Goal: Task Accomplishment & Management: Manage account settings

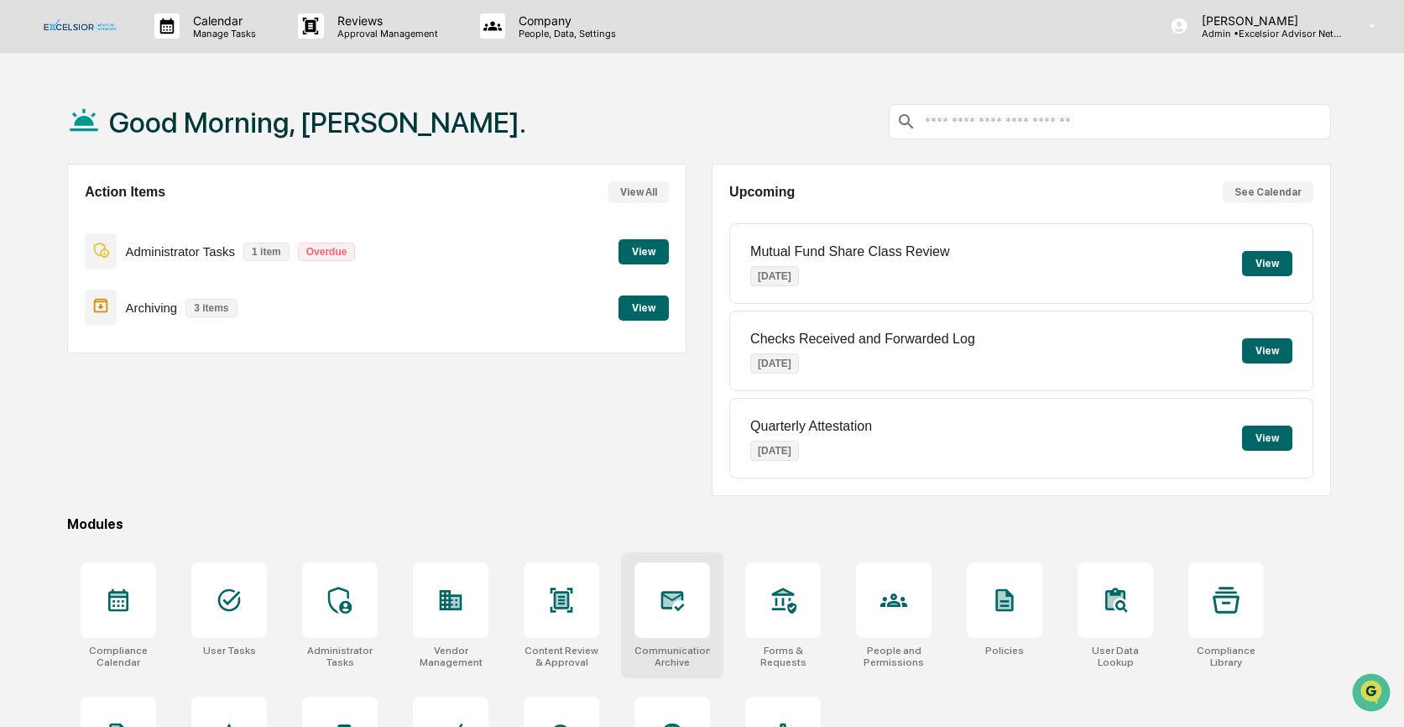
click at [675, 613] on icon at bounding box center [672, 599] width 27 height 27
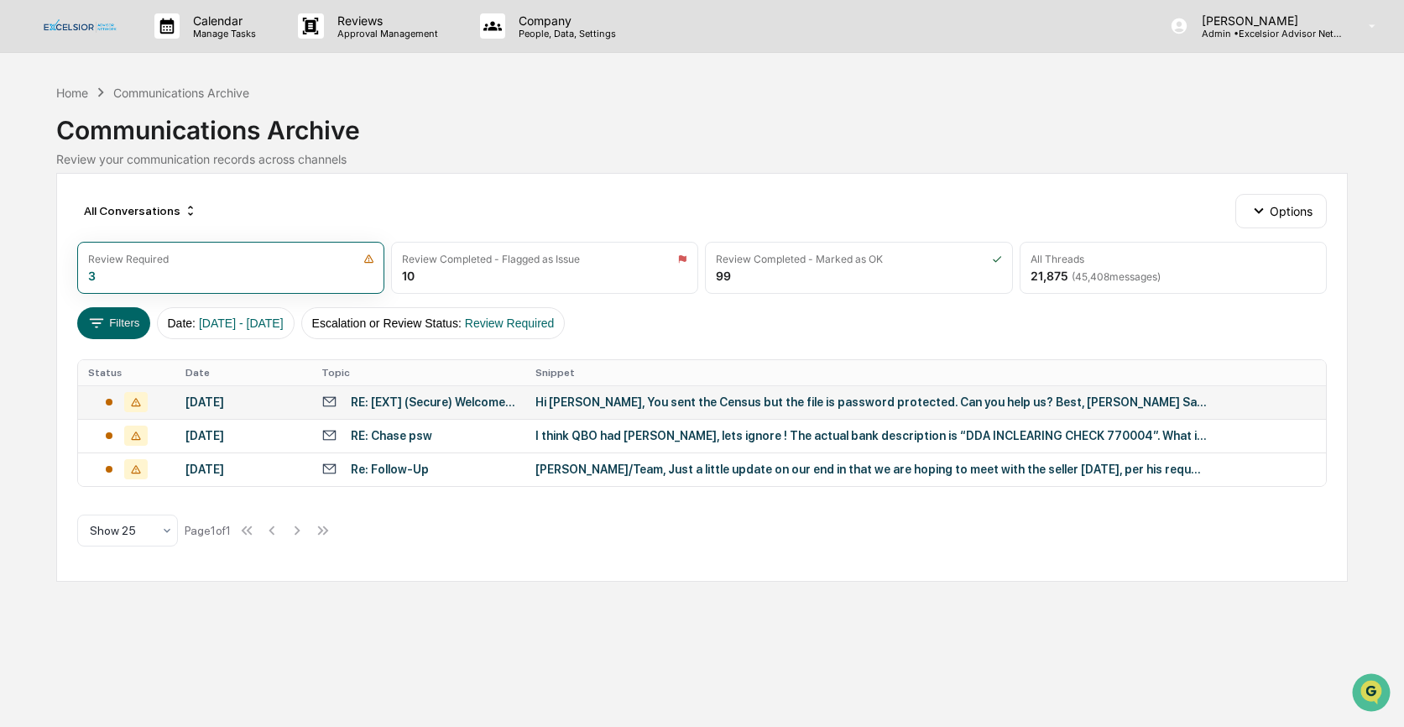
click at [391, 402] on div "RE: [EXT] (Secure) Welcome to TriNet Implementation - Excelsior Partner Services" at bounding box center [433, 401] width 164 height 13
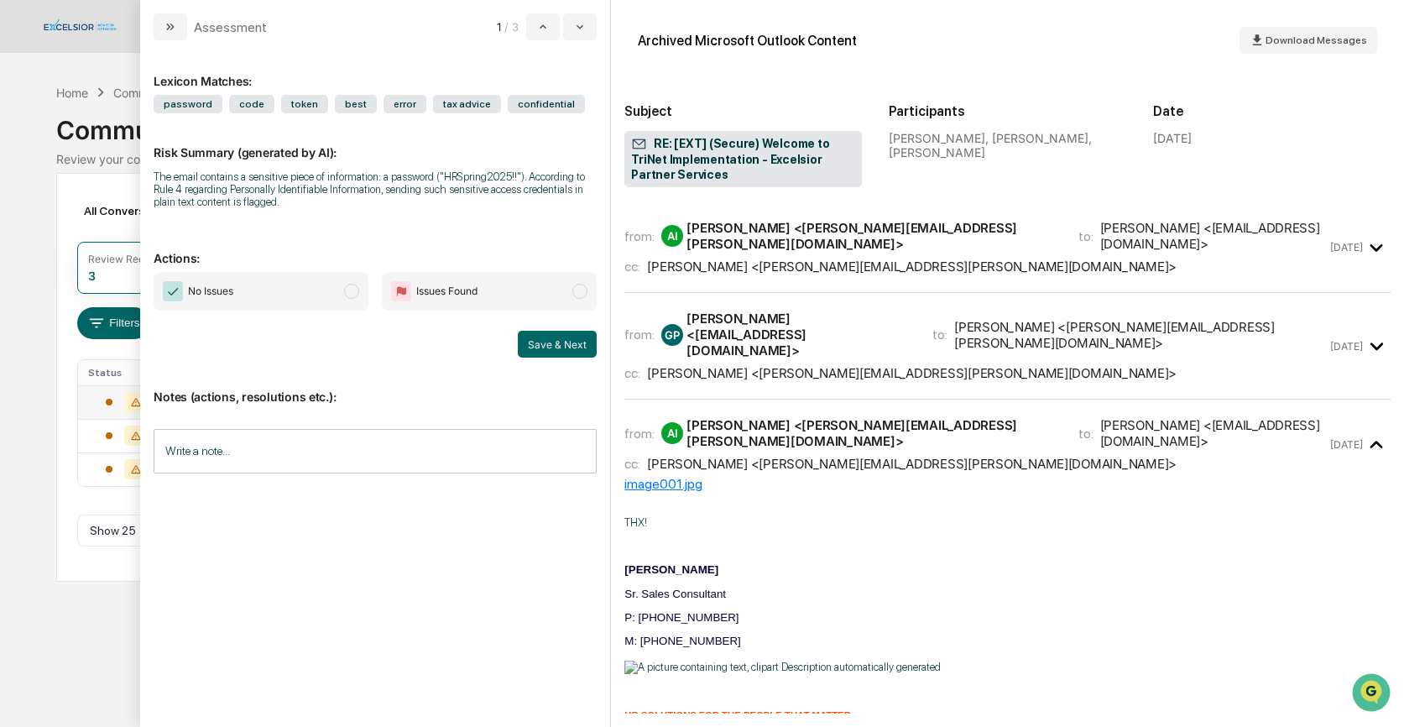
click at [200, 440] on input "Write a note..." at bounding box center [375, 451] width 443 height 44
click at [348, 287] on span "modal" at bounding box center [351, 291] width 15 height 15
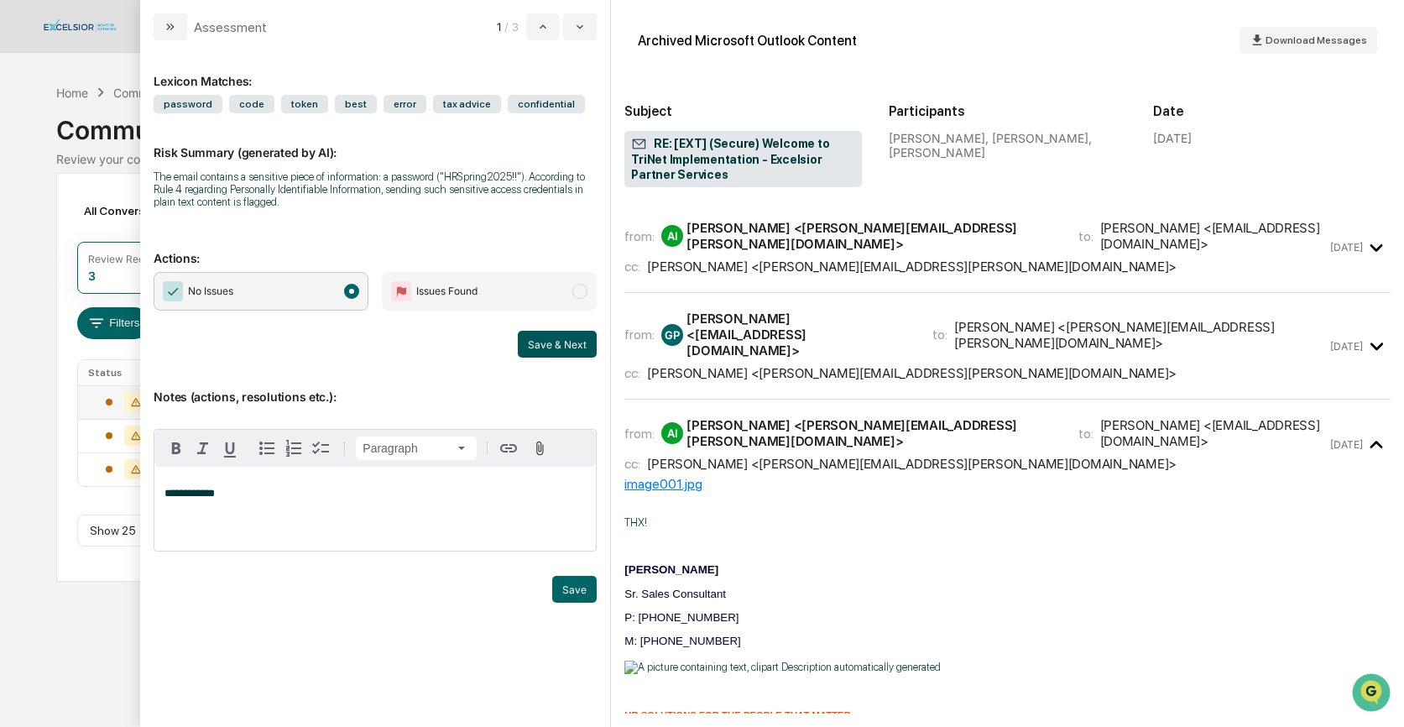
click at [544, 343] on button "Save & Next" at bounding box center [557, 344] width 79 height 27
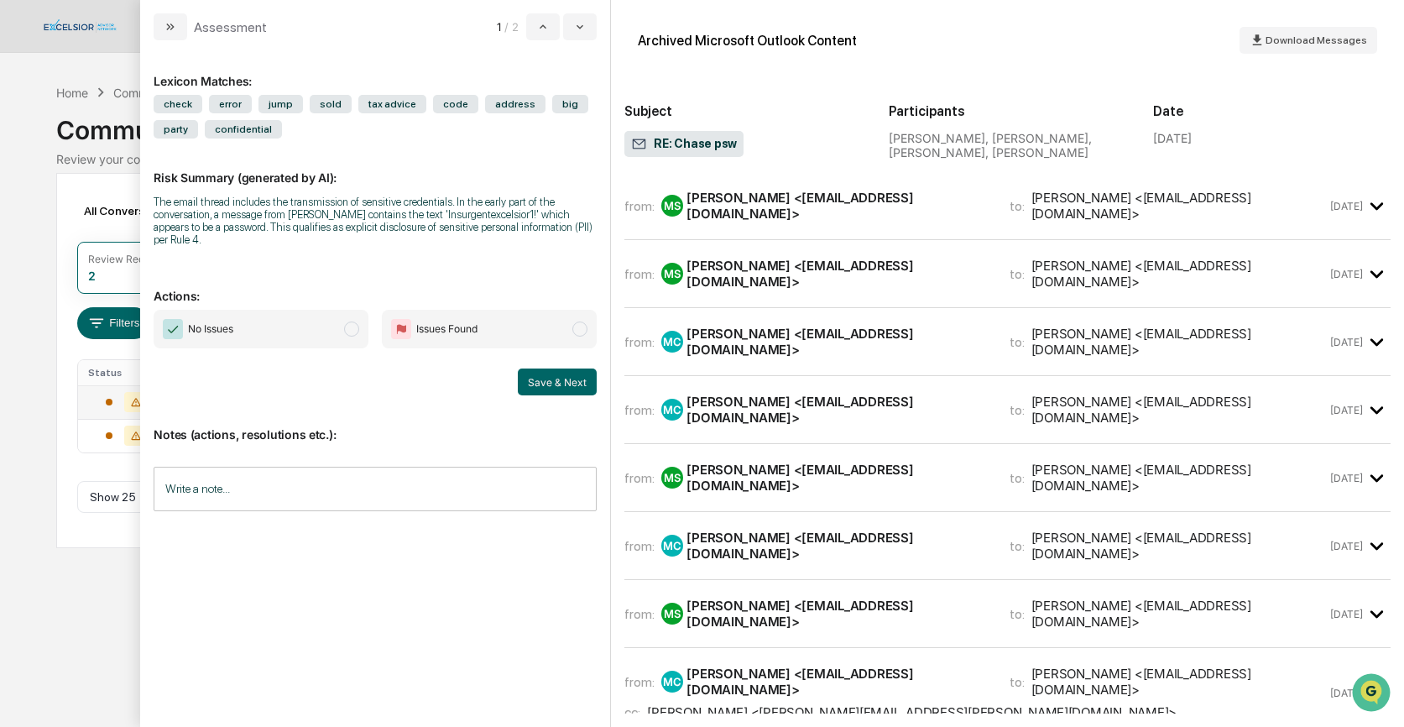
click at [761, 203] on div "Mads Shah <mads.shah@aprio.com>" at bounding box center [837, 206] width 302 height 32
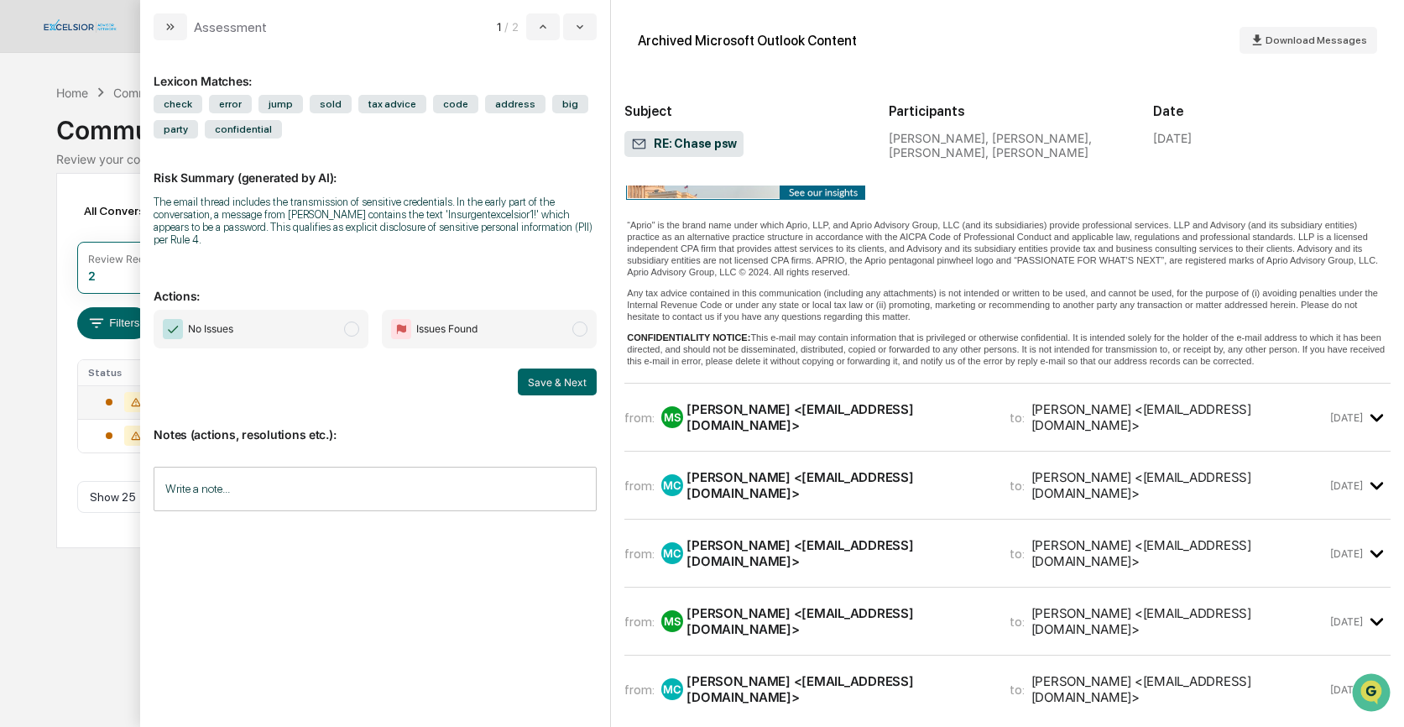
scroll to position [513, 0]
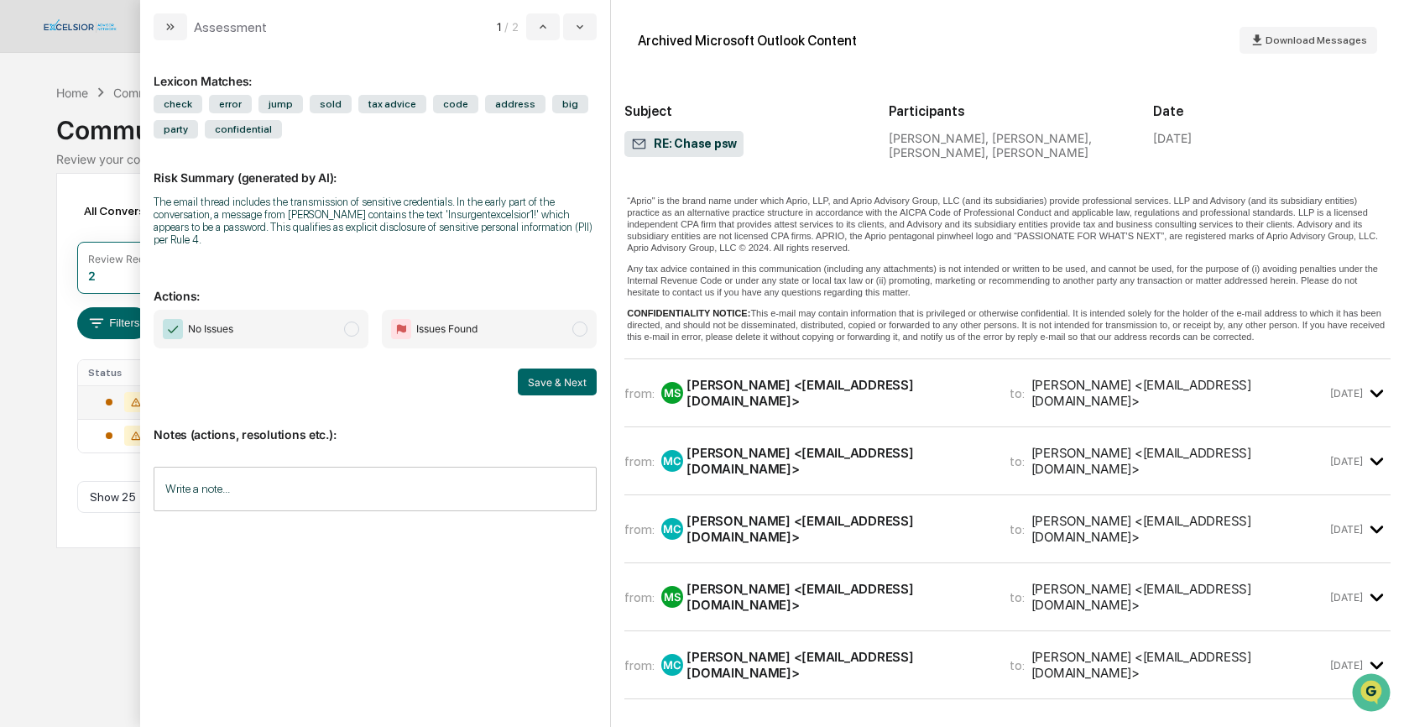
click at [829, 390] on div "Mads Shah <mads.shah@aprio.com>" at bounding box center [837, 393] width 302 height 32
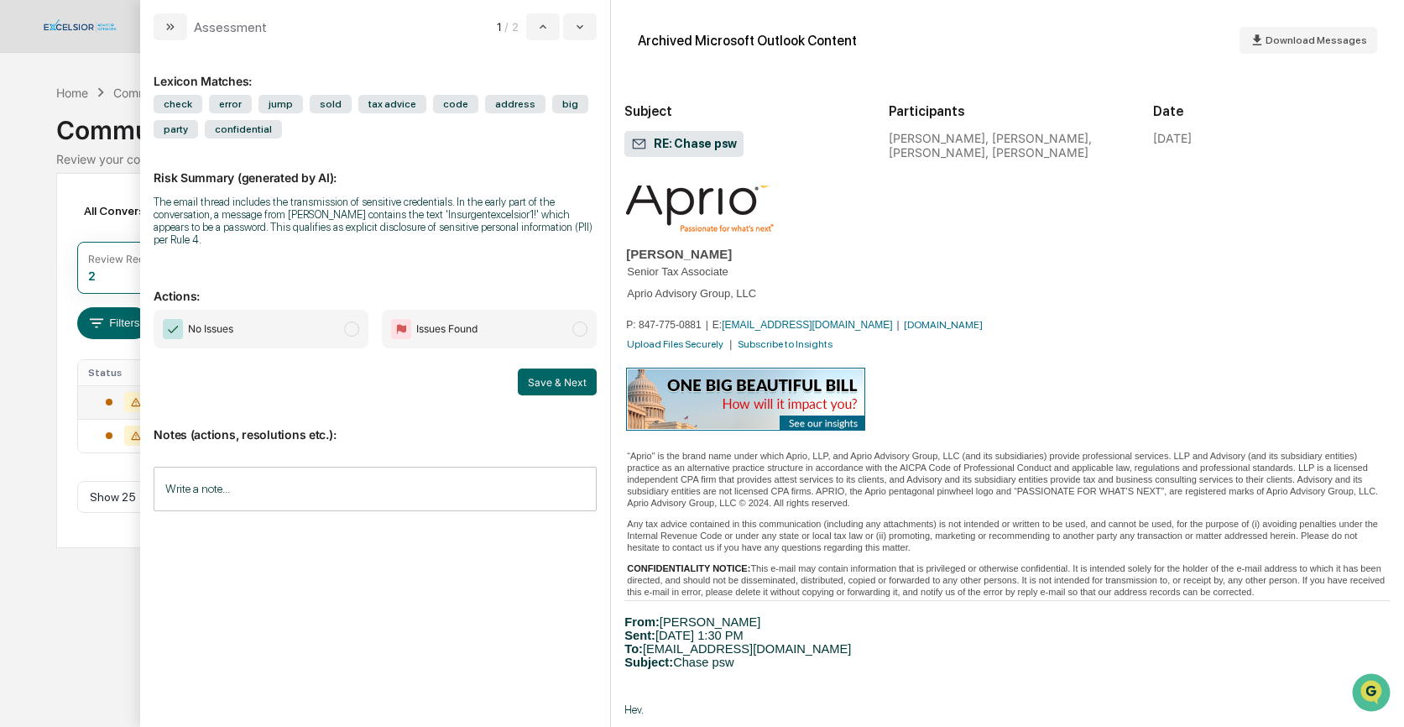
scroll to position [977, 0]
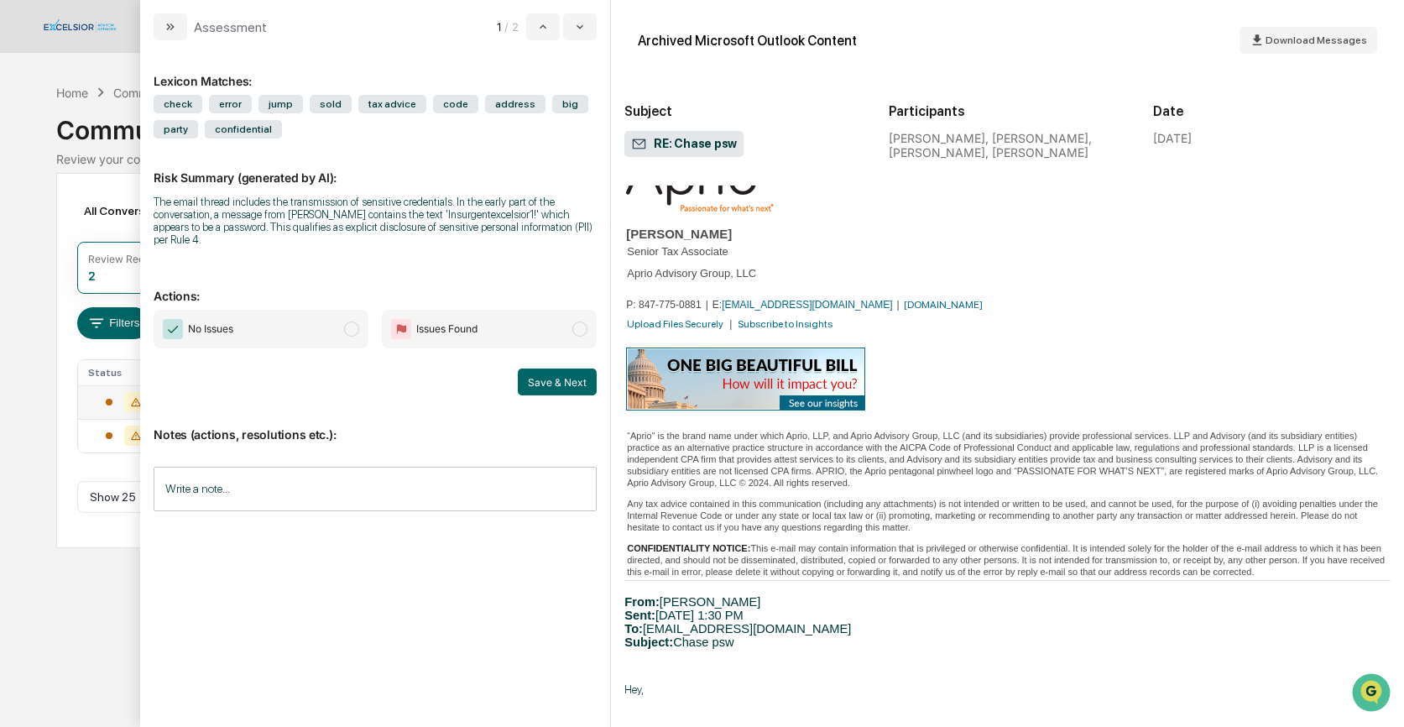
click at [353, 331] on span "modal" at bounding box center [351, 328] width 15 height 15
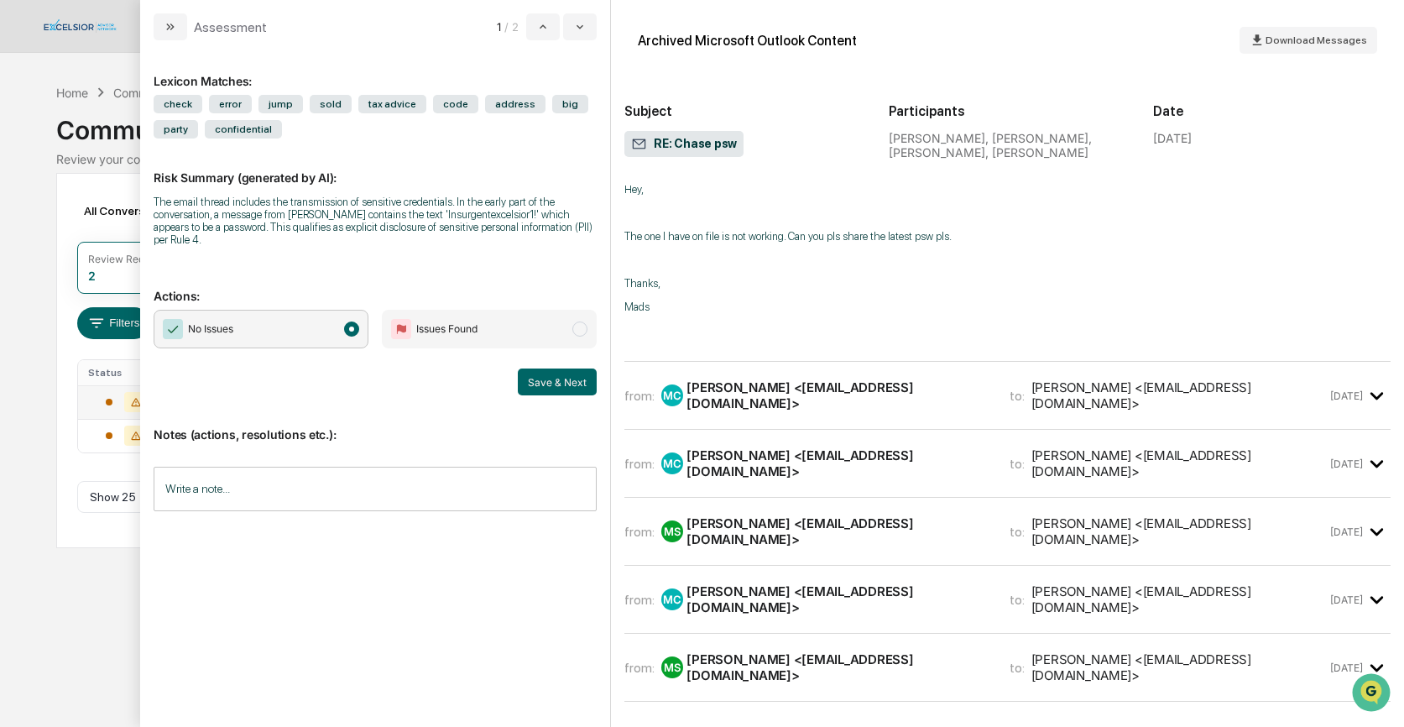
scroll to position [1520, 0]
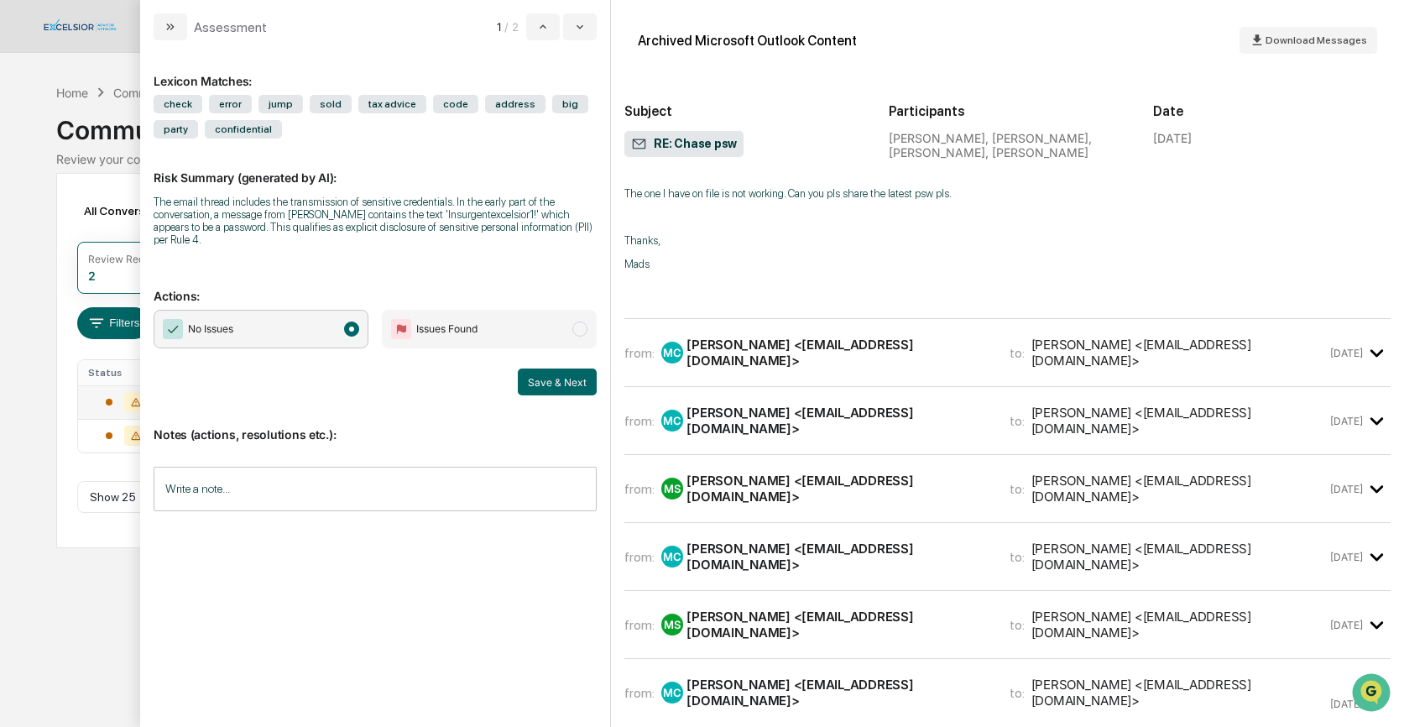
click at [795, 347] on div "Matt Curley <mcurley@excelsiorcapgroup.com>" at bounding box center [837, 352] width 302 height 32
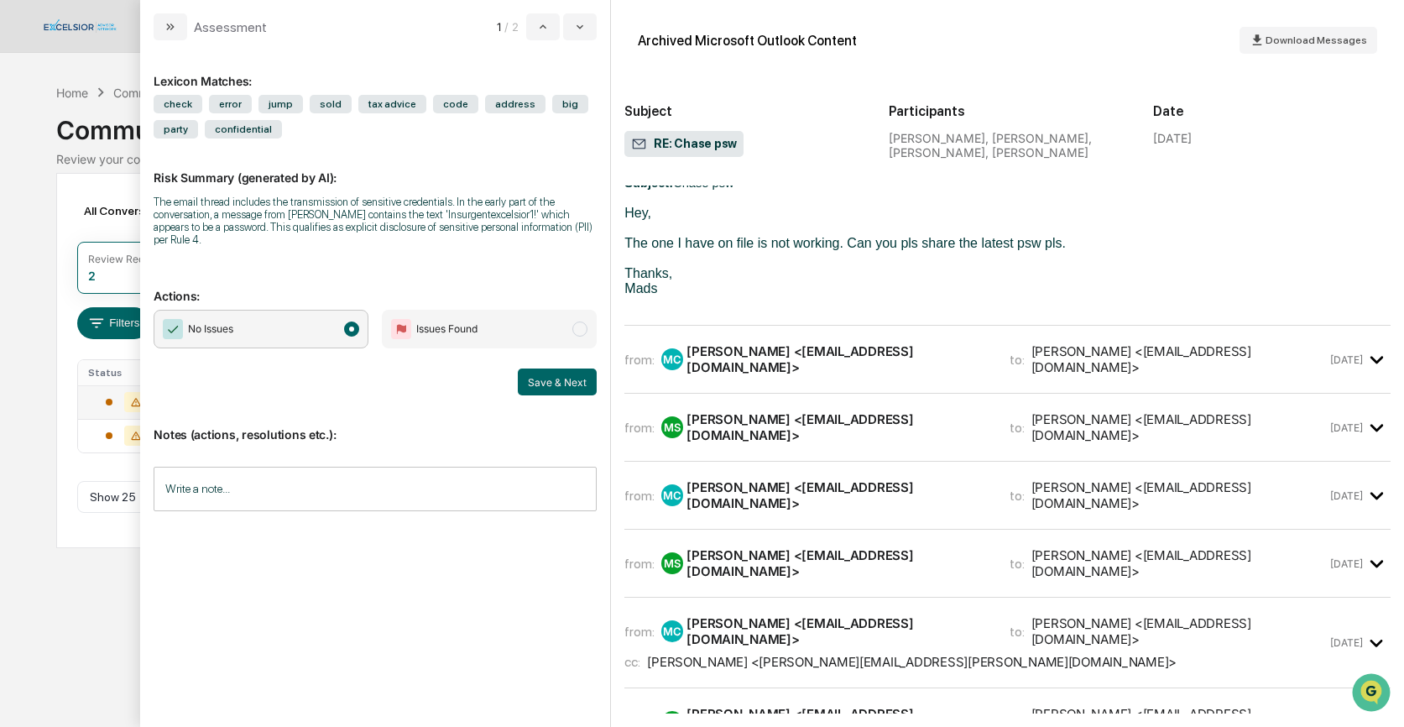
scroll to position [2719, 0]
click at [553, 380] on button "Save & Next" at bounding box center [557, 381] width 79 height 27
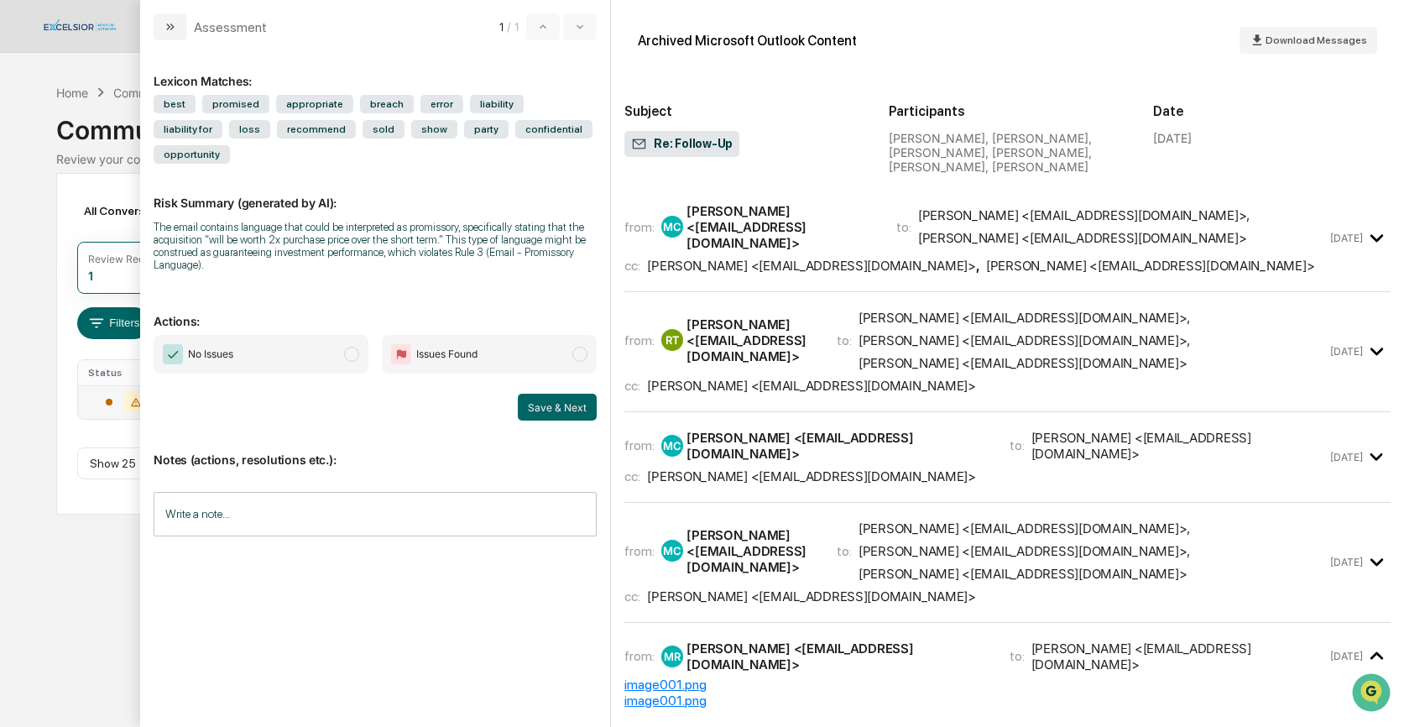
click at [755, 221] on div "Matt Curley <mcurley@excelsiorcapgroup.com>" at bounding box center [780, 227] width 189 height 48
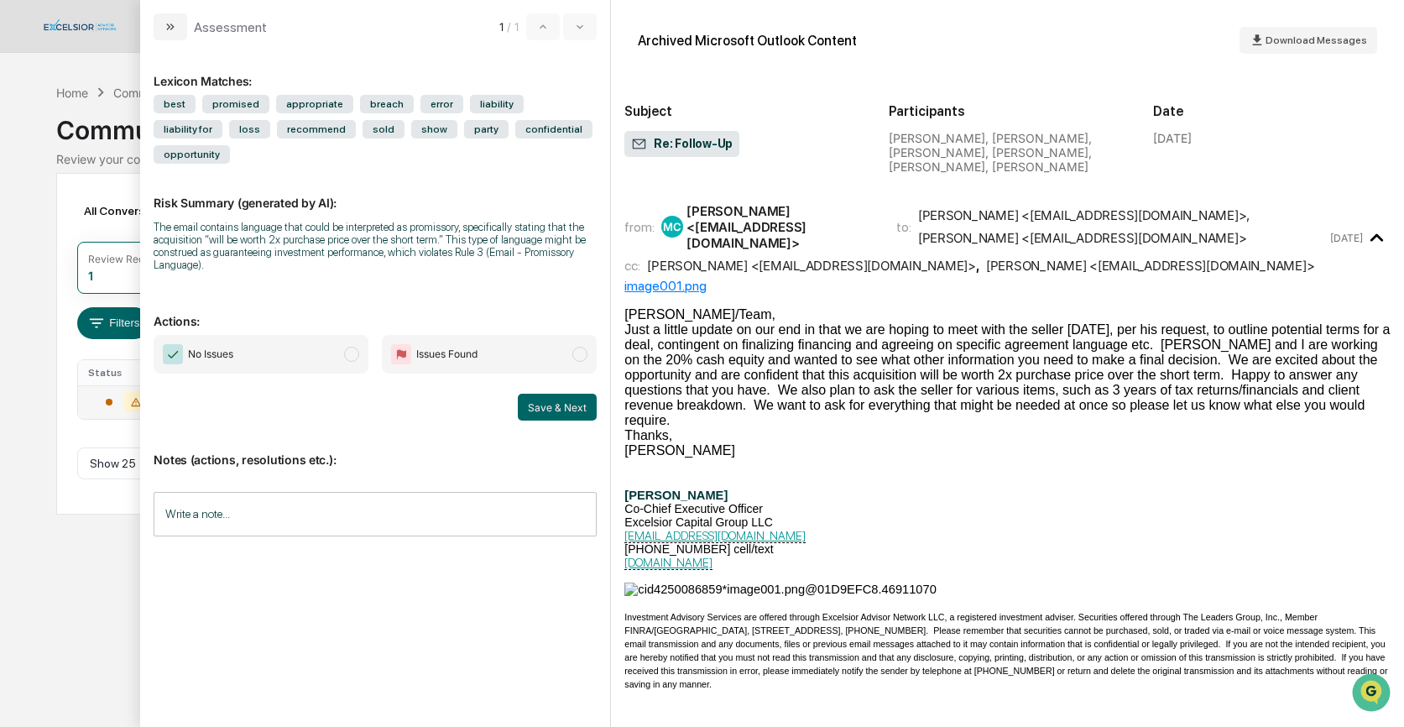
click at [351, 356] on span "modal" at bounding box center [351, 354] width 15 height 15
click at [195, 506] on input "Write a note..." at bounding box center [375, 514] width 443 height 44
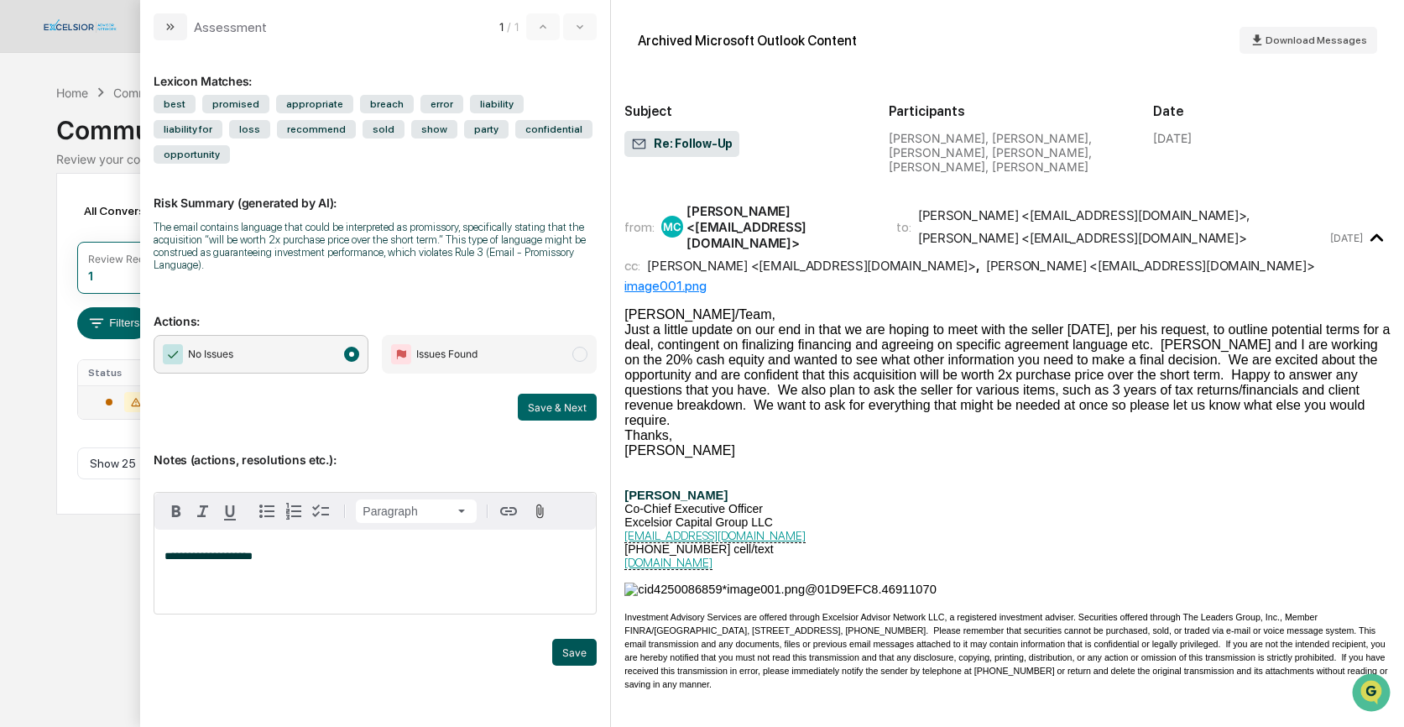
click at [565, 646] on button "Save" at bounding box center [574, 651] width 44 height 27
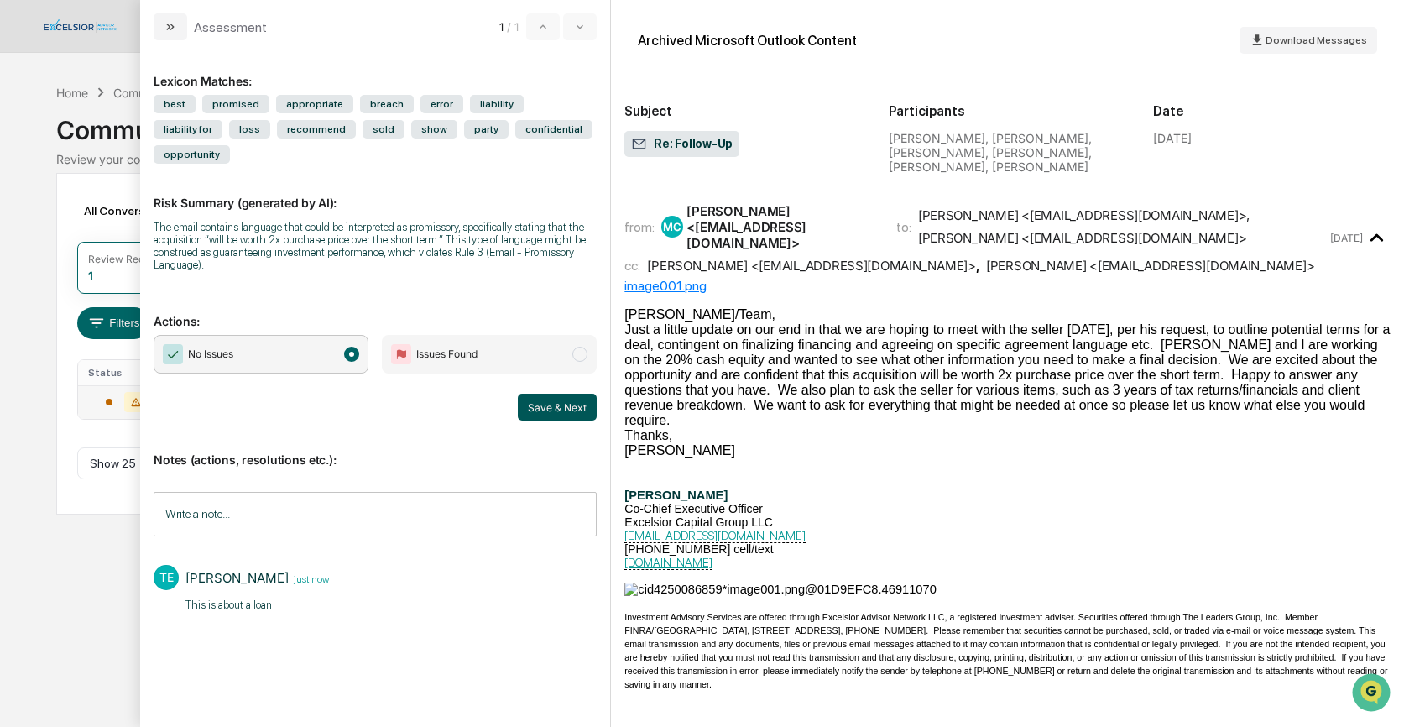
click at [559, 411] on button "Save & Next" at bounding box center [557, 406] width 79 height 27
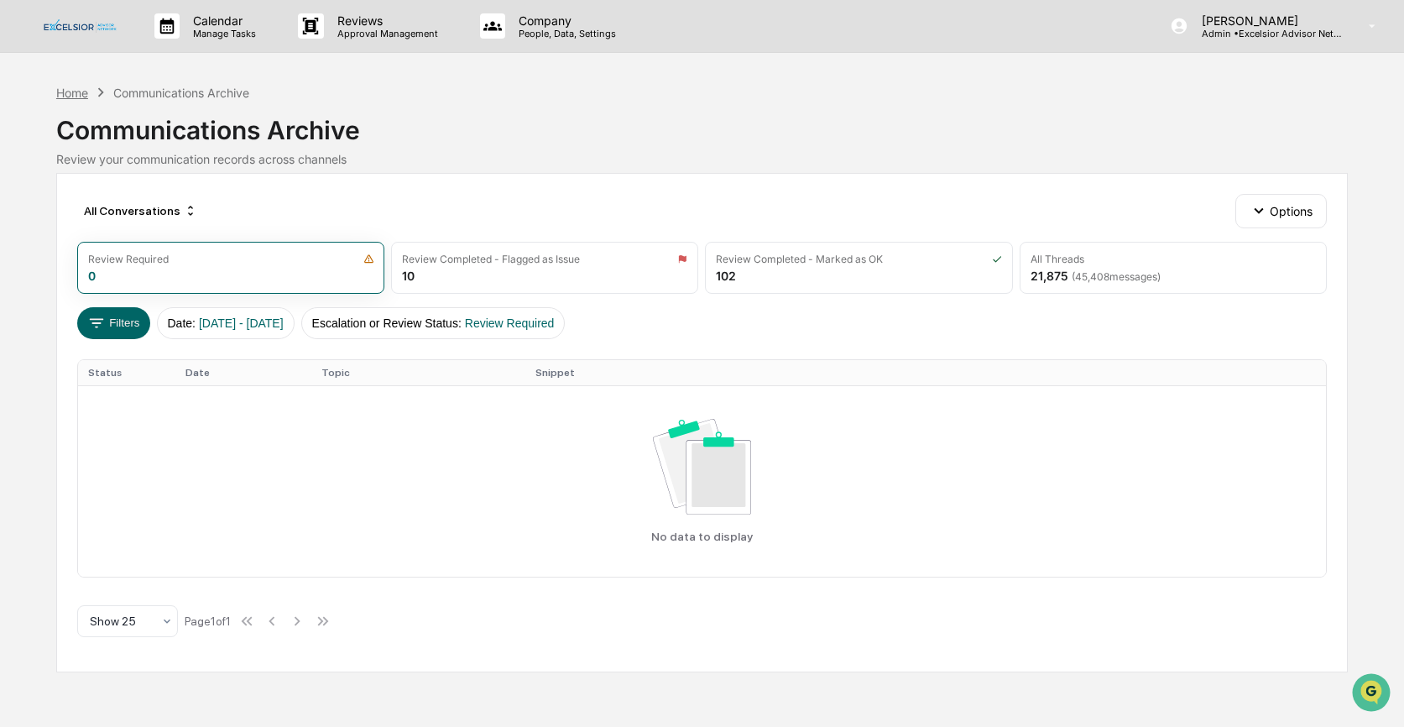
click at [84, 91] on div "Home" at bounding box center [72, 93] width 32 height 14
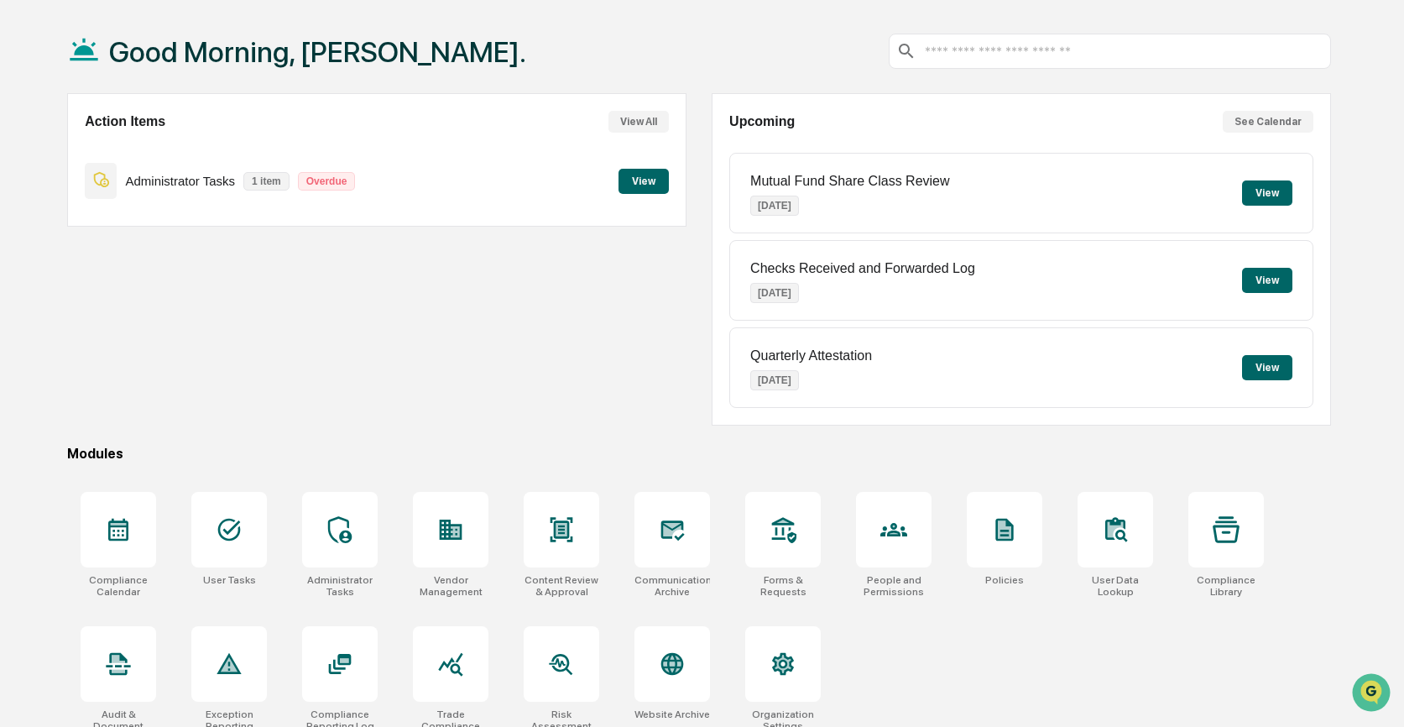
scroll to position [86, 0]
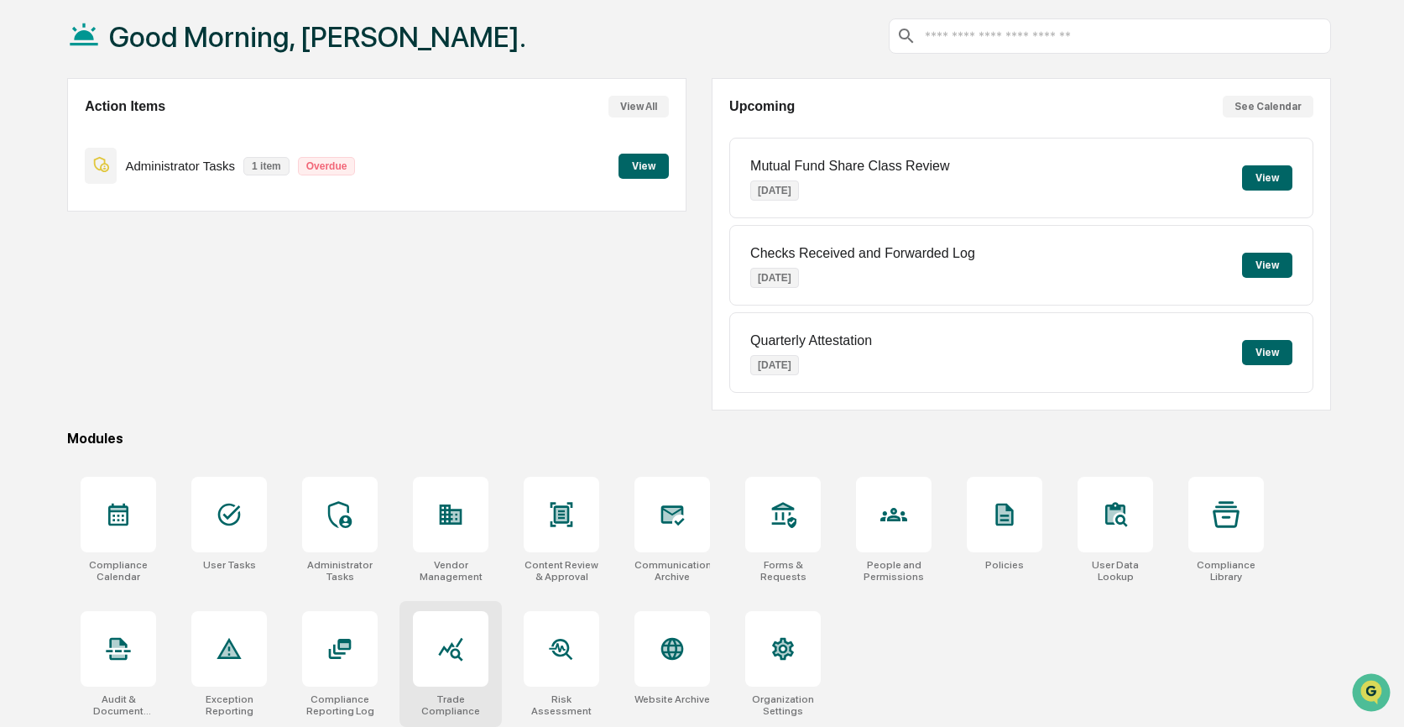
click at [449, 654] on icon at bounding box center [450, 648] width 27 height 27
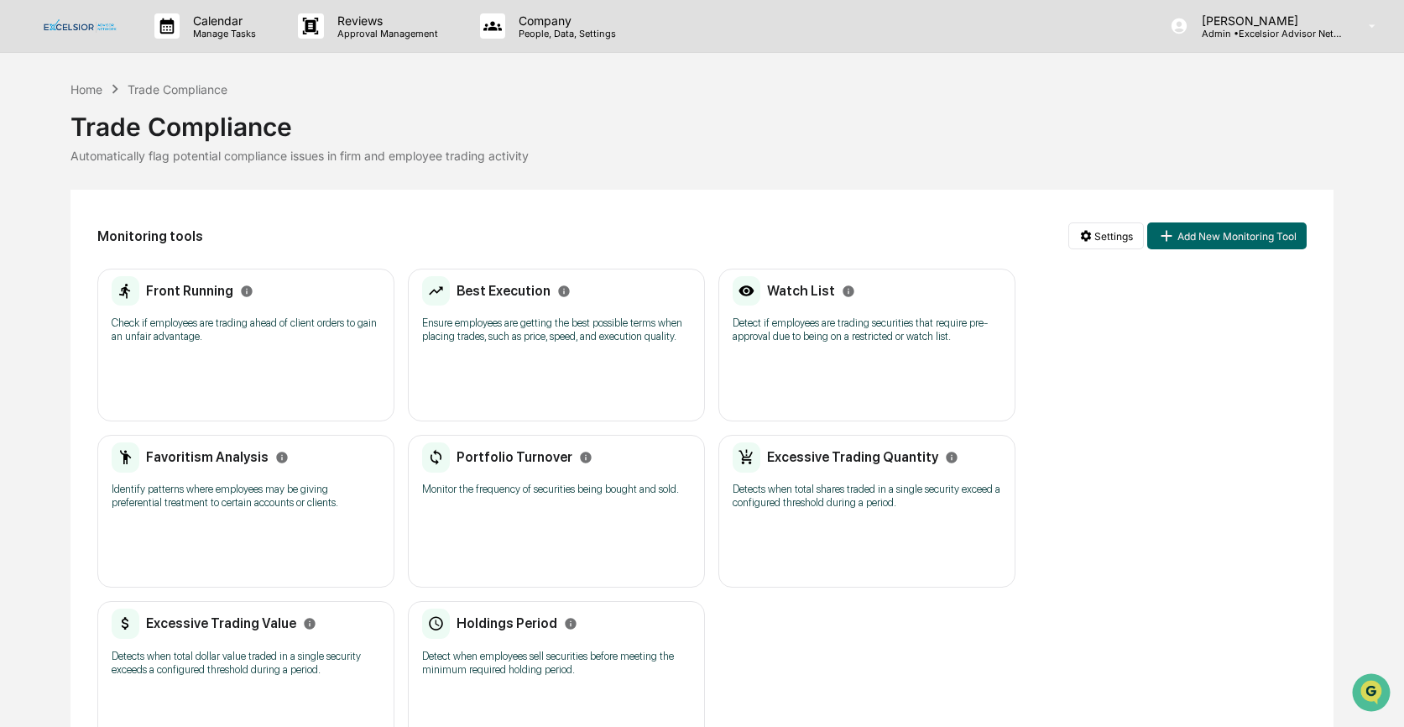
click at [273, 354] on div "Front Running Check if employees are trading ahead of client orders to gain an …" at bounding box center [245, 344] width 297 height 153
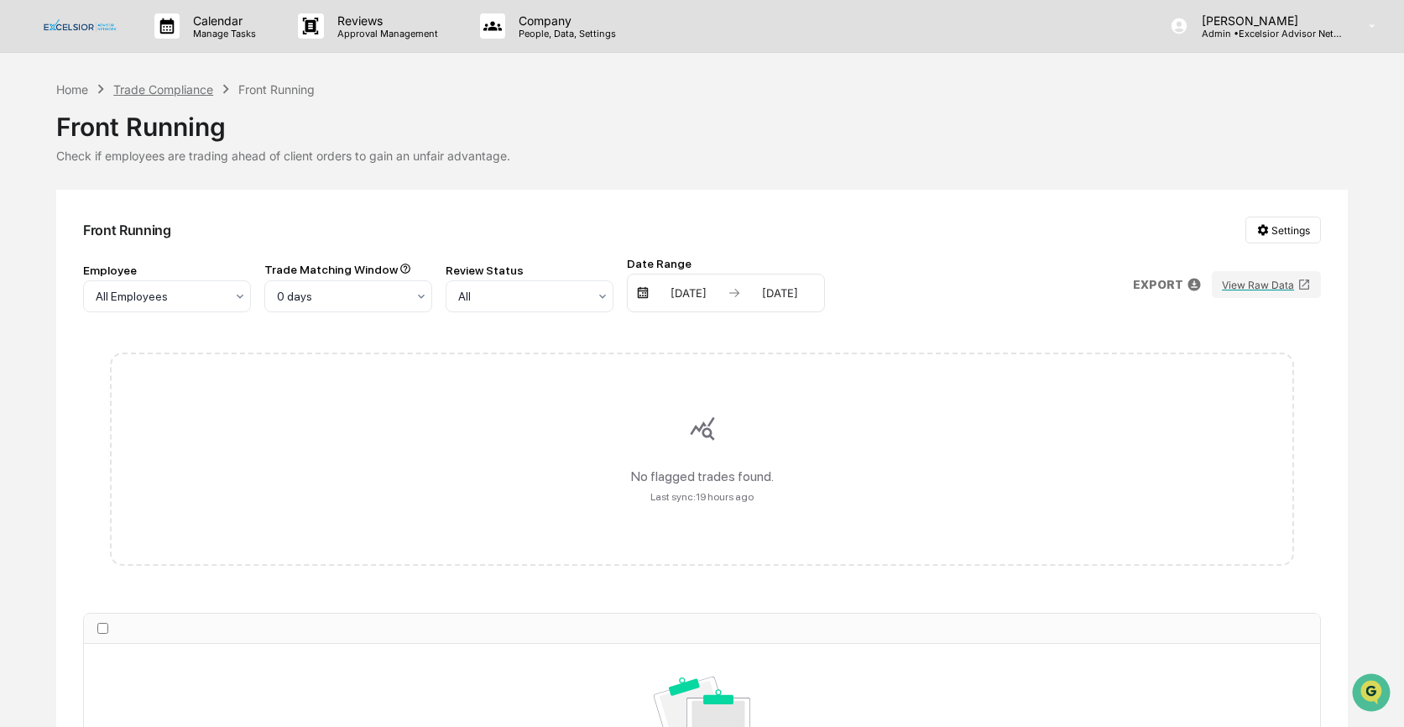
click at [180, 82] on div "Trade Compliance" at bounding box center [163, 89] width 100 height 14
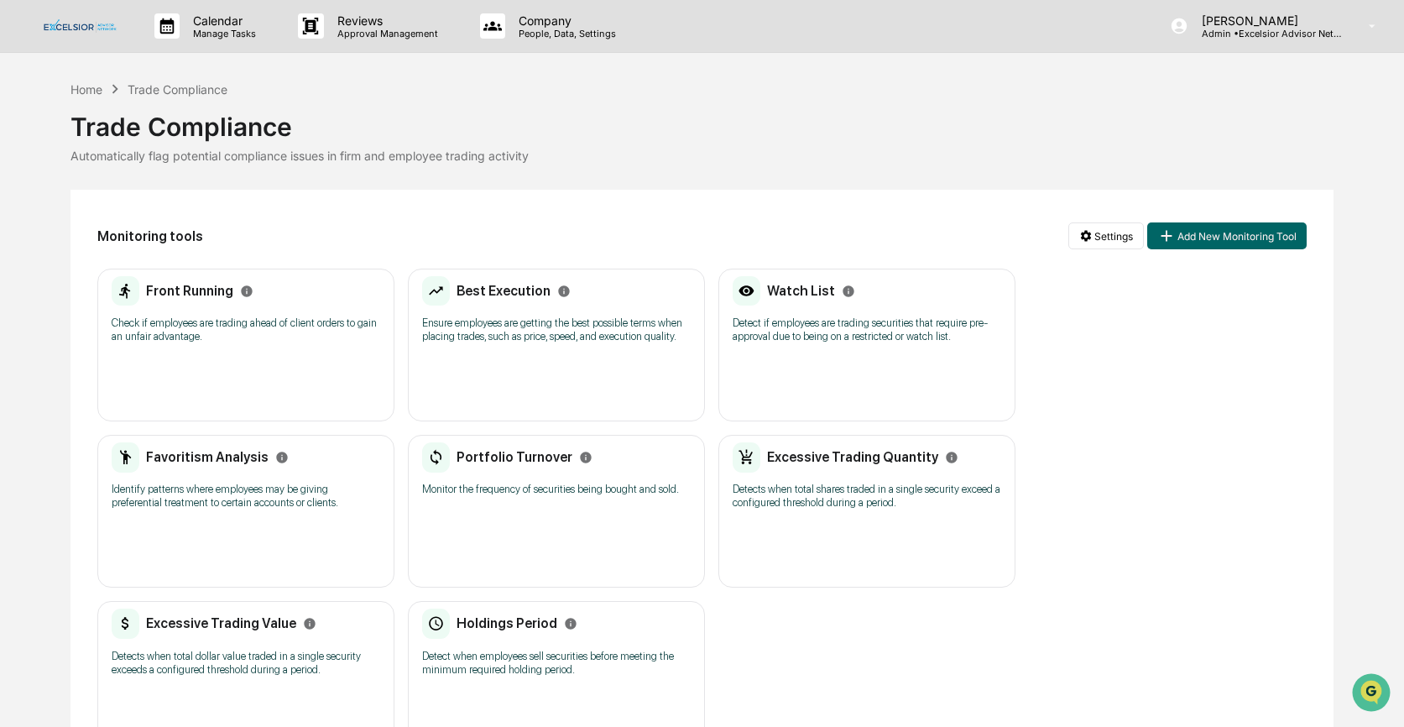
click at [586, 317] on p "Ensure employees are getting the best possible terms when placing trades, such …" at bounding box center [556, 329] width 268 height 27
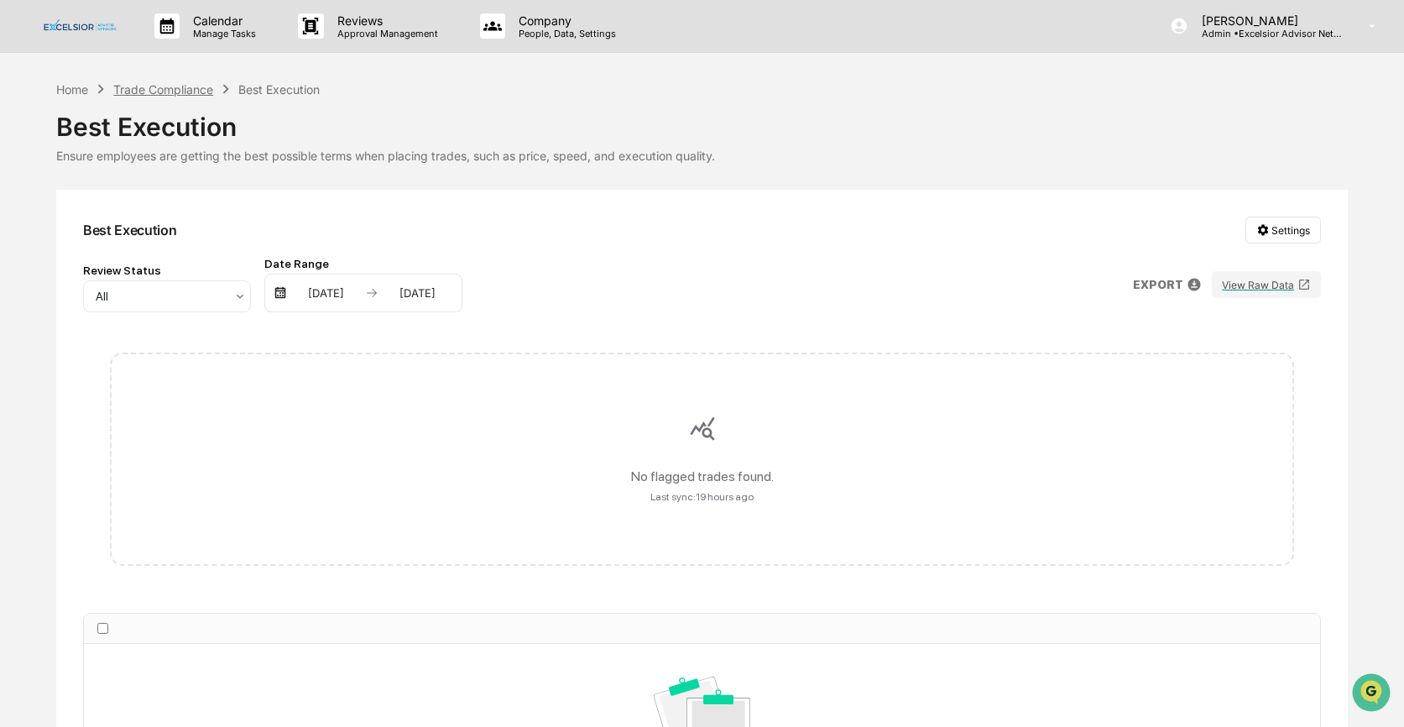
click at [191, 88] on div "Trade Compliance" at bounding box center [163, 89] width 100 height 14
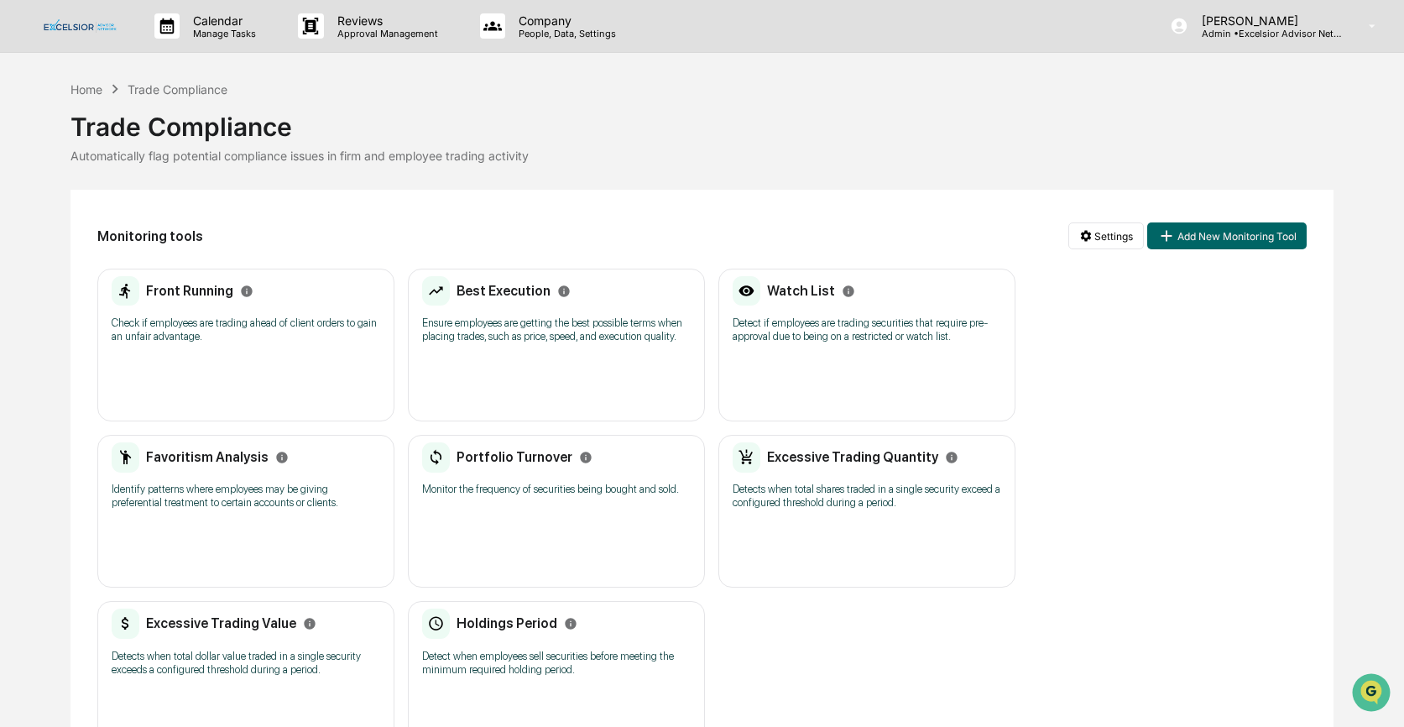
click at [763, 327] on p "Detect if employees are trading securities that require pre-approval due to bei…" at bounding box center [866, 329] width 268 height 27
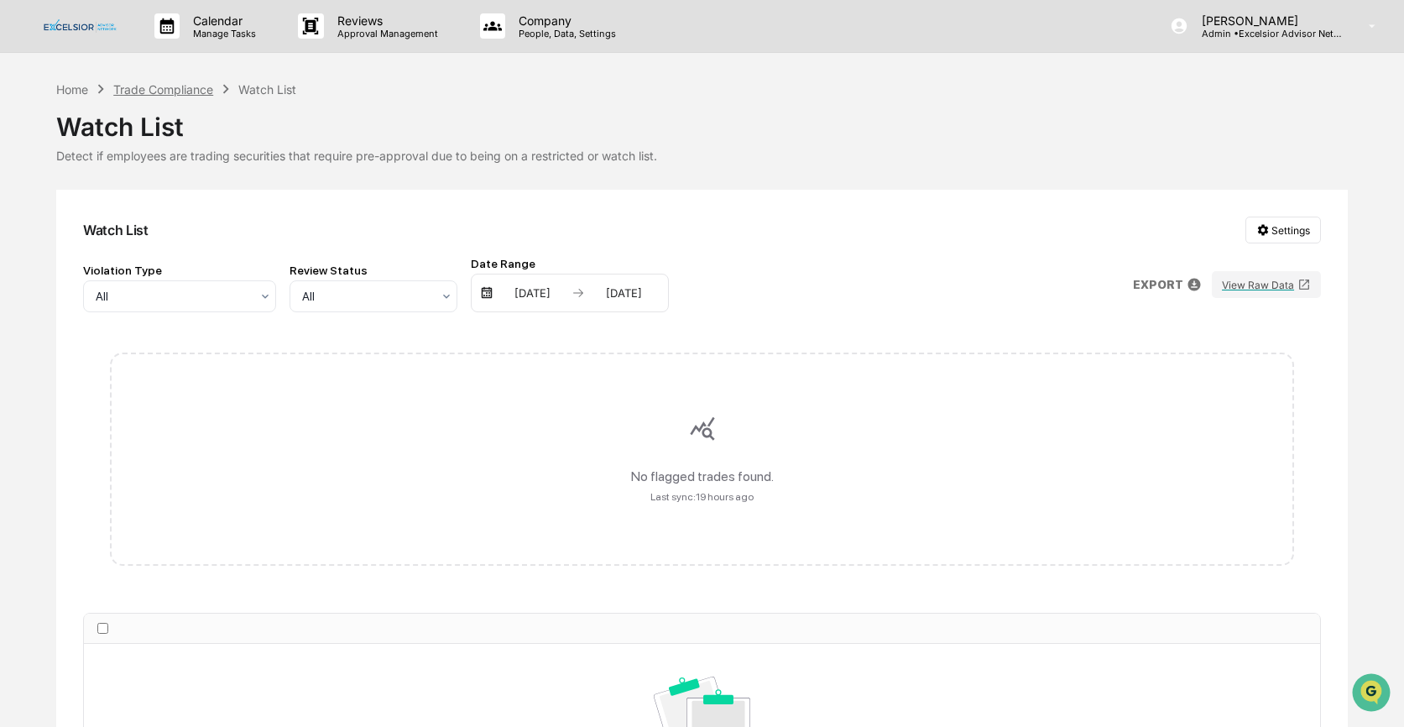
click at [167, 89] on div "Trade Compliance" at bounding box center [163, 89] width 100 height 14
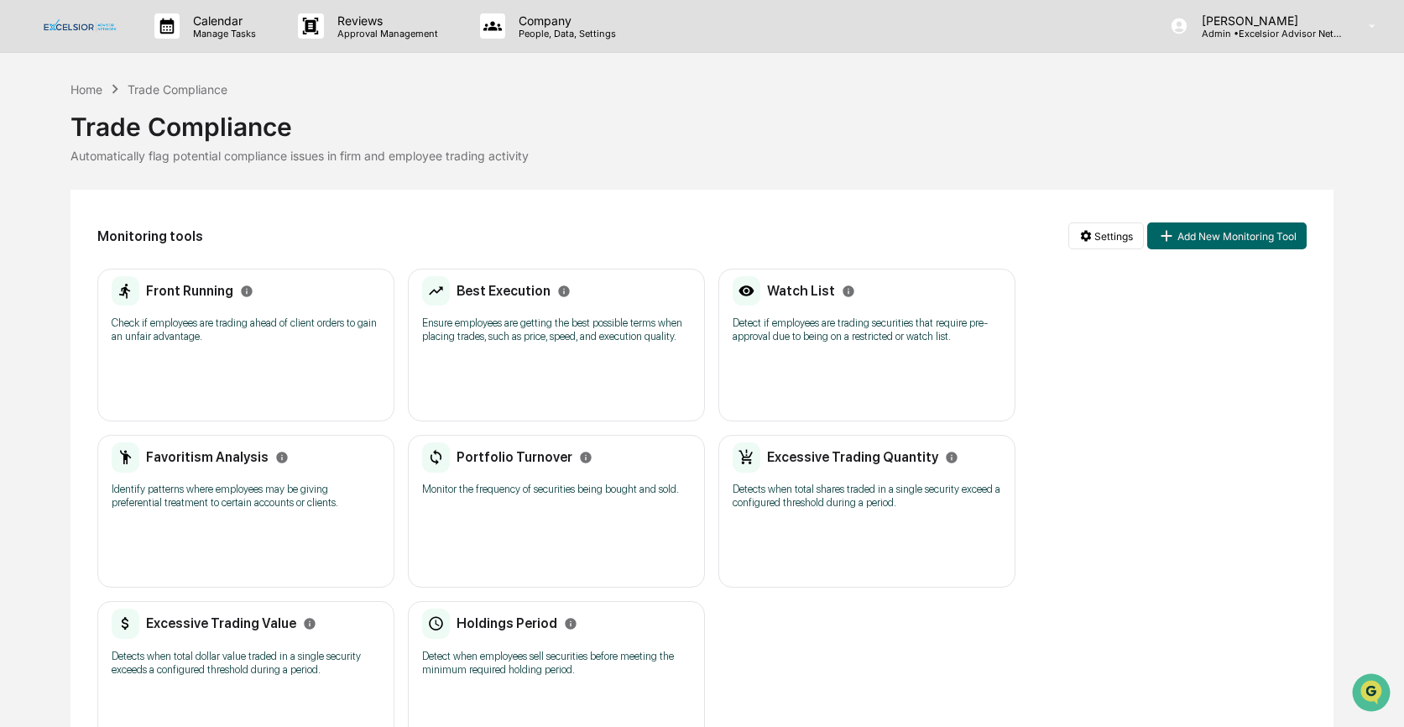
scroll to position [78, 0]
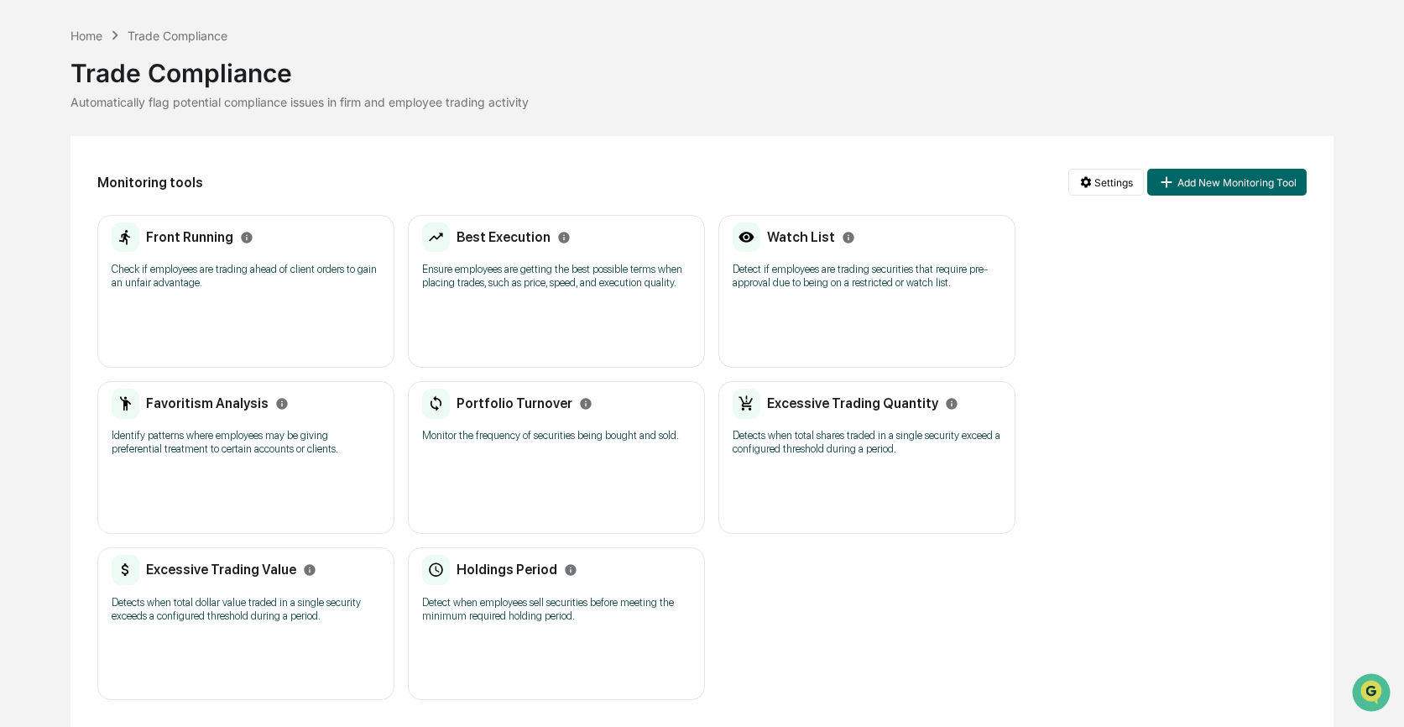
click at [183, 429] on p "Identify patterns where employees may be giving preferential treatment to certa…" at bounding box center [246, 442] width 268 height 27
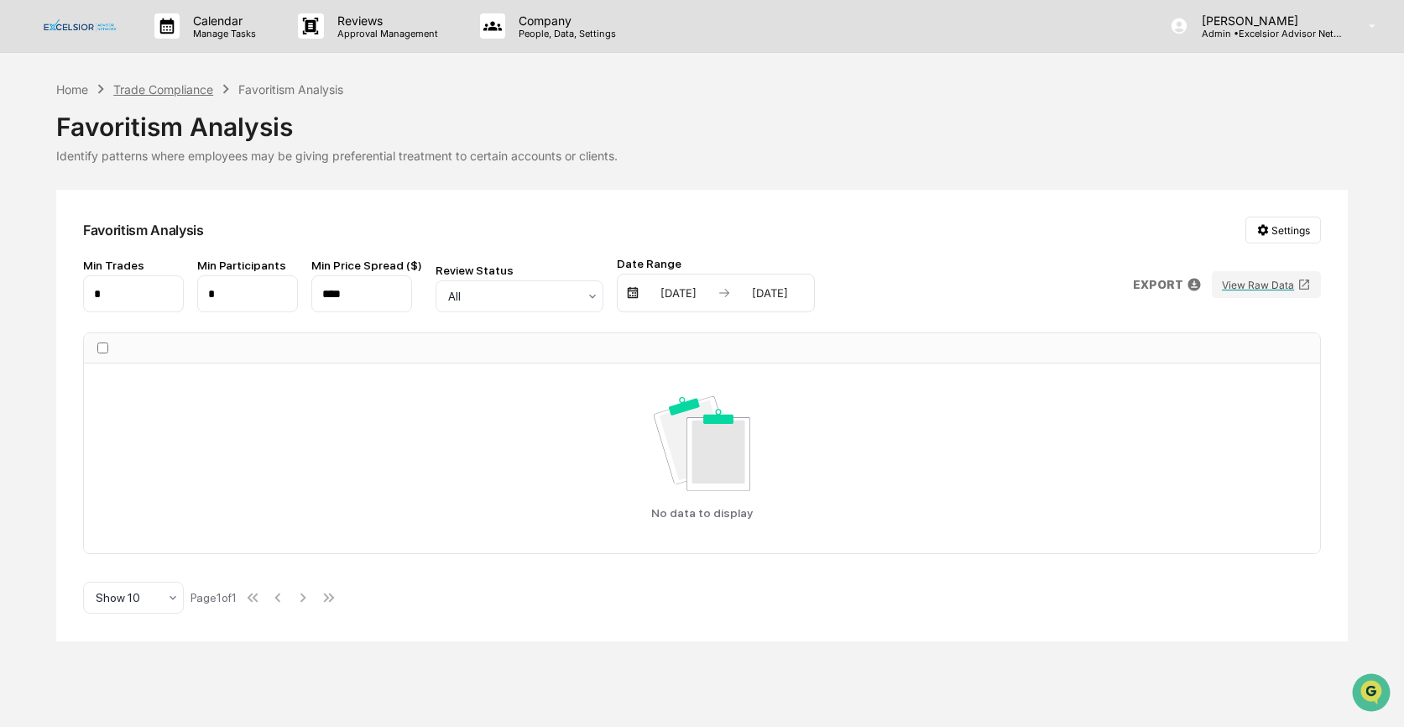
click at [158, 85] on div "Trade Compliance" at bounding box center [163, 89] width 100 height 14
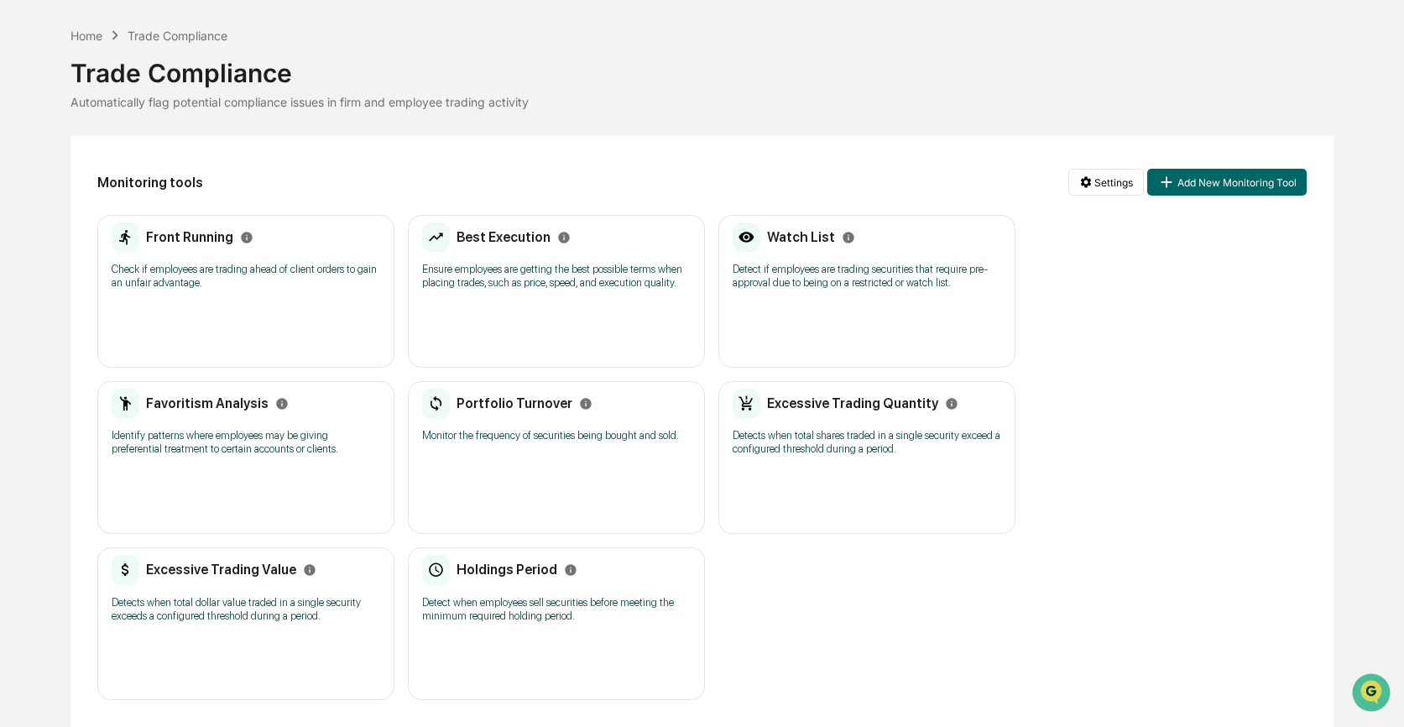
click at [549, 429] on p "Monitor the frequency of securities being bought and sold." at bounding box center [556, 435] width 268 height 13
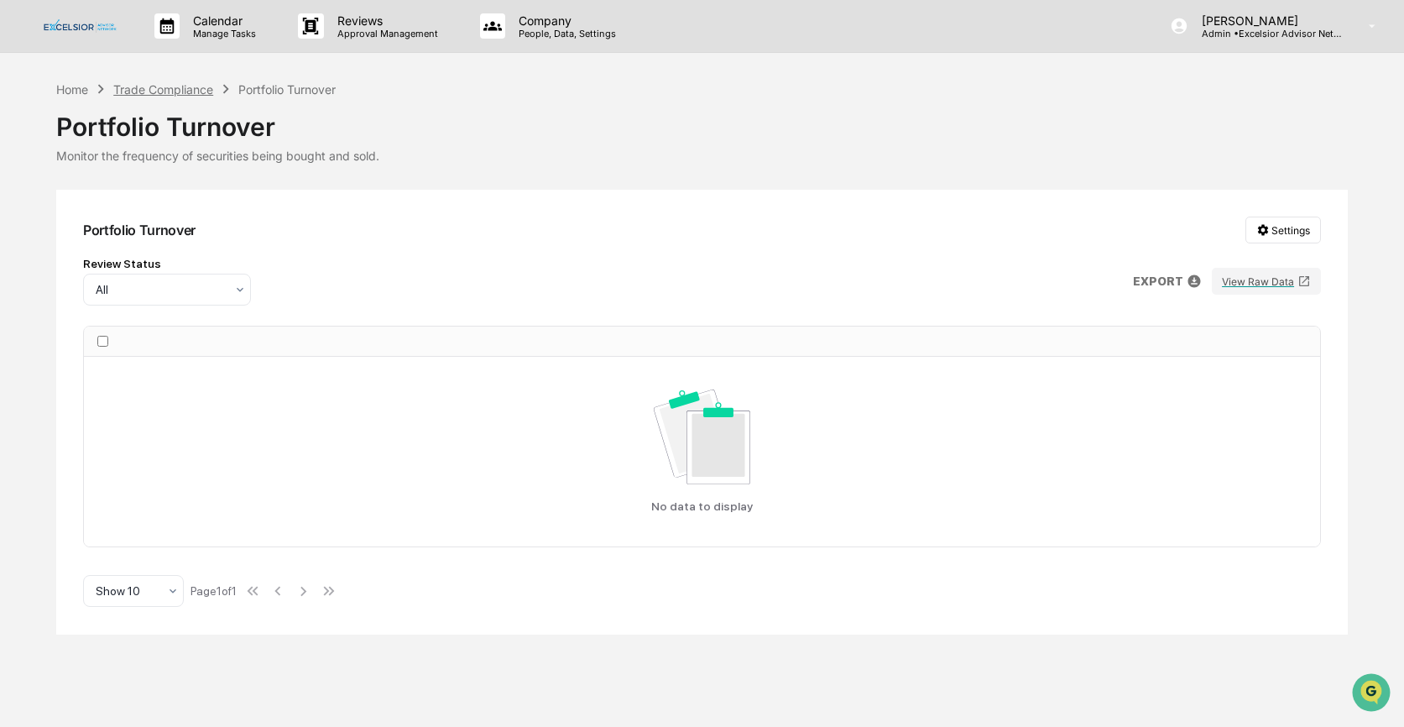
click at [196, 93] on div "Trade Compliance" at bounding box center [163, 89] width 100 height 14
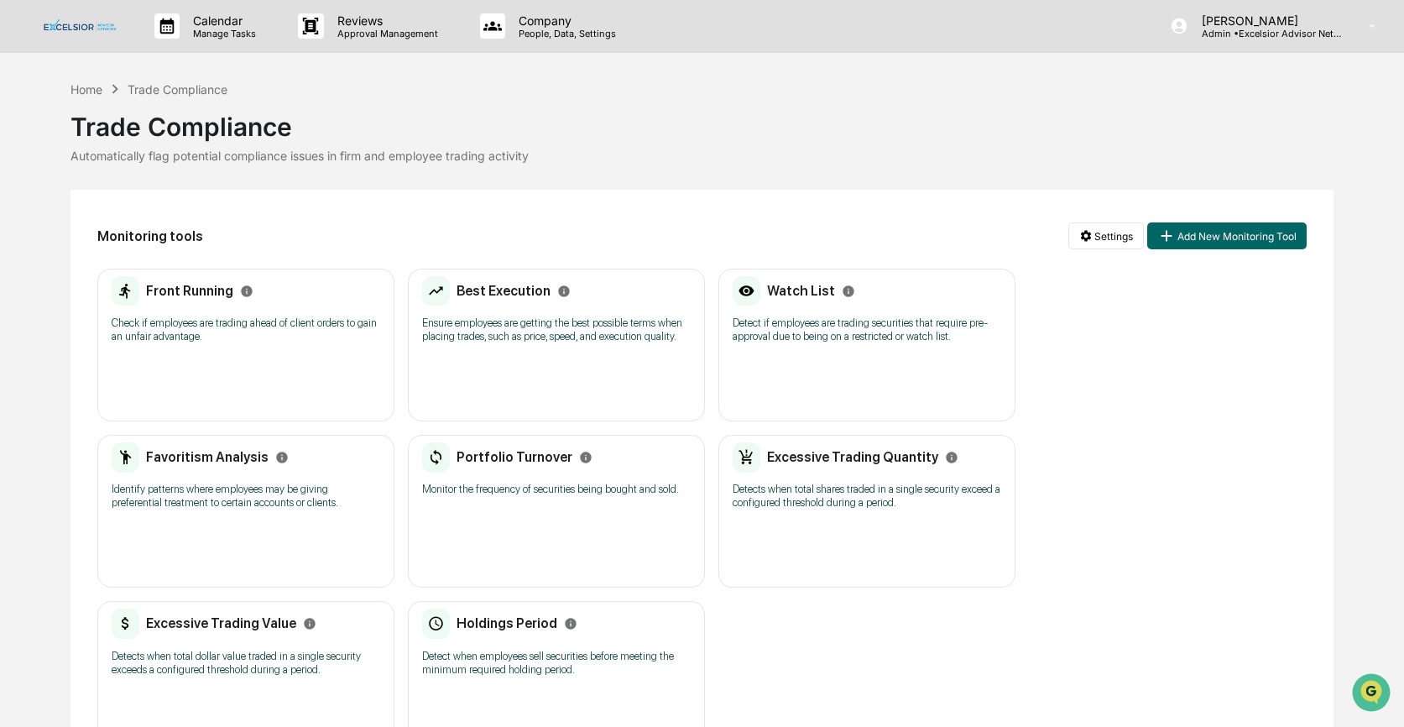
click at [569, 496] on p "Monitor the frequency of securities being bought and sold." at bounding box center [556, 488] width 268 height 13
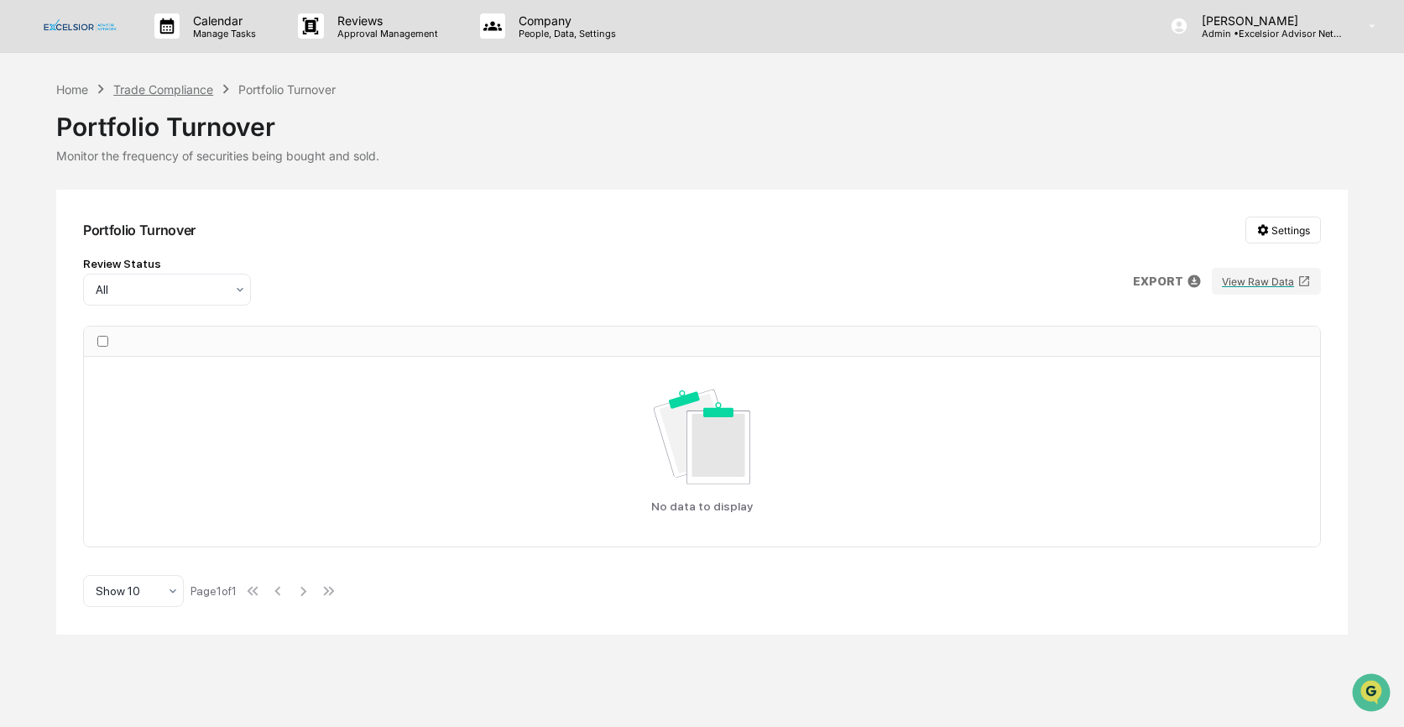
click at [172, 94] on div "Trade Compliance" at bounding box center [163, 89] width 100 height 14
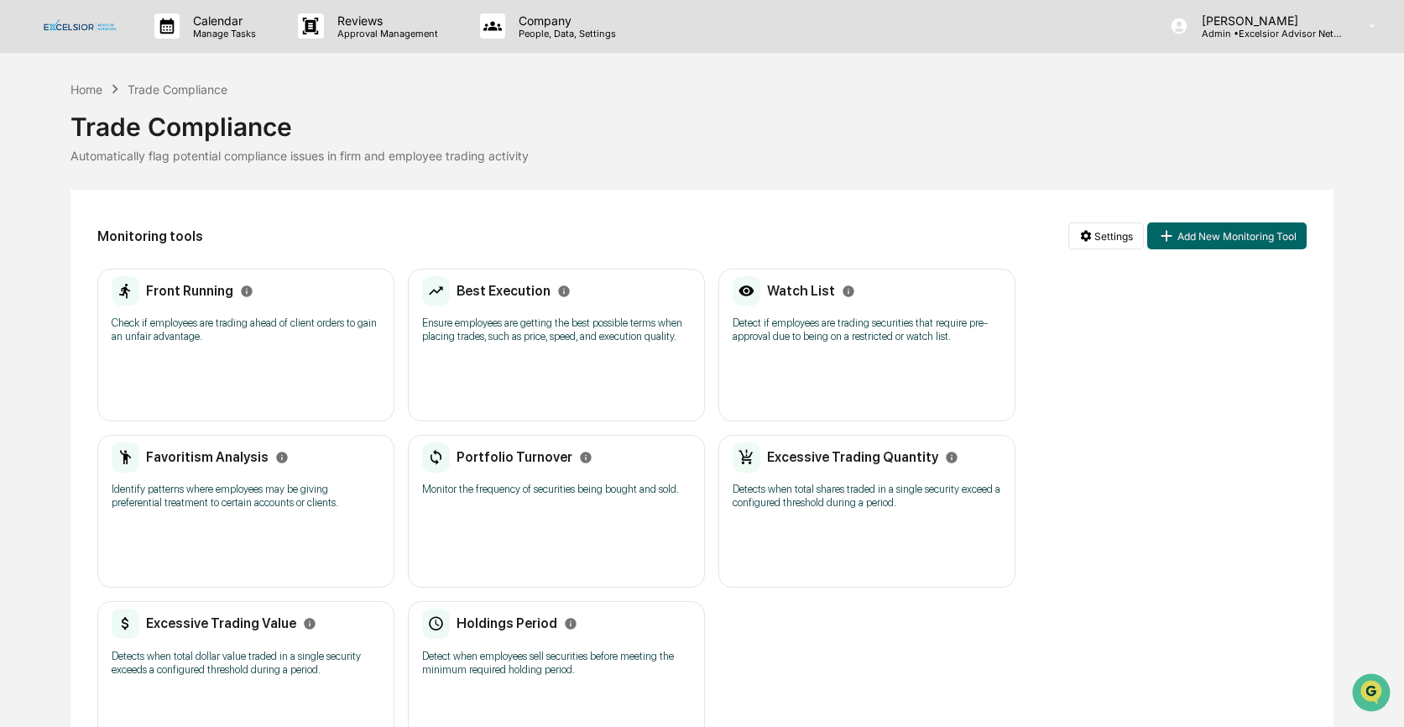
click at [833, 500] on p "Detects when total shares traded in a single security exceed a configured thres…" at bounding box center [866, 495] width 268 height 27
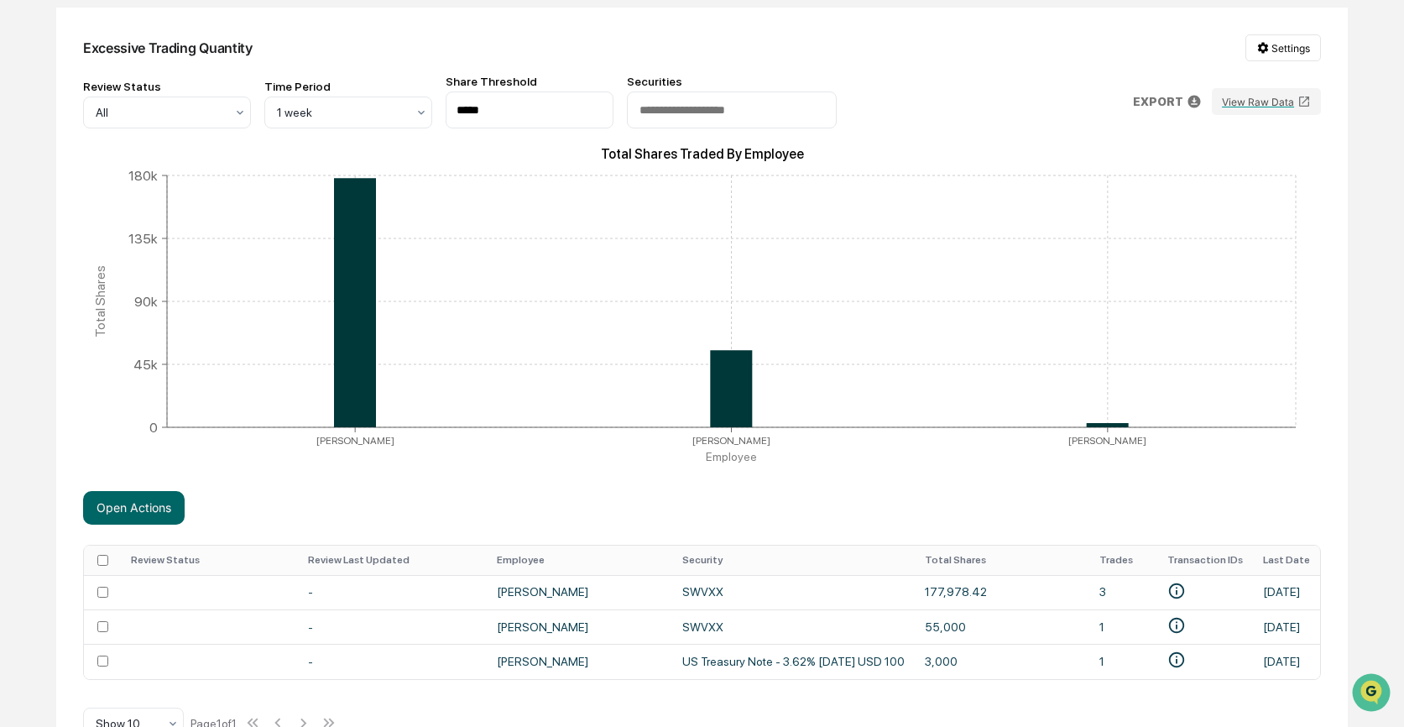
scroll to position [229, 0]
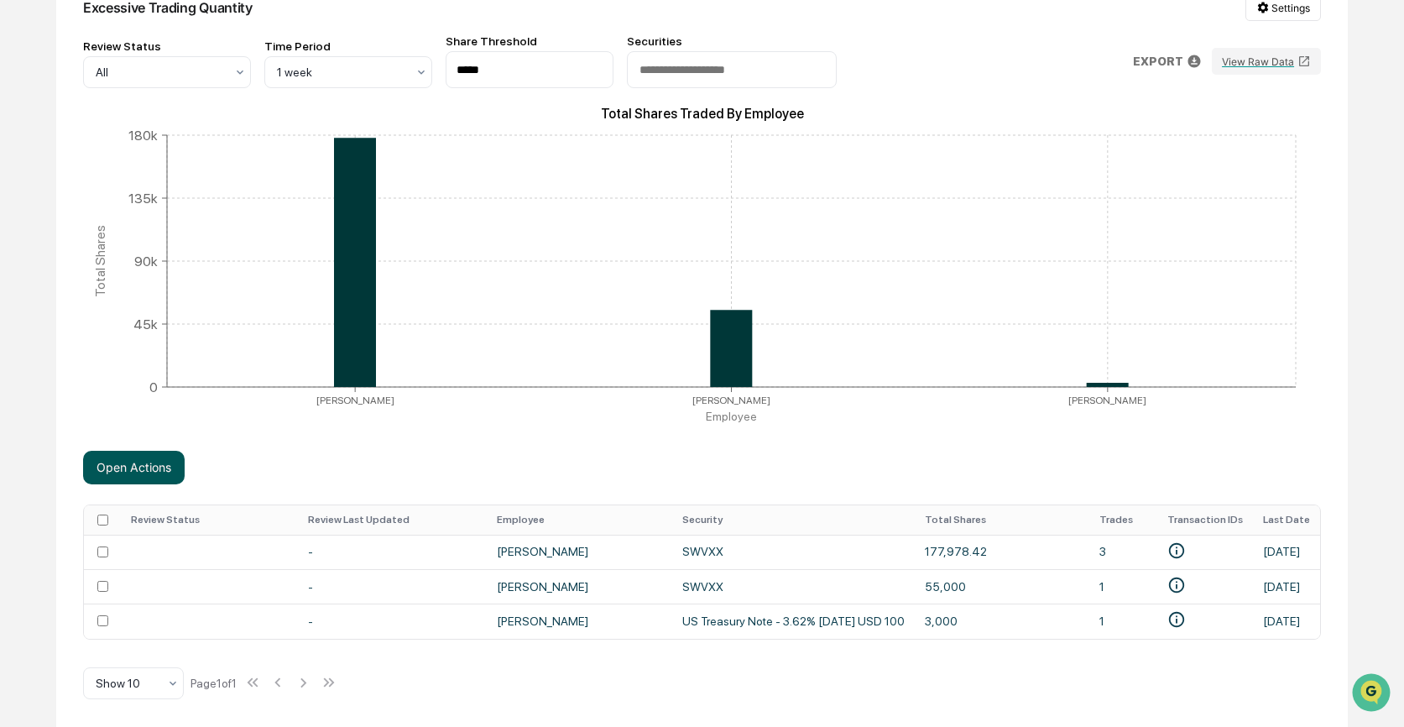
click at [150, 453] on button "Open Actions" at bounding box center [134, 468] width 102 height 34
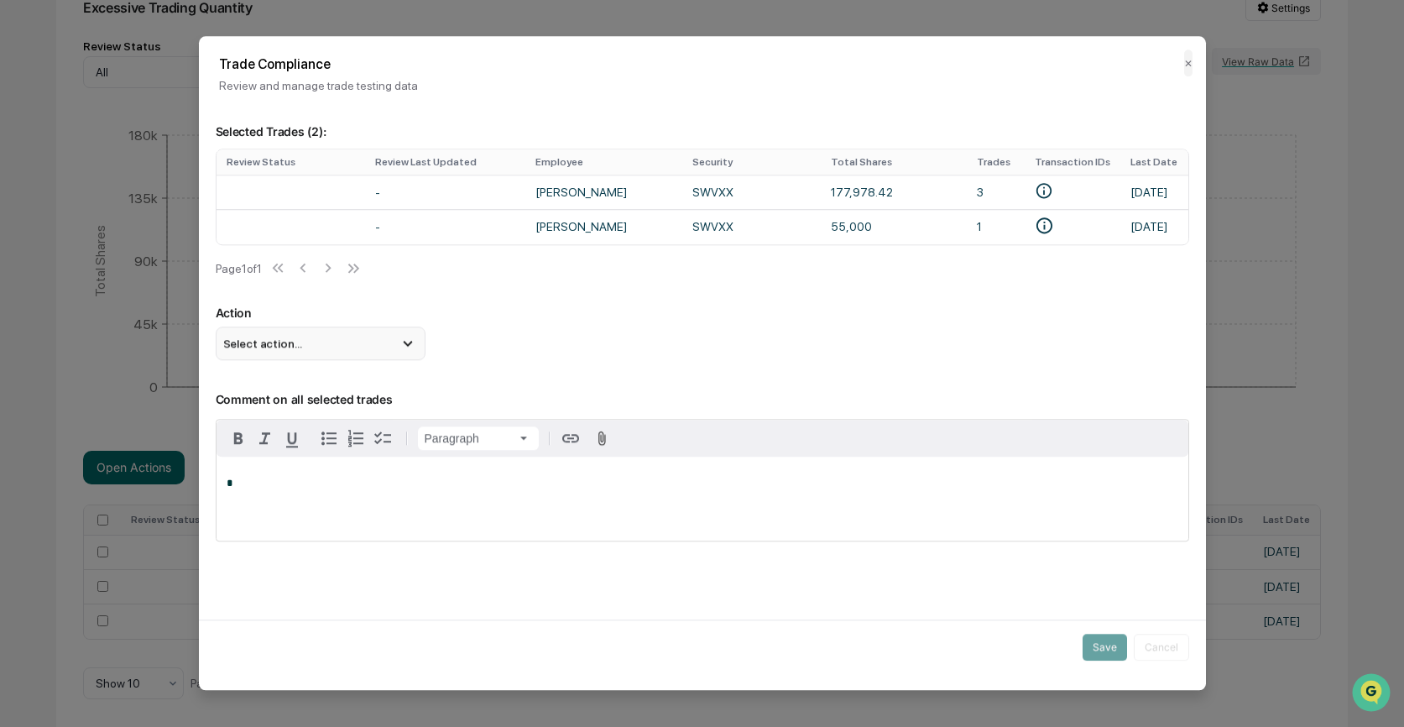
click at [321, 347] on div "Select action..." at bounding box center [321, 343] width 210 height 34
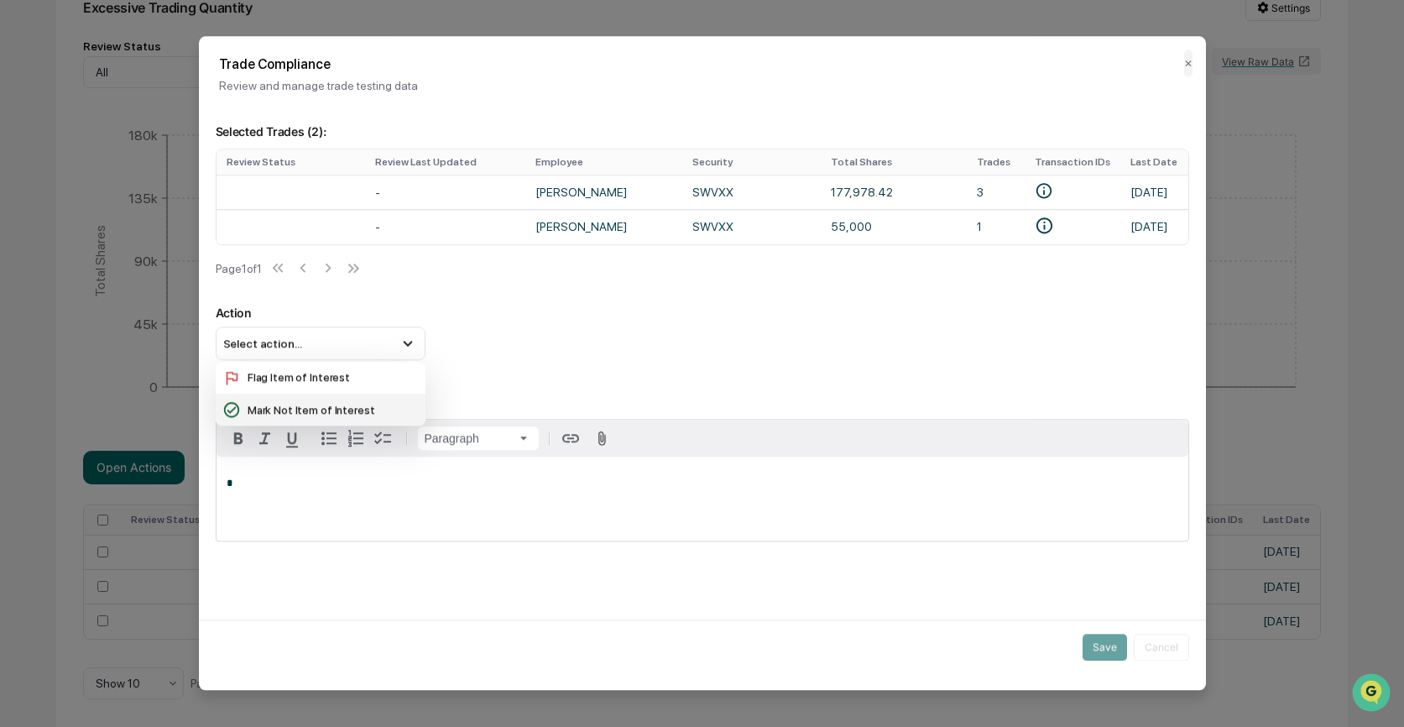
click at [290, 412] on div "Mark Not Item of Interest" at bounding box center [320, 409] width 196 height 18
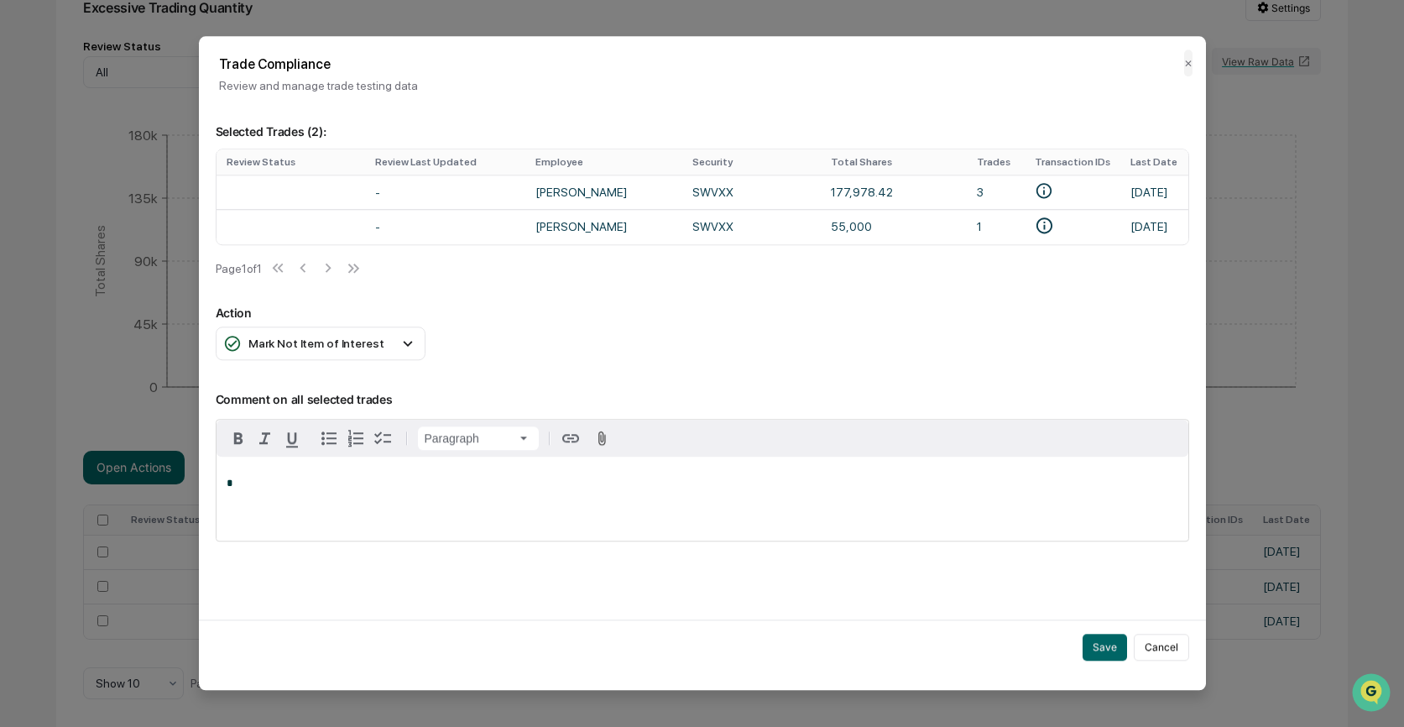
click at [288, 482] on div "*" at bounding box center [702, 498] width 972 height 84
click at [1116, 654] on button "Save" at bounding box center [1104, 646] width 44 height 27
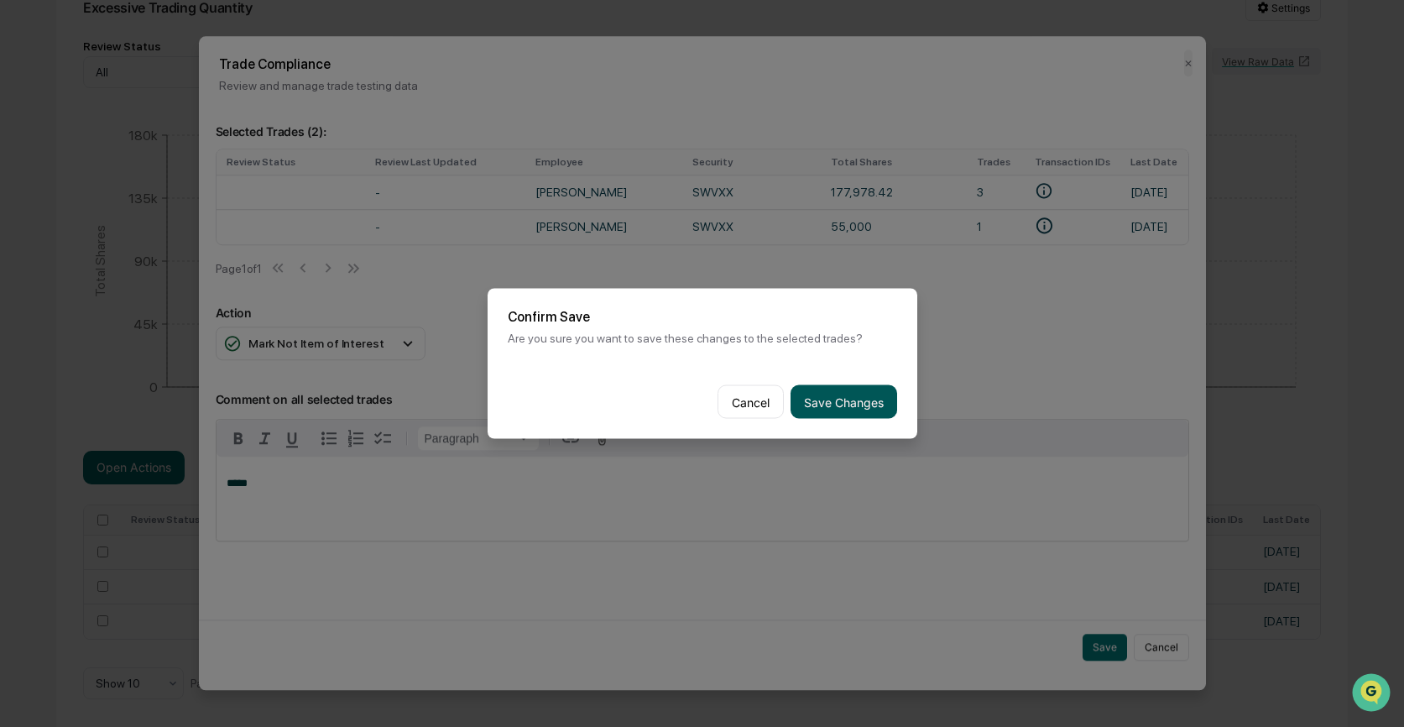
click at [840, 403] on button "Save Changes" at bounding box center [843, 402] width 107 height 34
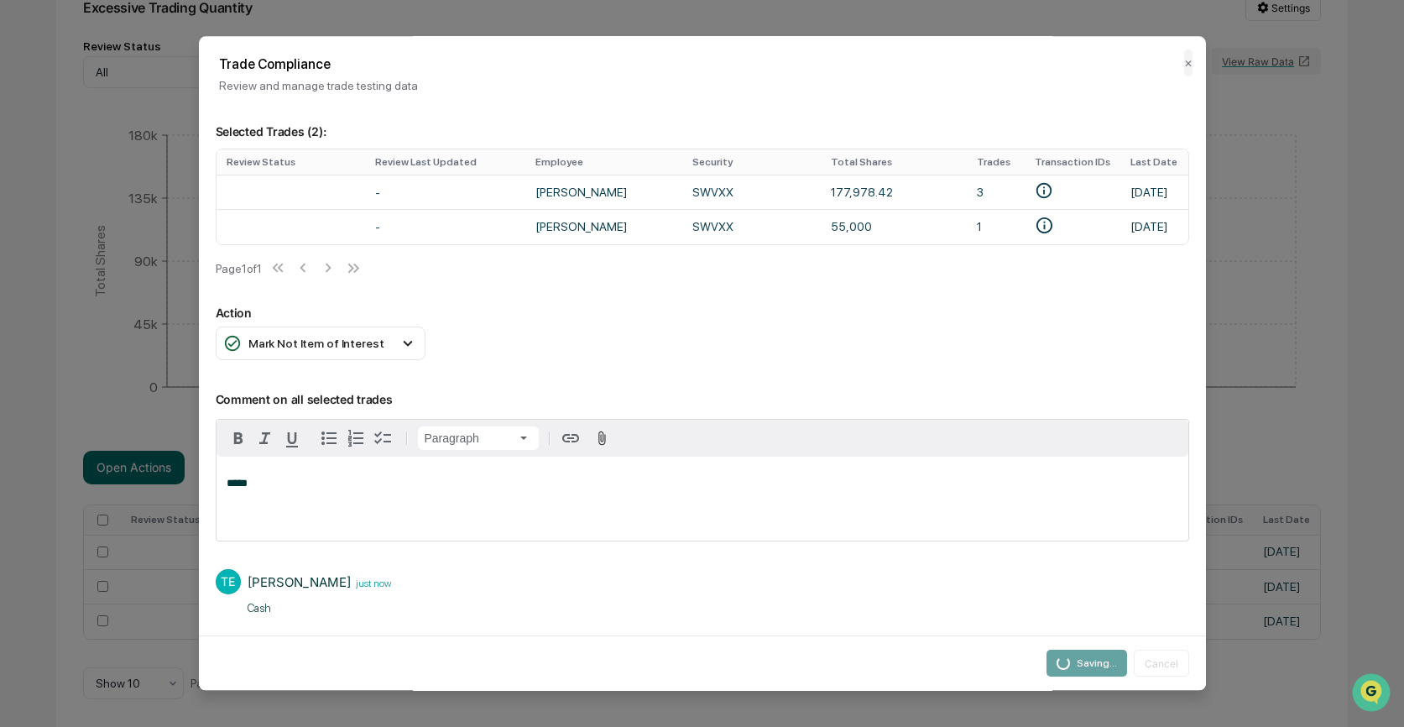
scroll to position [182, 0]
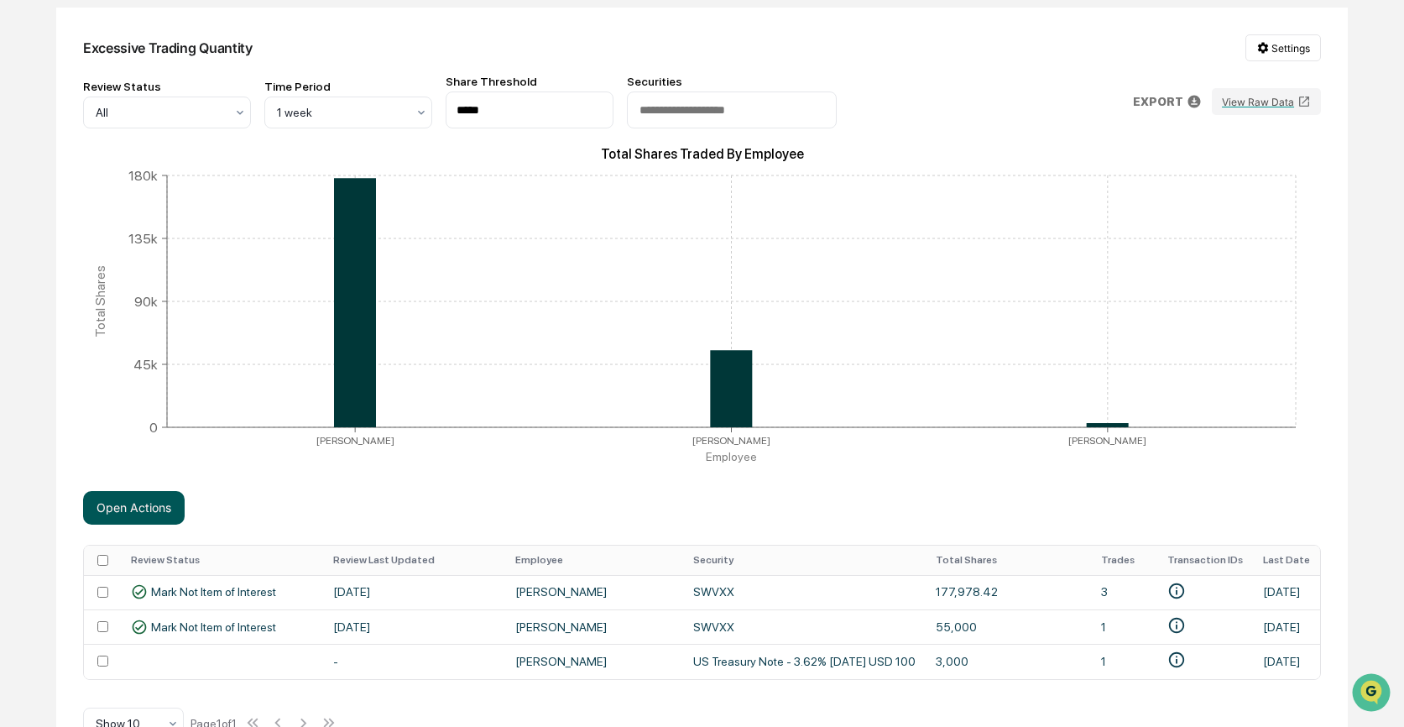
click at [153, 506] on button "Open Actions" at bounding box center [134, 508] width 102 height 34
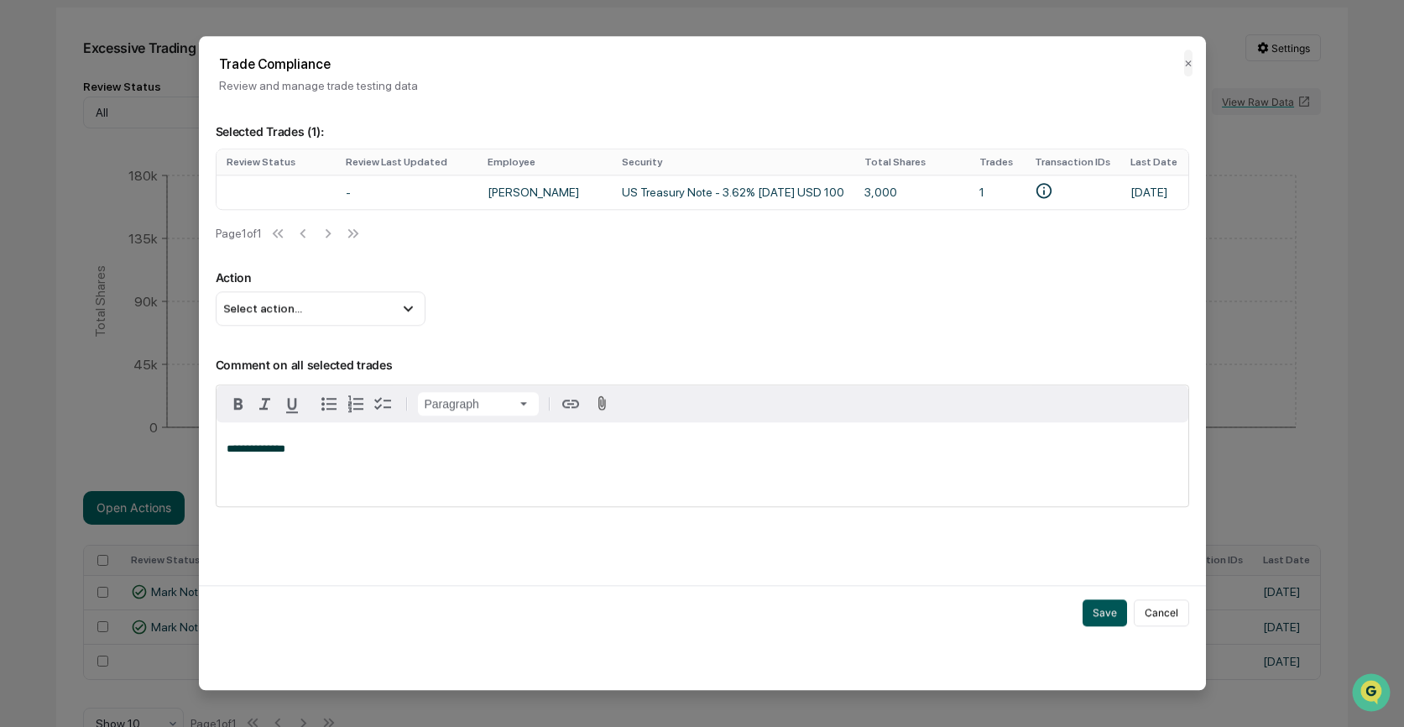
click at [1108, 613] on button "Save" at bounding box center [1104, 612] width 44 height 27
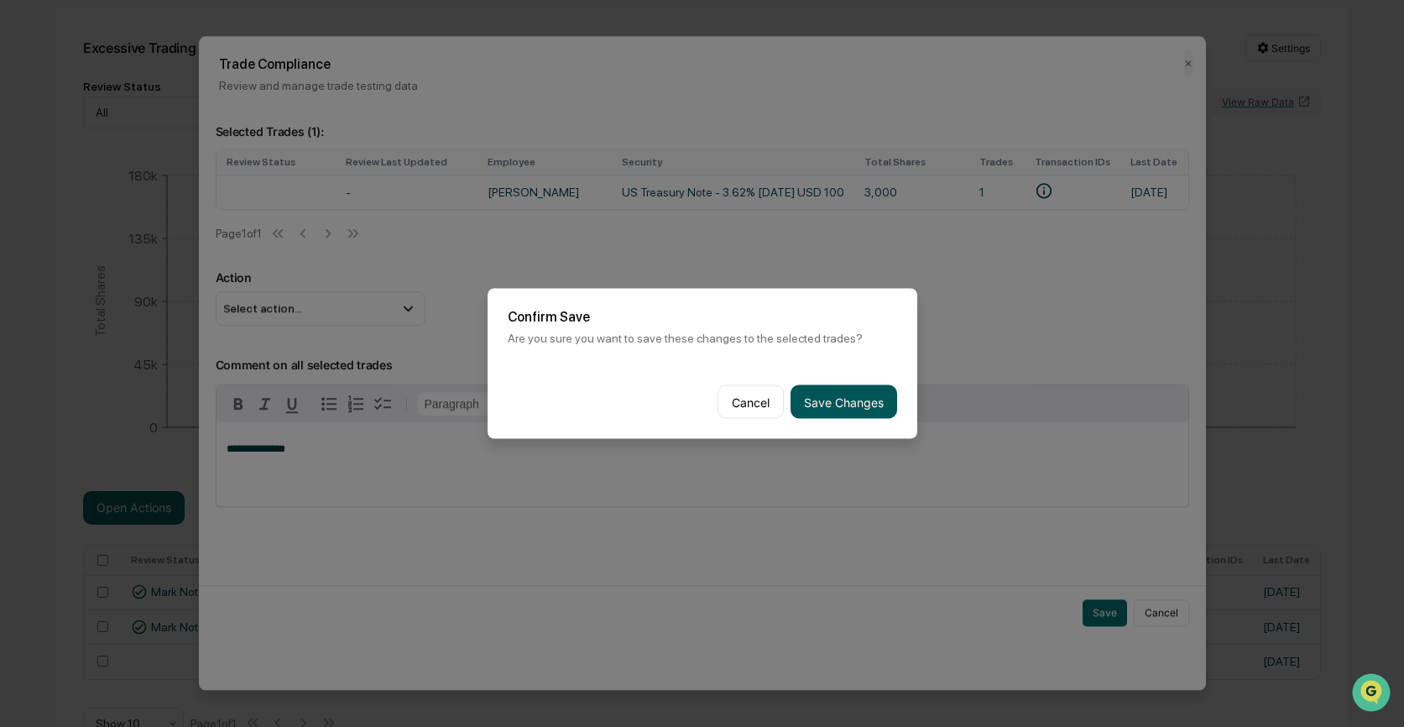
click at [853, 400] on button "Save Changes" at bounding box center [843, 402] width 107 height 34
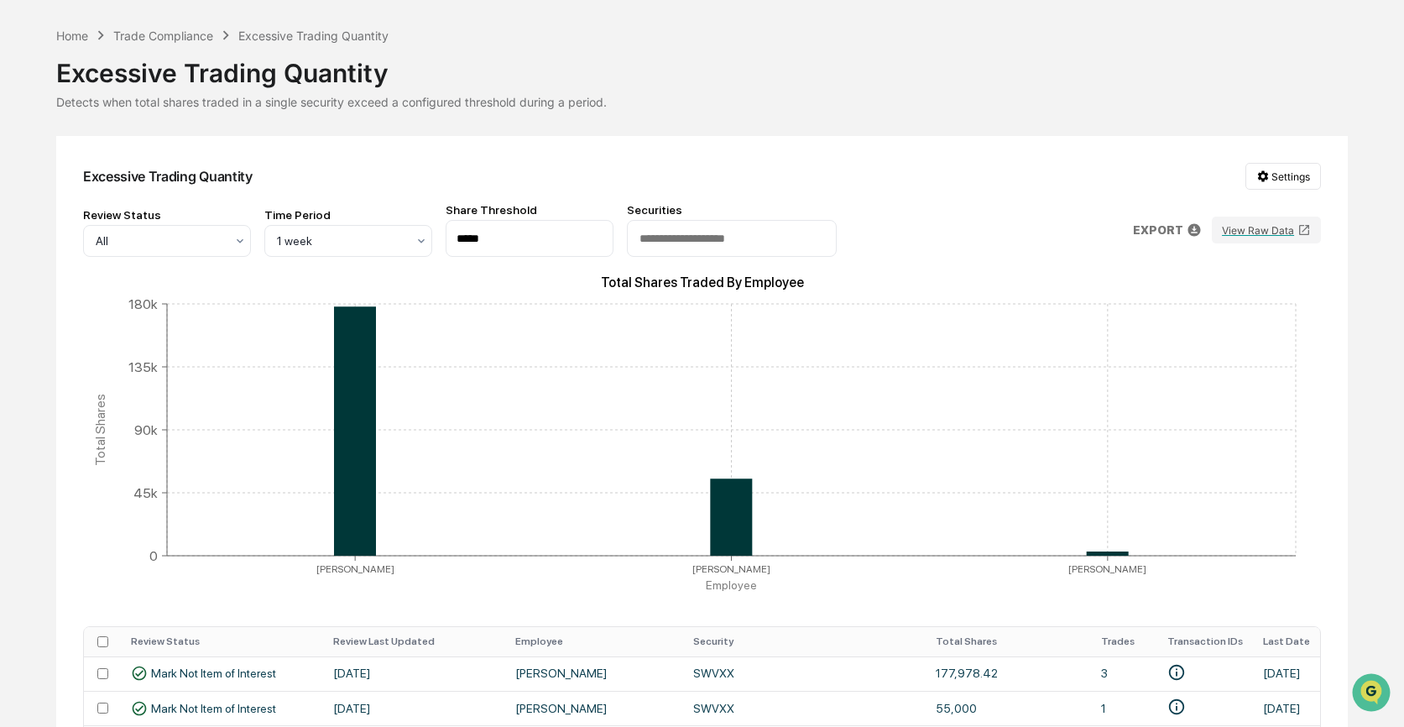
scroll to position [0, 0]
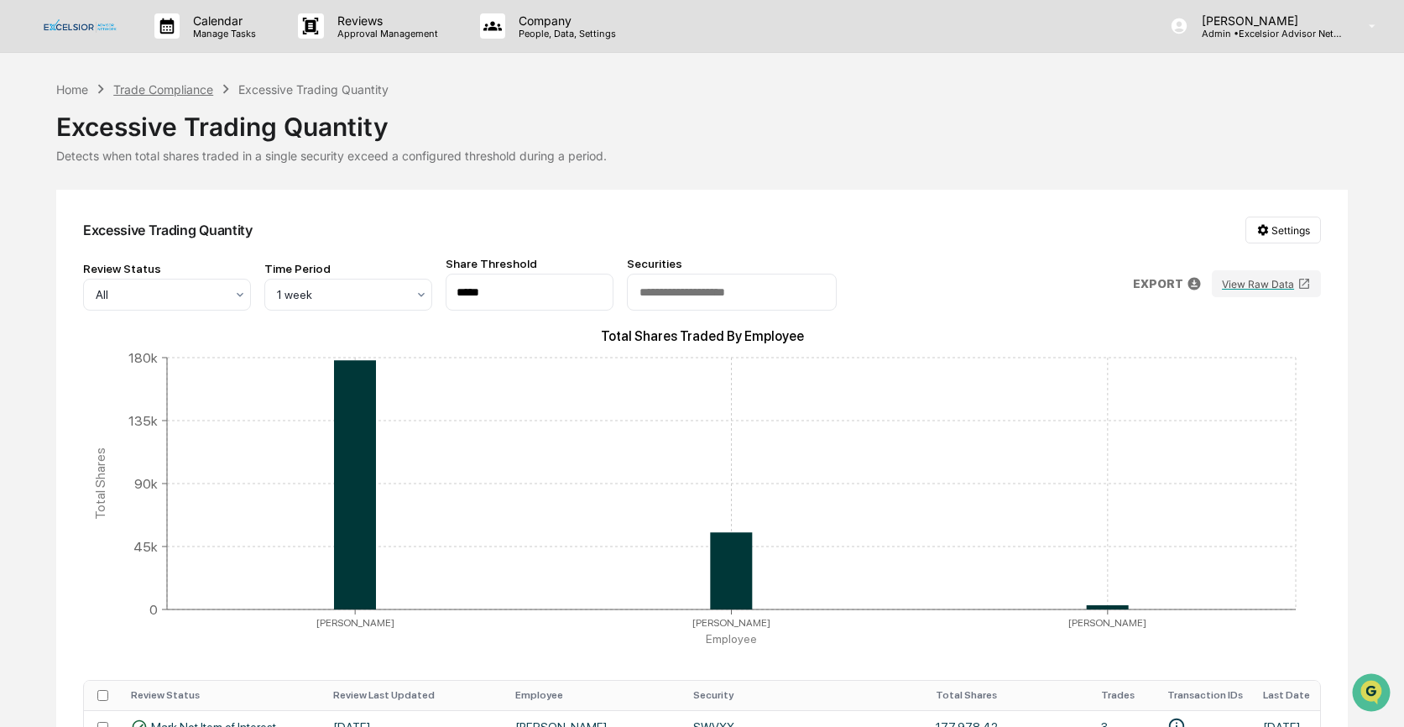
click at [166, 91] on div "Trade Compliance" at bounding box center [163, 89] width 100 height 14
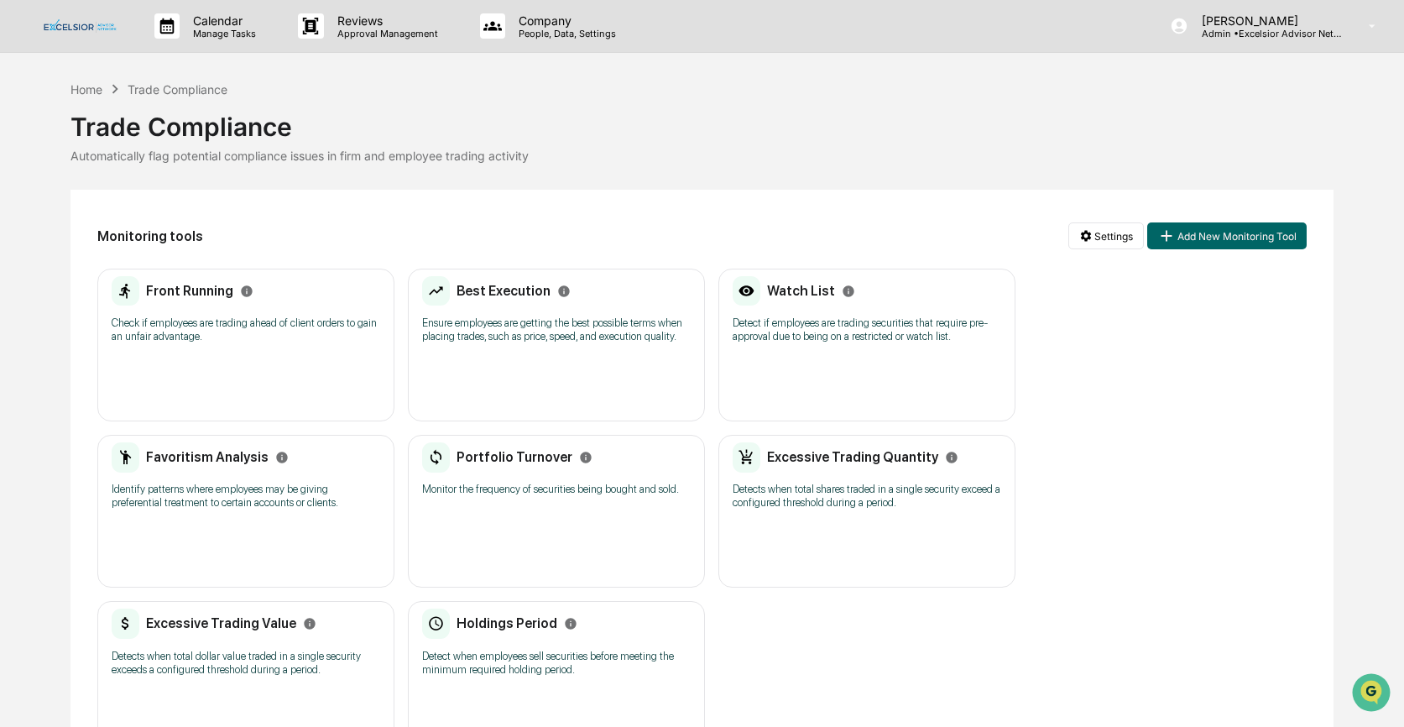
click at [232, 638] on div "Excessive Trading Value" at bounding box center [214, 623] width 205 height 30
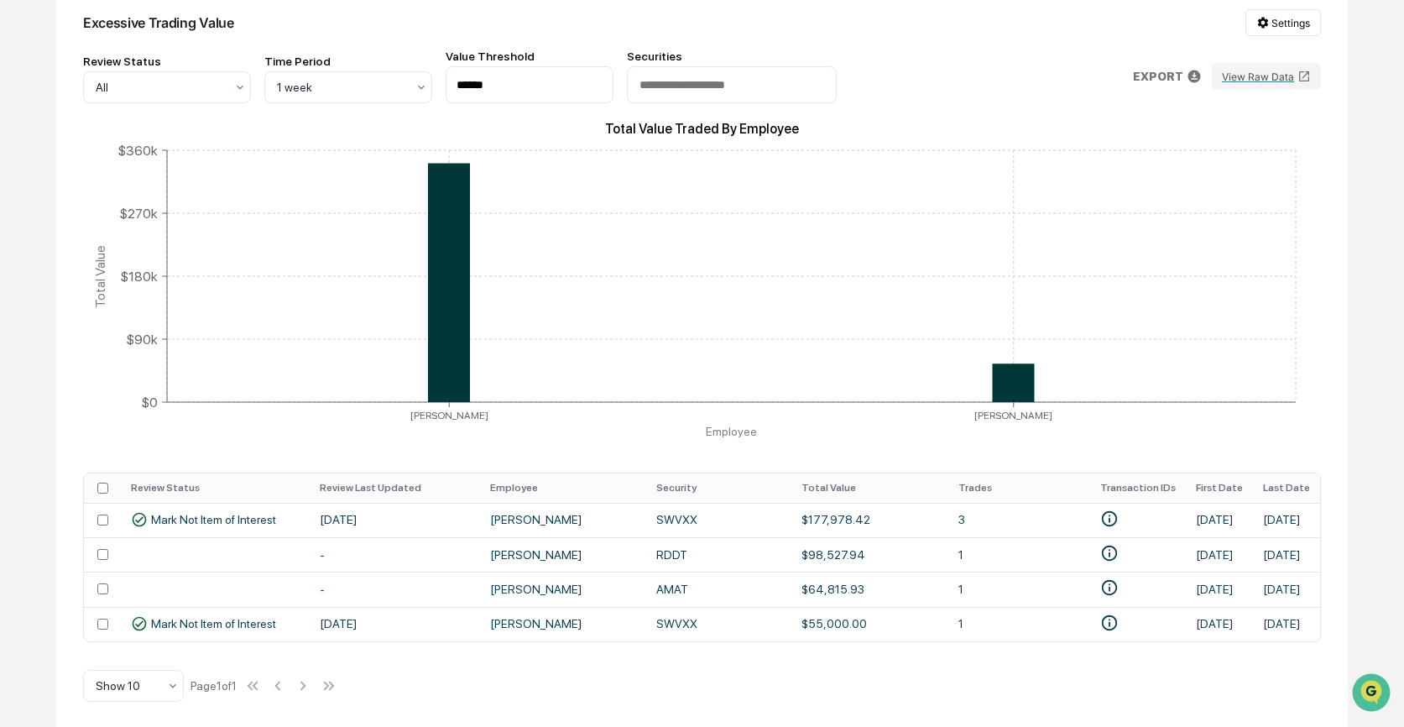
scroll to position [216, 0]
click at [585, 661] on div "Excessive Trading Value Settings Review Status All Time Period 1 week Value Thr…" at bounding box center [701, 353] width 1291 height 747
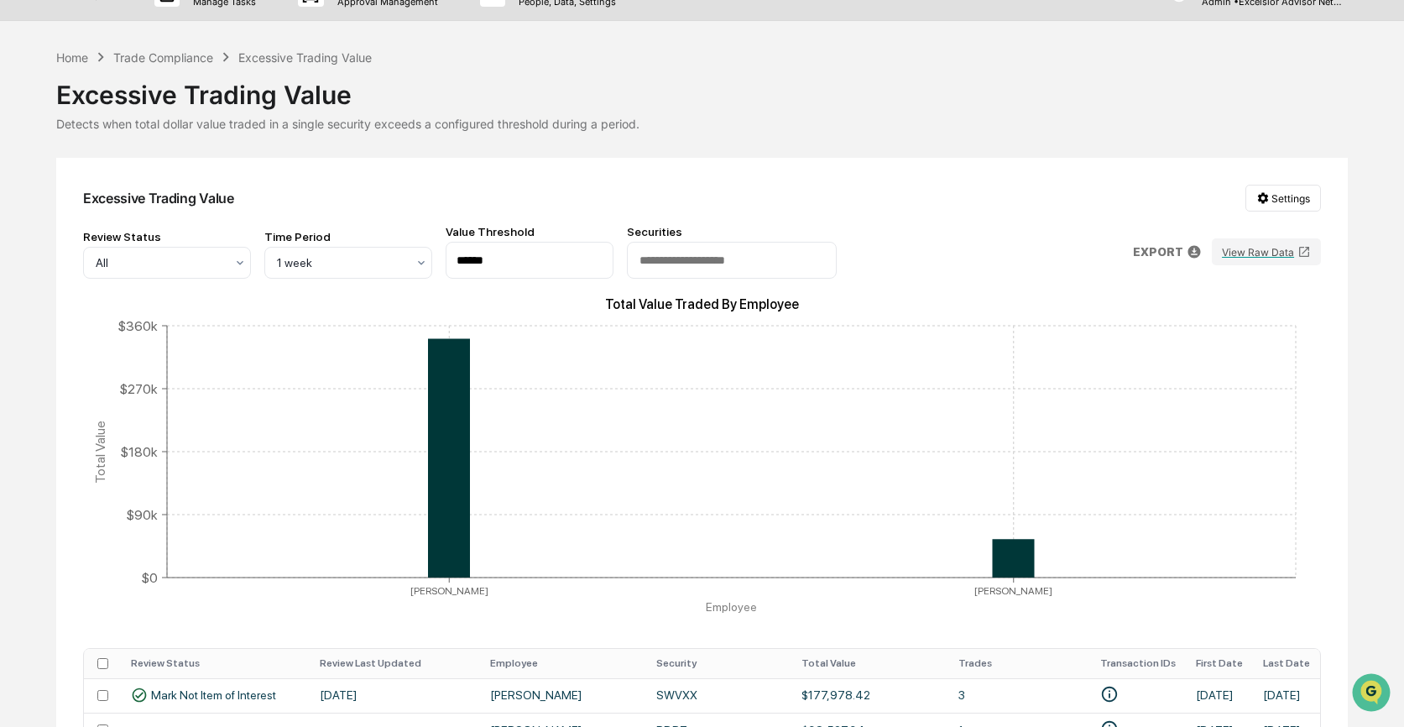
scroll to position [0, 0]
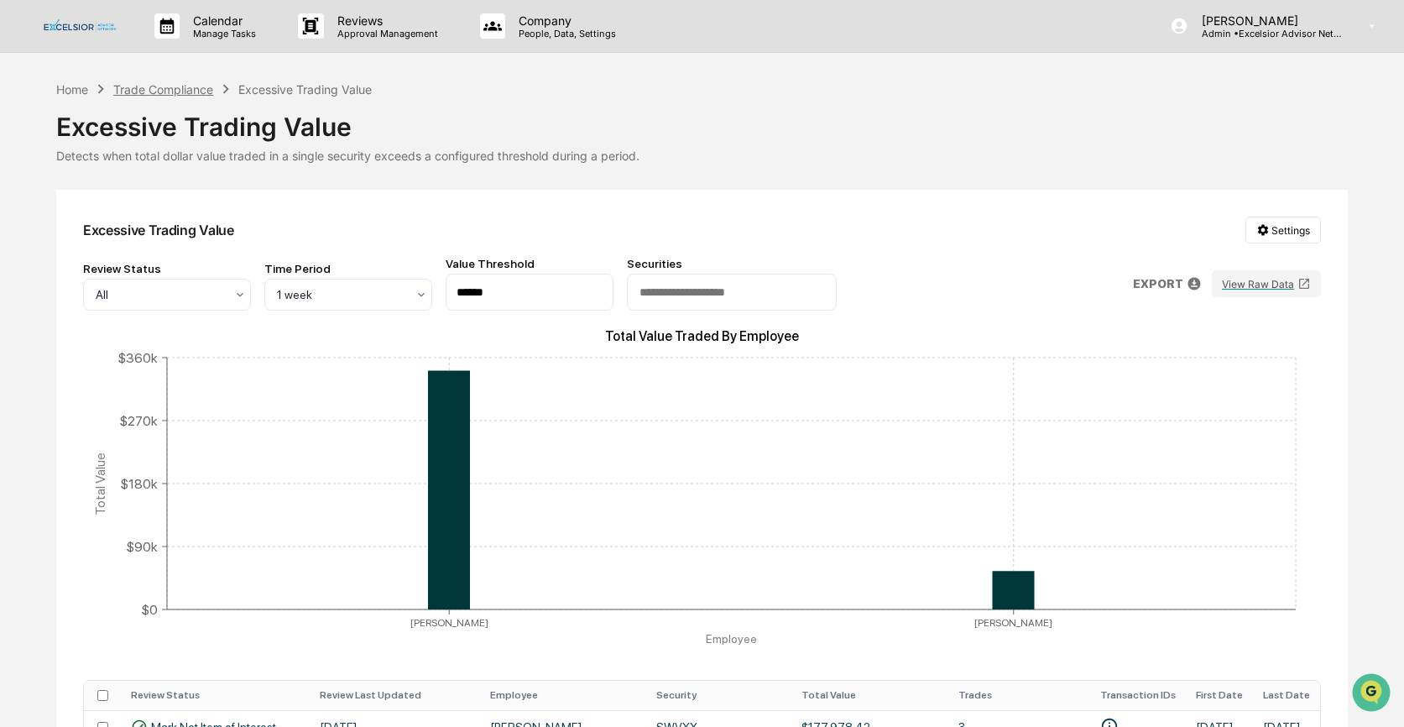
click at [205, 88] on div "Trade Compliance" at bounding box center [163, 89] width 100 height 14
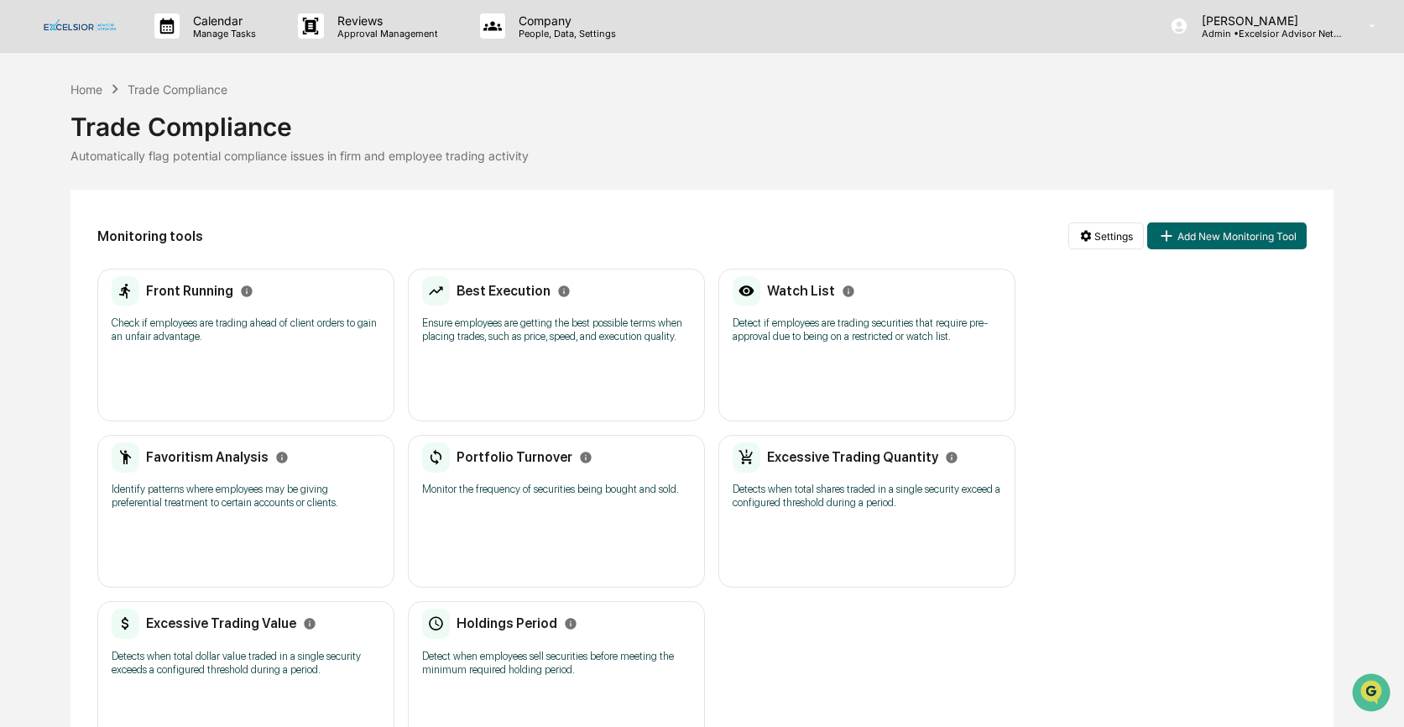
scroll to position [78, 0]
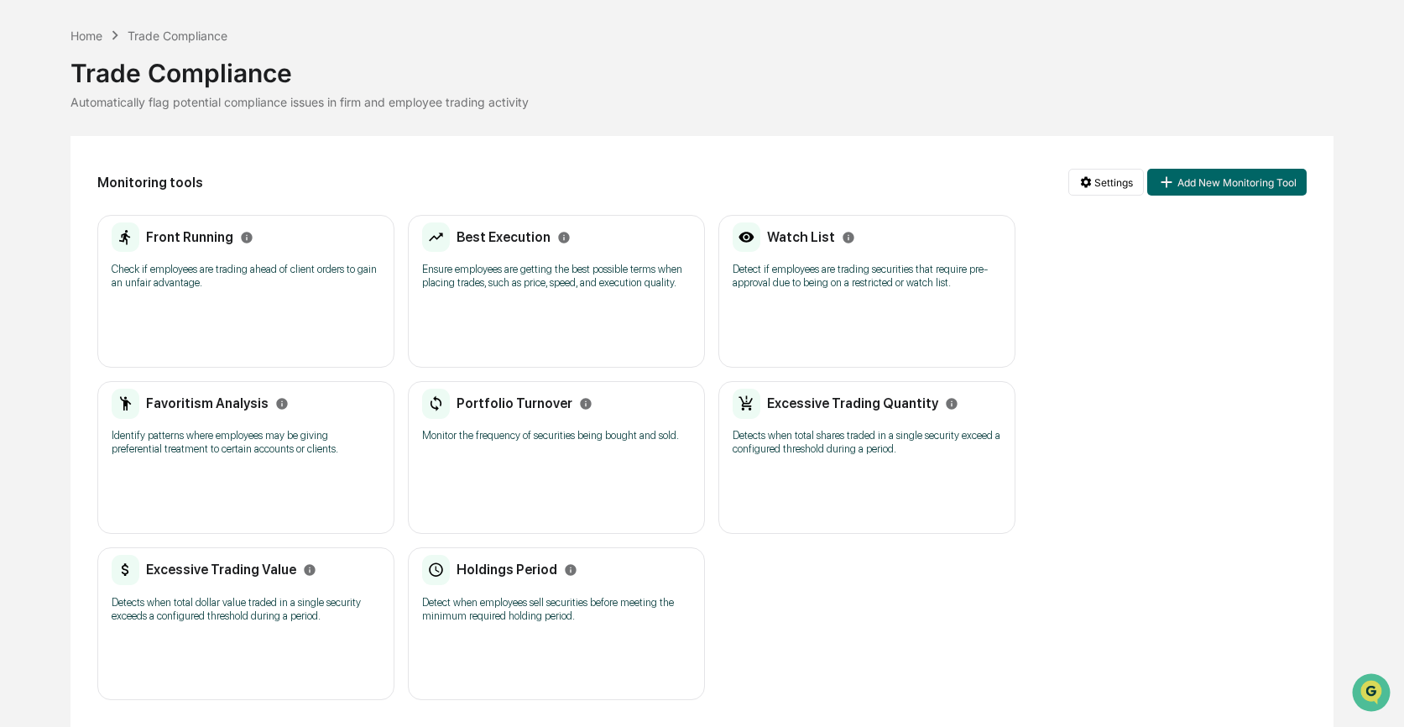
click at [544, 578] on div "Holdings Period Detect when employees sell securities before meeting the minimu…" at bounding box center [556, 594] width 268 height 78
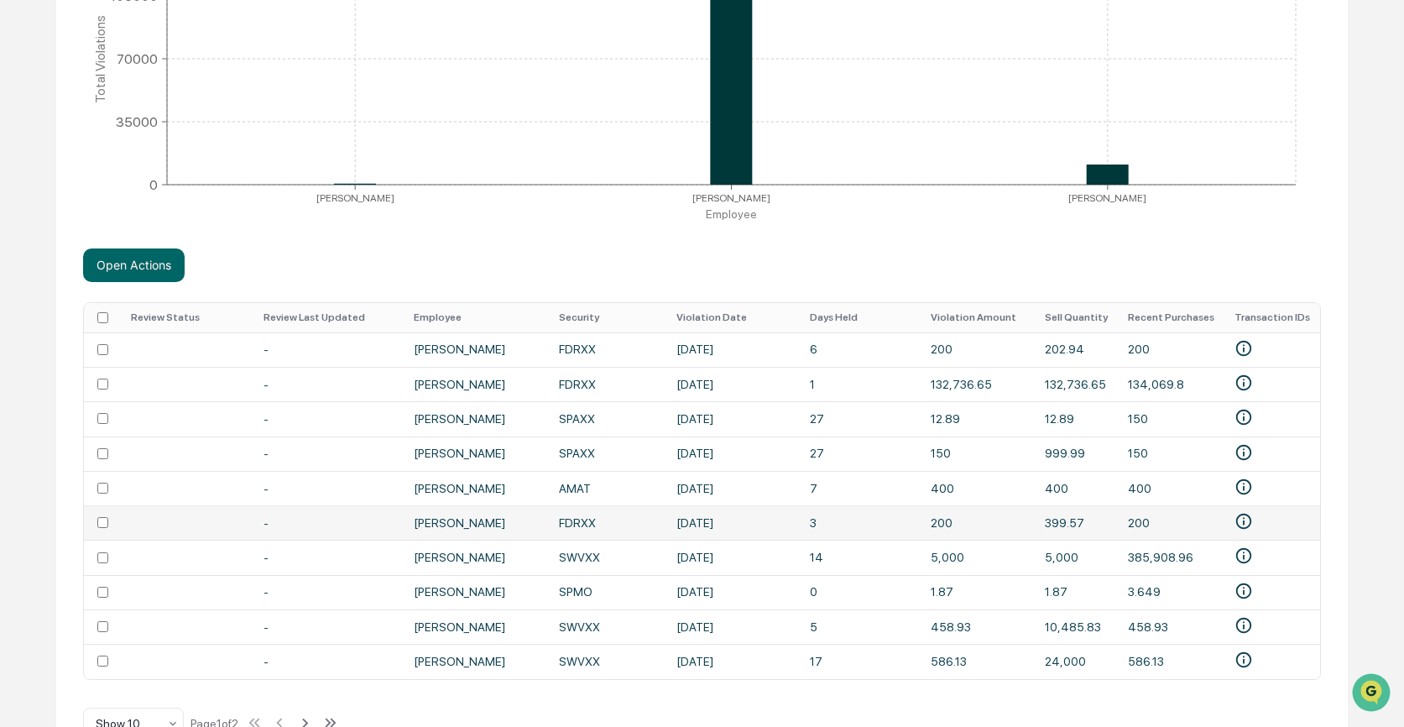
scroll to position [473, 0]
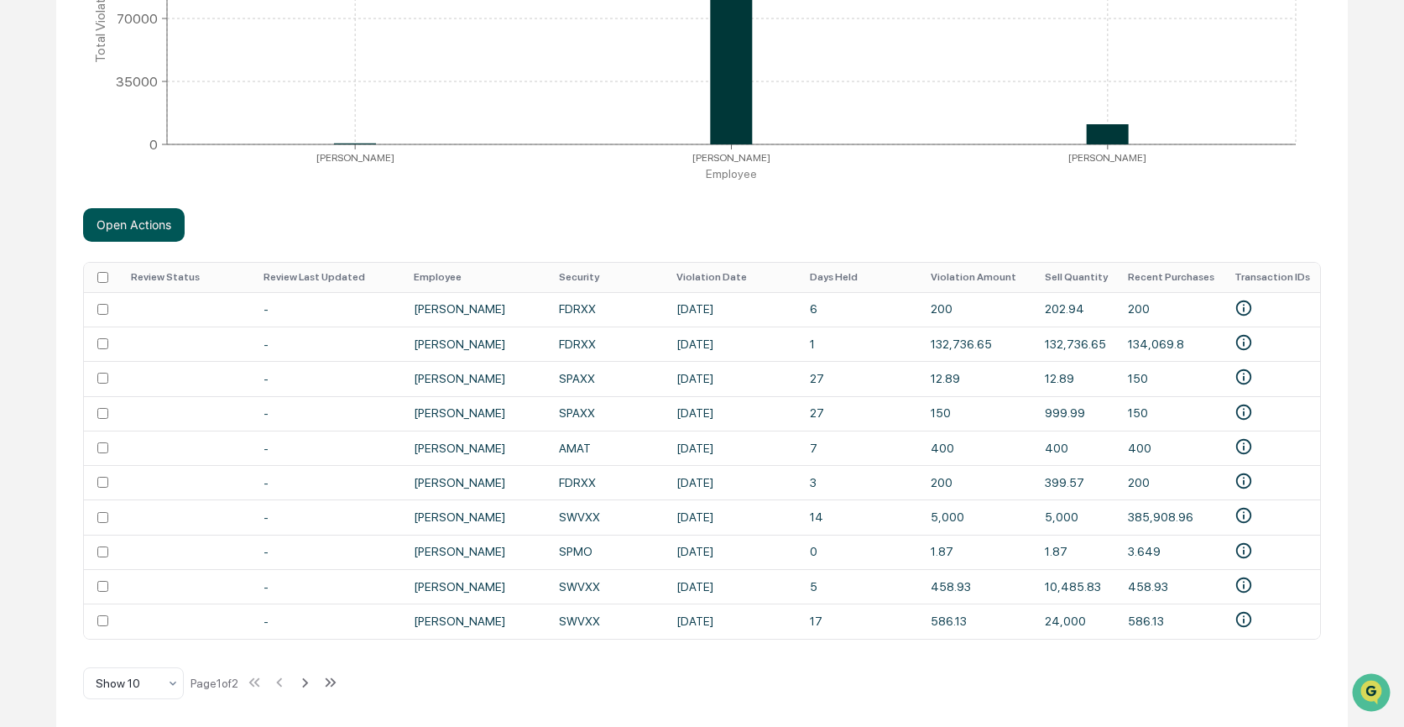
click at [144, 211] on button "Open Actions" at bounding box center [134, 225] width 102 height 34
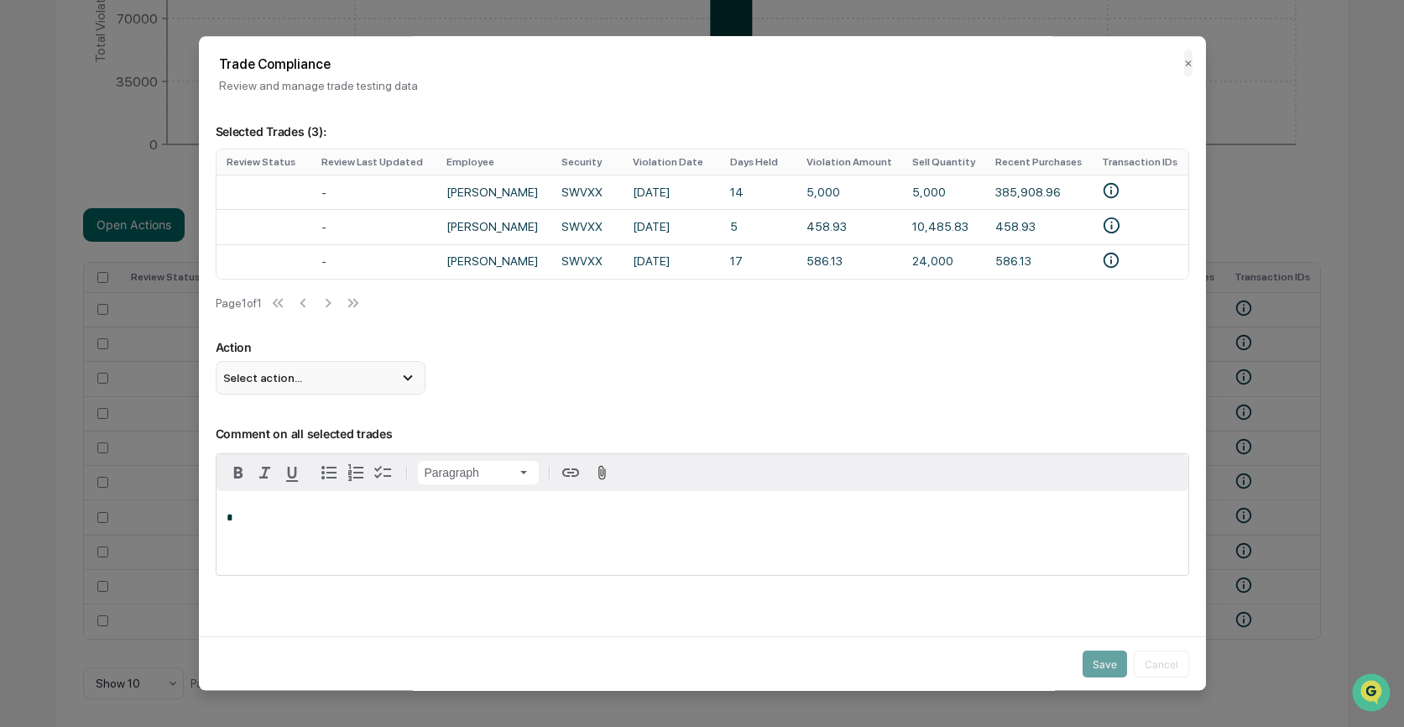
click at [272, 384] on span "Select action..." at bounding box center [262, 377] width 79 height 13
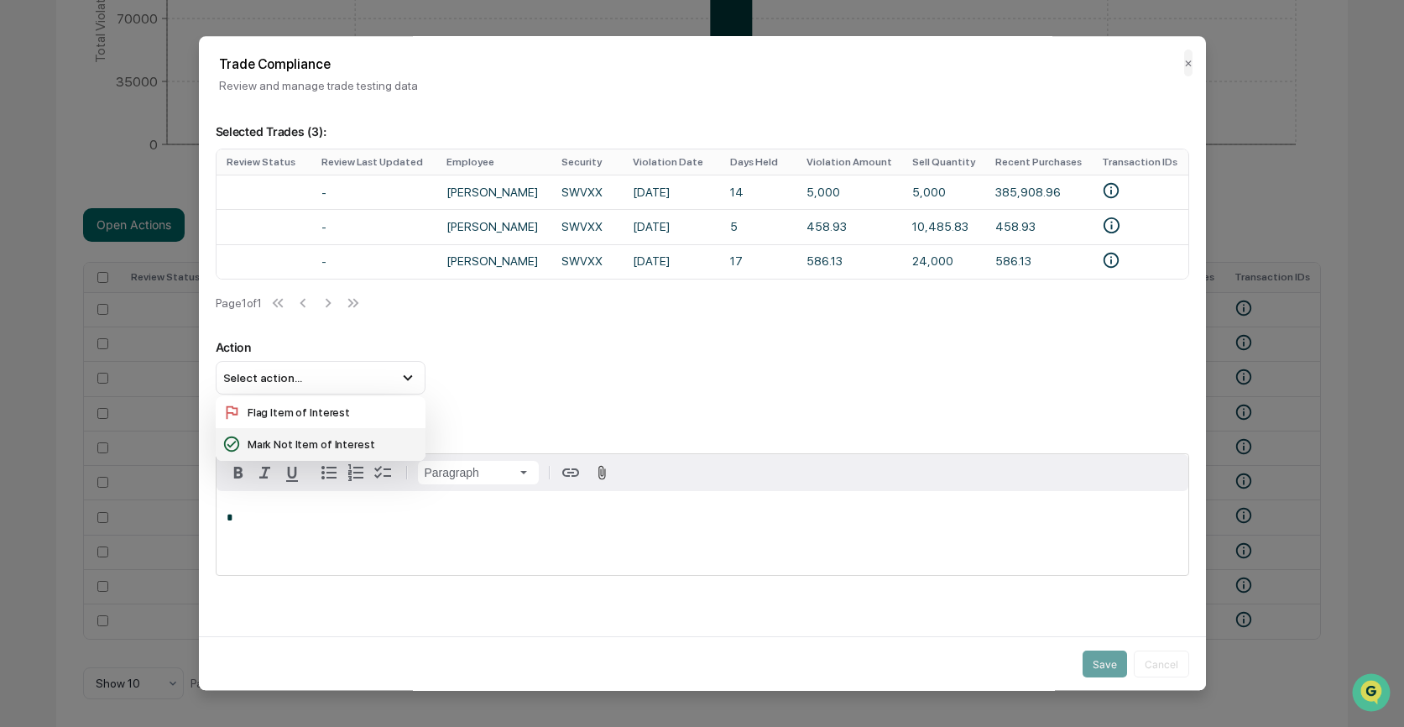
click at [275, 448] on div "Mark Not Item of Interest" at bounding box center [320, 444] width 196 height 18
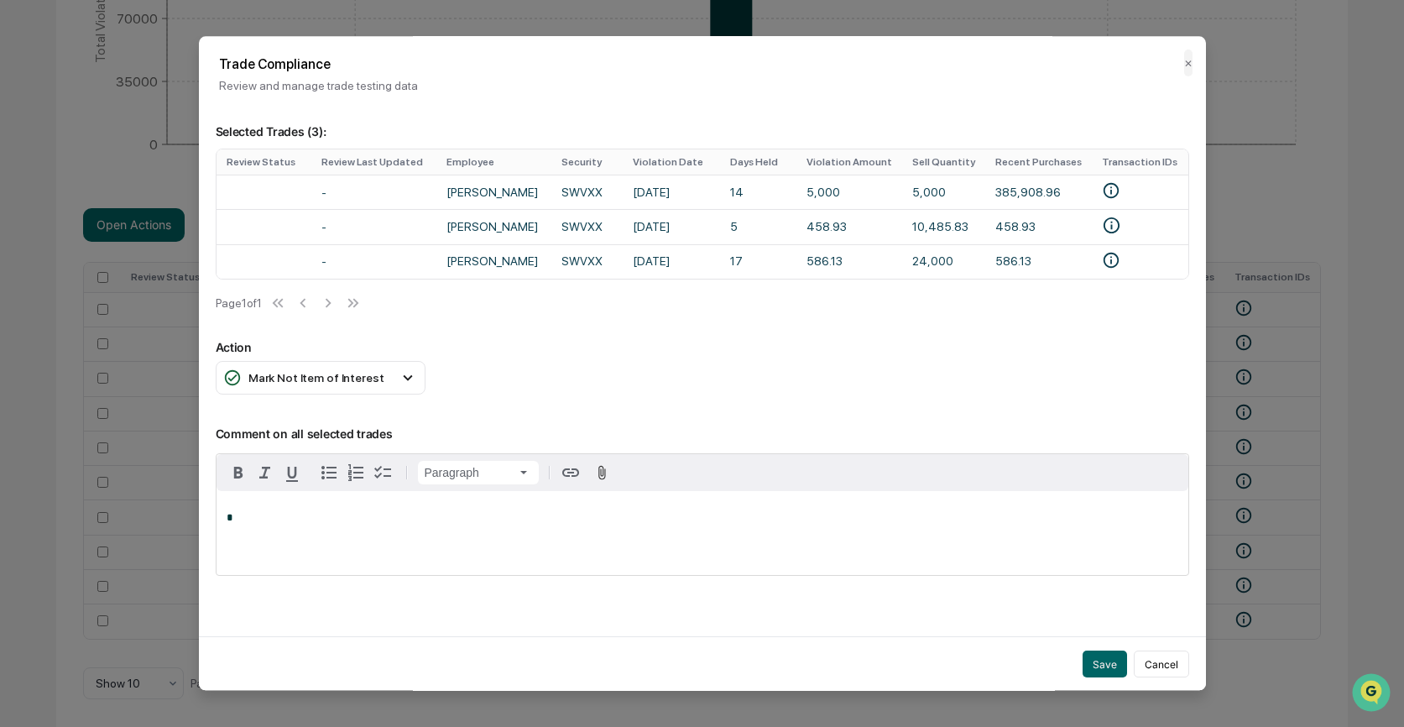
click at [263, 518] on div "*" at bounding box center [702, 533] width 972 height 84
click at [1105, 661] on button "Save" at bounding box center [1104, 663] width 44 height 27
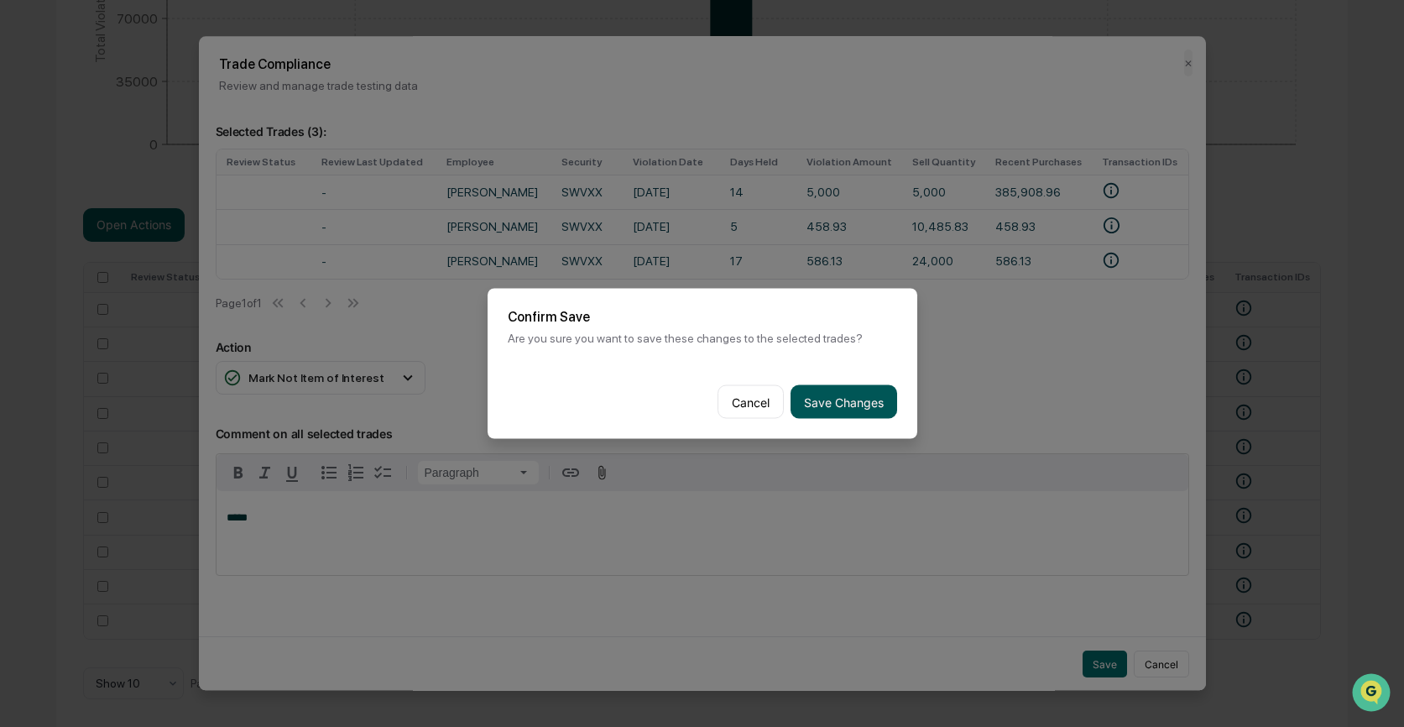
click at [835, 398] on button "Save Changes" at bounding box center [843, 402] width 107 height 34
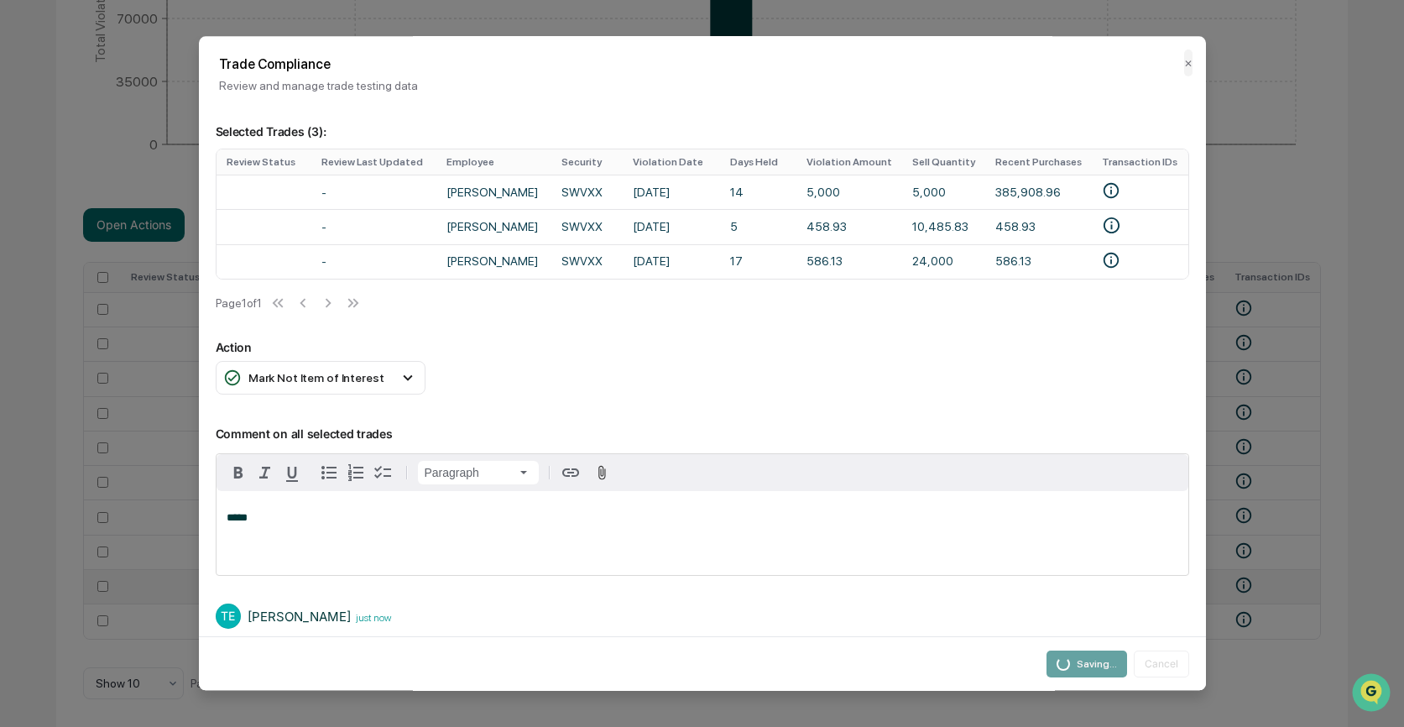
scroll to position [426, 0]
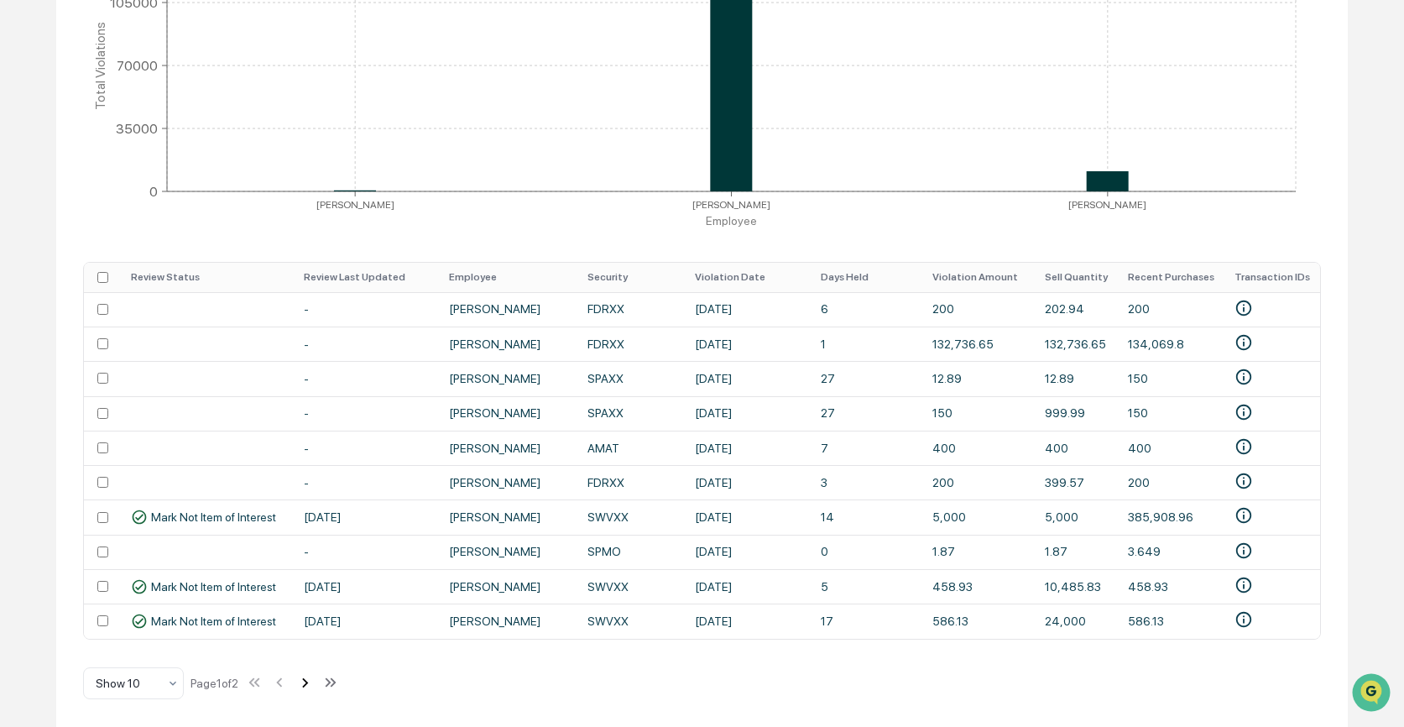
click at [307, 683] on icon at bounding box center [304, 682] width 18 height 18
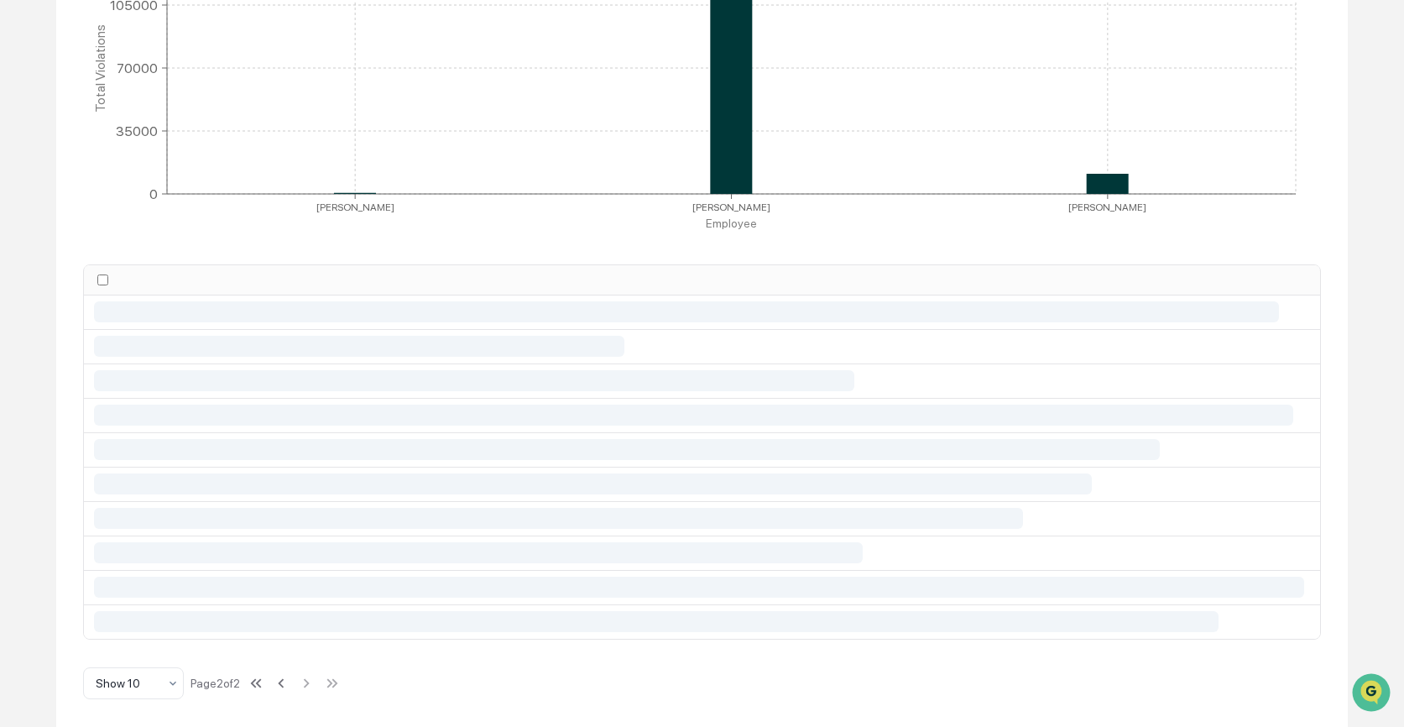
scroll to position [253, 0]
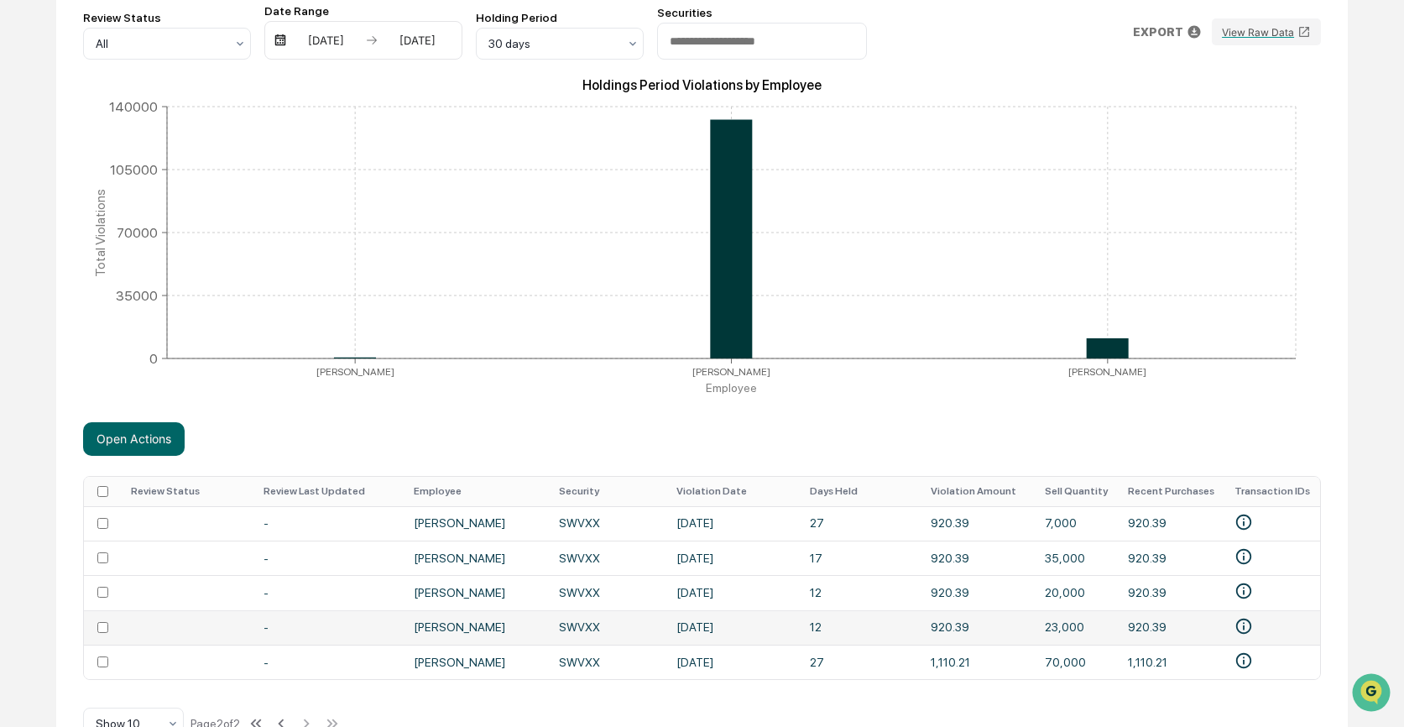
click at [102, 620] on td at bounding box center [102, 627] width 37 height 34
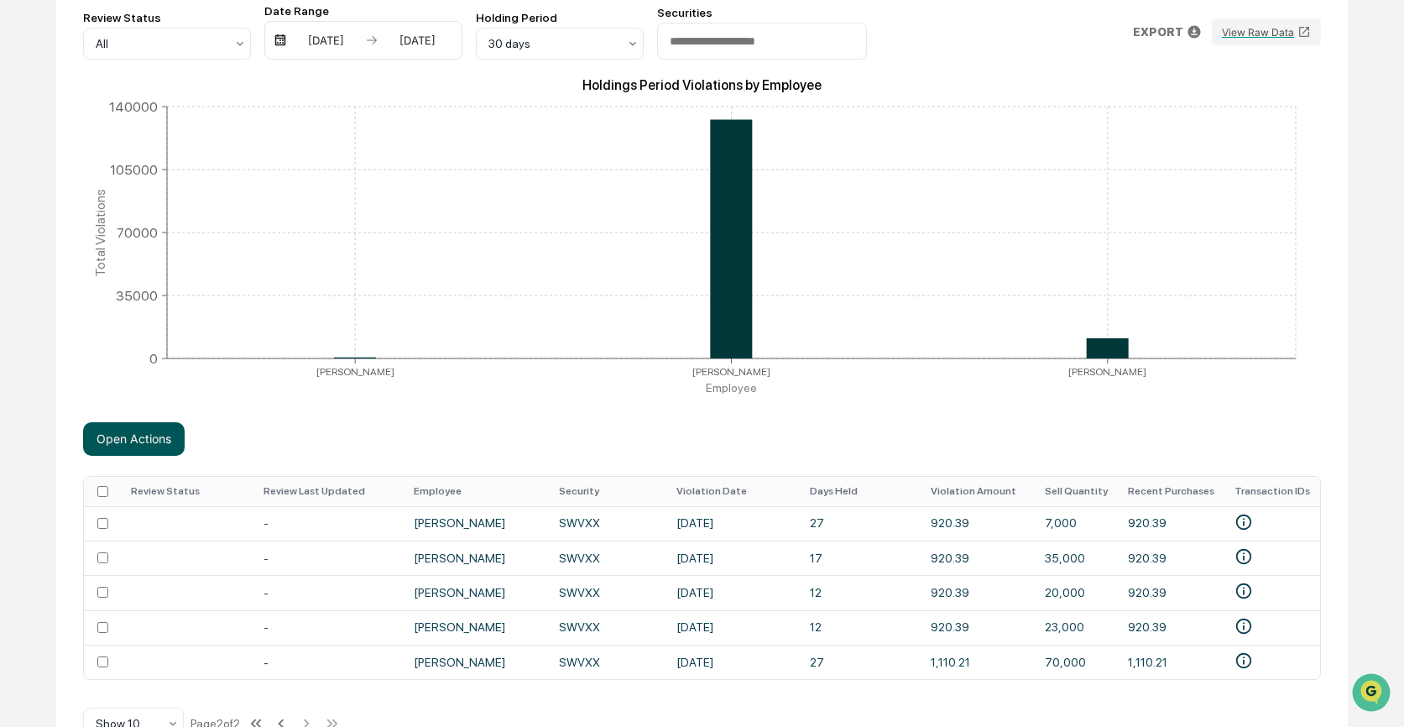
click at [133, 447] on button "Open Actions" at bounding box center [134, 439] width 102 height 34
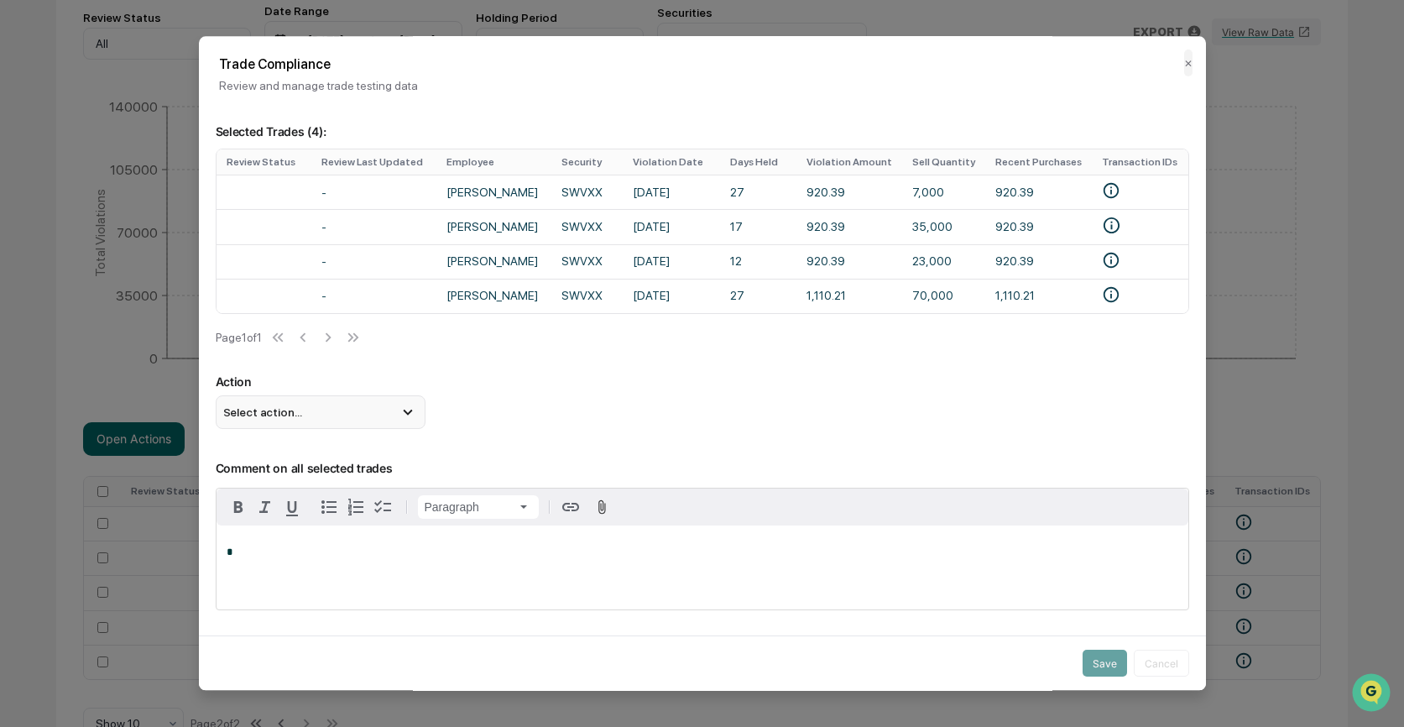
click at [319, 424] on div "Select action..." at bounding box center [321, 412] width 210 height 34
click at [305, 485] on div "Mark Not Item of Interest" at bounding box center [320, 479] width 196 height 18
click at [279, 547] on div "*" at bounding box center [702, 568] width 972 height 84
click at [1106, 660] on button "Save" at bounding box center [1104, 663] width 44 height 27
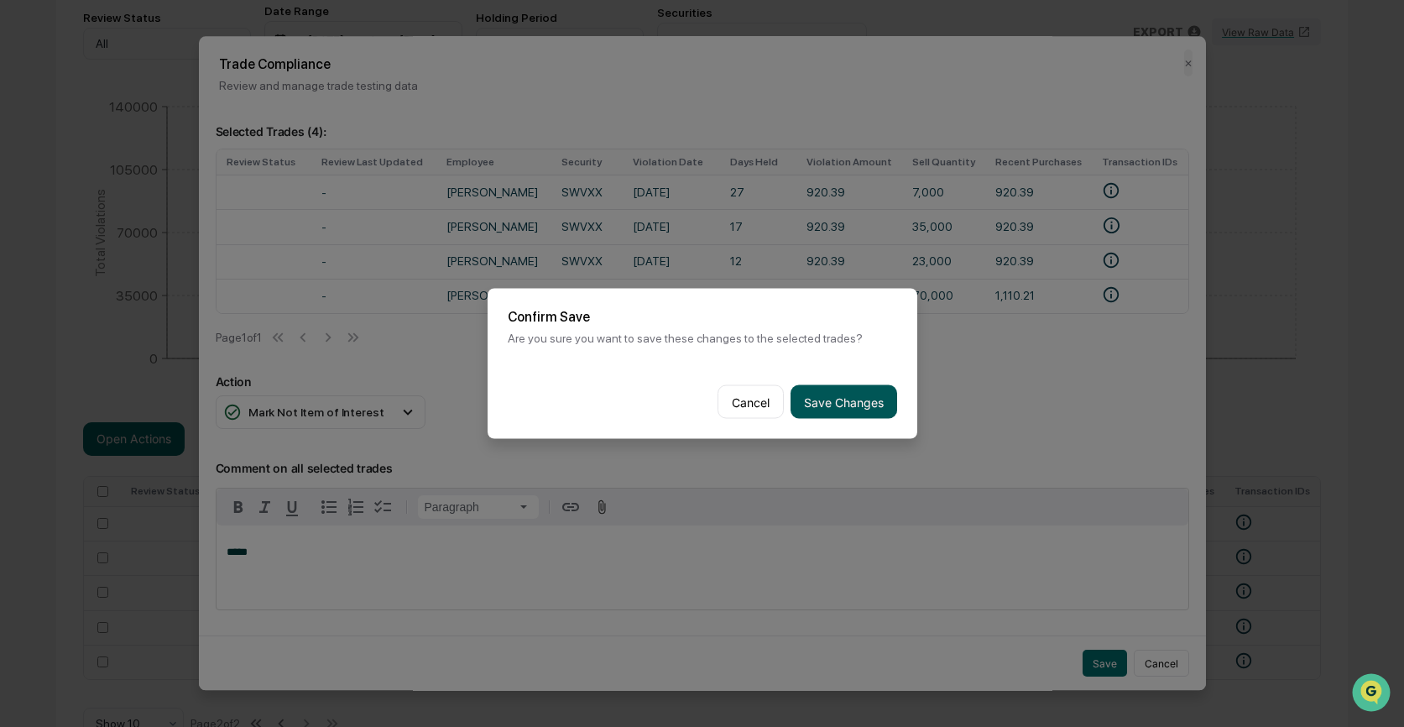
click at [861, 396] on button "Save Changes" at bounding box center [843, 402] width 107 height 34
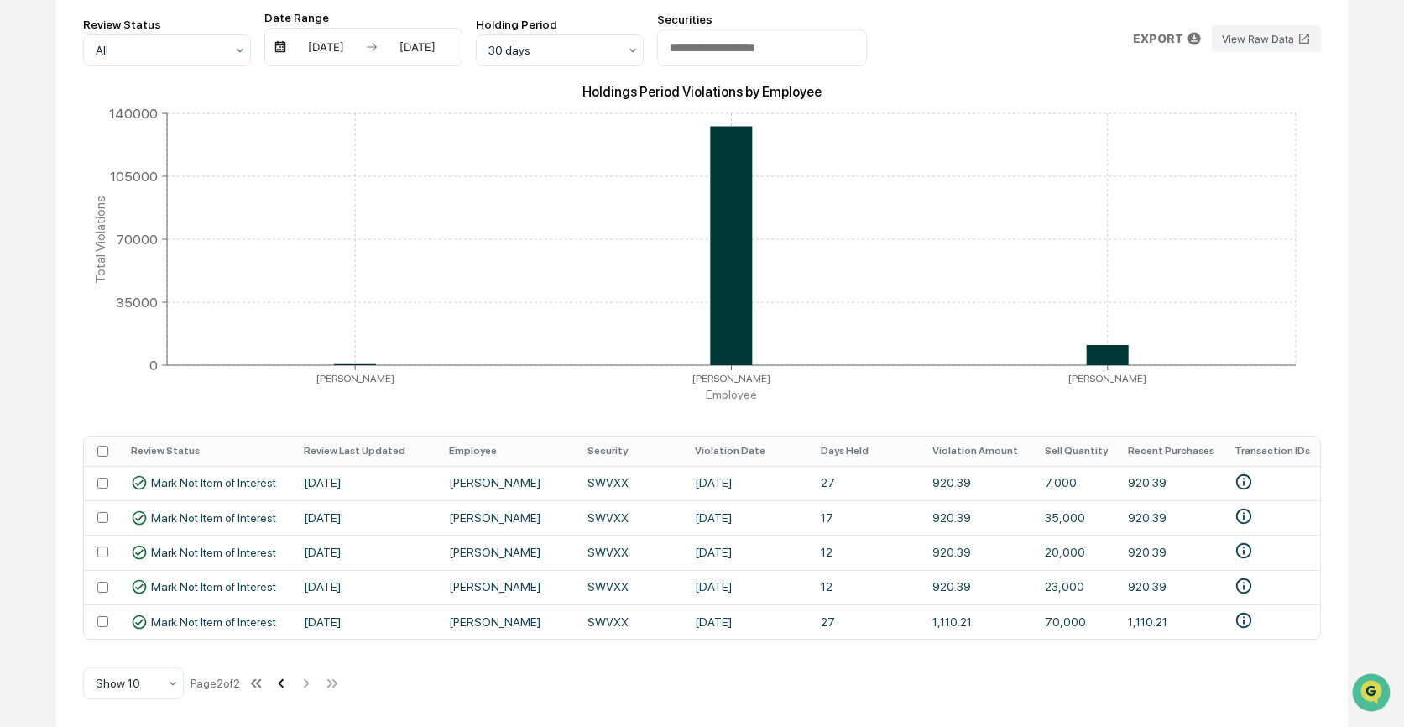
click at [287, 685] on icon at bounding box center [281, 683] width 18 height 18
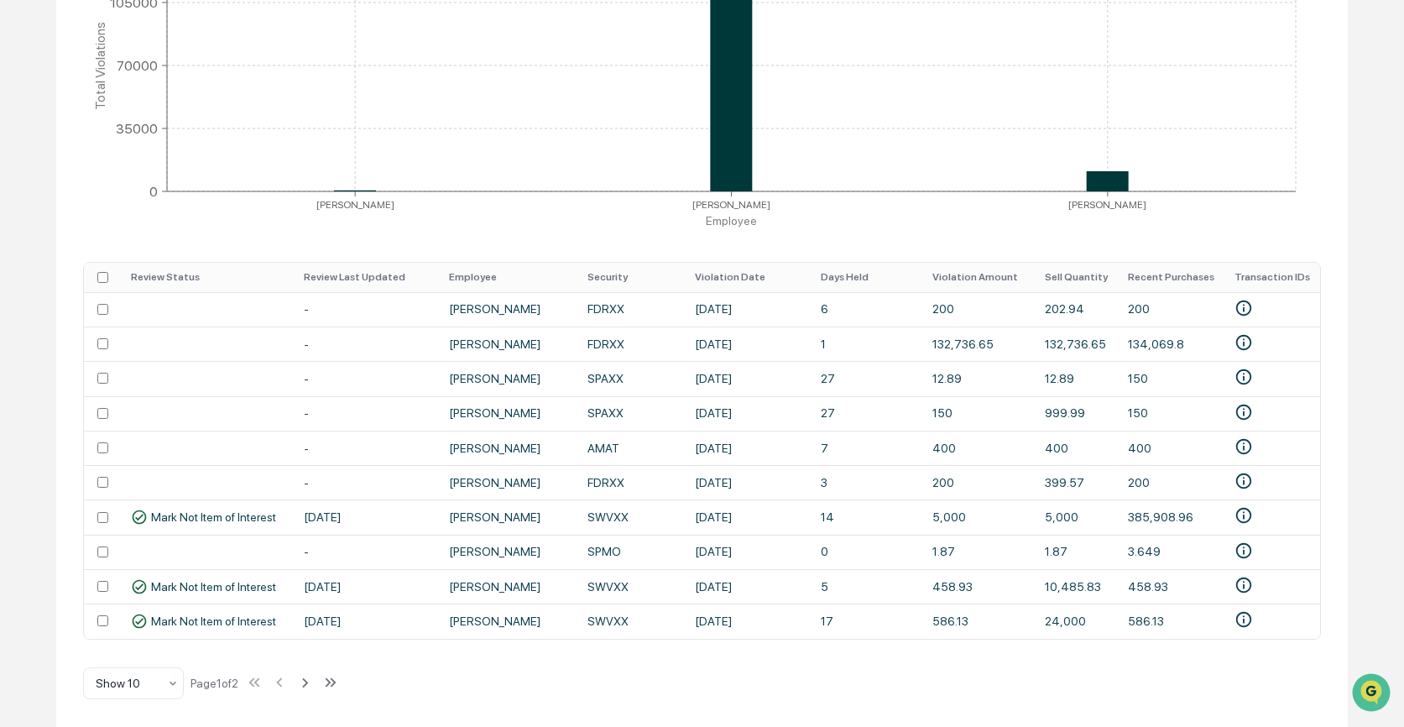
scroll to position [426, 0]
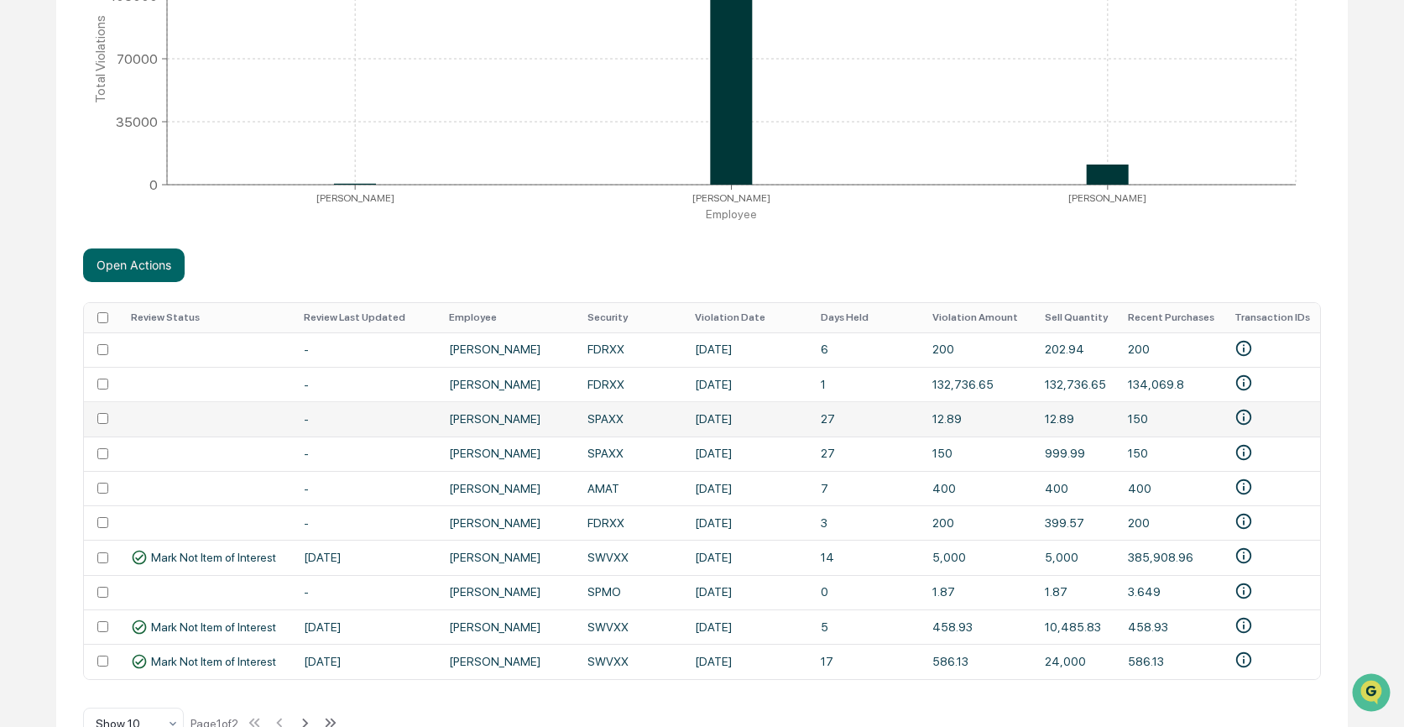
click at [100, 413] on td at bounding box center [102, 418] width 37 height 34
click at [100, 429] on td at bounding box center [102, 418] width 37 height 34
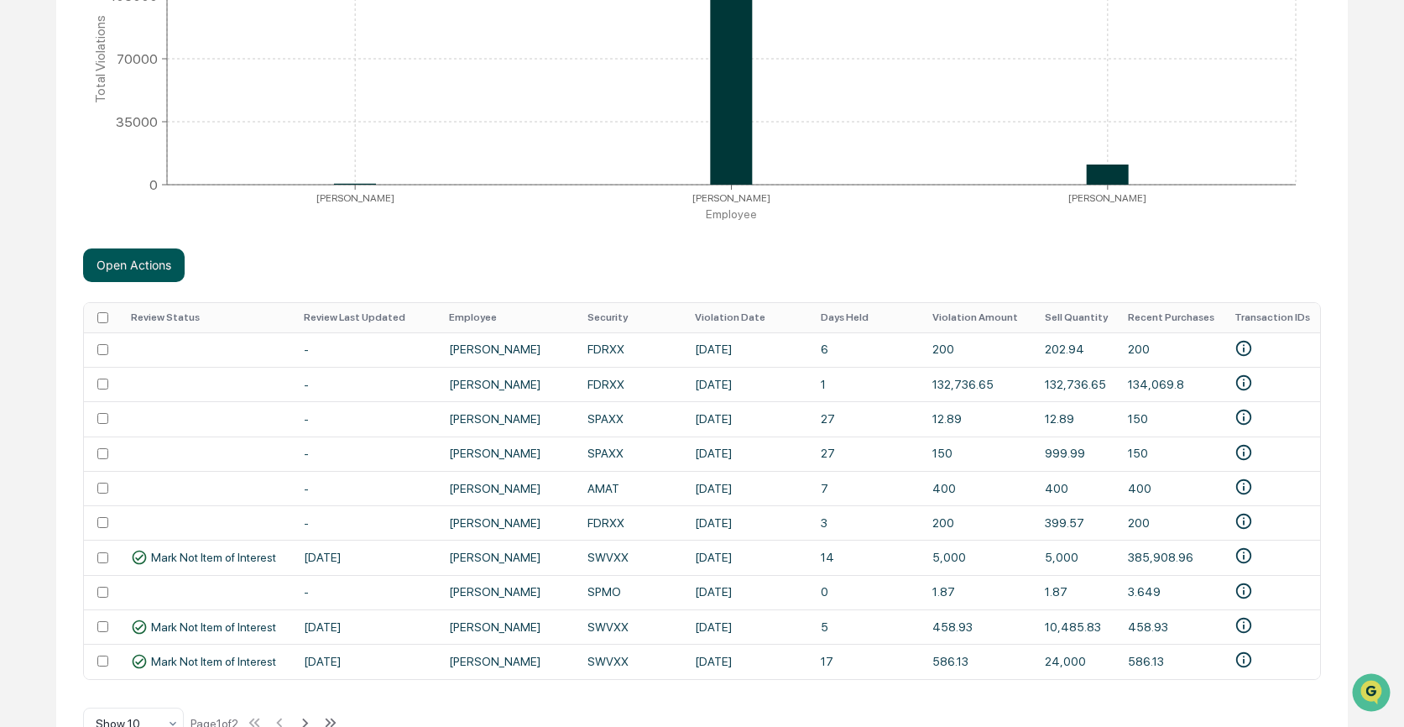
click at [150, 265] on button "Open Actions" at bounding box center [134, 265] width 102 height 34
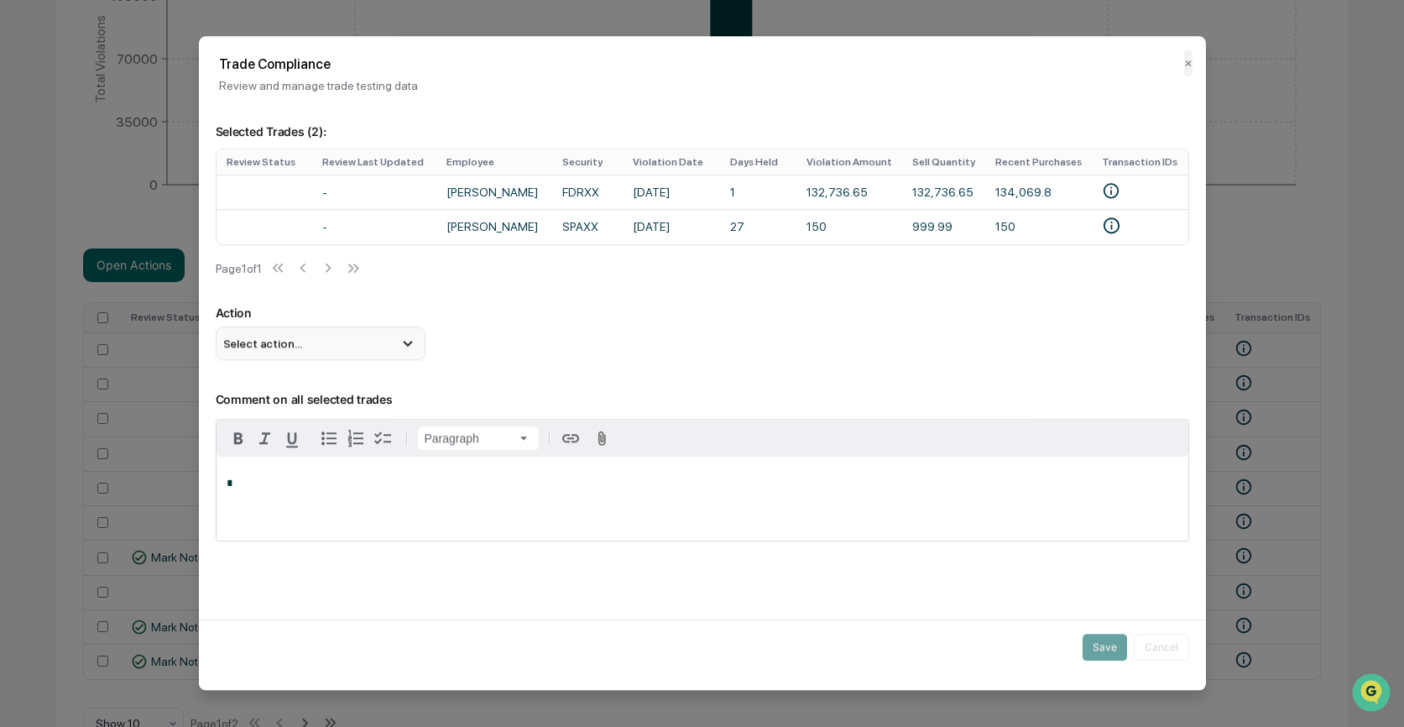
click at [311, 356] on div "Select action..." at bounding box center [321, 343] width 210 height 34
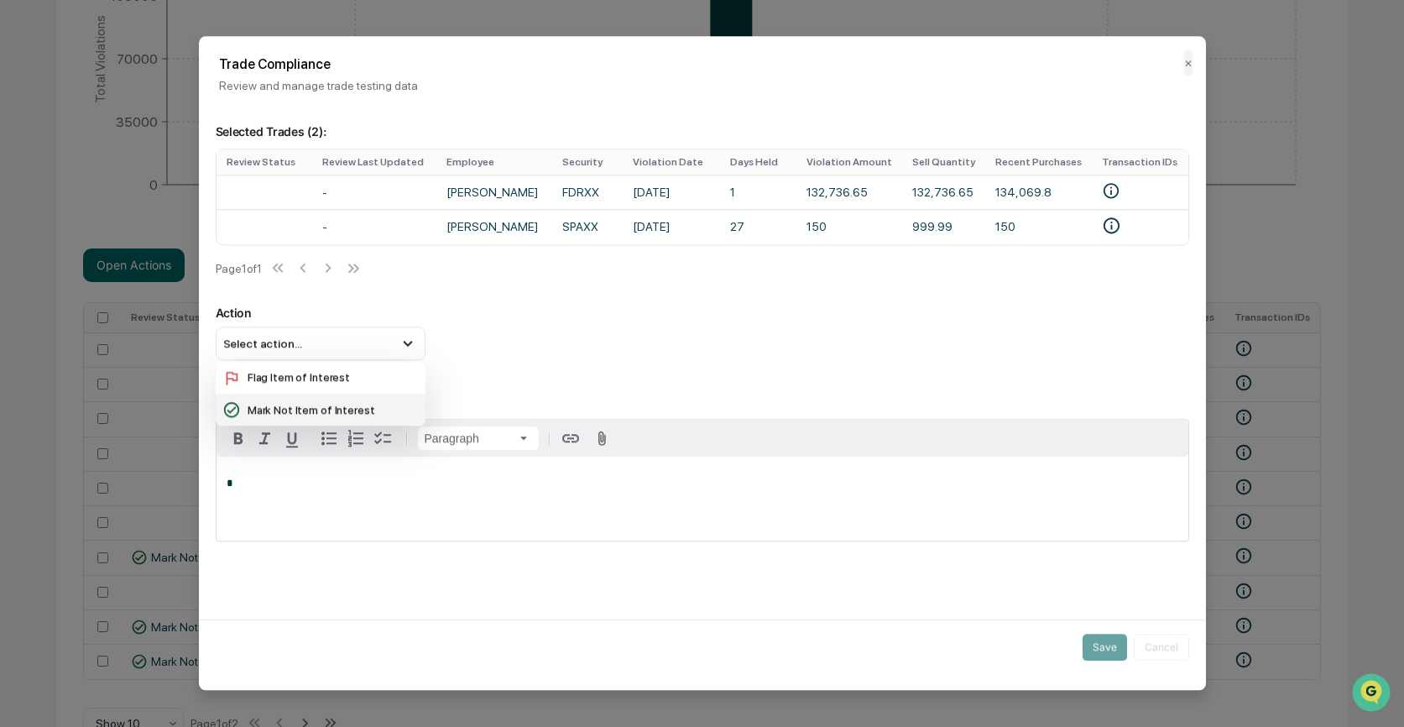
click at [312, 416] on div "Mark Not Item of Interest" at bounding box center [320, 409] width 196 height 18
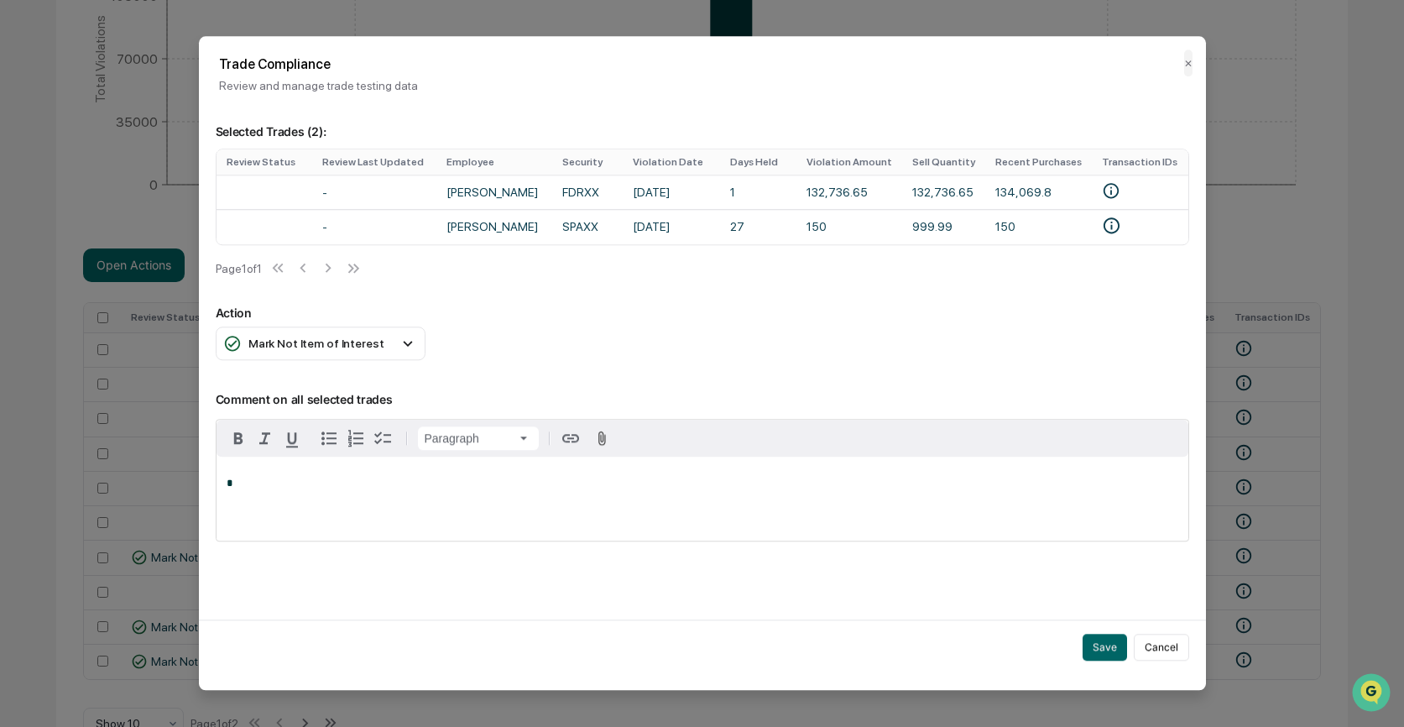
click at [267, 482] on div "*" at bounding box center [702, 498] width 972 height 84
click at [1106, 651] on button "Save" at bounding box center [1104, 646] width 44 height 27
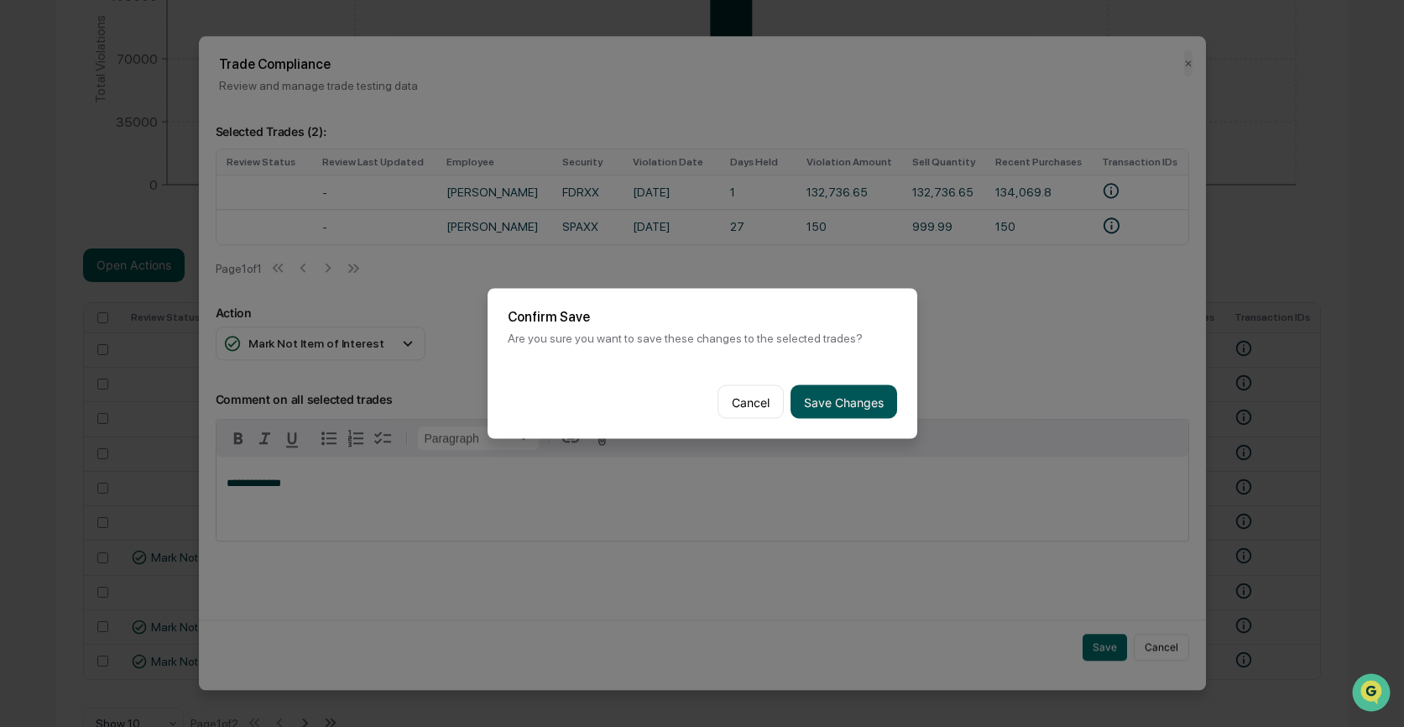
click at [862, 402] on button "Save Changes" at bounding box center [843, 402] width 107 height 34
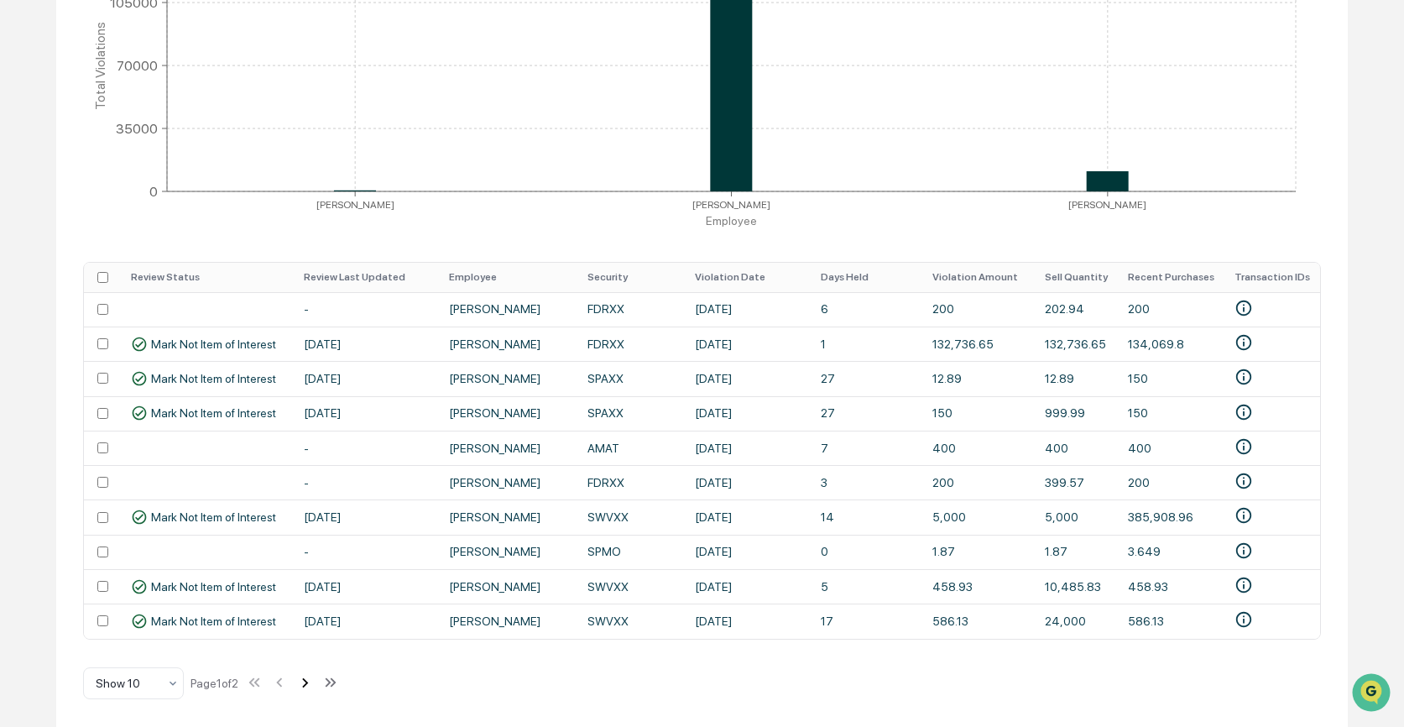
click at [308, 680] on icon at bounding box center [305, 682] width 6 height 9
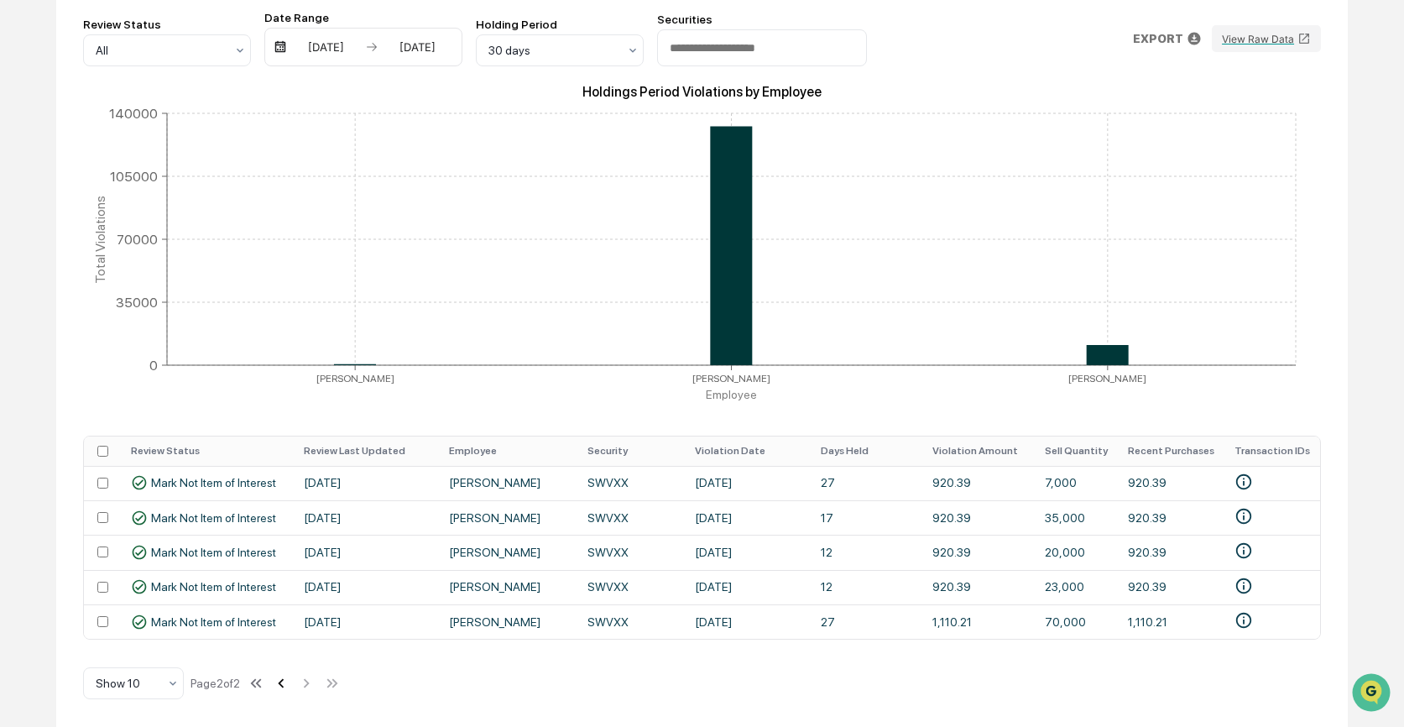
click at [288, 681] on icon at bounding box center [281, 683] width 18 height 18
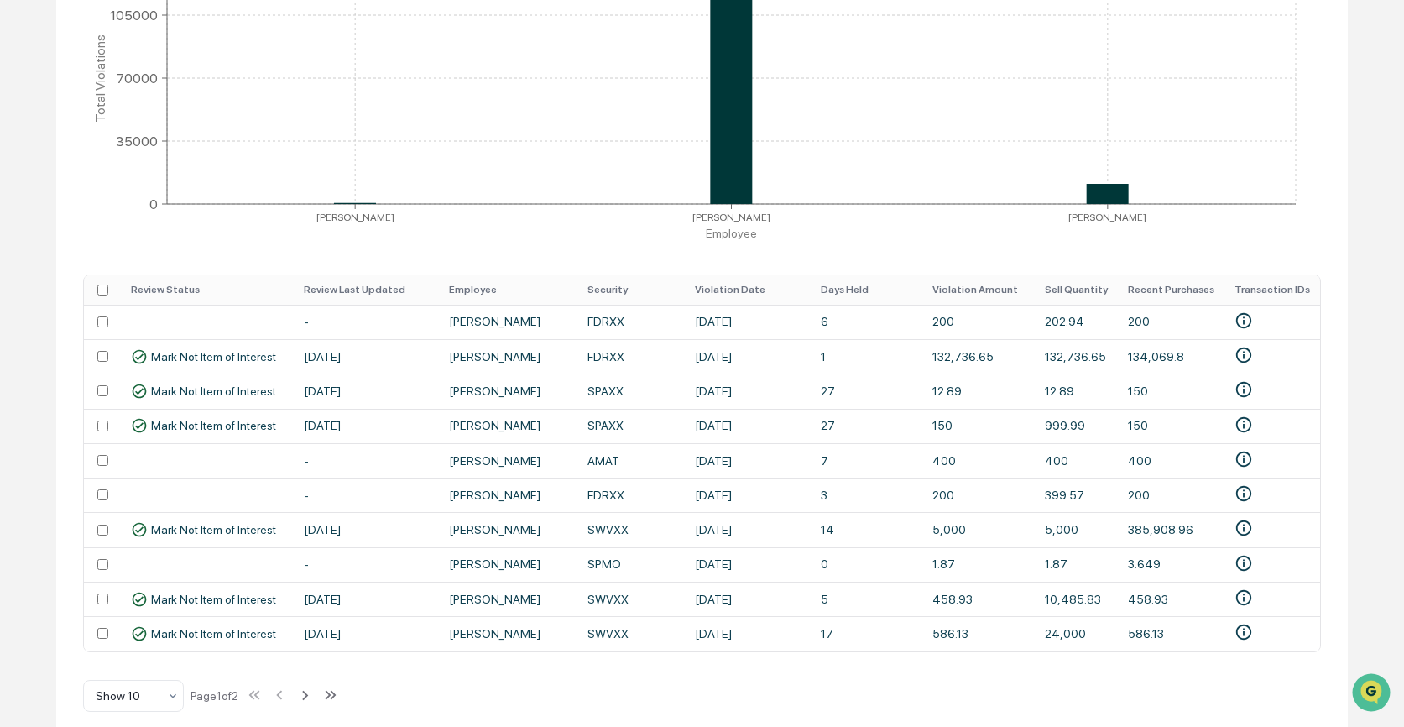
scroll to position [426, 0]
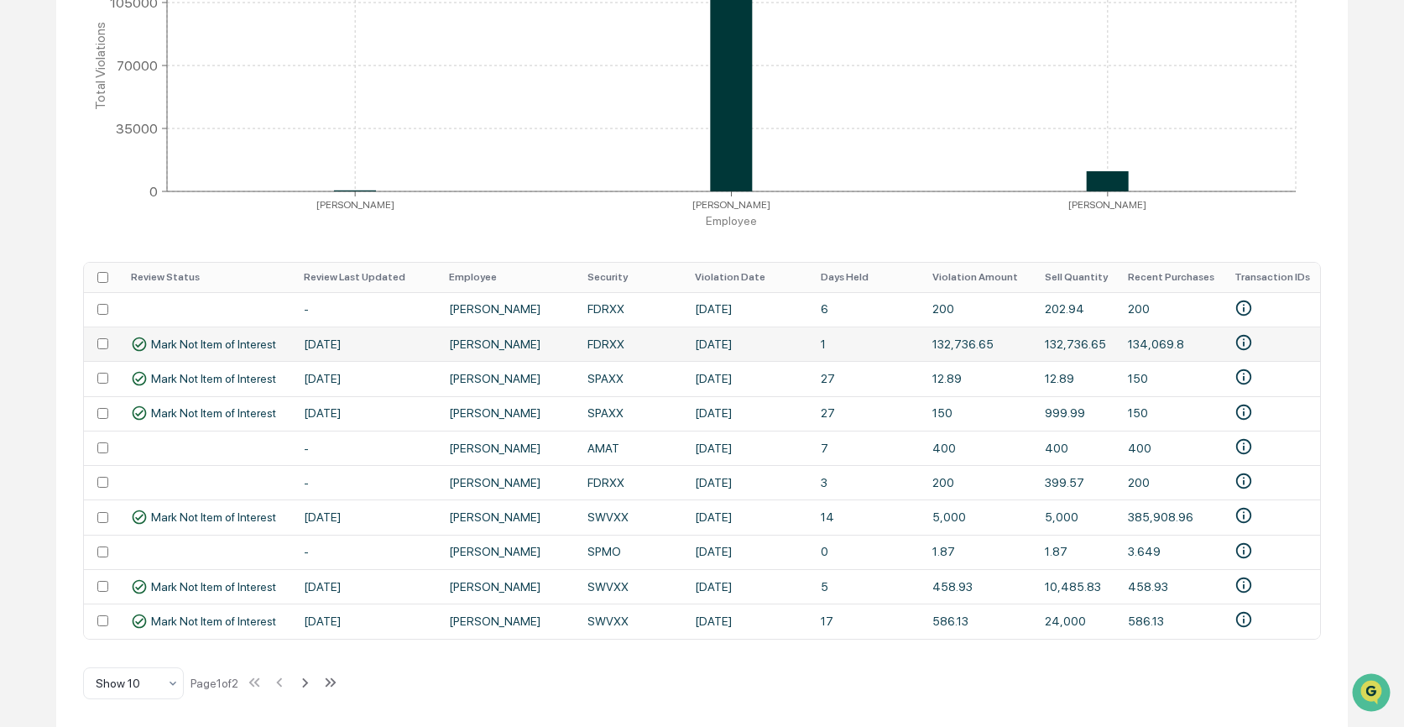
click at [475, 337] on td "Gene Pucci" at bounding box center [508, 343] width 139 height 34
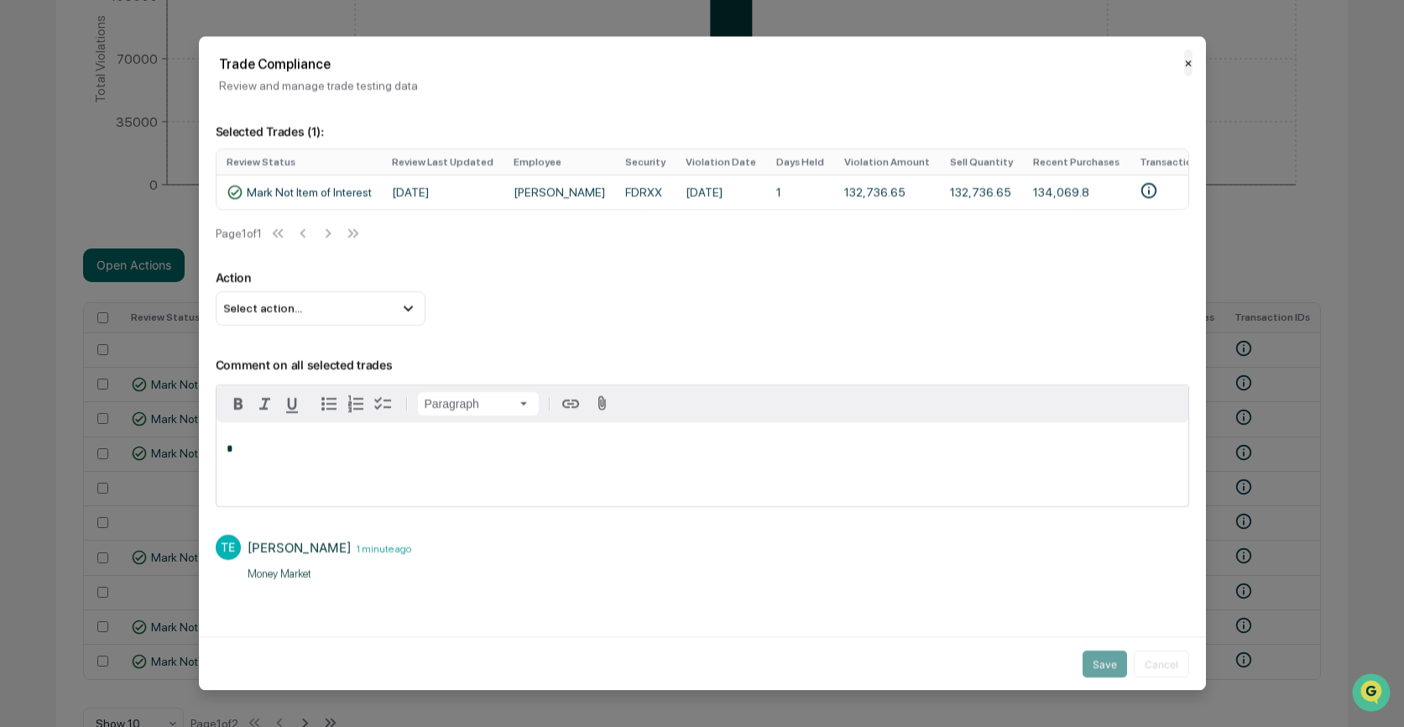
click at [1186, 63] on button "✕" at bounding box center [1188, 63] width 8 height 27
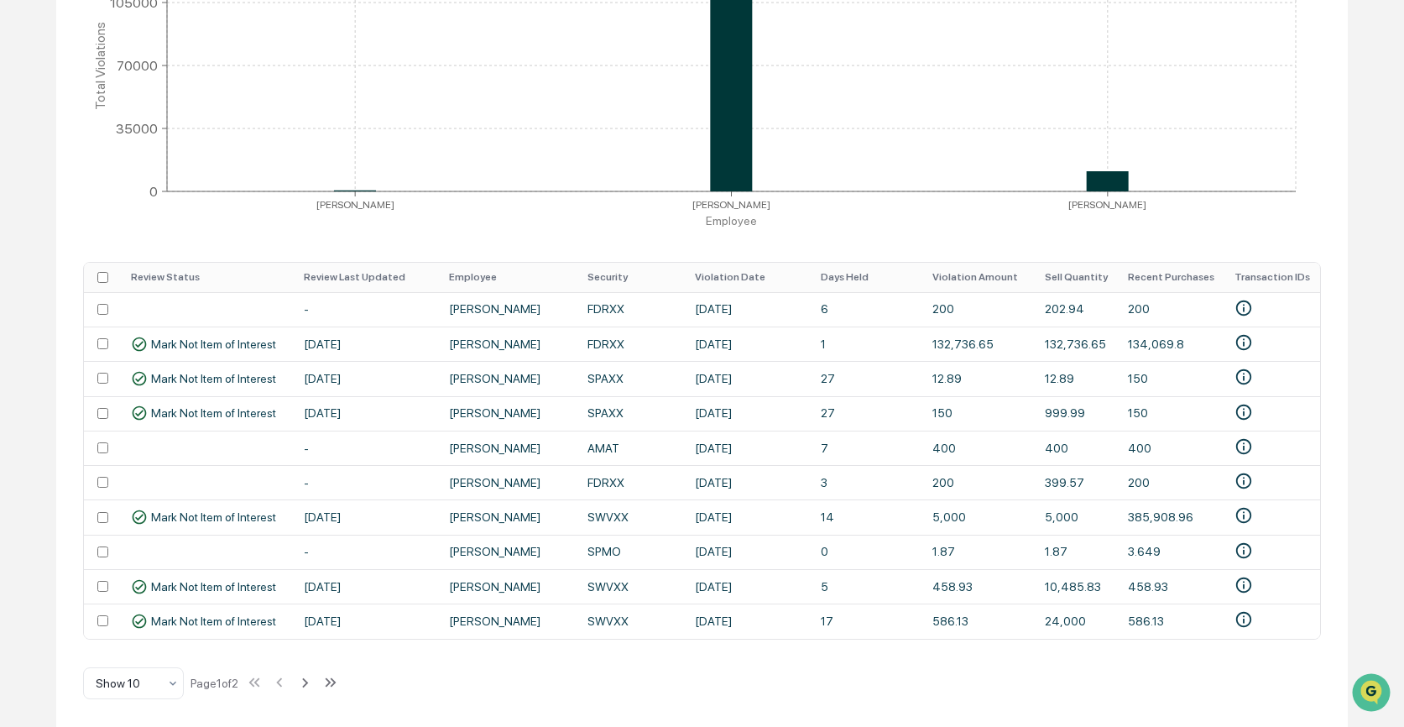
click at [826, 272] on th "Days Held" at bounding box center [866, 277] width 112 height 29
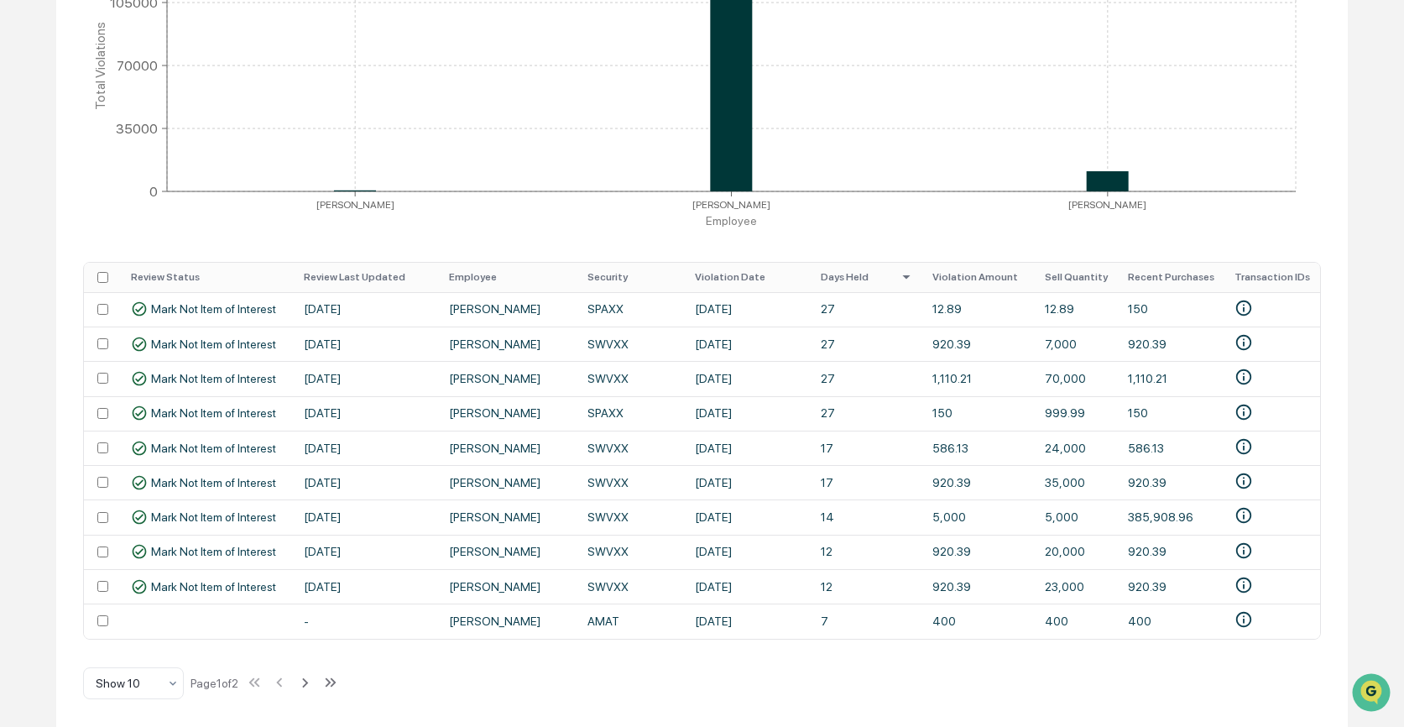
click at [826, 272] on th "Days Held" at bounding box center [866, 277] width 112 height 29
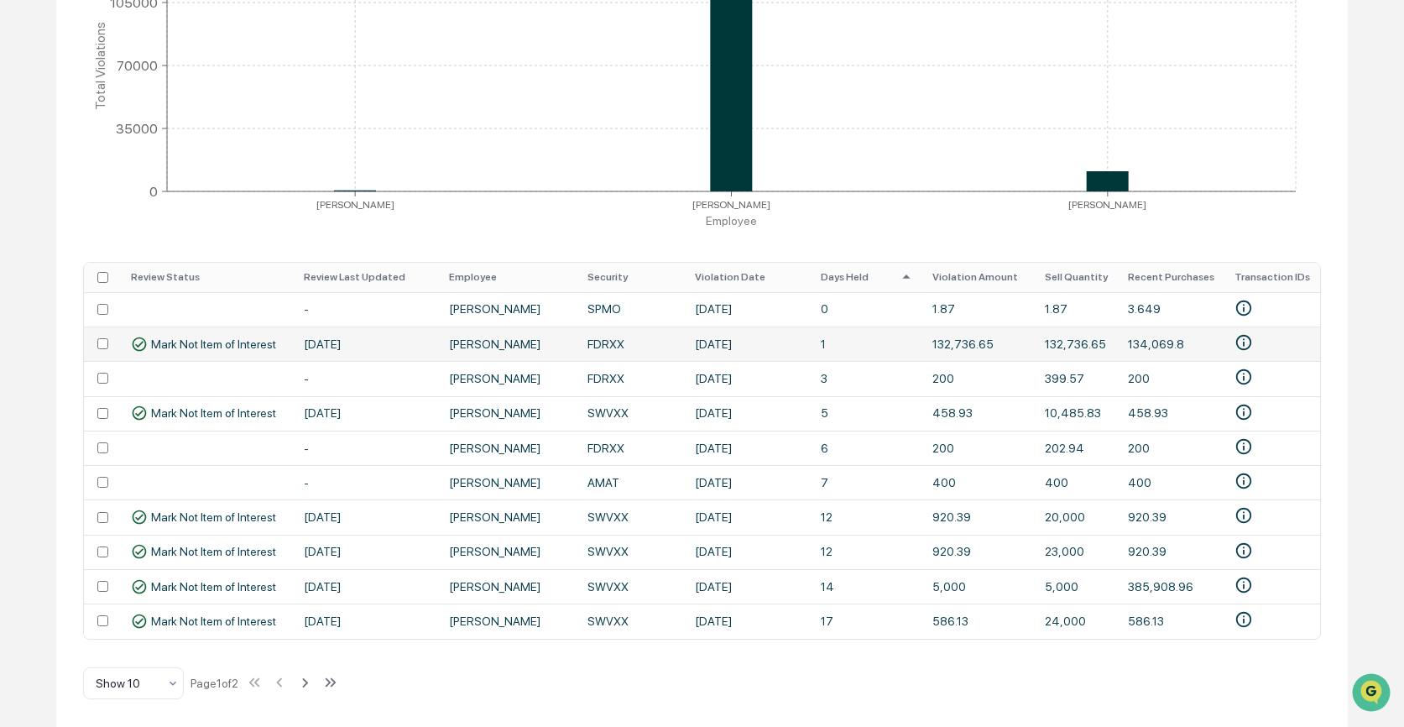
click at [580, 337] on td "FDRXX" at bounding box center [630, 343] width 107 height 34
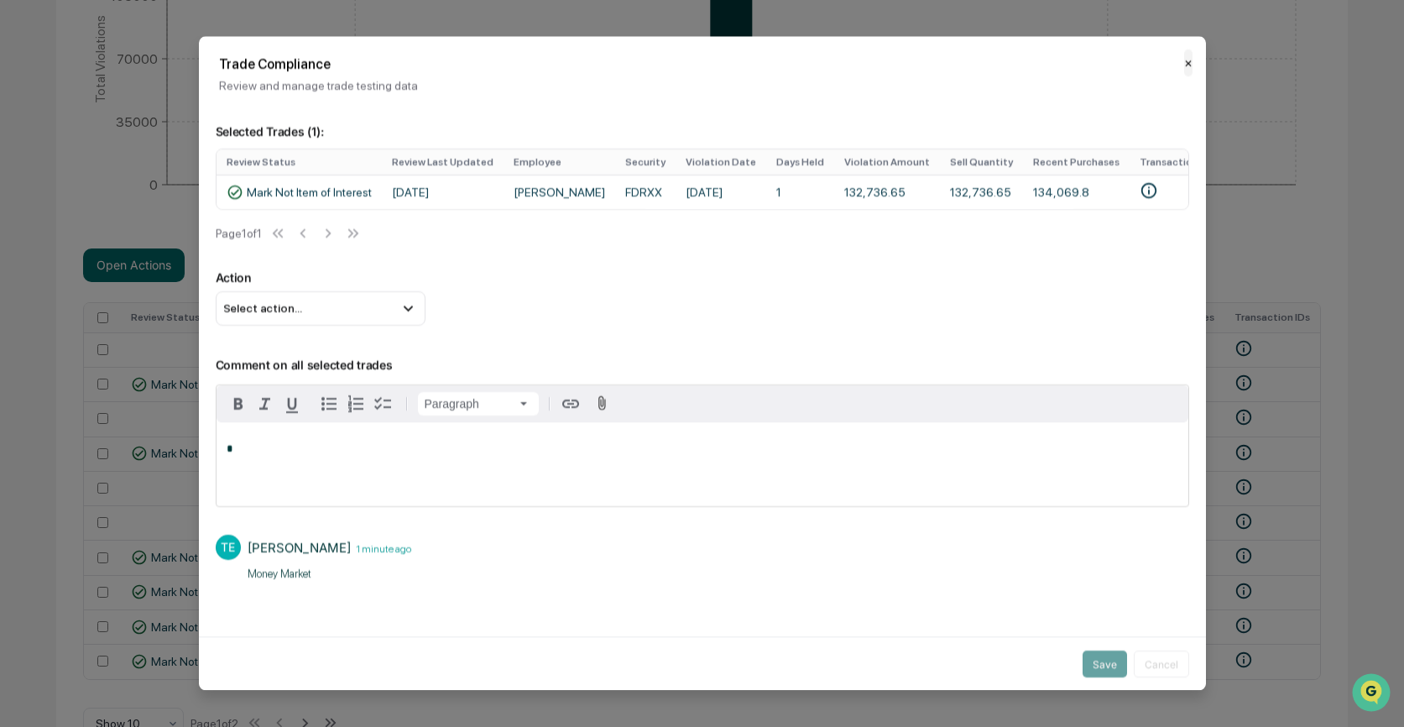
click at [1184, 65] on button "✕" at bounding box center [1188, 63] width 8 height 27
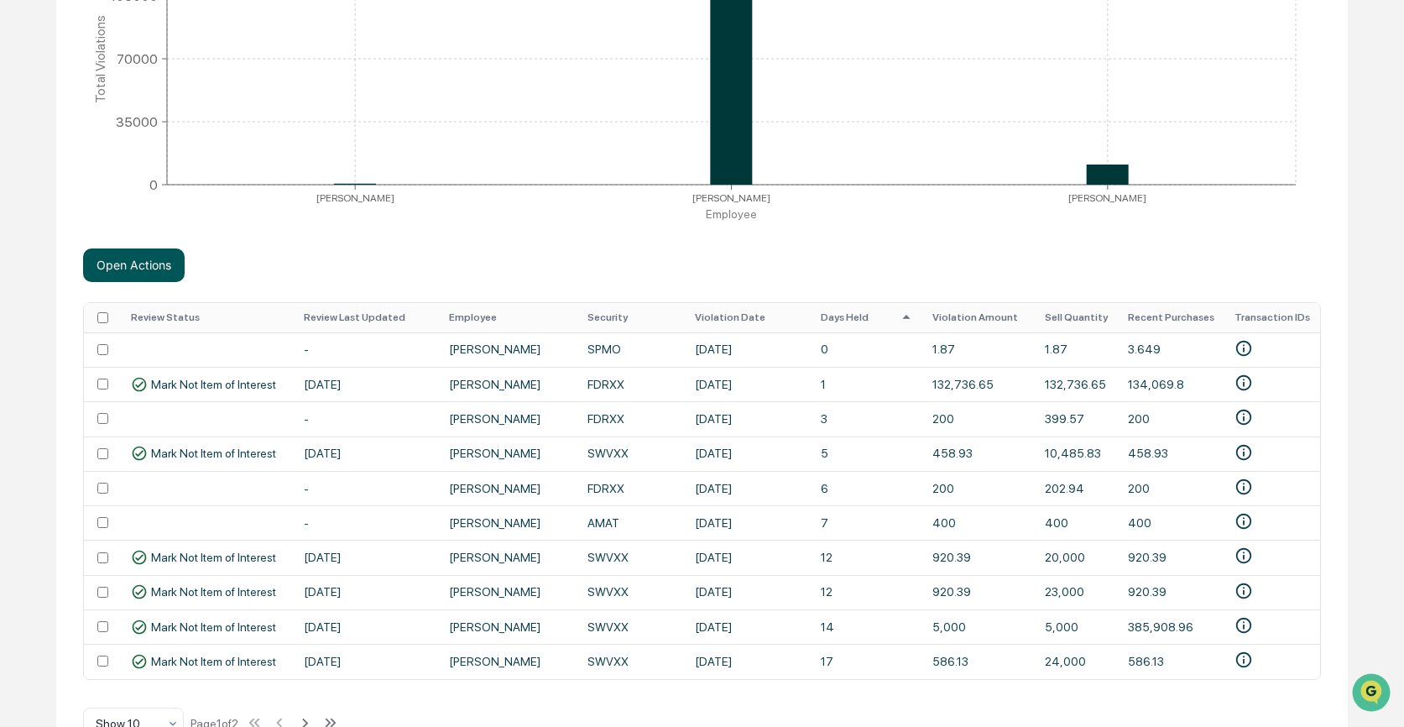
click at [148, 272] on button "Open Actions" at bounding box center [134, 265] width 102 height 34
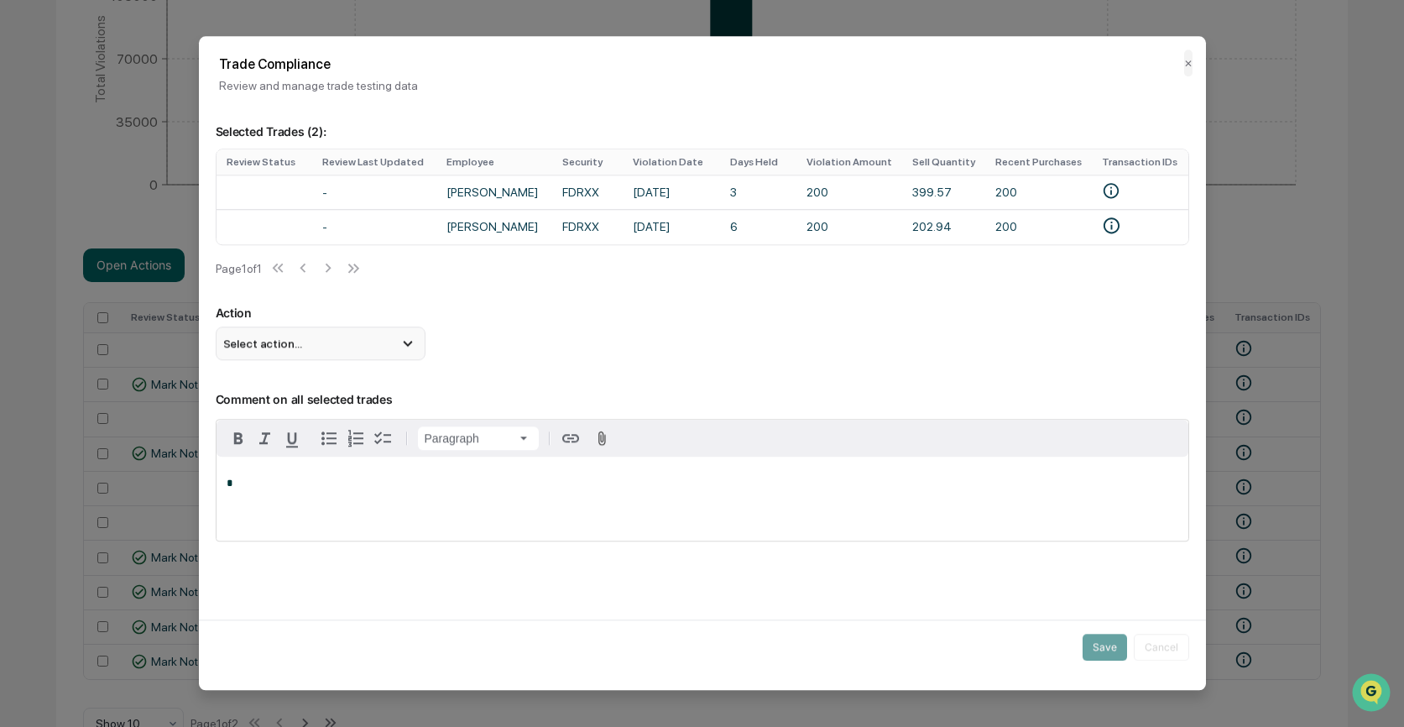
click at [348, 351] on div "Select action..." at bounding box center [321, 343] width 210 height 34
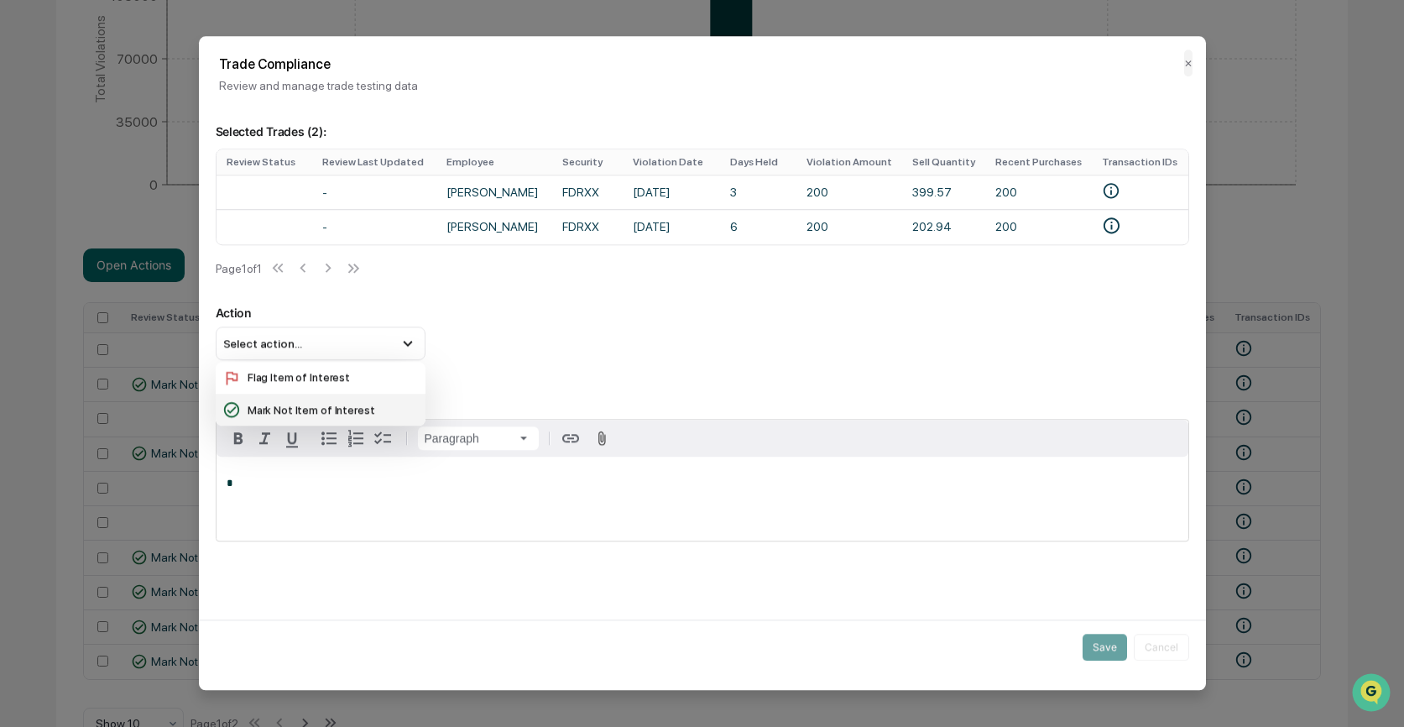
click at [322, 419] on div "Mark Not Item of Interest" at bounding box center [320, 409] width 196 height 18
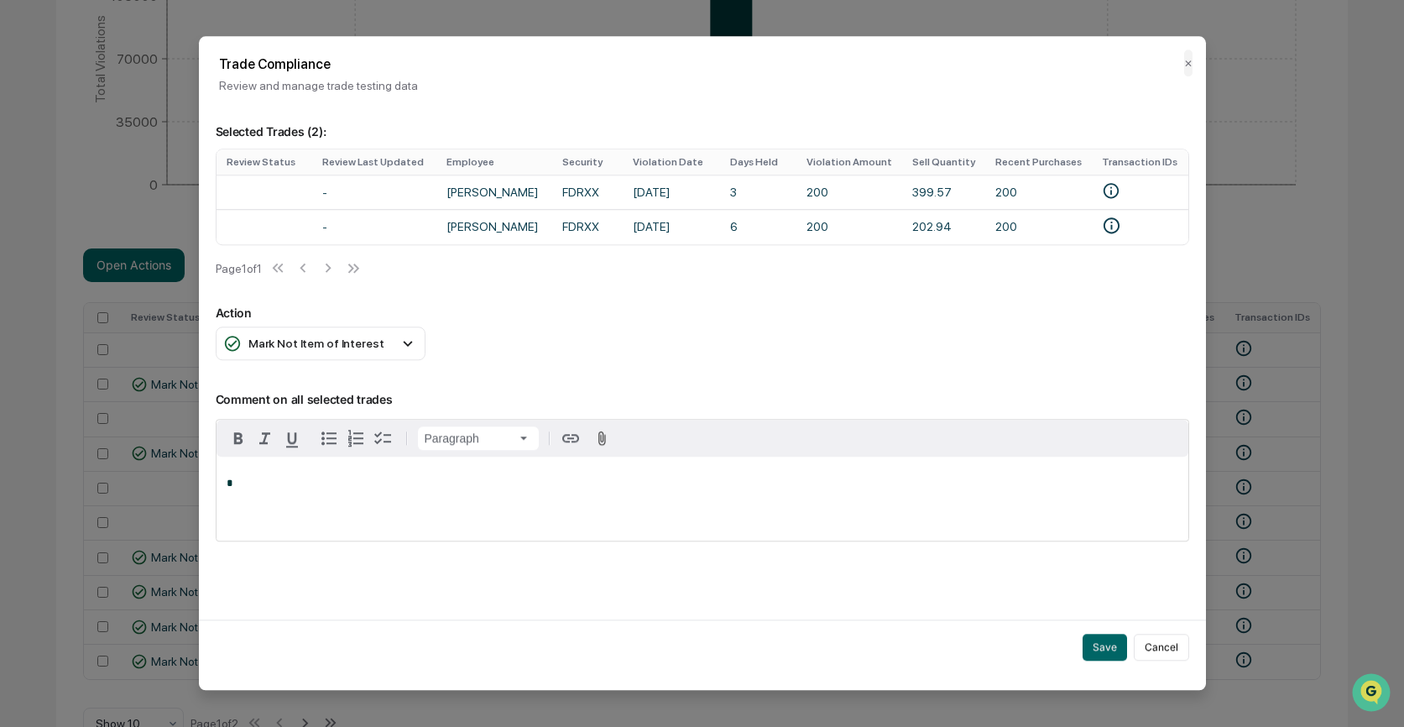
click at [280, 498] on div "*" at bounding box center [702, 498] width 972 height 84
click at [1107, 650] on button "Save" at bounding box center [1104, 646] width 44 height 27
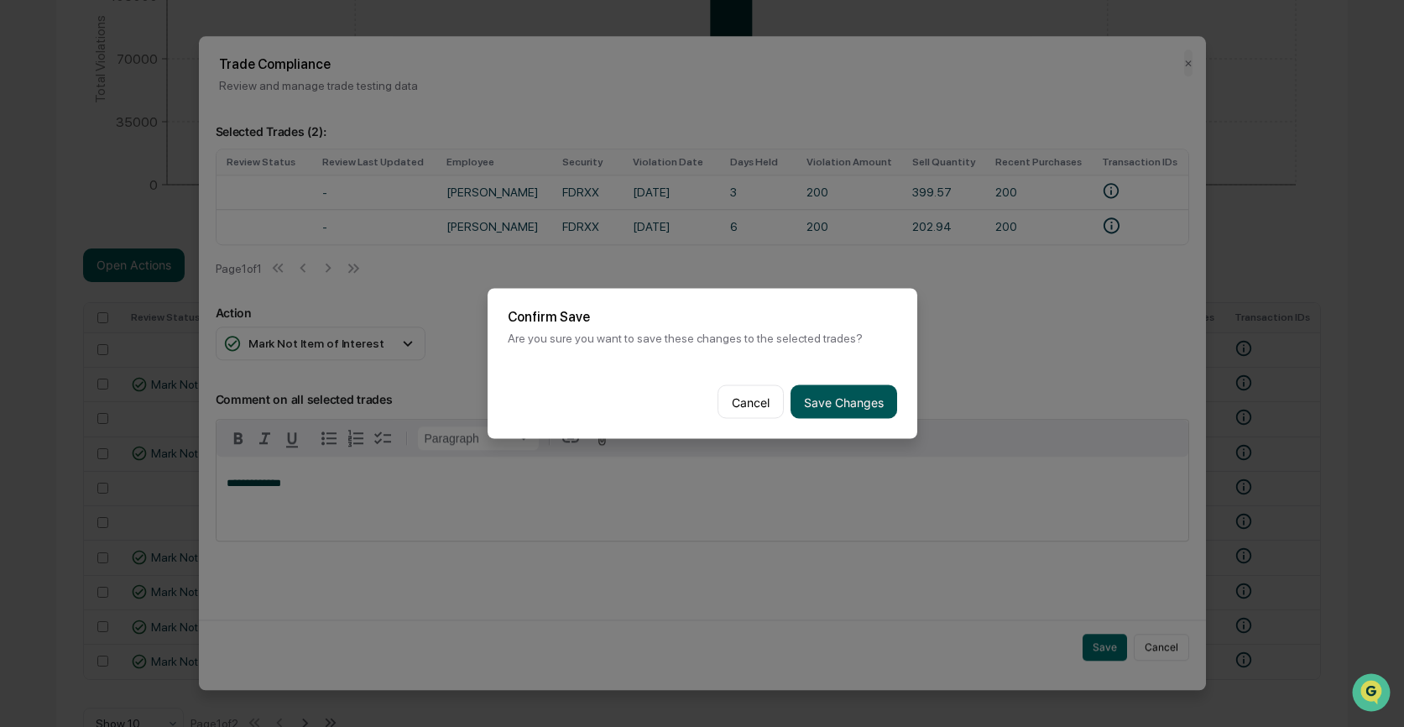
click at [833, 395] on button "Save Changes" at bounding box center [843, 402] width 107 height 34
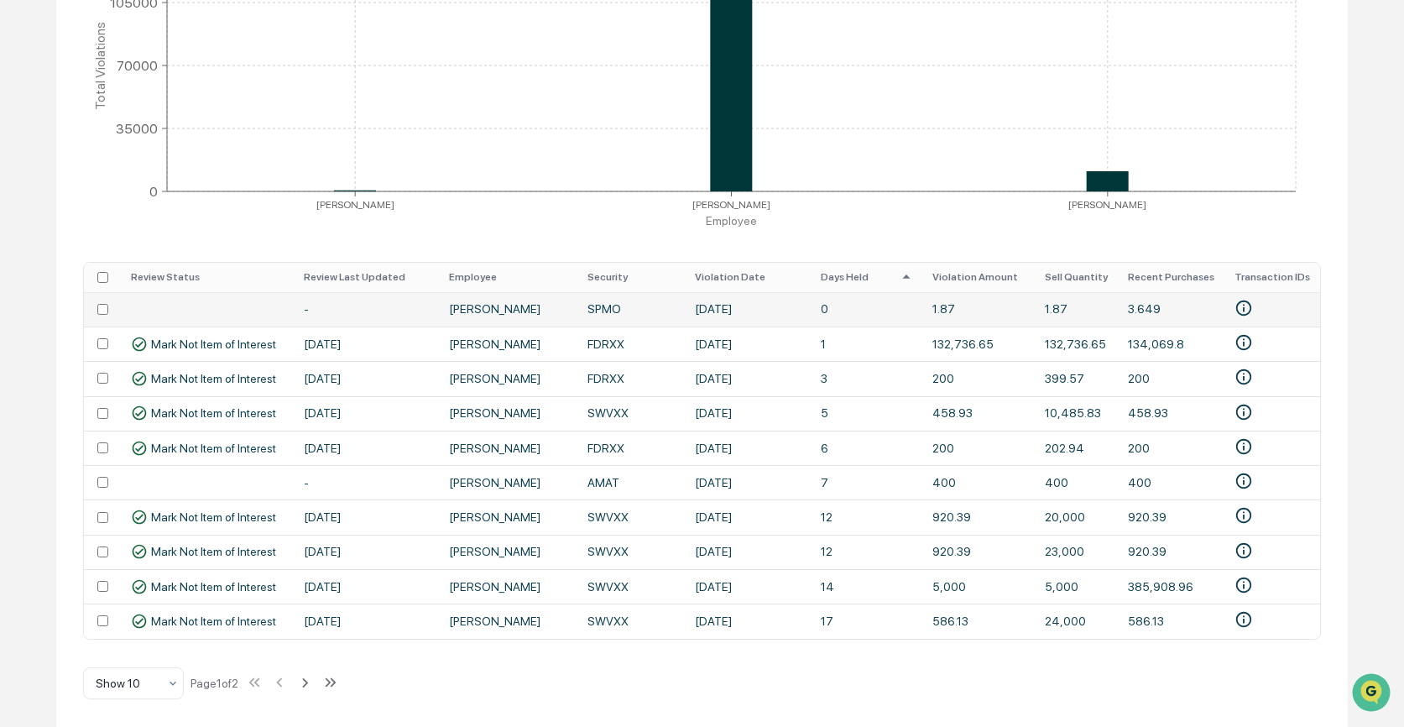
click at [577, 303] on td "SPMO" at bounding box center [630, 309] width 107 height 34
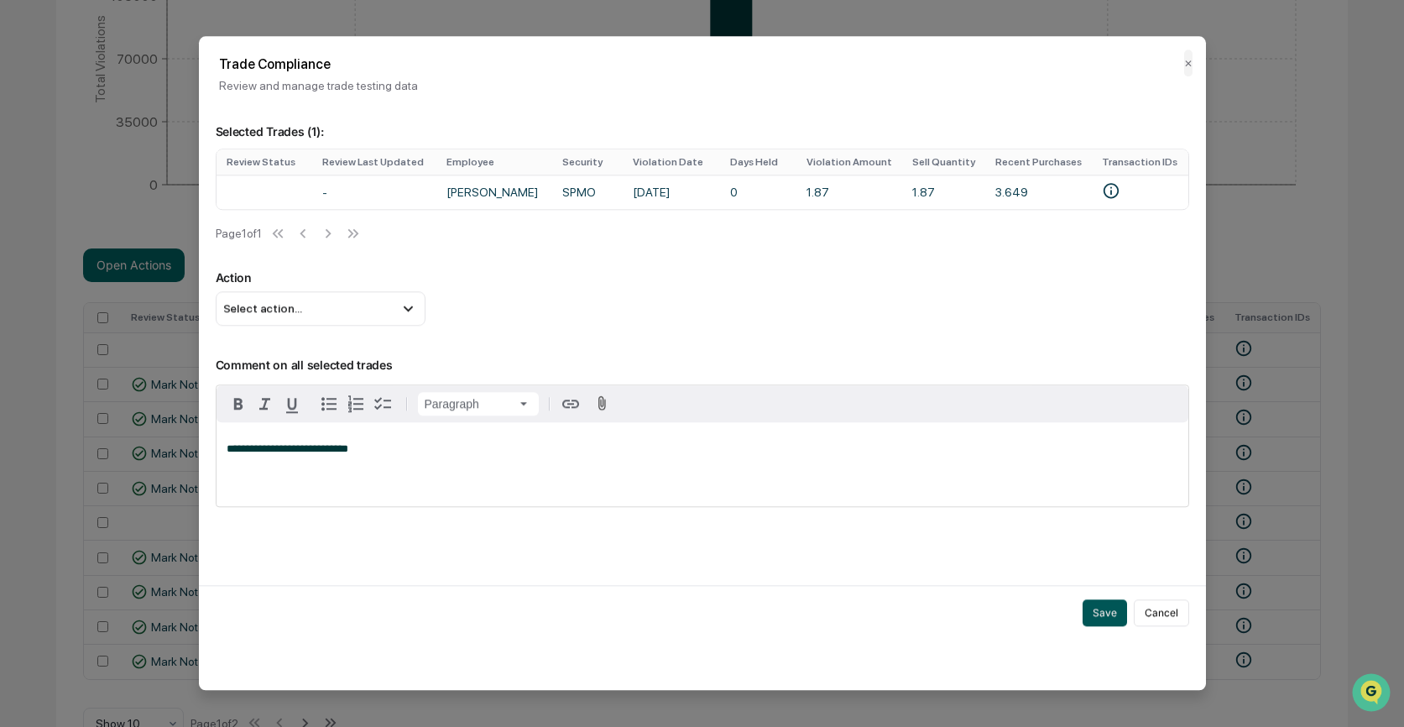
click at [1103, 620] on button "Save" at bounding box center [1104, 612] width 44 height 27
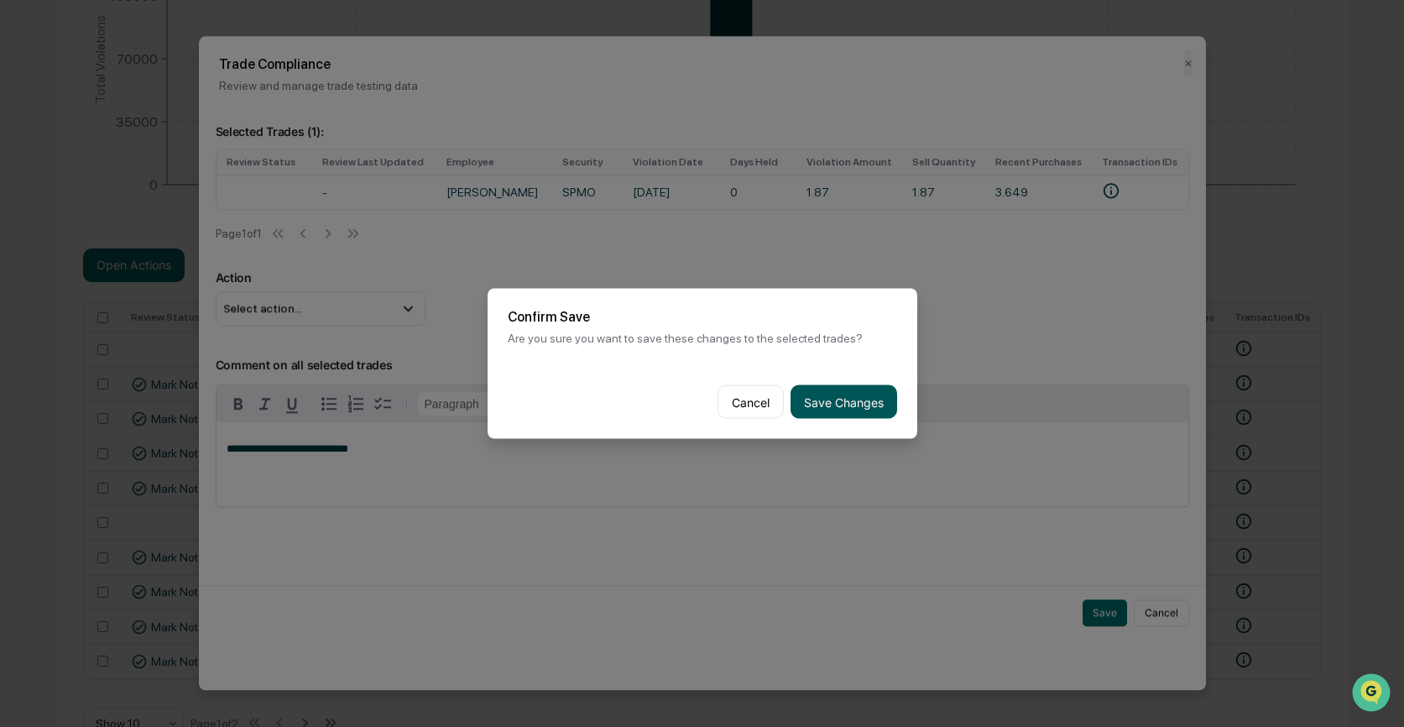
click at [835, 402] on button "Save Changes" at bounding box center [843, 402] width 107 height 34
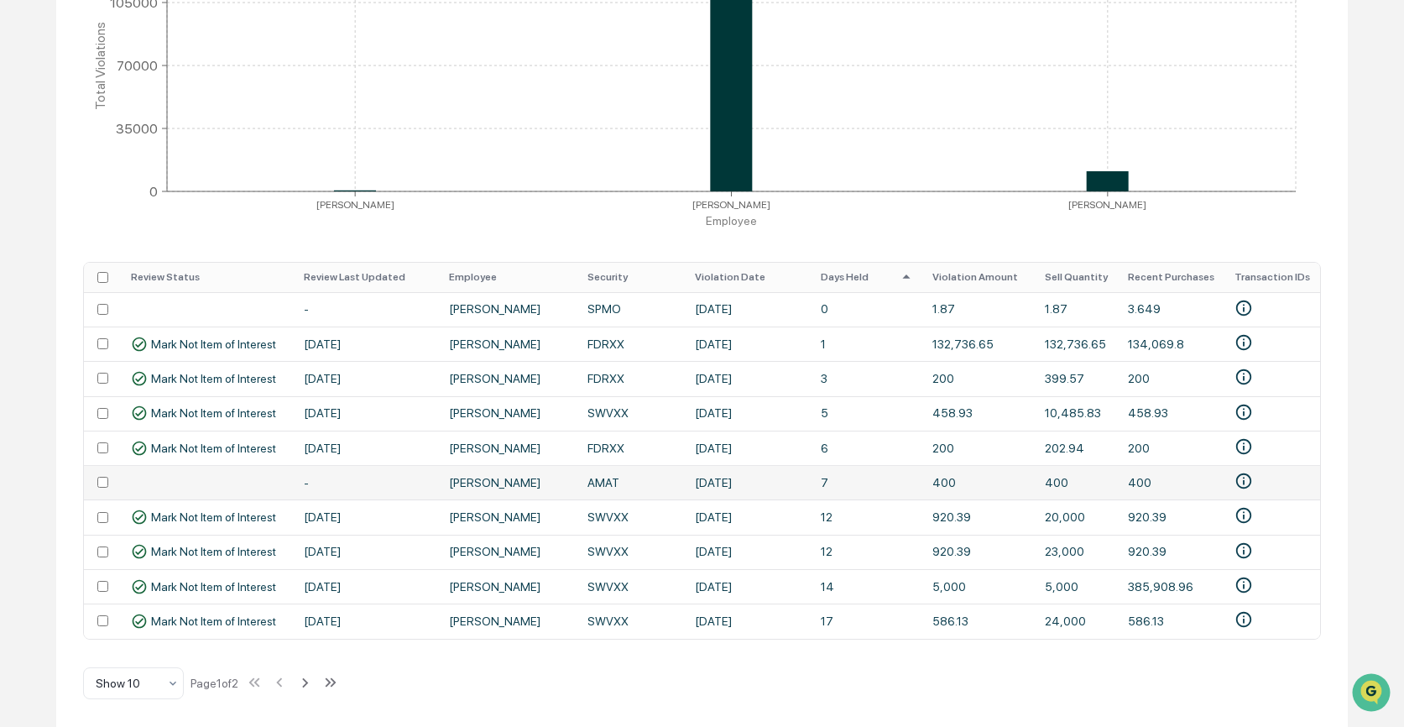
click at [579, 472] on td "AMAT" at bounding box center [630, 482] width 107 height 34
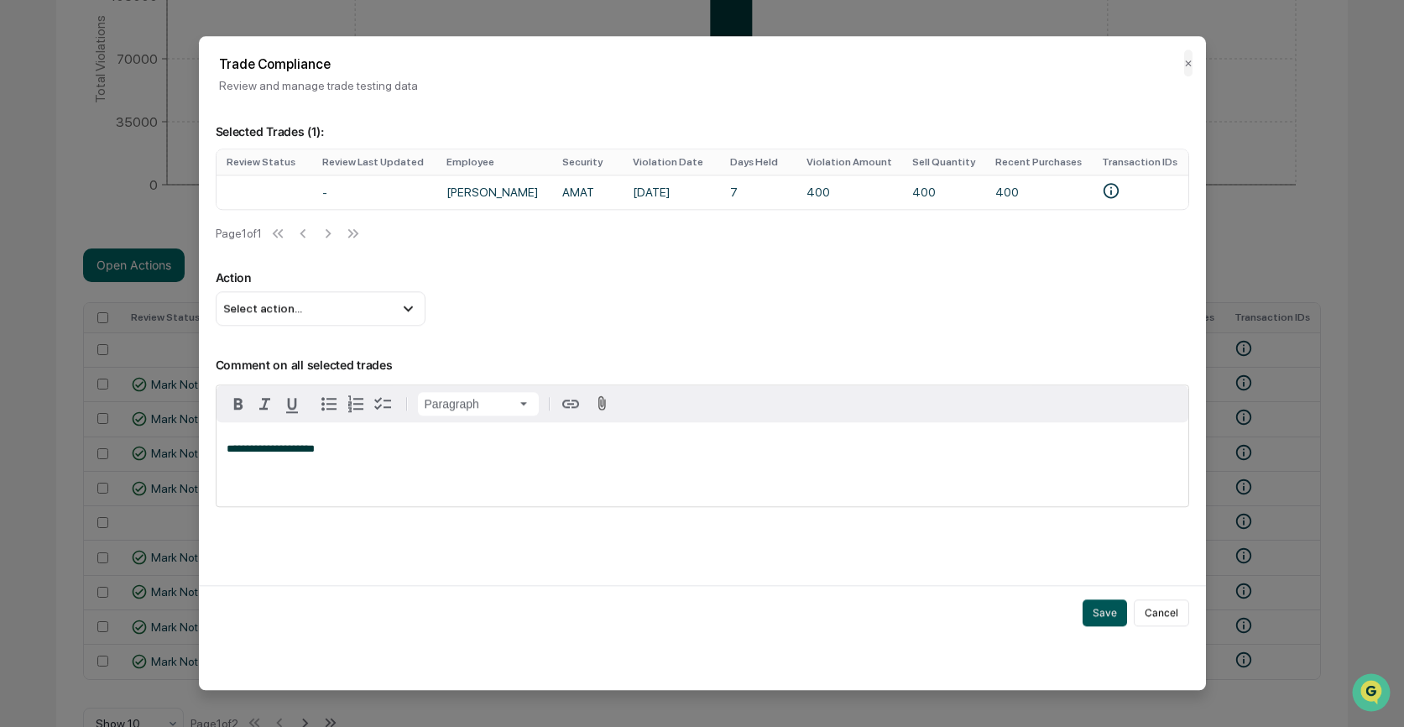
click at [1110, 621] on button "Save" at bounding box center [1104, 612] width 44 height 27
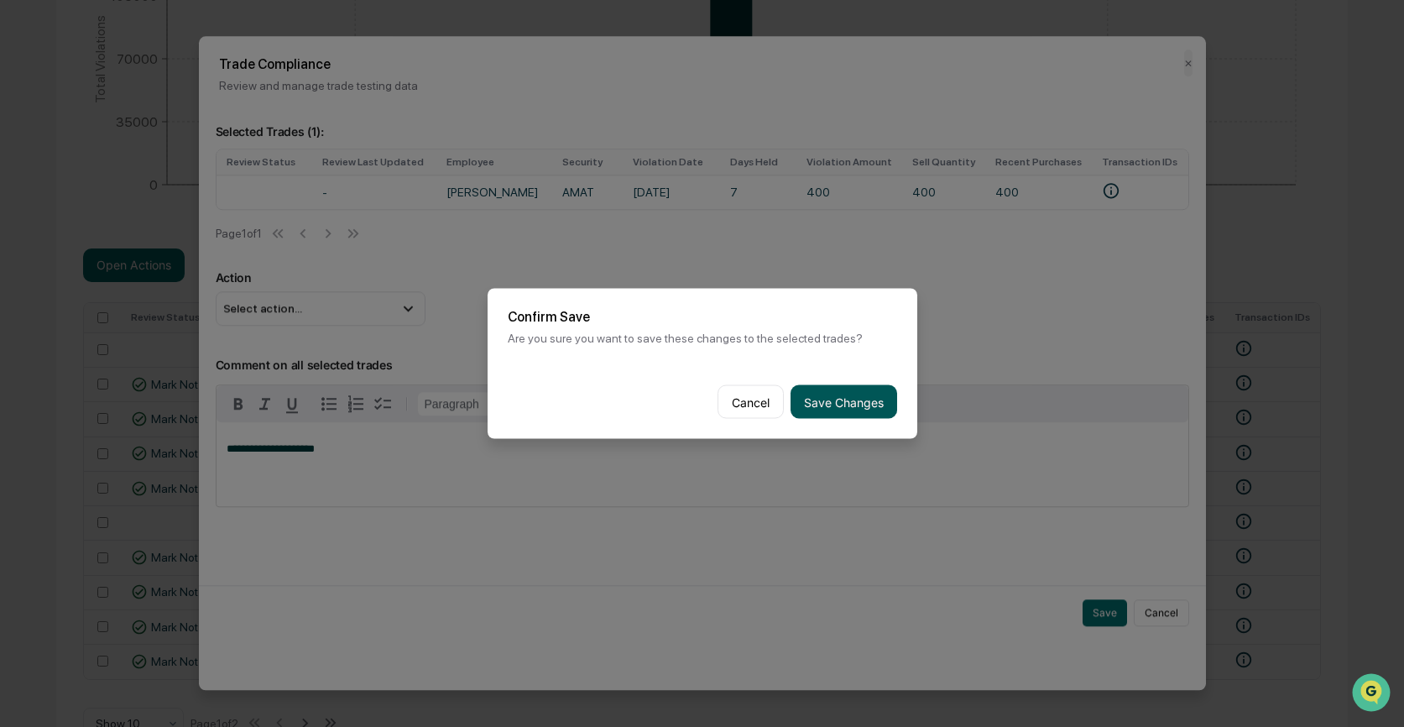
click at [862, 397] on button "Save Changes" at bounding box center [843, 402] width 107 height 34
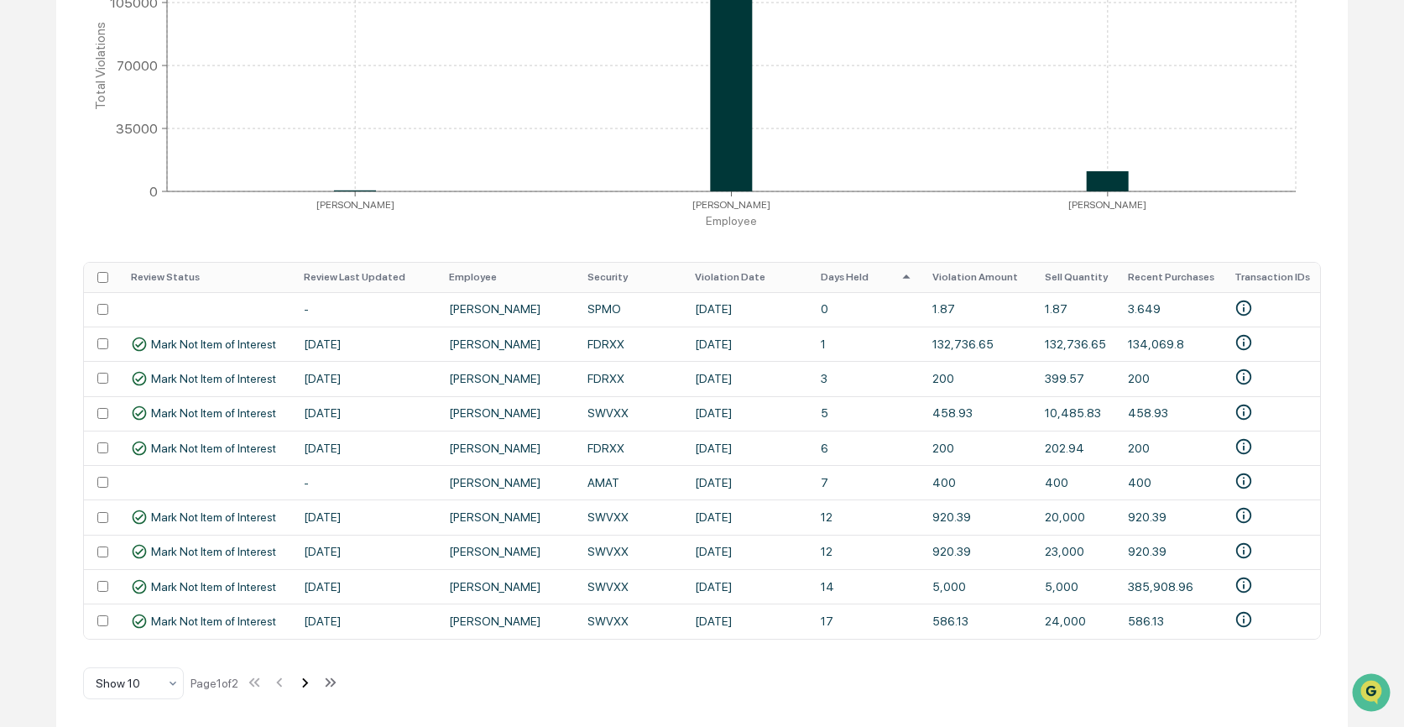
click at [308, 683] on icon at bounding box center [305, 682] width 6 height 9
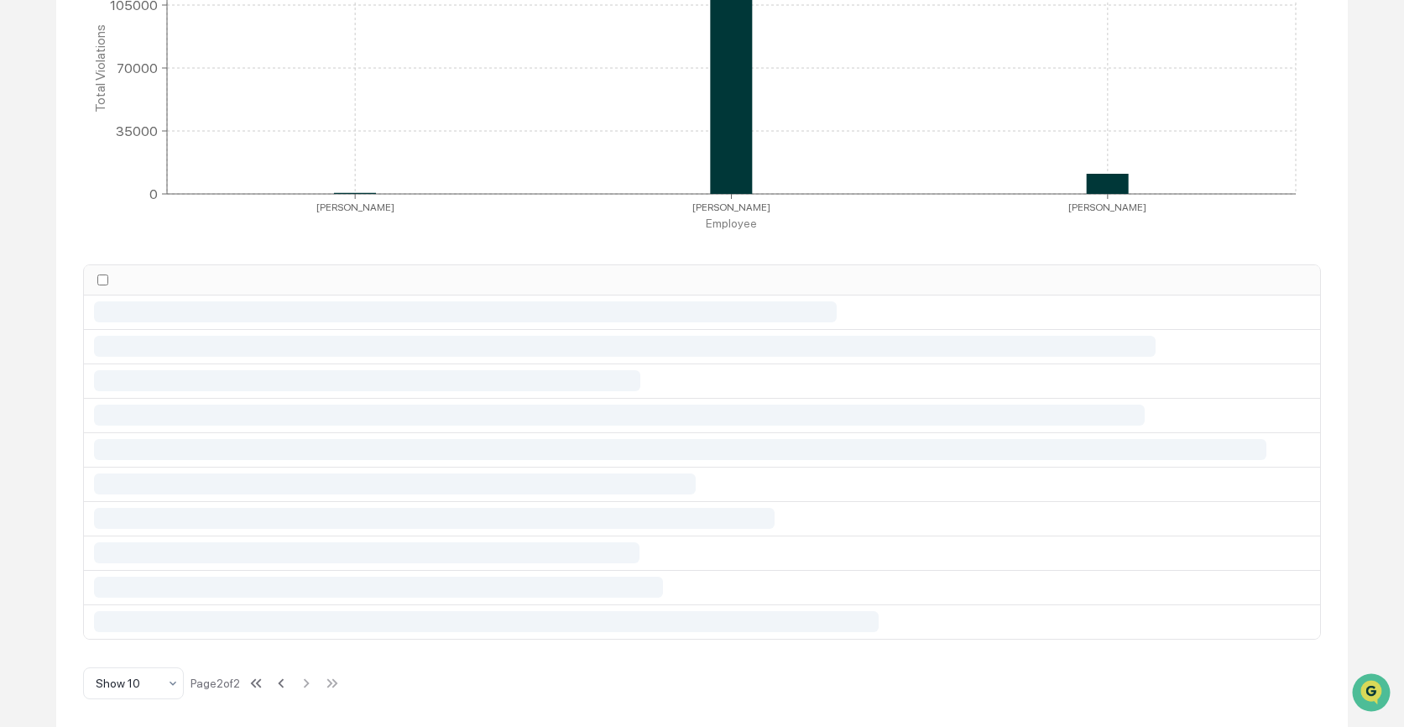
scroll to position [253, 0]
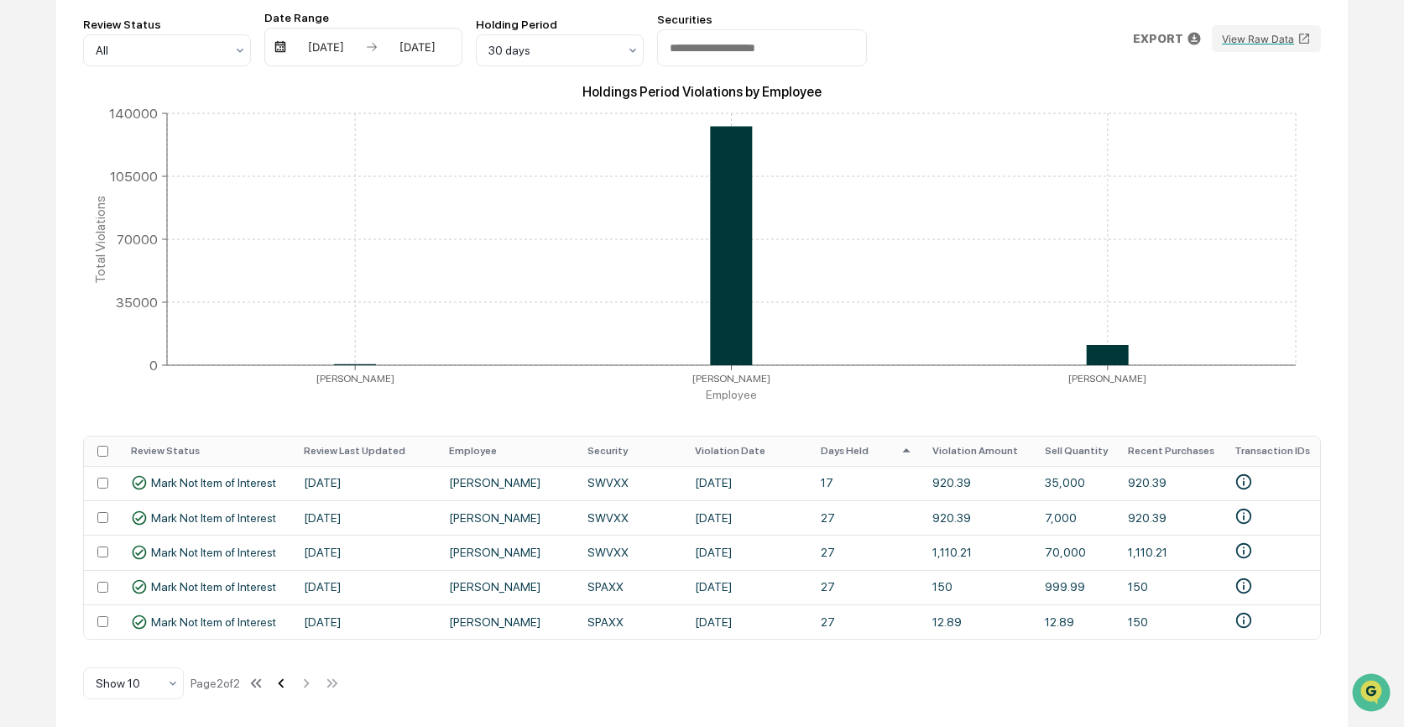
click at [284, 680] on icon at bounding box center [281, 683] width 18 height 18
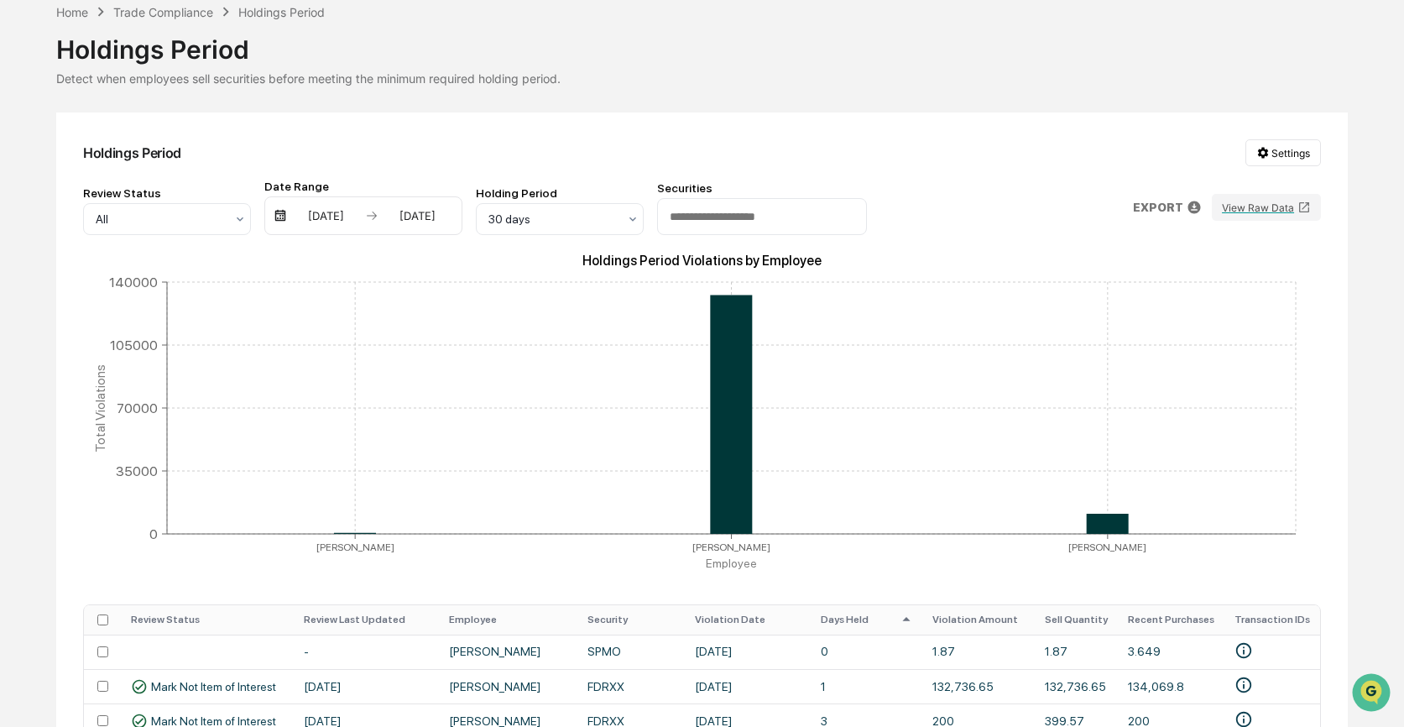
scroll to position [0, 0]
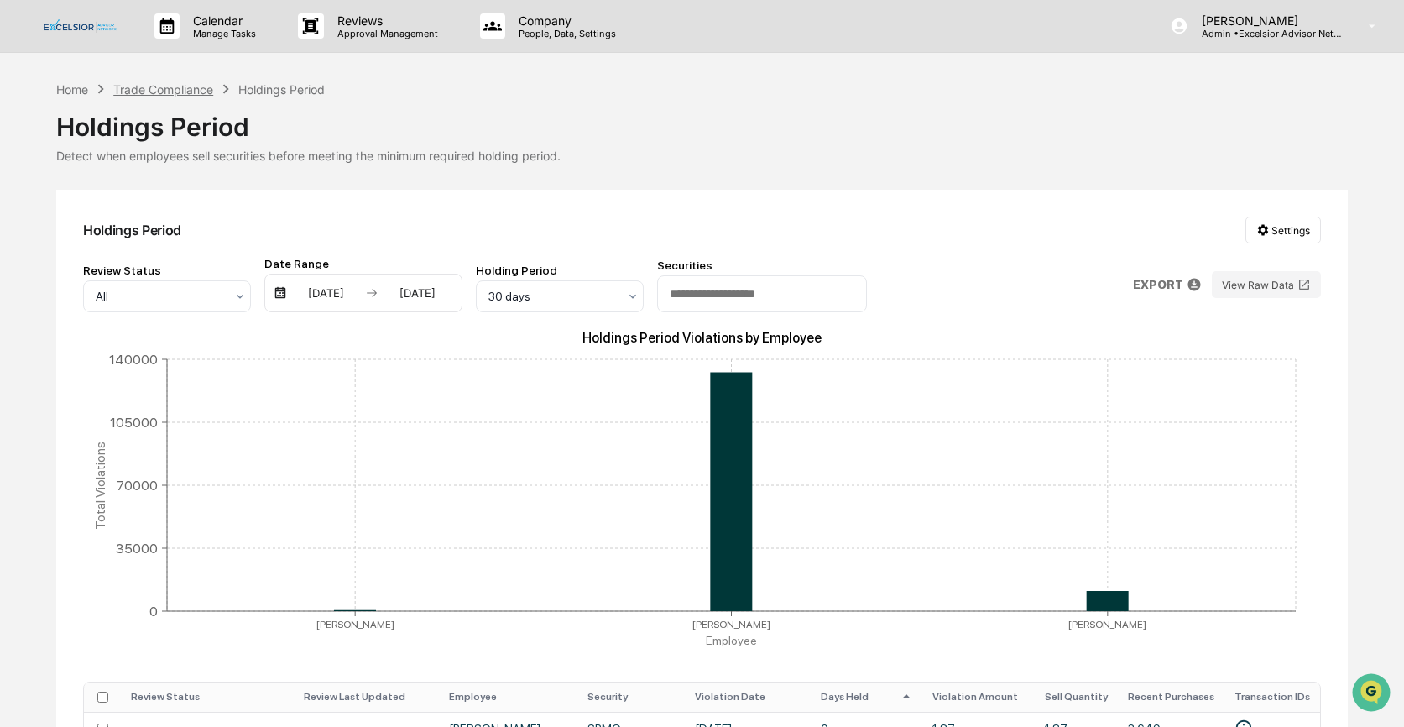
click at [179, 91] on div "Trade Compliance" at bounding box center [163, 89] width 100 height 14
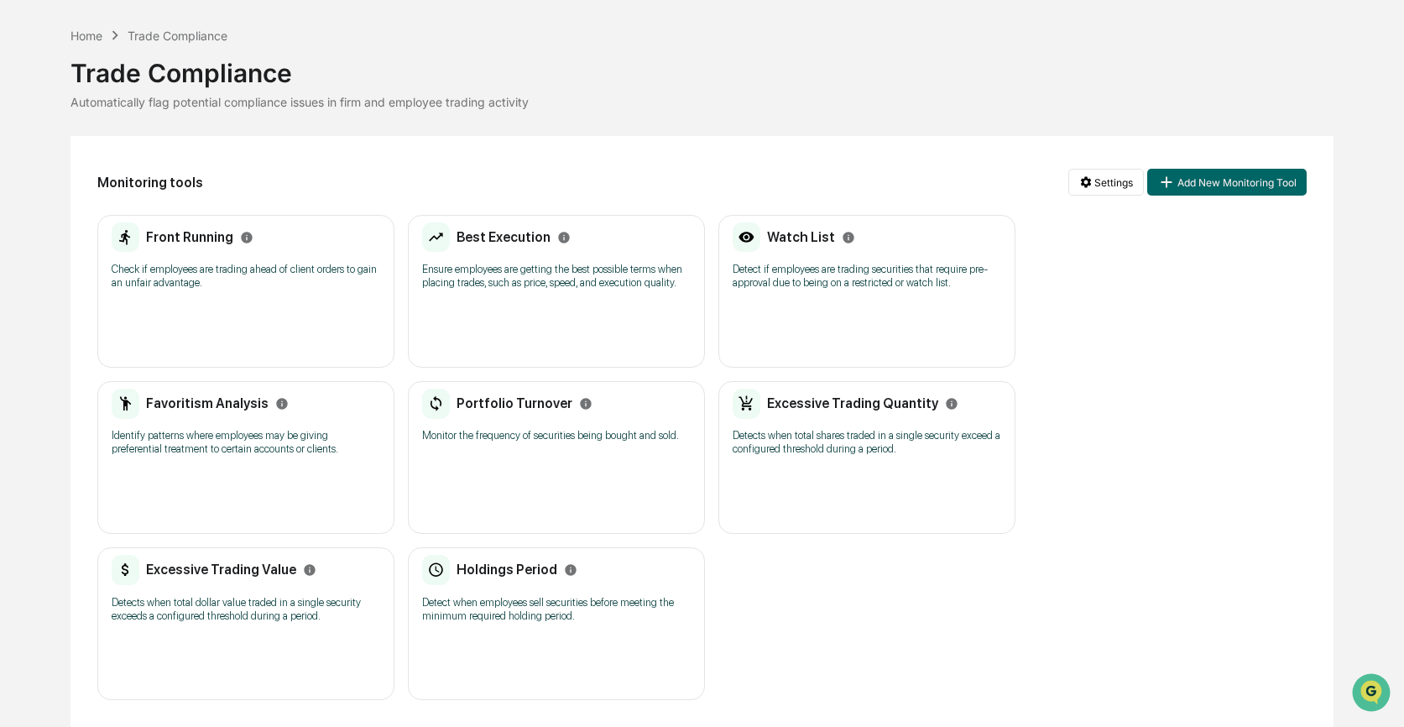
scroll to position [78, 0]
click at [216, 596] on p "Detects when total dollar value traded in a single security exceeds a configure…" at bounding box center [246, 609] width 268 height 27
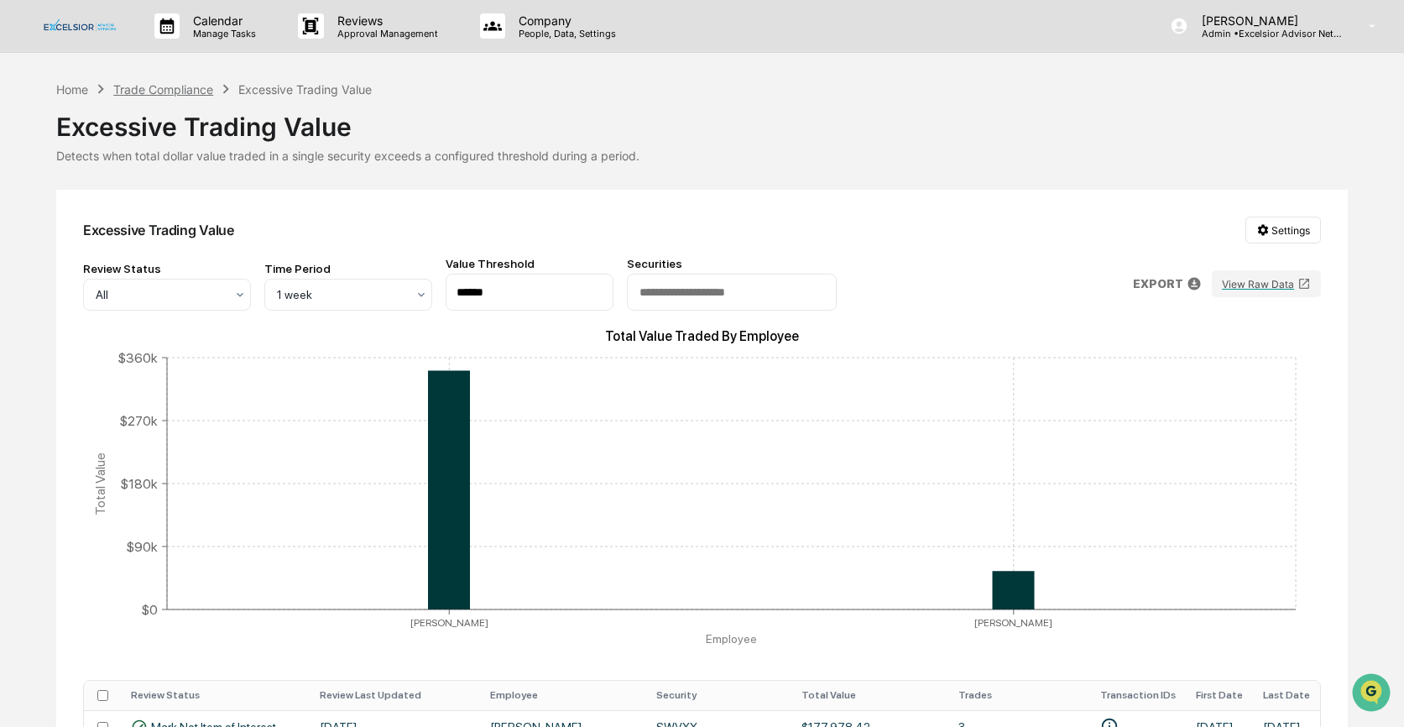
click at [164, 87] on div "Trade Compliance" at bounding box center [163, 89] width 100 height 14
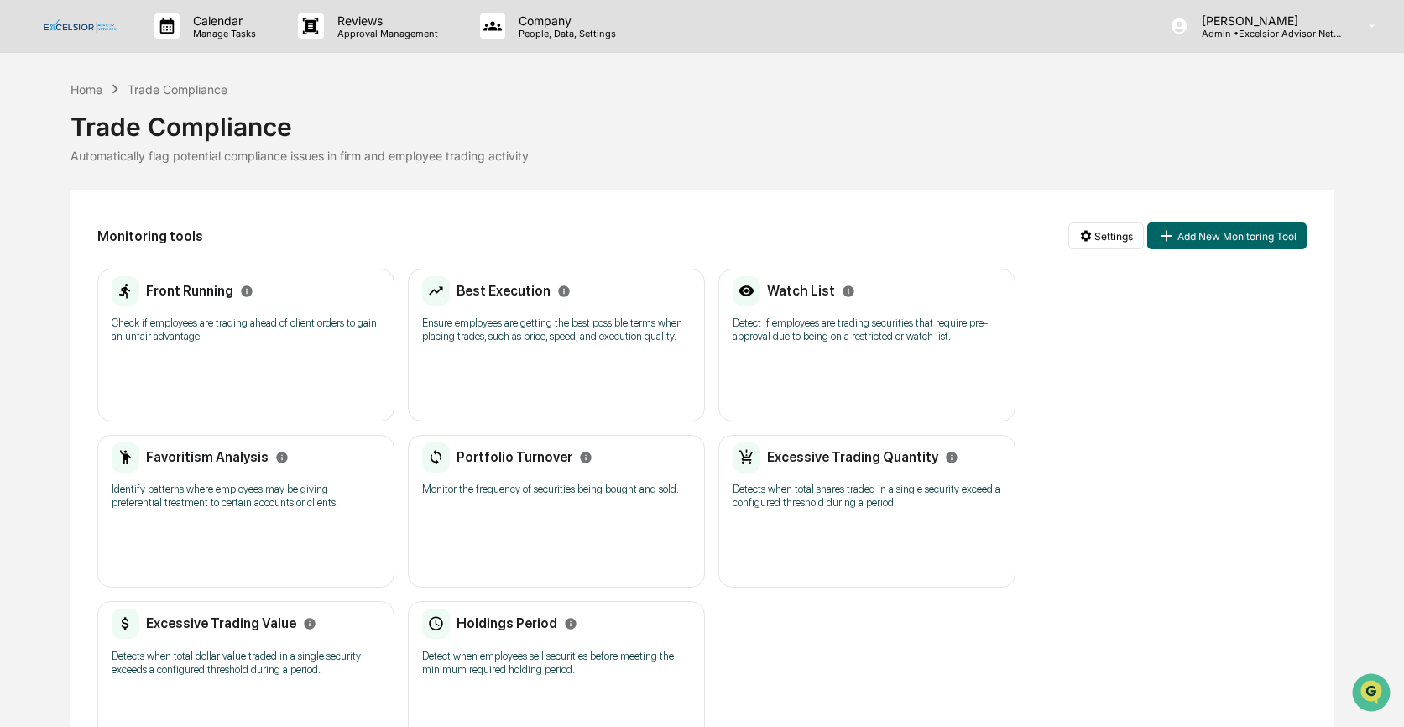
click at [799, 472] on div "Excessive Trading Quantity" at bounding box center [845, 457] width 226 height 30
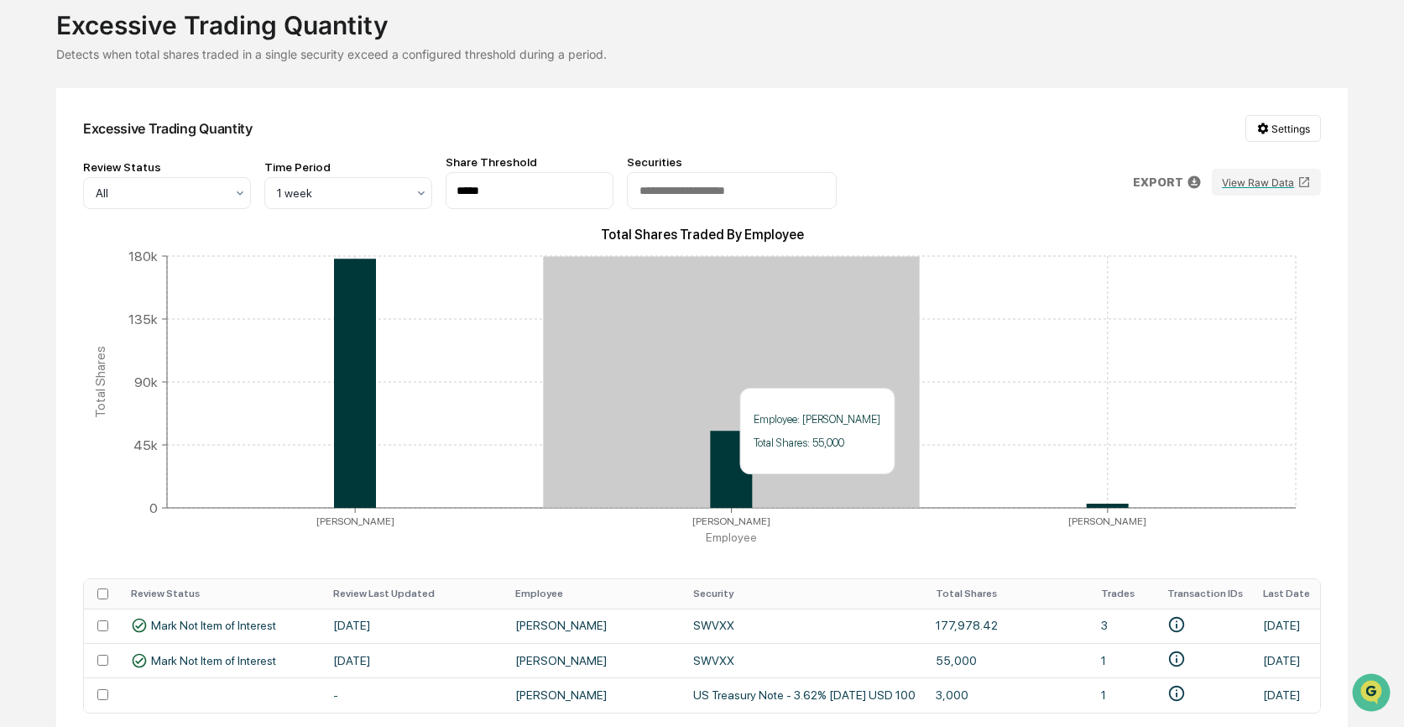
scroll to position [182, 0]
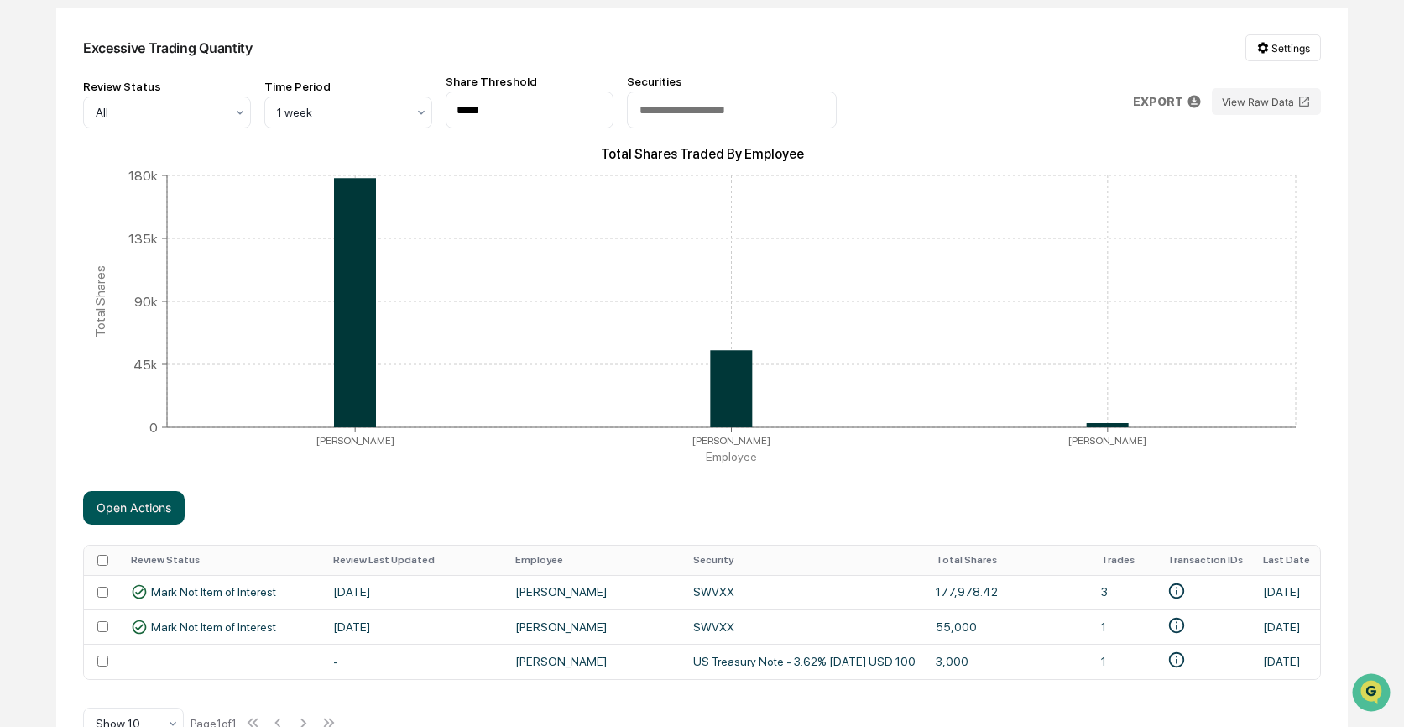
click at [149, 511] on button "Open Actions" at bounding box center [134, 508] width 102 height 34
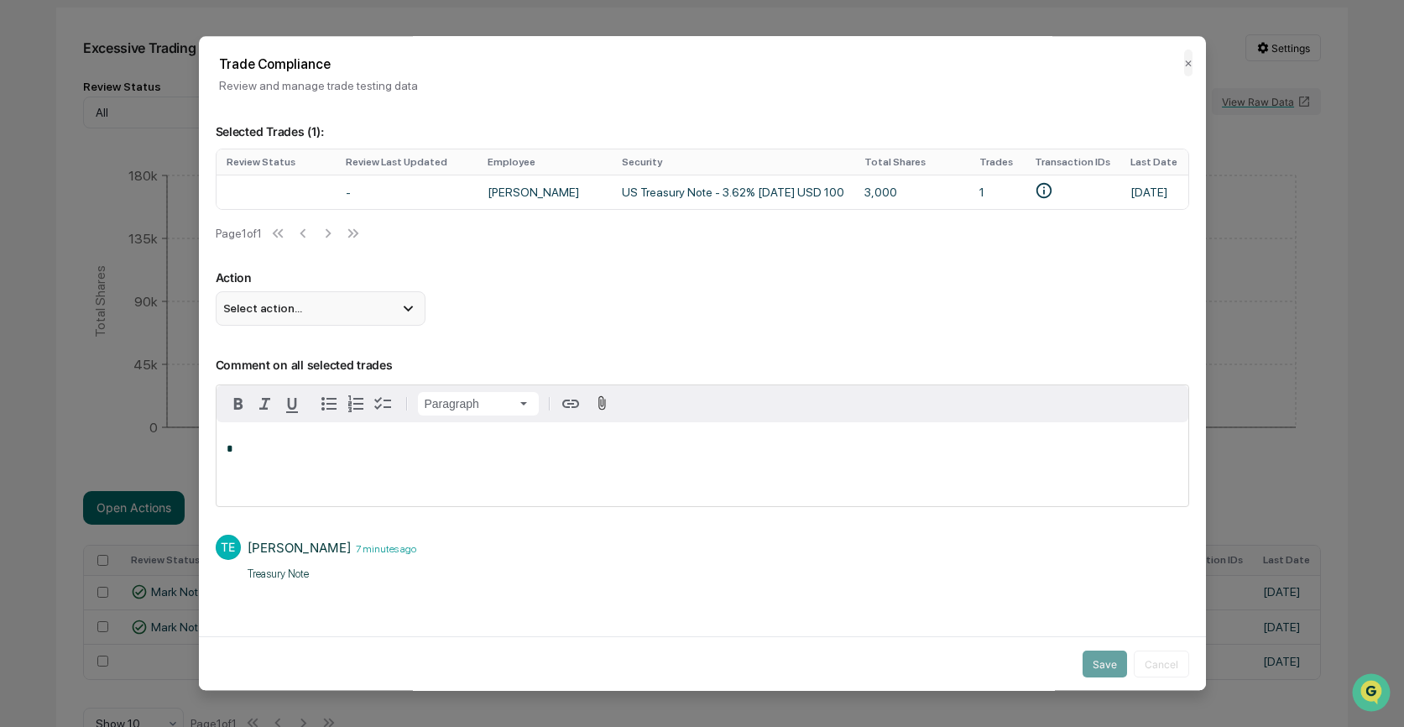
click at [407, 310] on icon at bounding box center [408, 309] width 18 height 18
click at [332, 378] on div "Mark Not Item of Interest" at bounding box center [320, 375] width 196 height 18
click at [1099, 660] on button "Save" at bounding box center [1104, 663] width 44 height 27
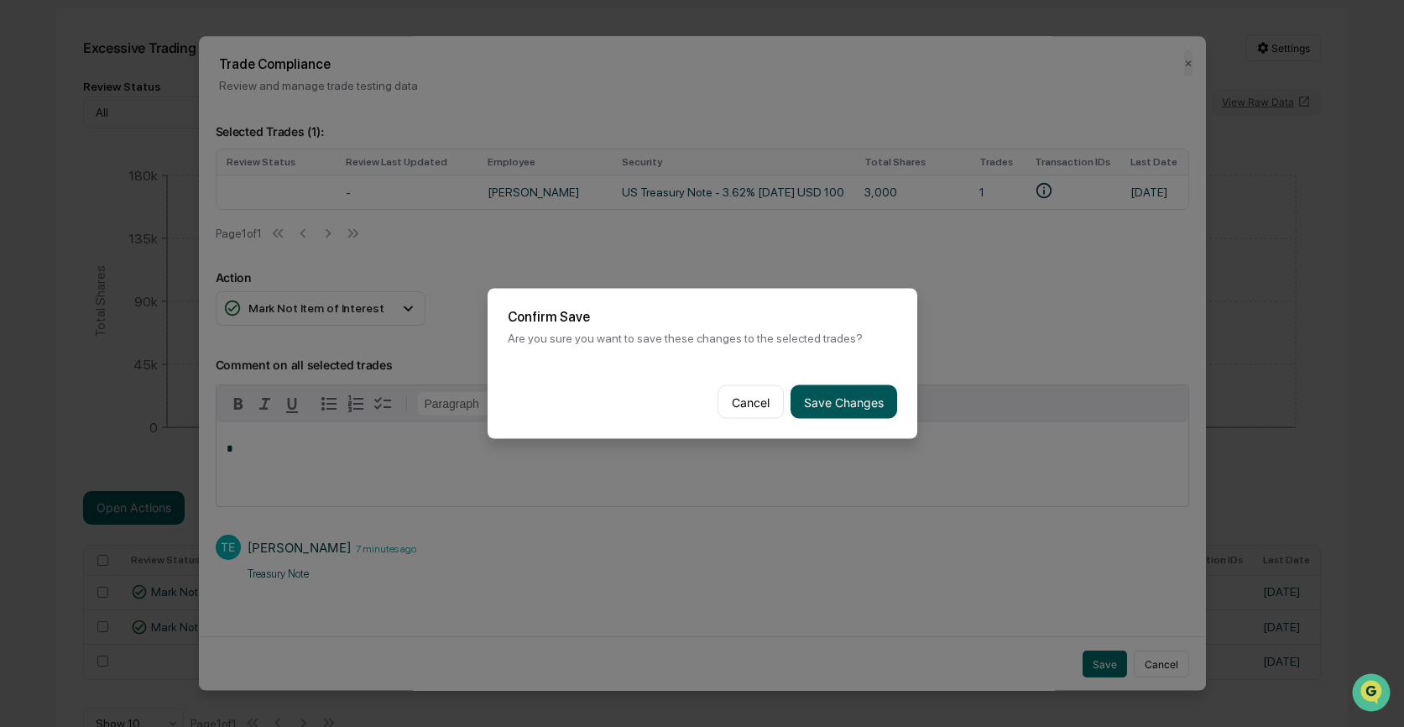
click at [872, 397] on button "Save Changes" at bounding box center [843, 402] width 107 height 34
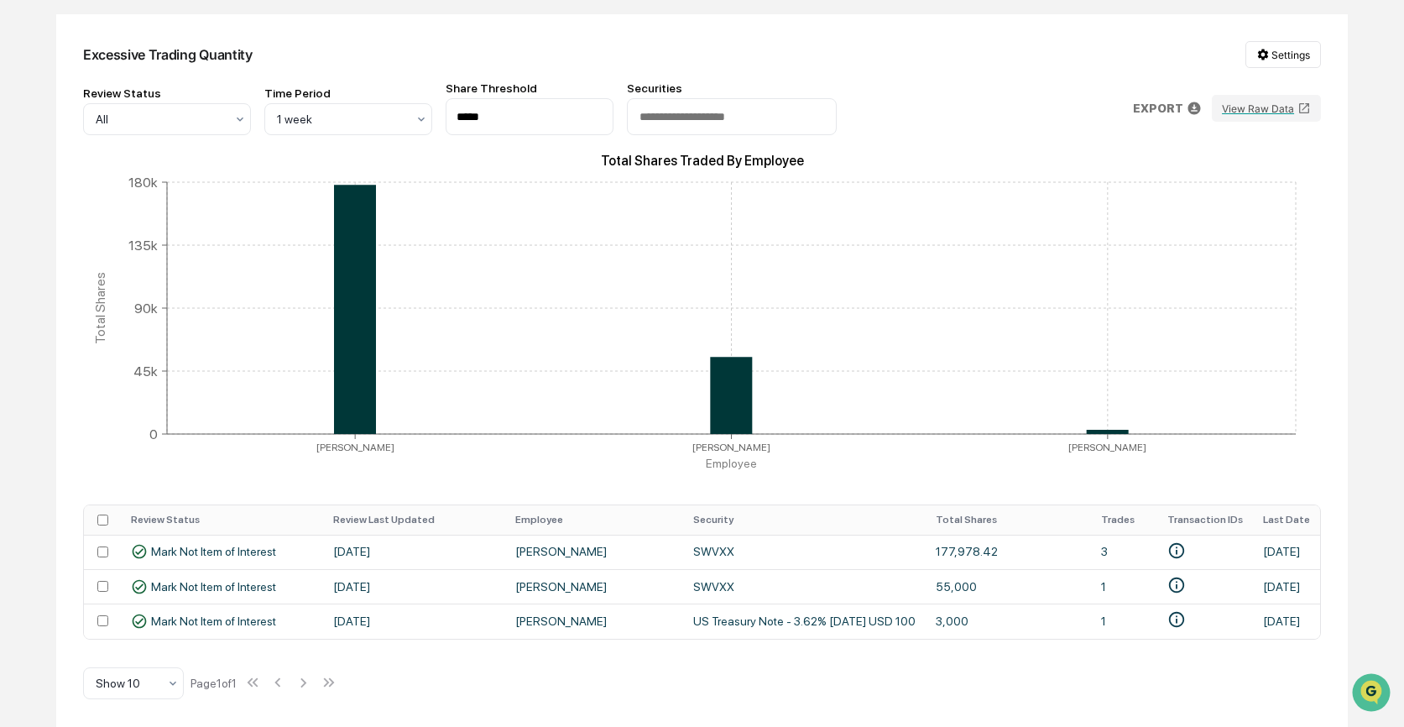
scroll to position [0, 0]
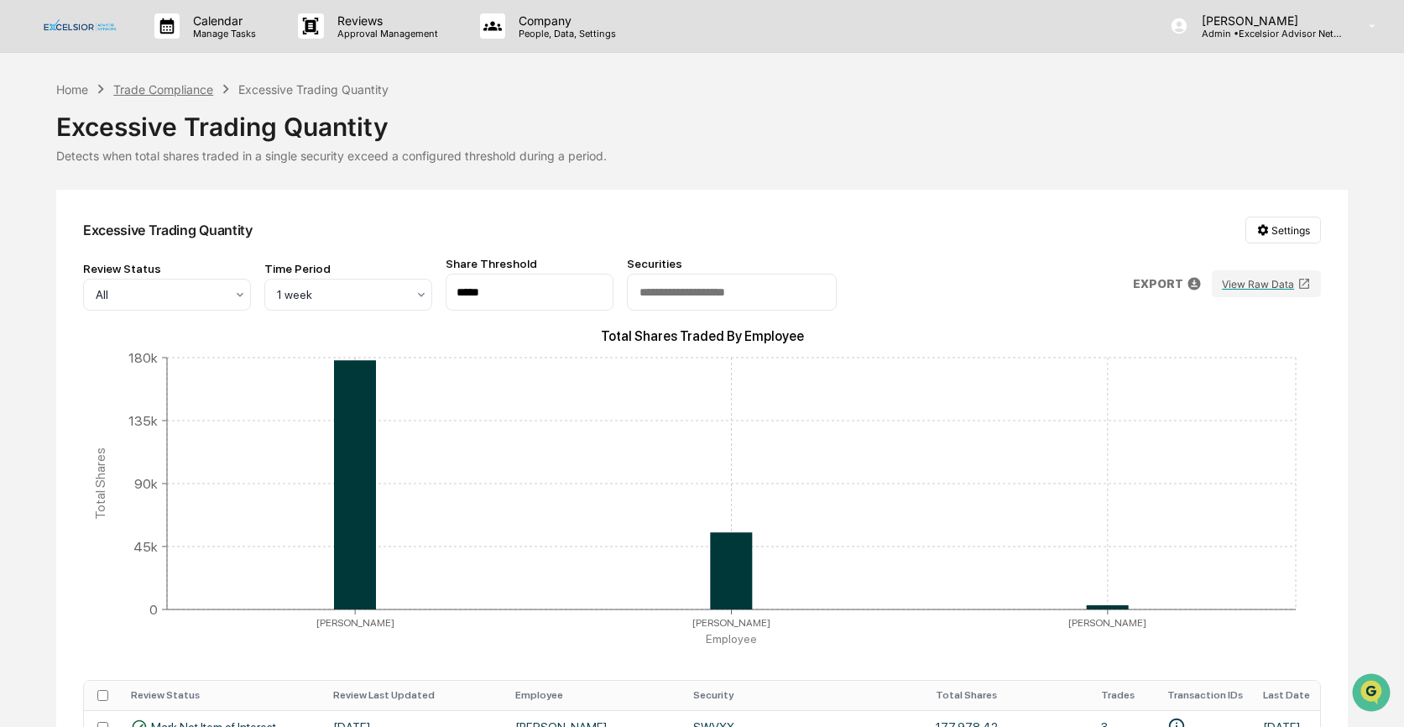
click at [180, 86] on div "Trade Compliance" at bounding box center [163, 89] width 100 height 14
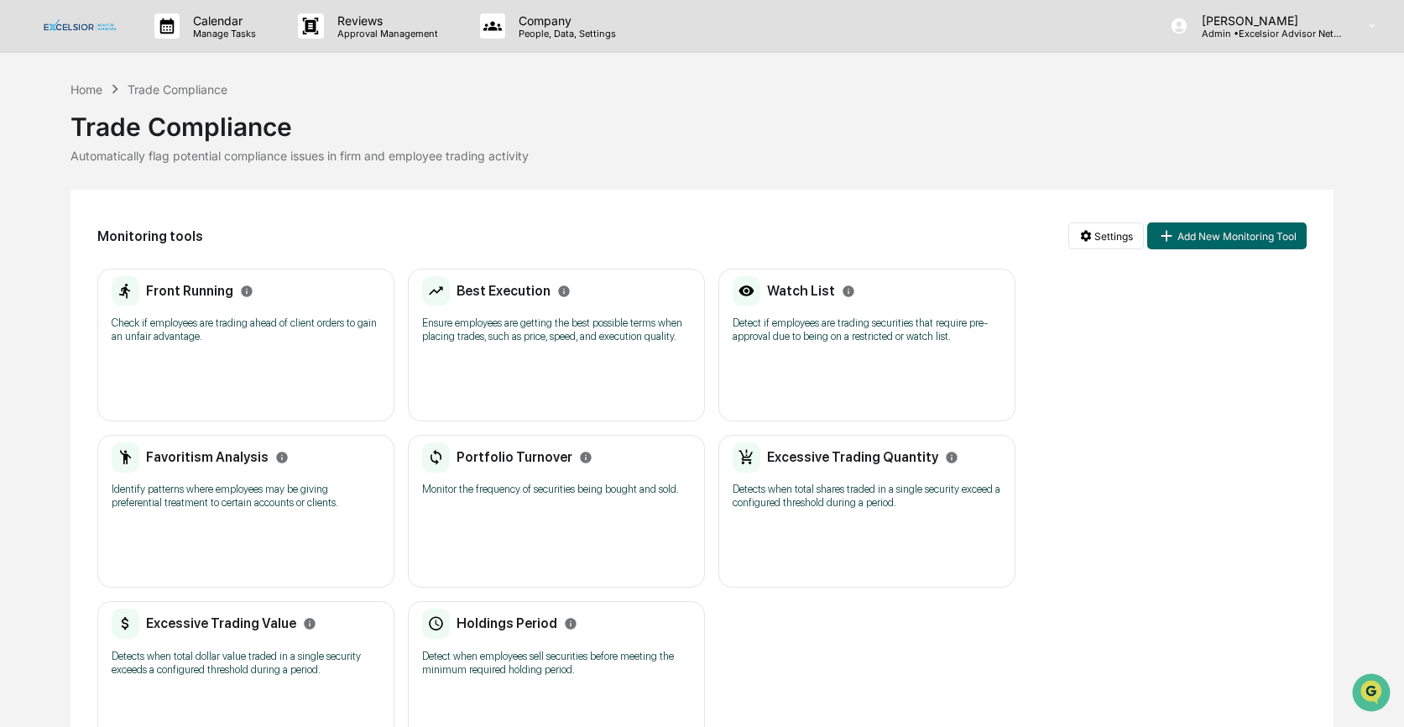
click at [531, 465] on h2 "Portfolio Turnover" at bounding box center [514, 457] width 116 height 16
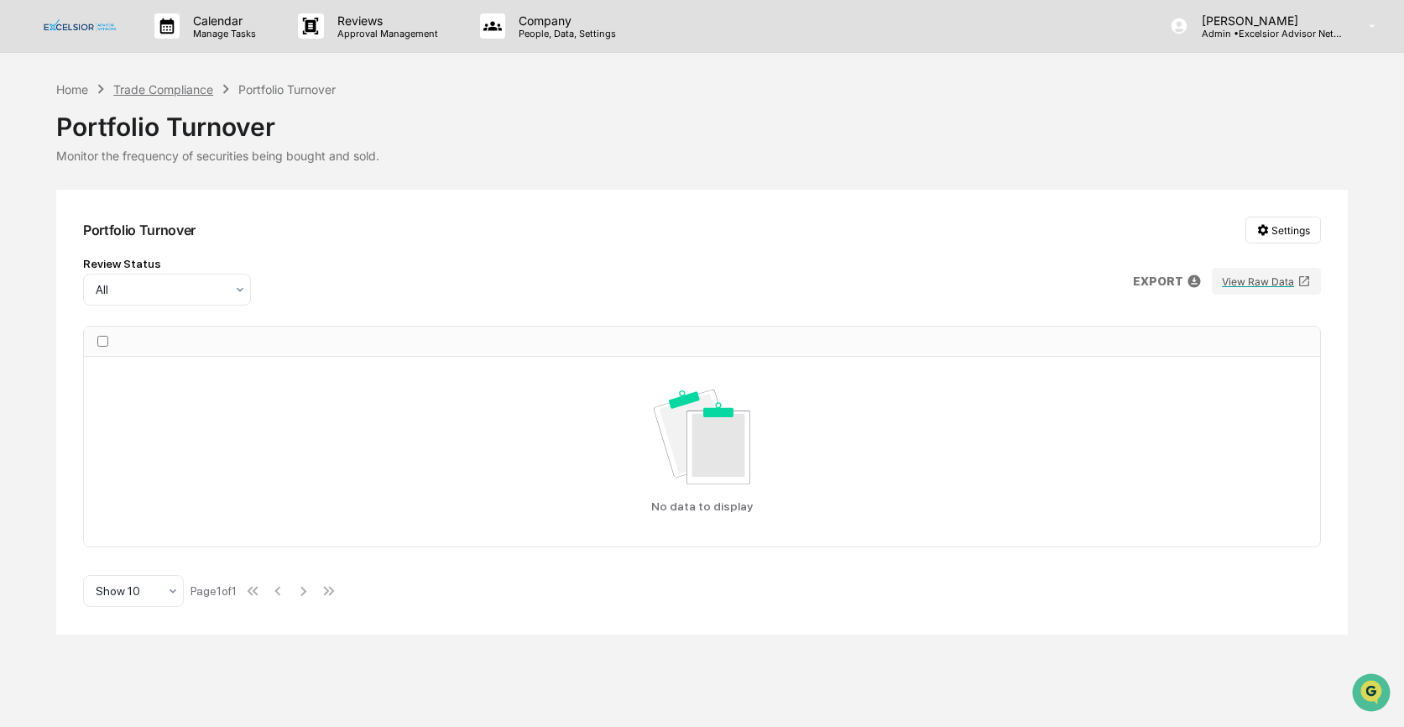
click at [149, 84] on div "Trade Compliance" at bounding box center [163, 89] width 100 height 14
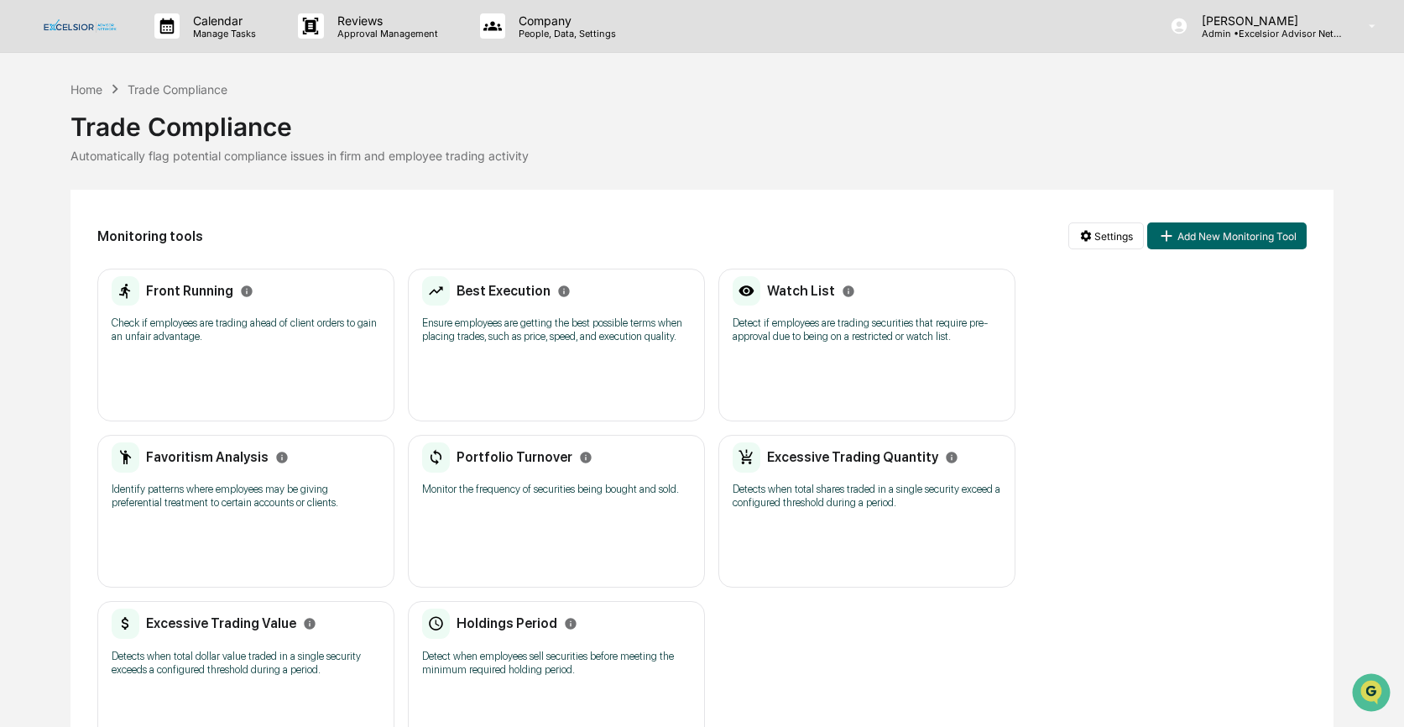
click at [190, 472] on div "Favoritism Analysis" at bounding box center [200, 457] width 177 height 30
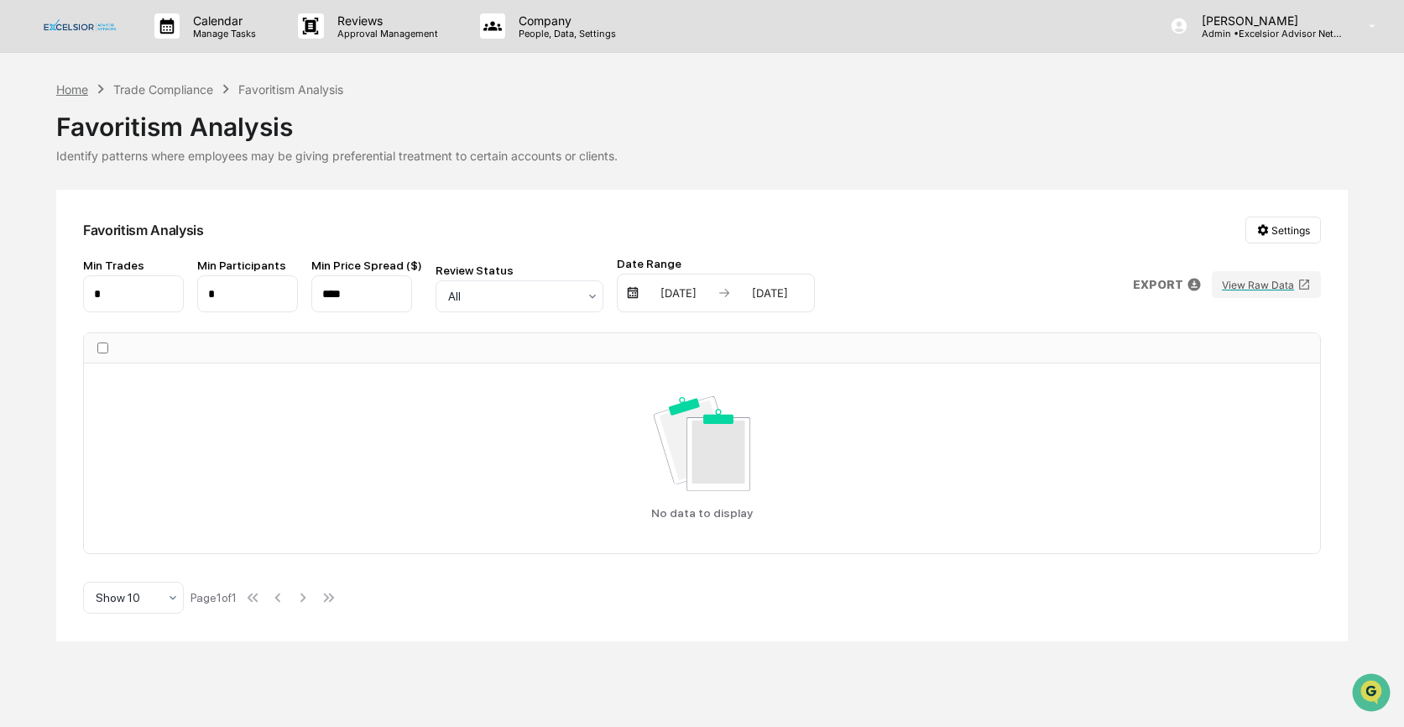
click at [86, 88] on div "Home" at bounding box center [72, 89] width 32 height 14
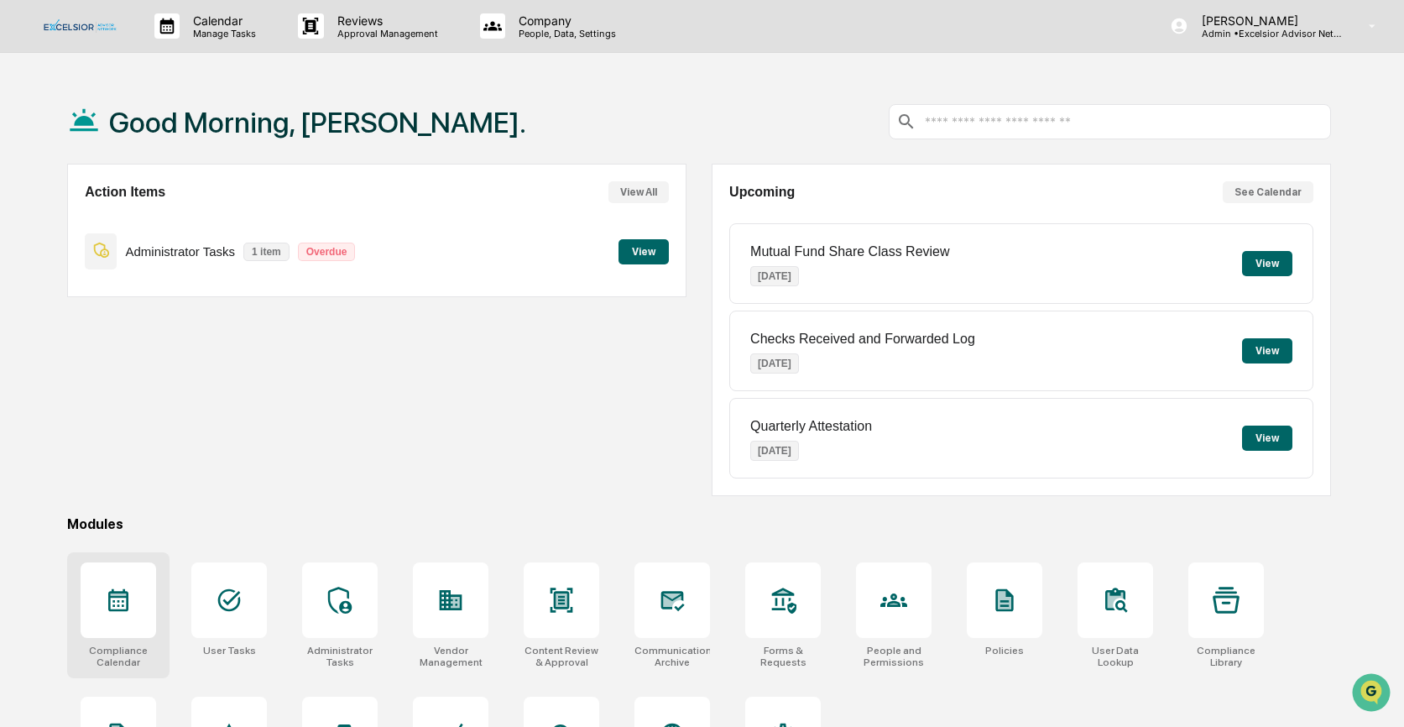
click at [132, 604] on div at bounding box center [119, 600] width 76 height 76
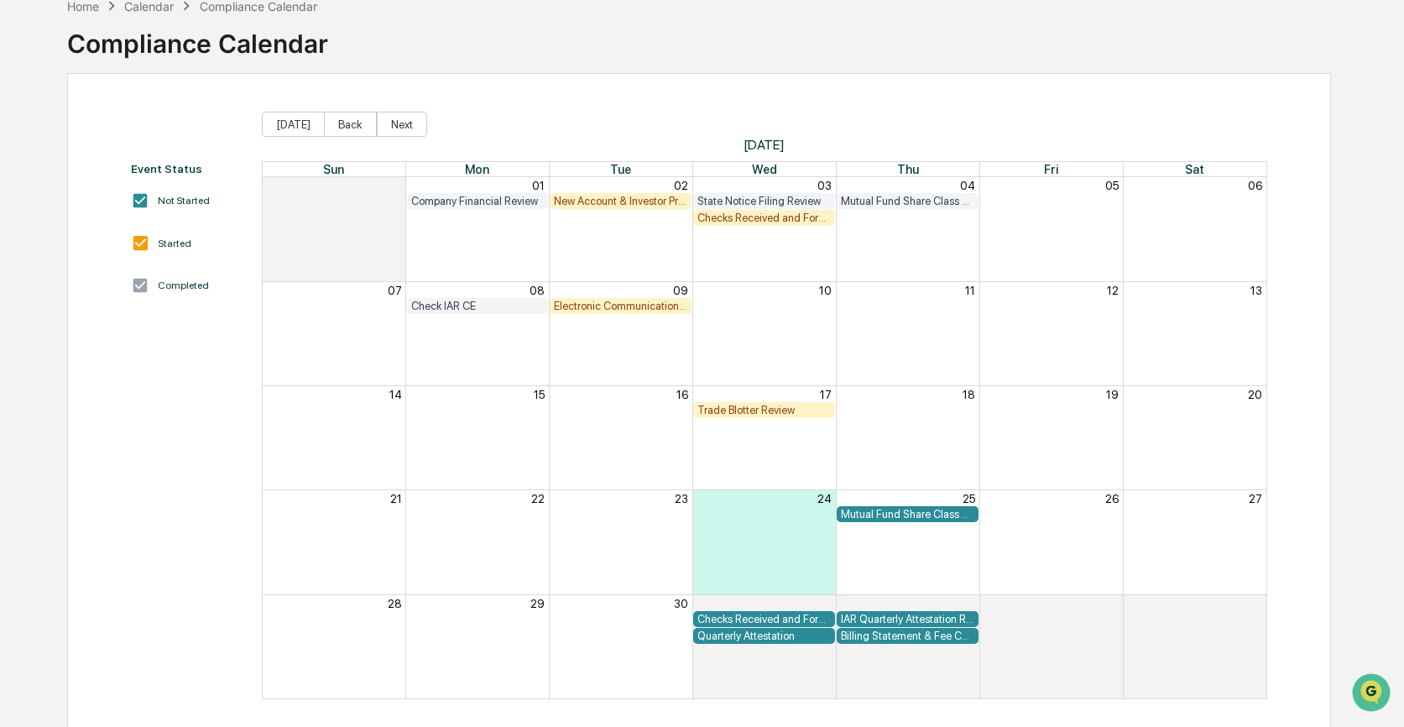
click at [735, 407] on div "Trade Blotter Review" at bounding box center [763, 410] width 133 height 13
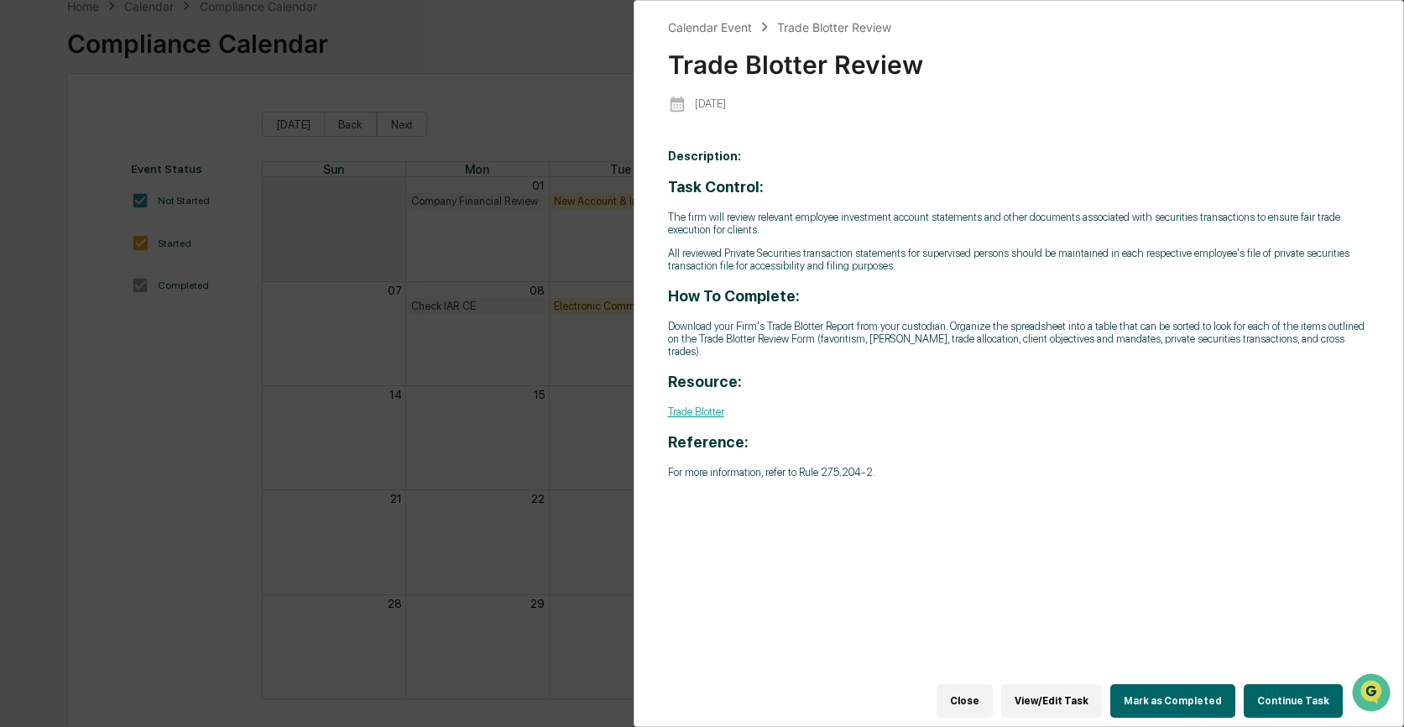
click at [1281, 698] on button "Continue Task" at bounding box center [1292, 701] width 99 height 34
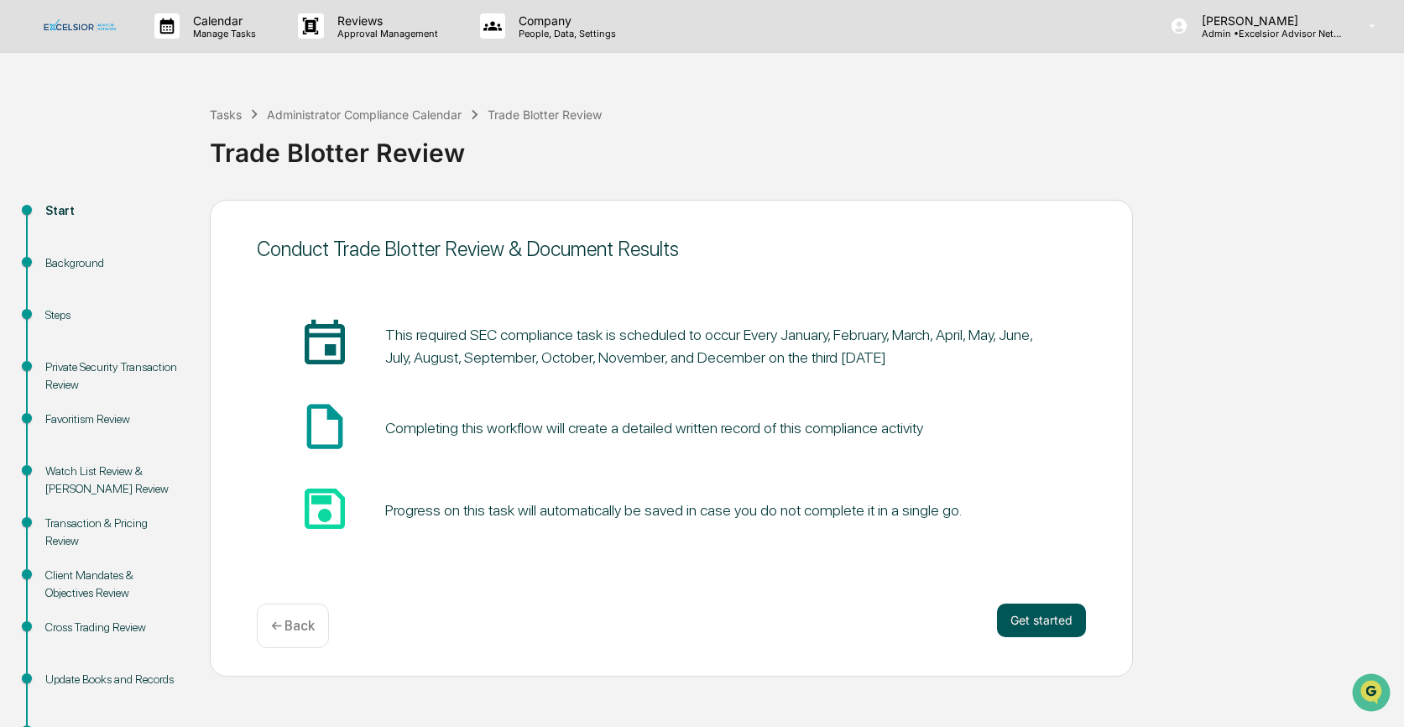
click at [1040, 619] on button "Get started" at bounding box center [1041, 620] width 89 height 34
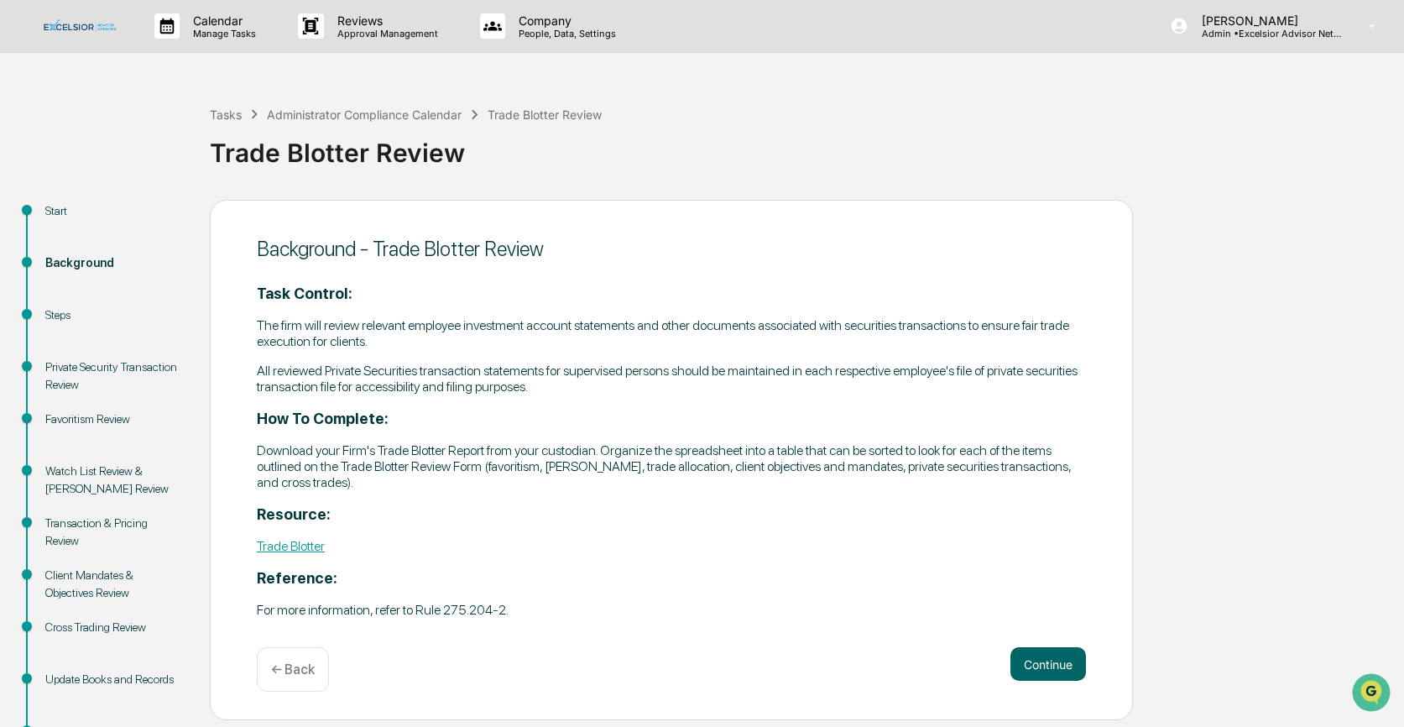
click at [1040, 620] on div "Task Control: The firm will review relevant employee investment account stateme…" at bounding box center [671, 450] width 829 height 362
click at [1040, 676] on button "Continue" at bounding box center [1048, 664] width 76 height 34
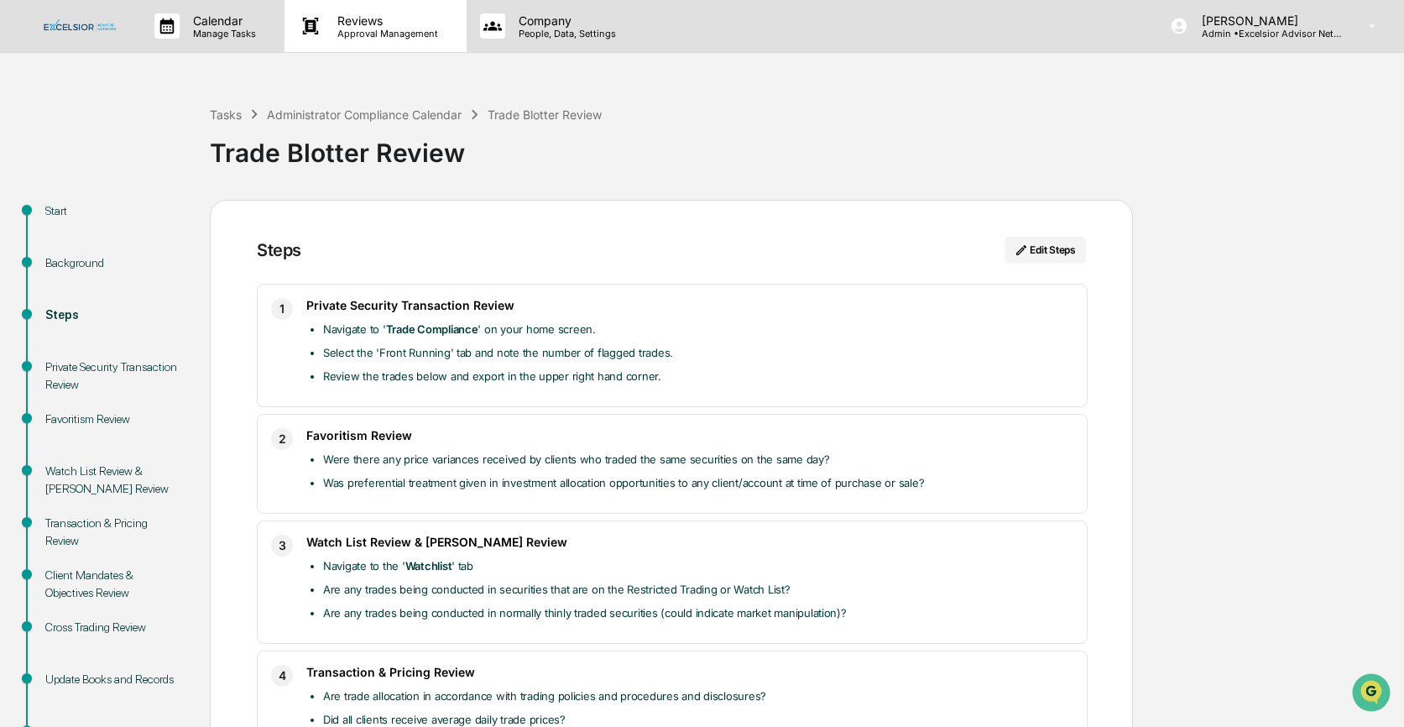
scroll to position [456, 0]
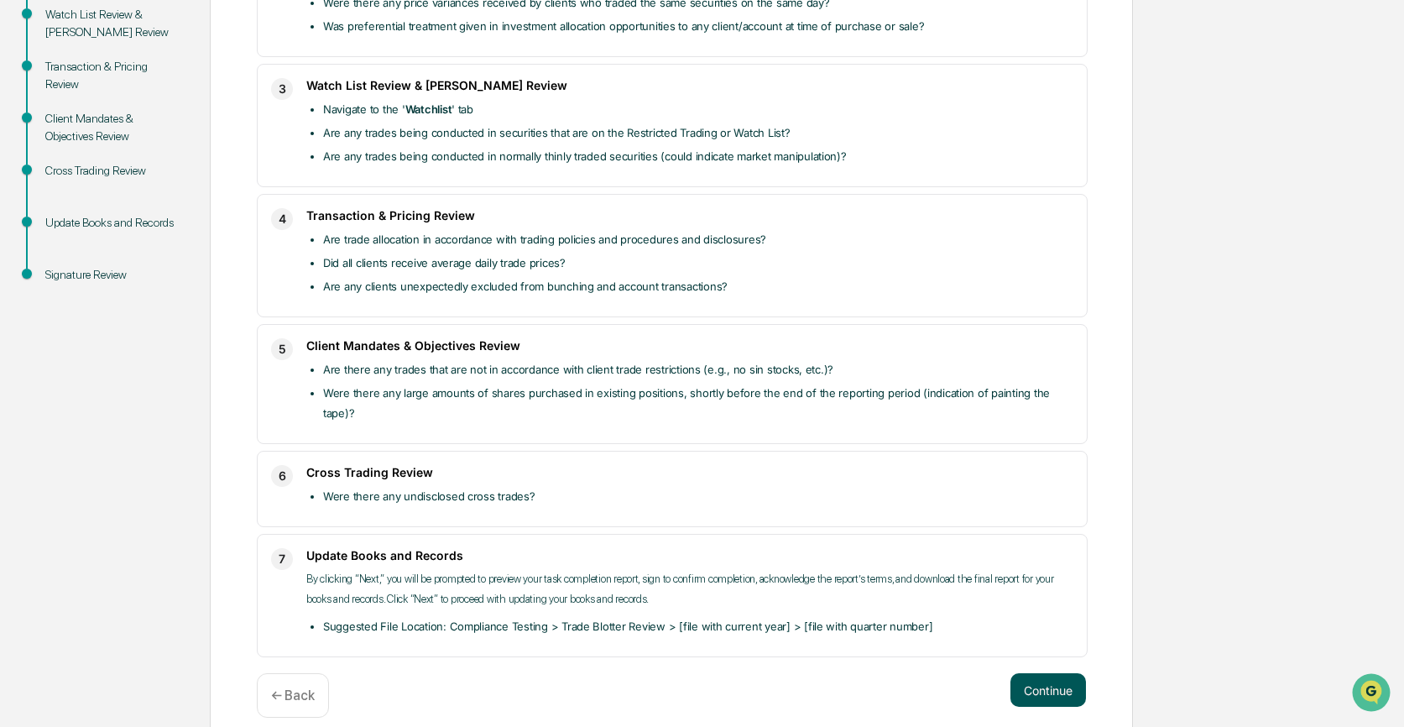
click at [1035, 673] on button "Continue" at bounding box center [1048, 690] width 76 height 34
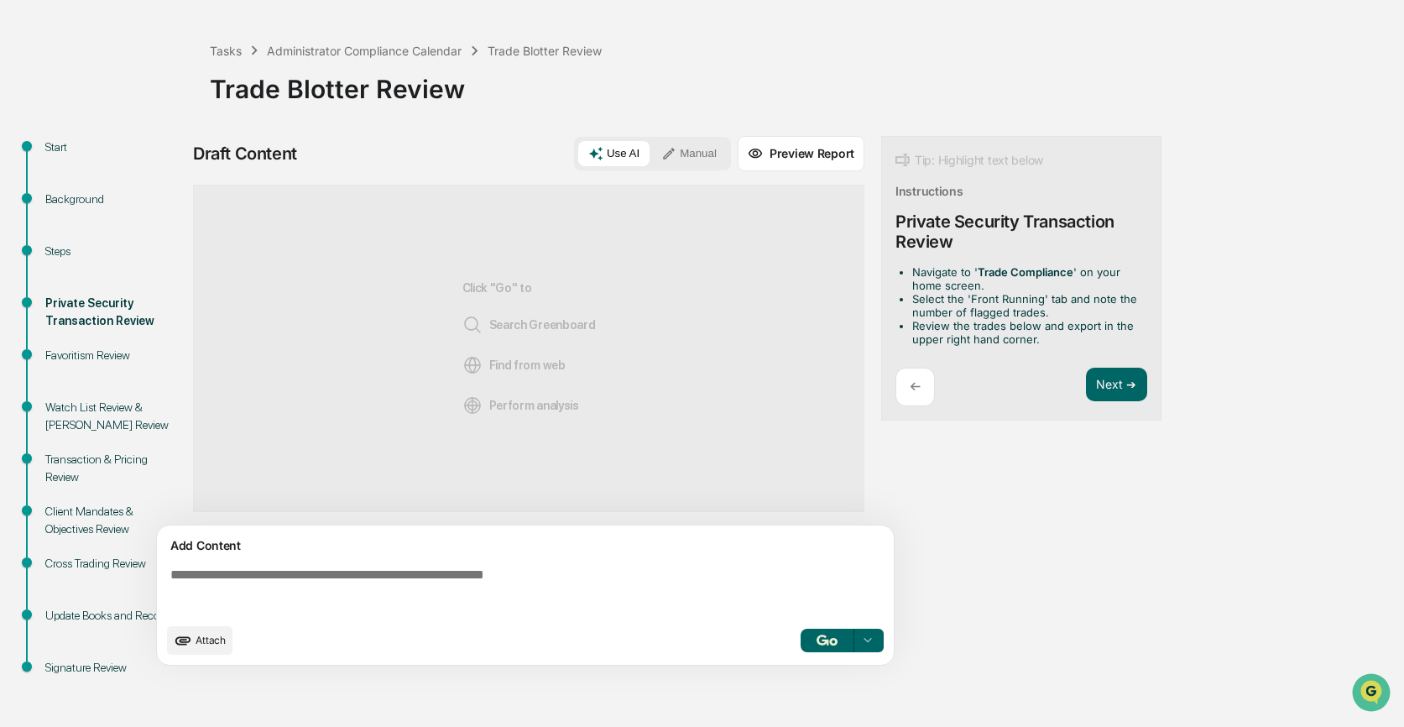
scroll to position [64, 0]
click at [1113, 380] on button "Next ➔" at bounding box center [1116, 384] width 61 height 34
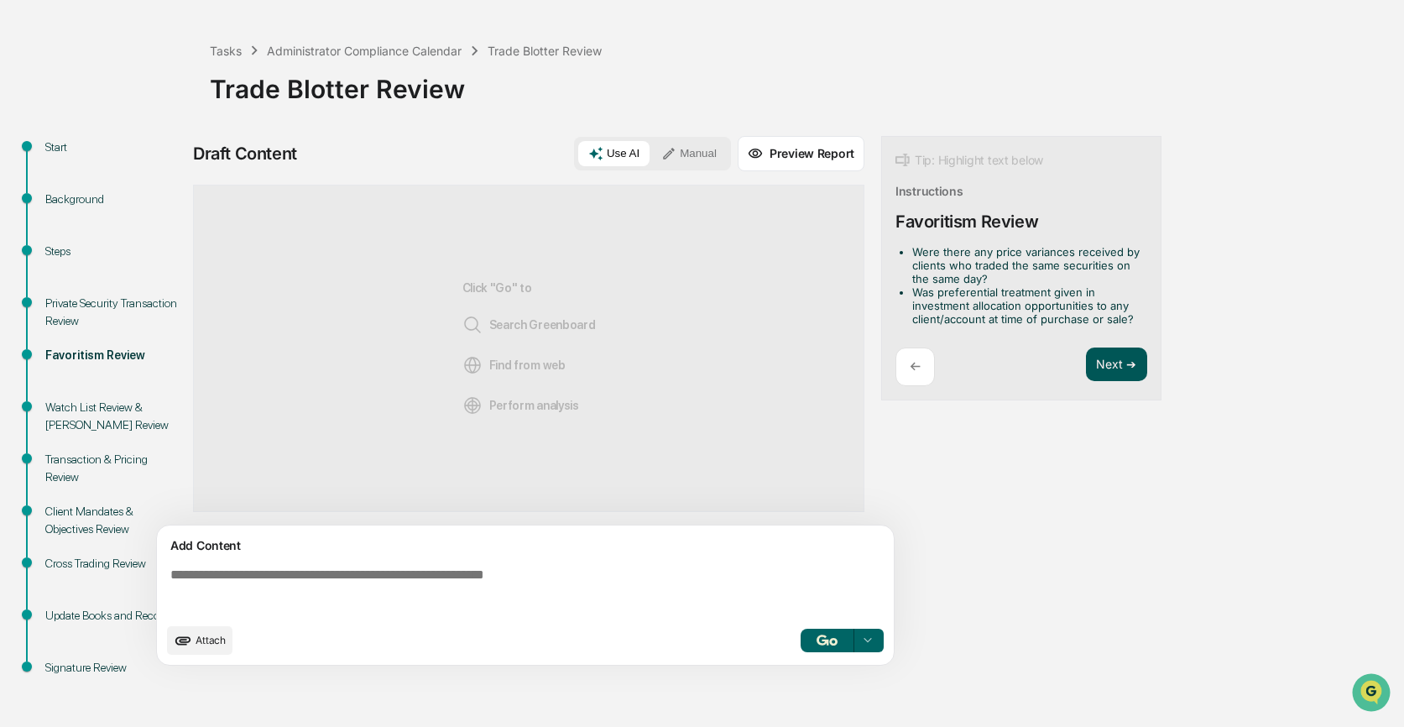
click at [1116, 357] on button "Next ➔" at bounding box center [1116, 364] width 61 height 34
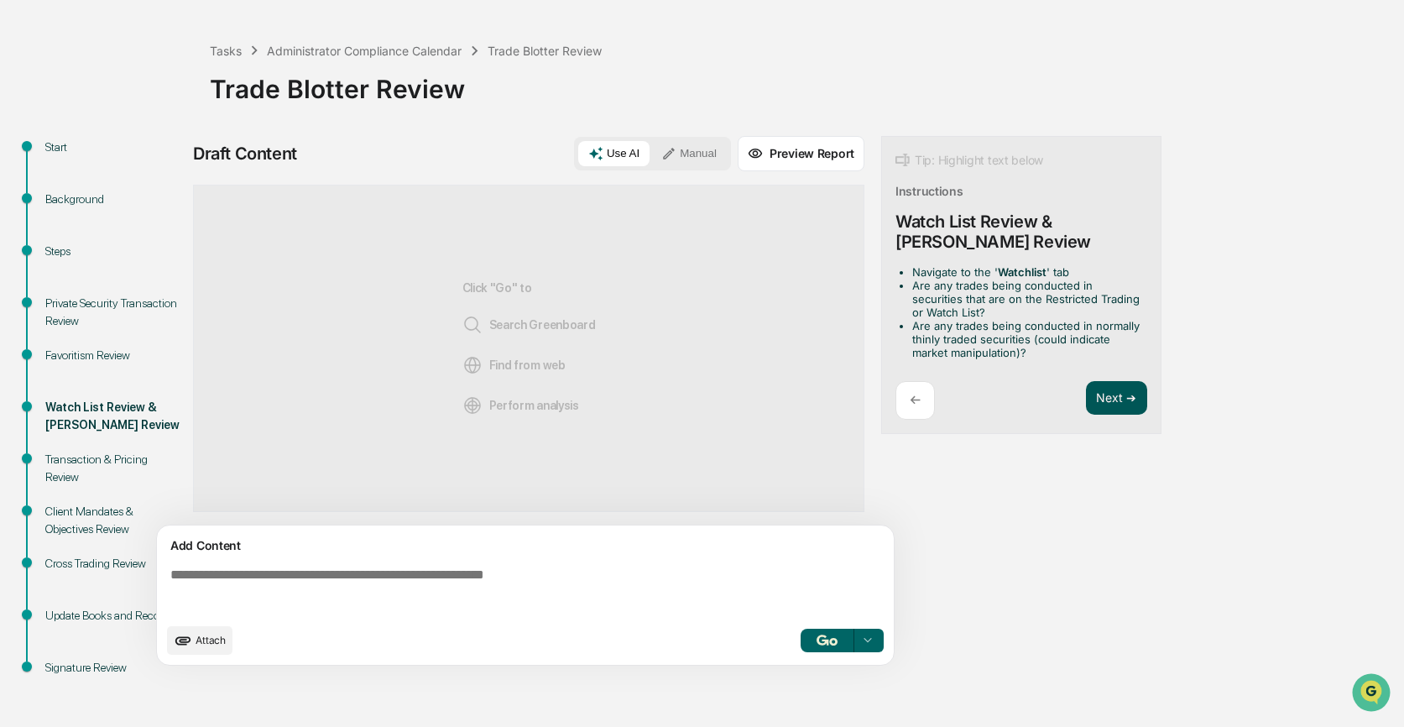
click at [1107, 389] on button "Next ➔" at bounding box center [1116, 398] width 61 height 34
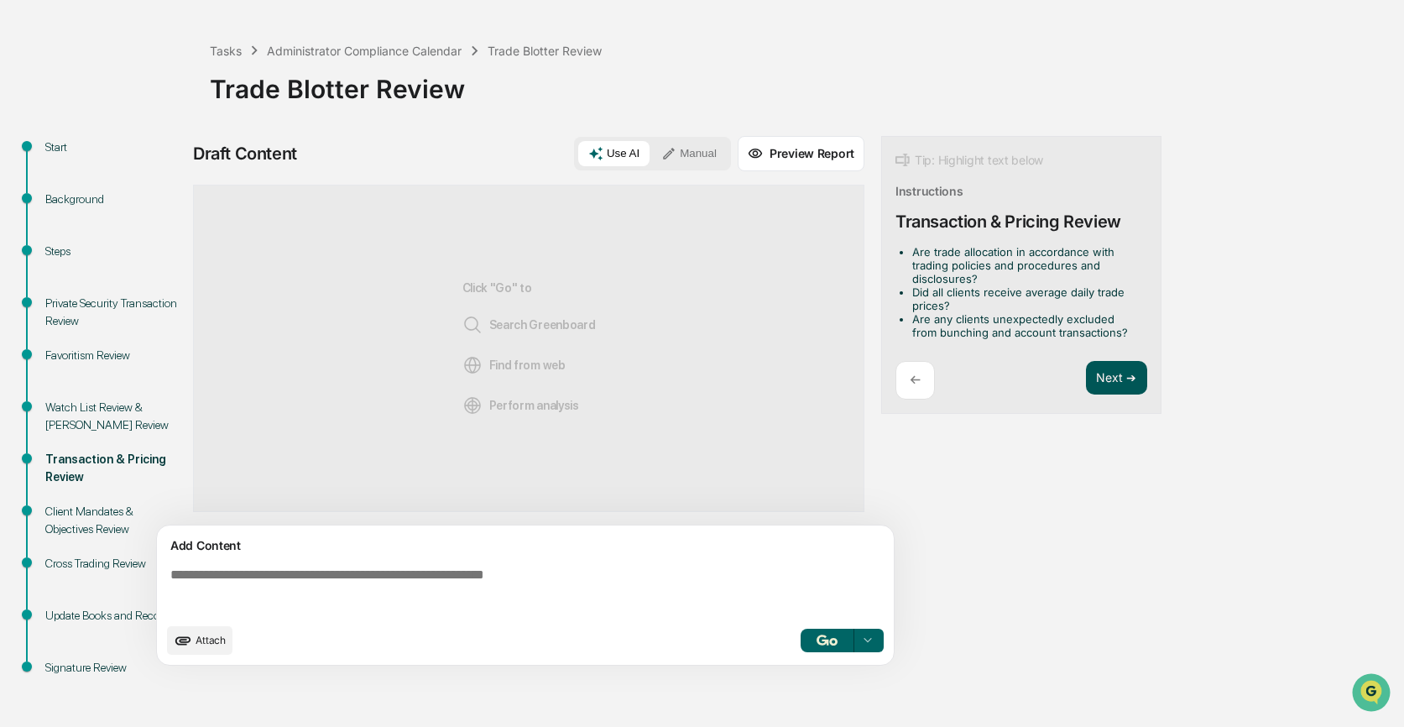
click at [1111, 376] on button "Next ➔" at bounding box center [1116, 378] width 61 height 34
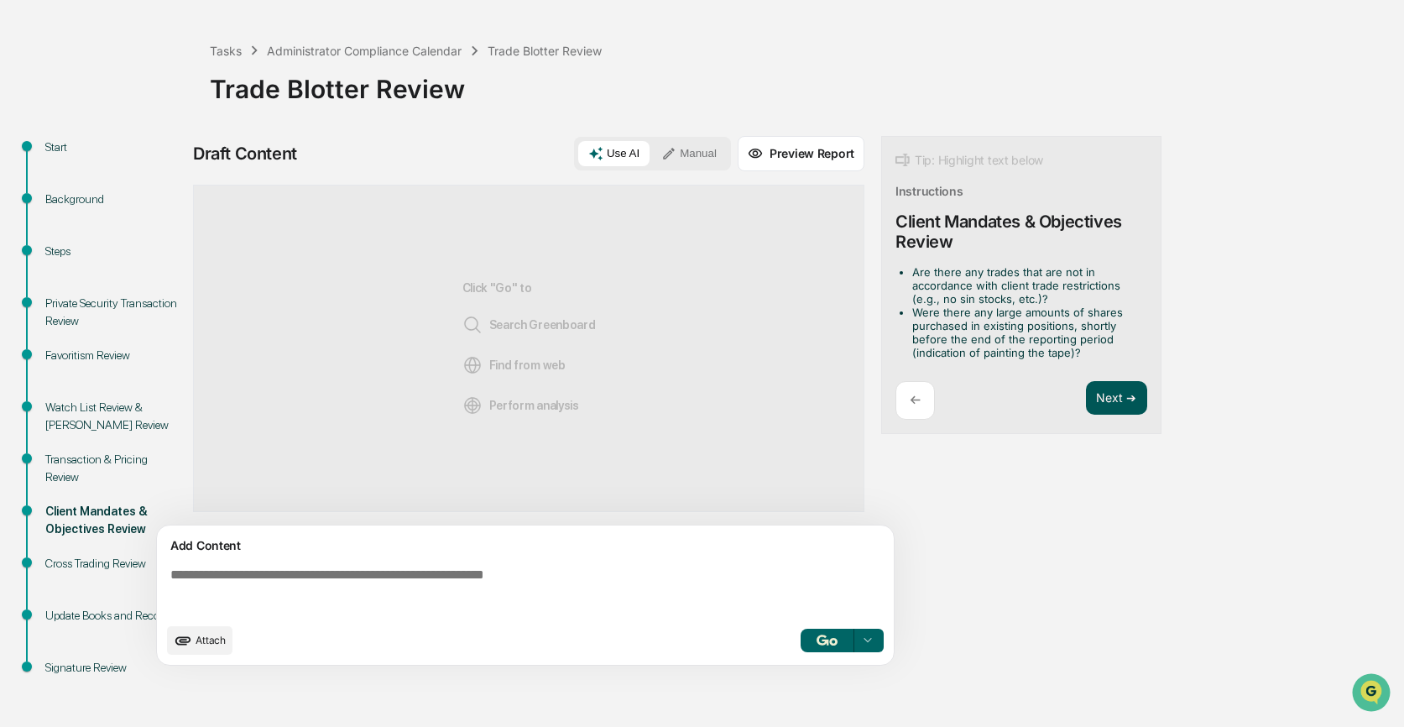
click at [1107, 393] on button "Next ➔" at bounding box center [1116, 398] width 61 height 34
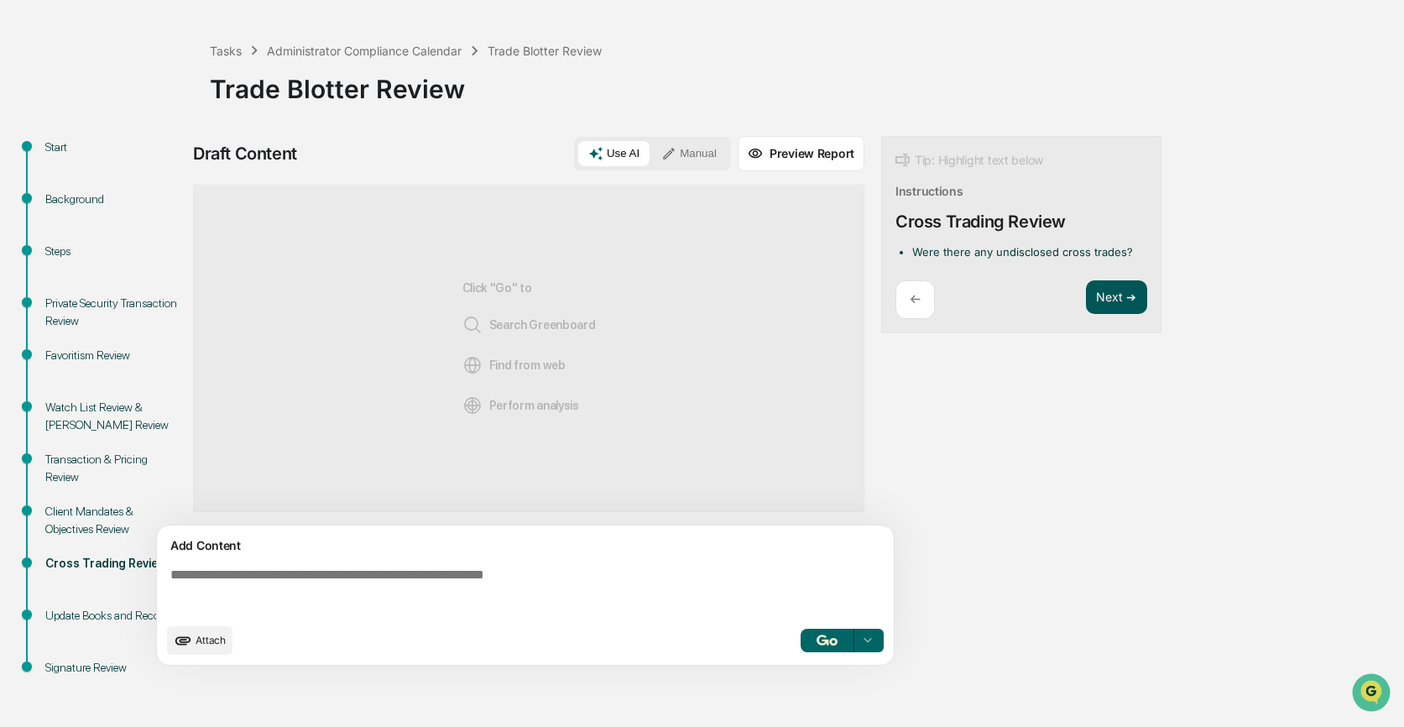
click at [1111, 297] on button "Next ➔" at bounding box center [1116, 297] width 61 height 34
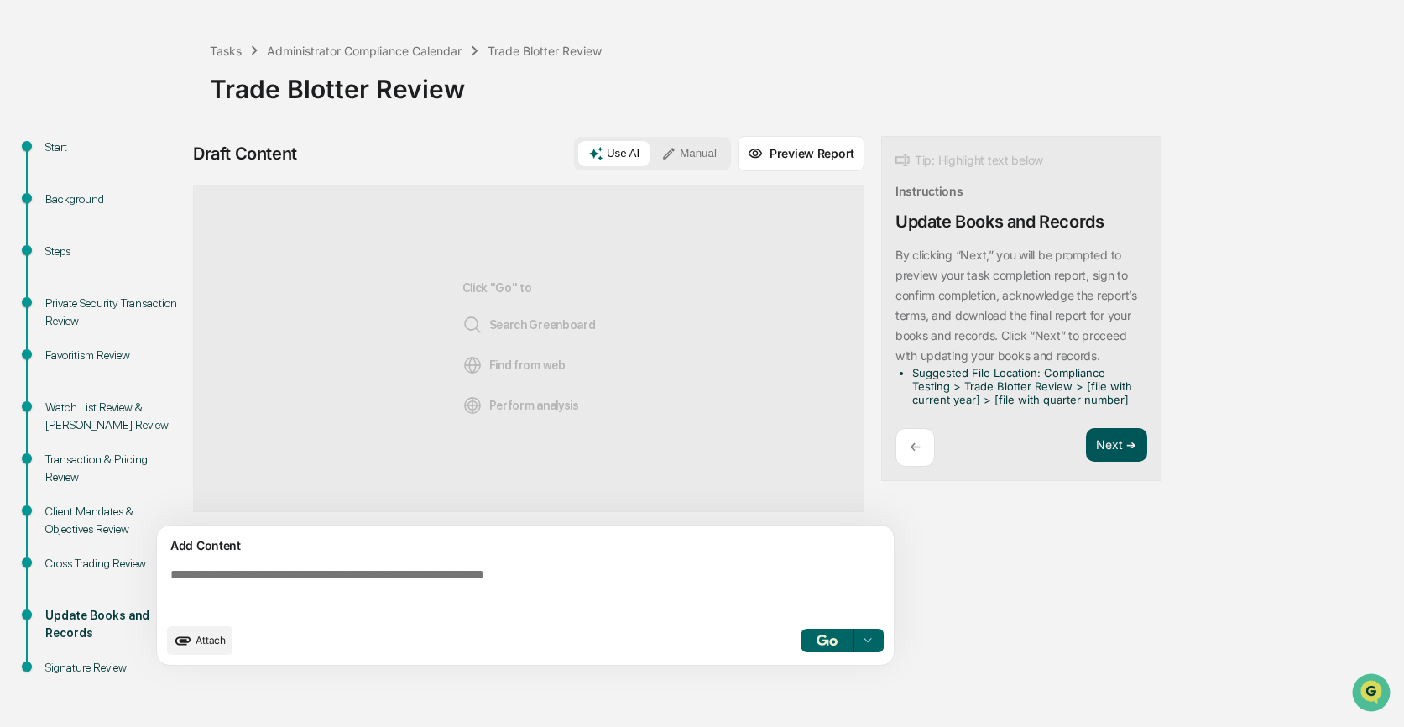
click at [1106, 440] on button "Next ➔" at bounding box center [1116, 445] width 61 height 34
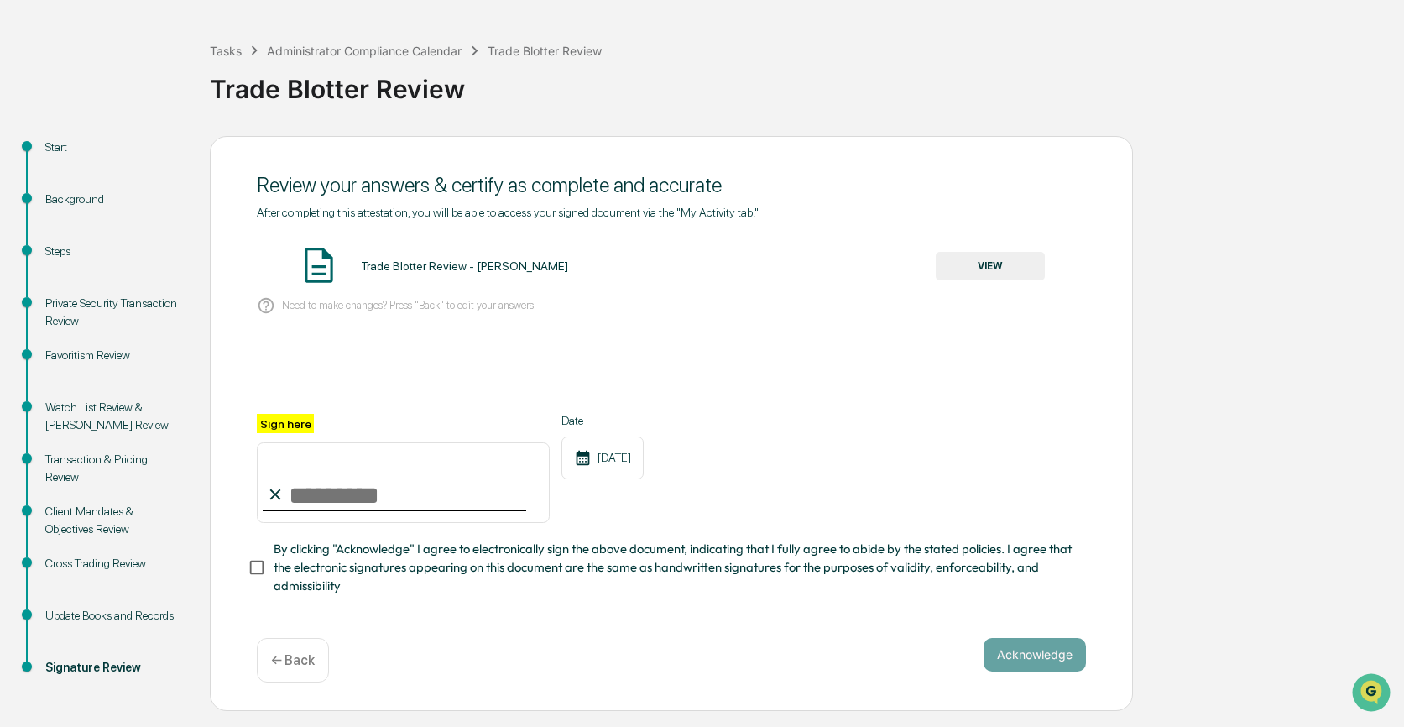
click at [983, 268] on button "VIEW" at bounding box center [989, 266] width 109 height 29
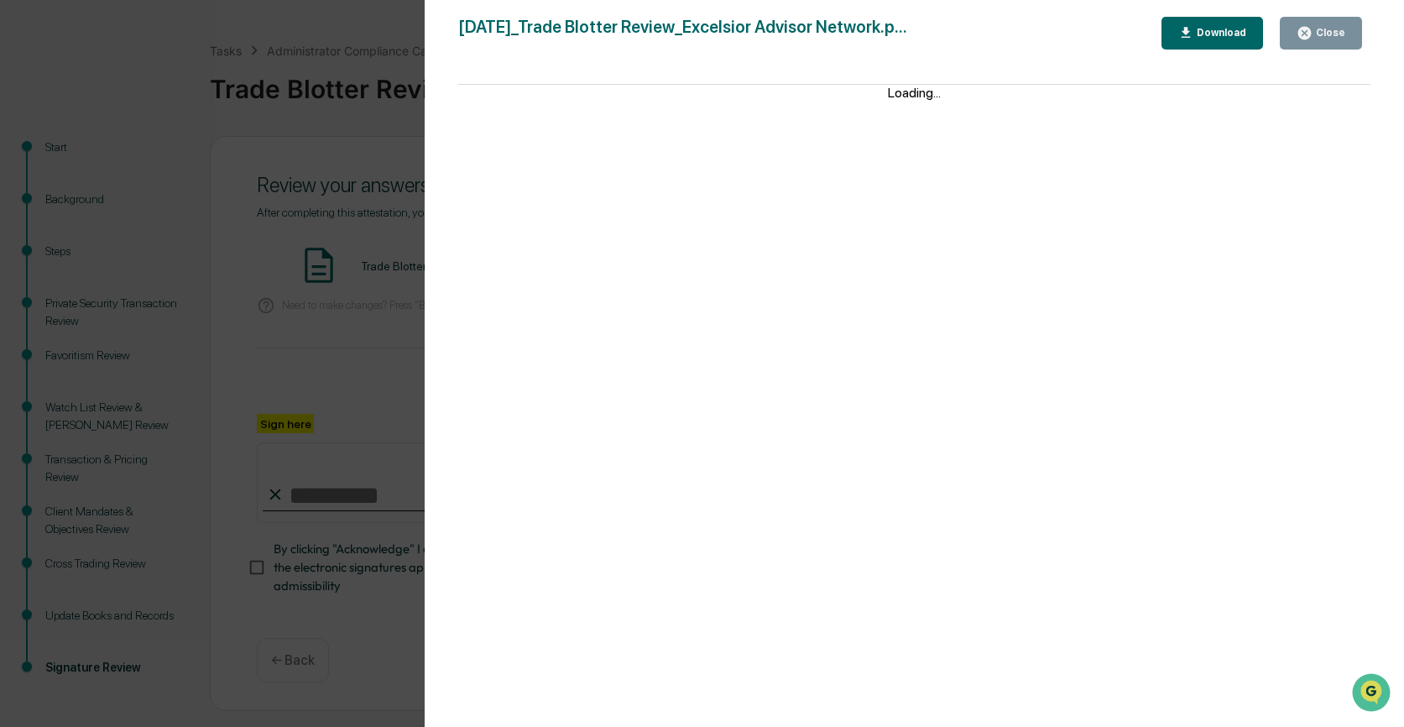
click at [1310, 29] on icon "button" at bounding box center [1304, 33] width 13 height 13
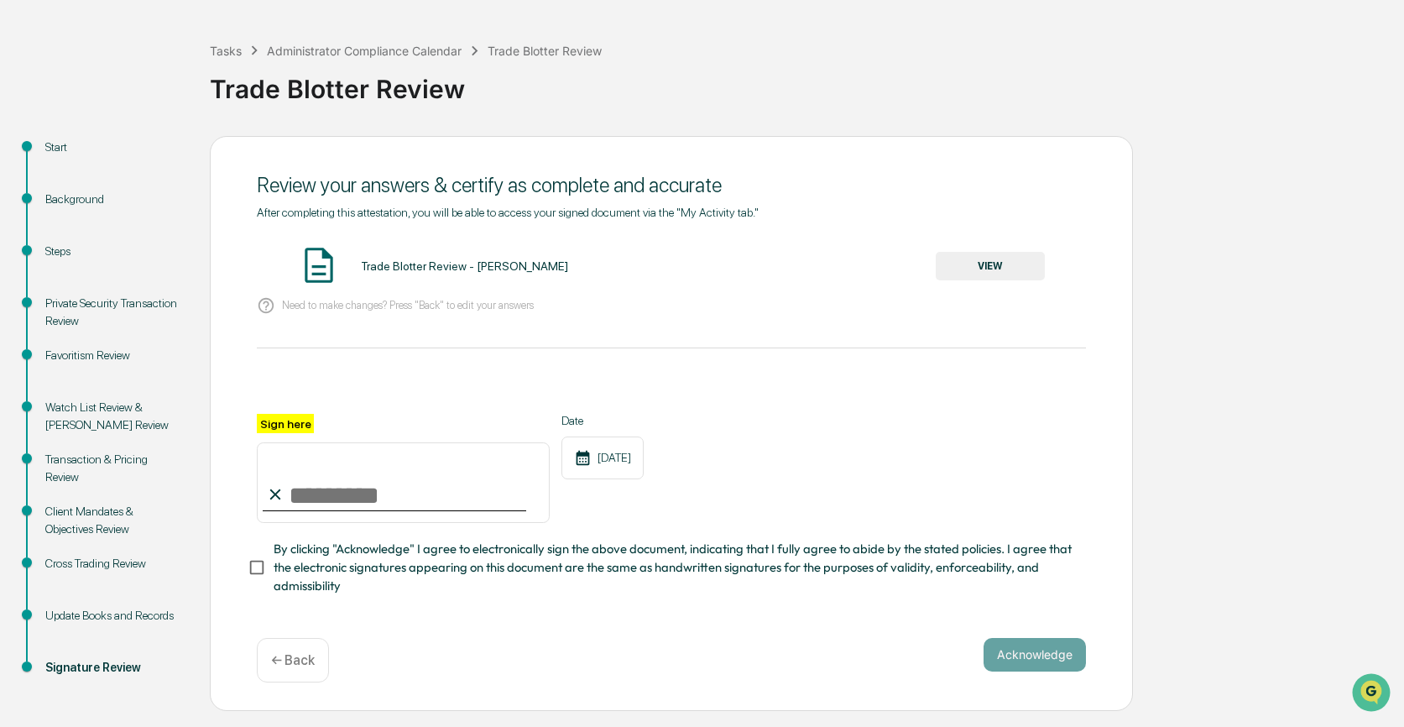
click at [296, 482] on input "Sign here" at bounding box center [403, 482] width 293 height 81
type input "**********"
click at [1020, 645] on button "Acknowledge" at bounding box center [1034, 655] width 102 height 34
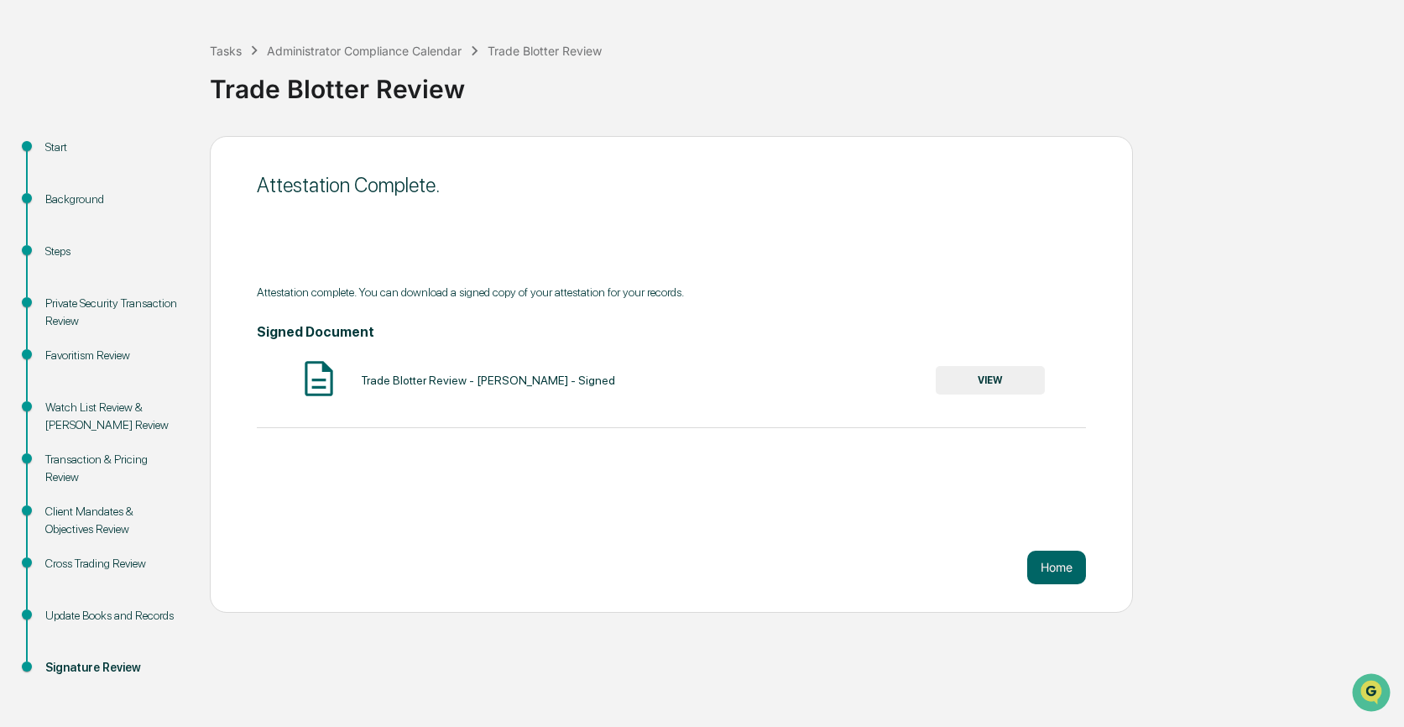
click at [1009, 380] on button "VIEW" at bounding box center [989, 380] width 109 height 29
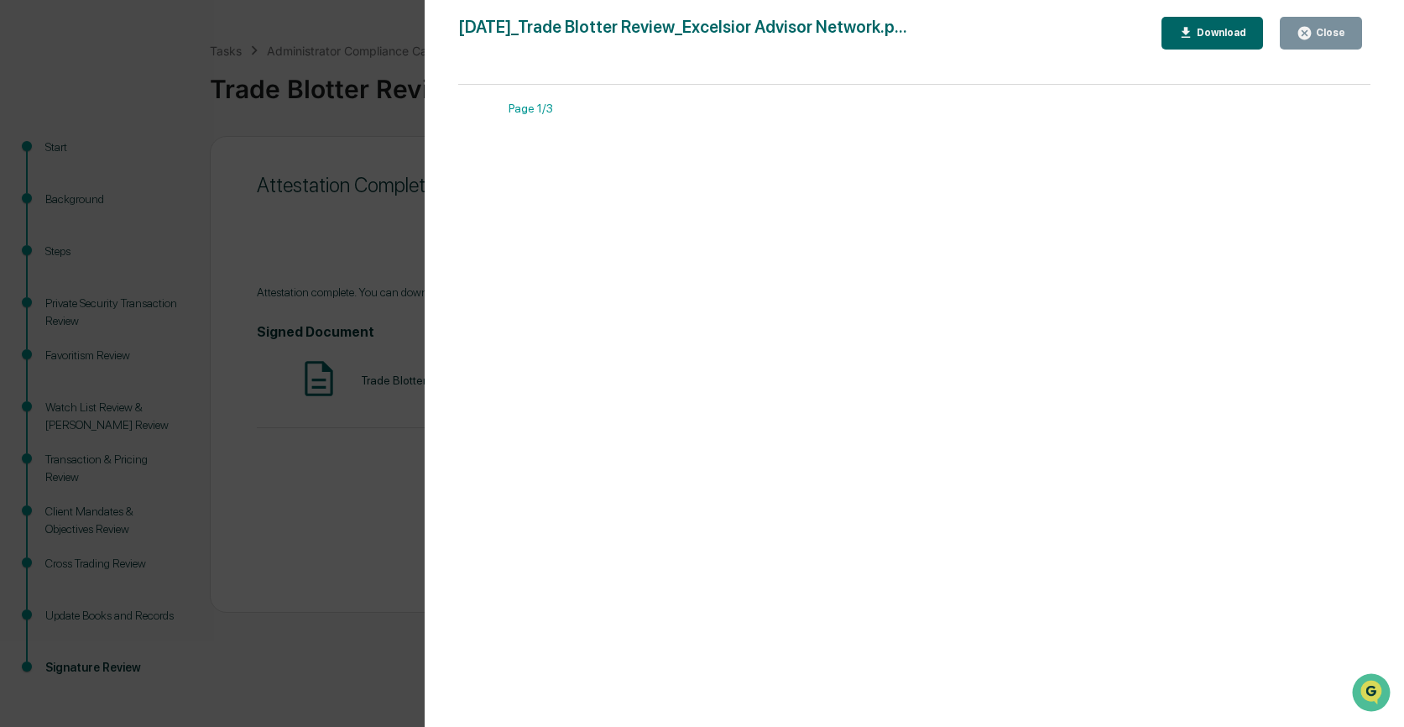
click at [1214, 33] on div "Download" at bounding box center [1219, 33] width 53 height 12
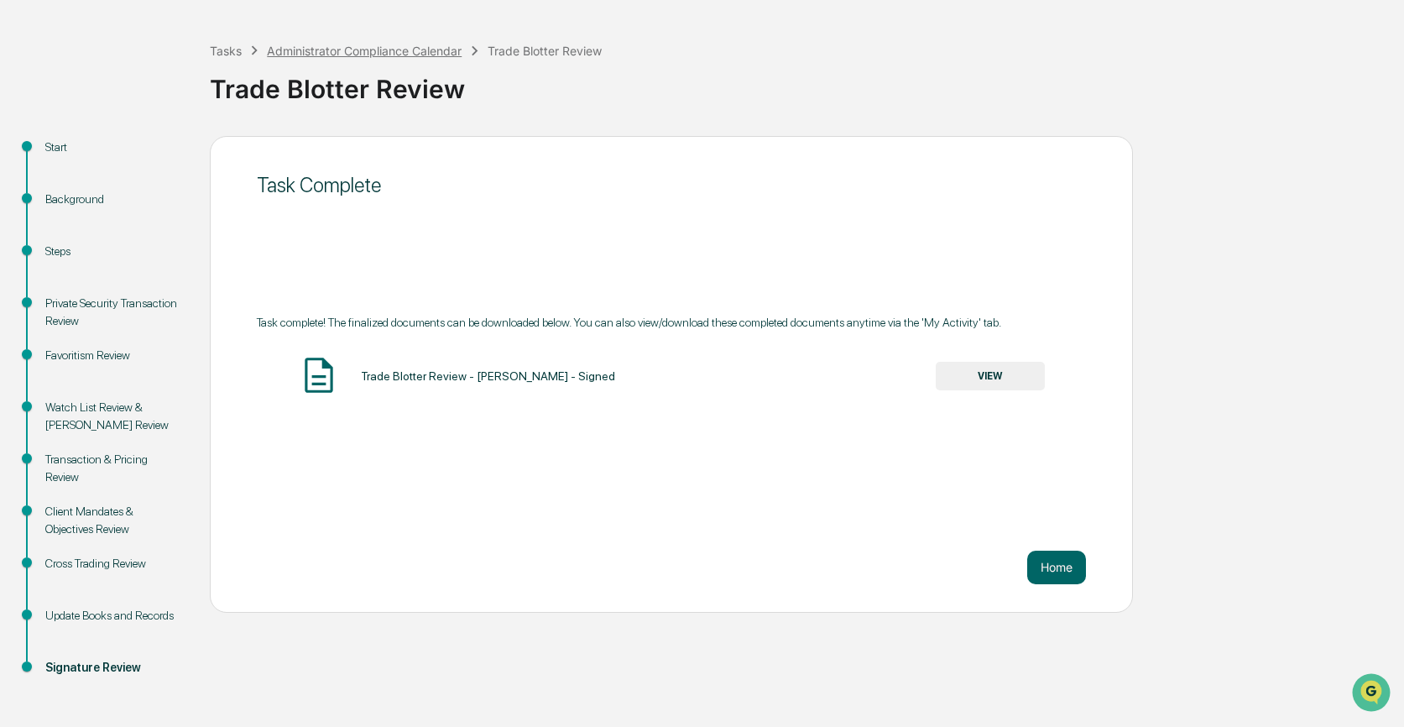
click at [325, 50] on div "Administrator Compliance Calendar" at bounding box center [364, 51] width 195 height 14
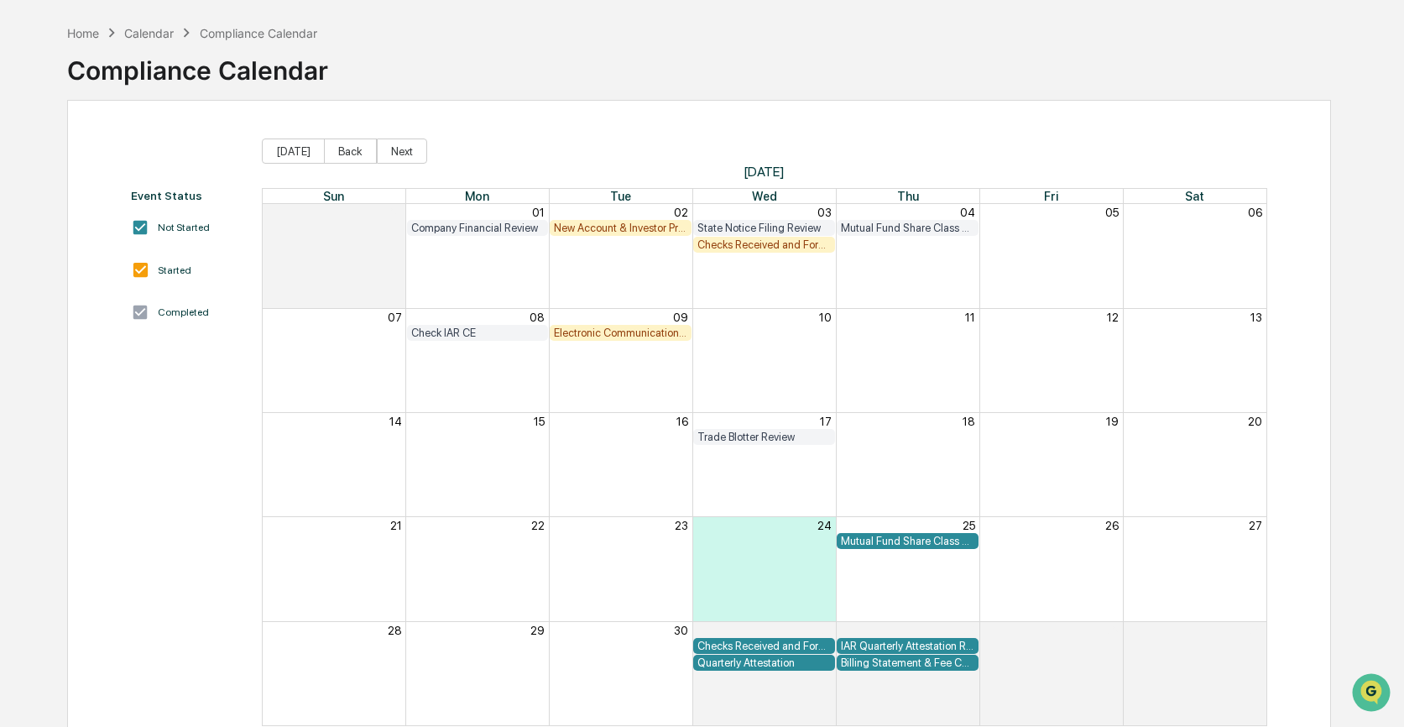
click at [614, 332] on div "Electronic Communication Review" at bounding box center [620, 332] width 133 height 13
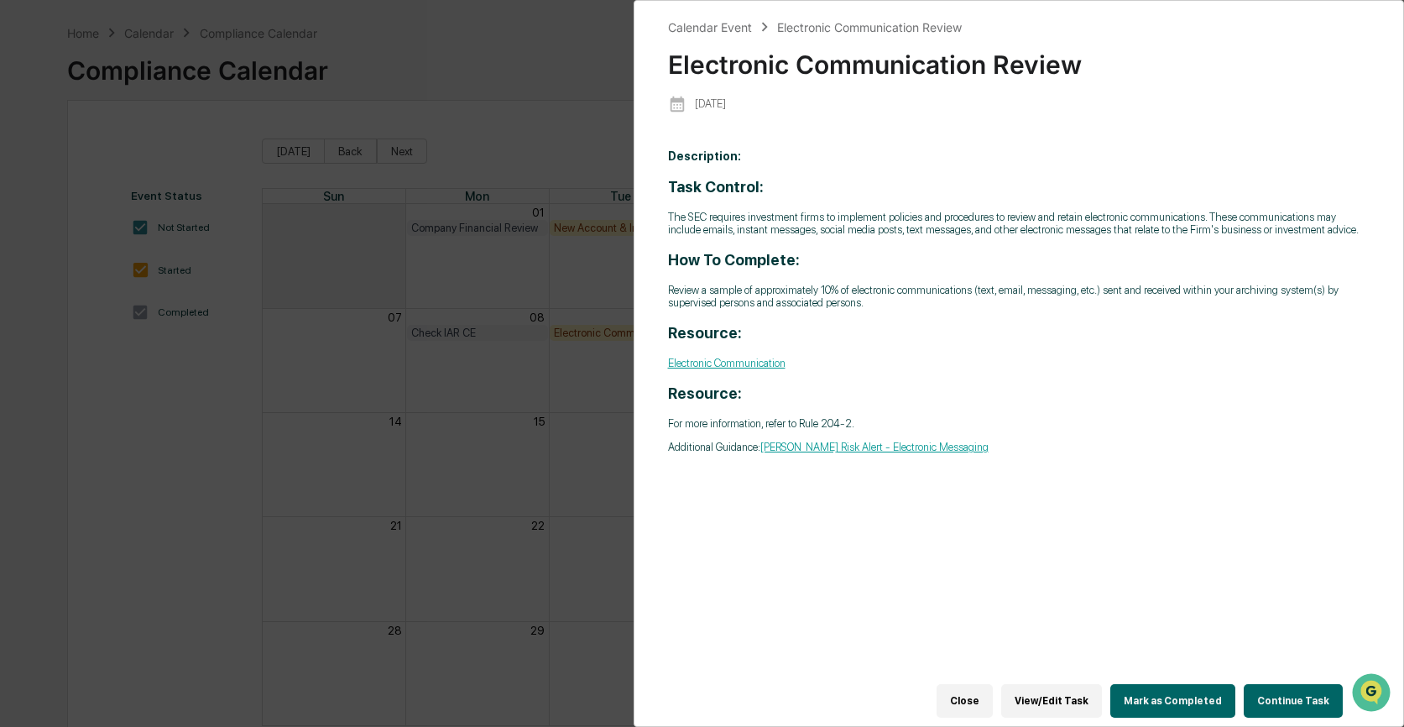
click at [1294, 696] on button "Continue Task" at bounding box center [1292, 701] width 99 height 34
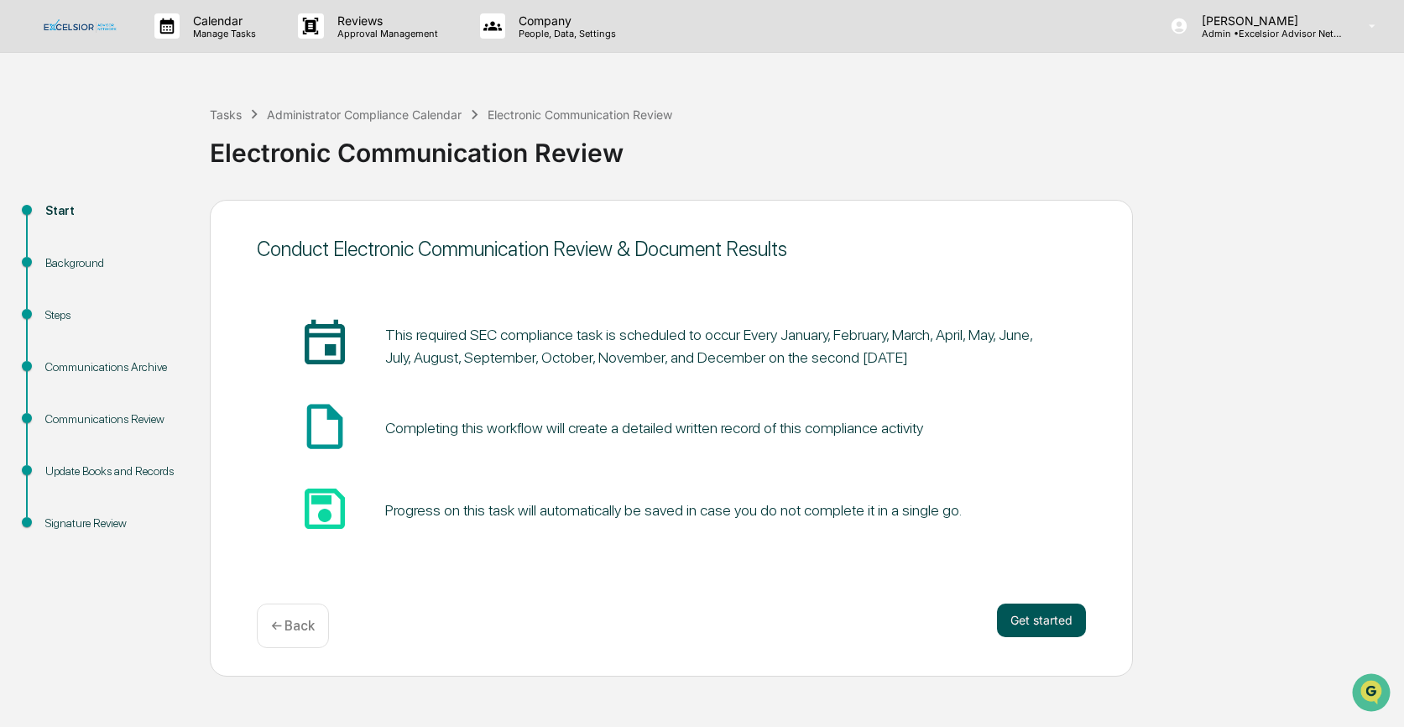
click at [1042, 618] on button "Get started" at bounding box center [1041, 620] width 89 height 34
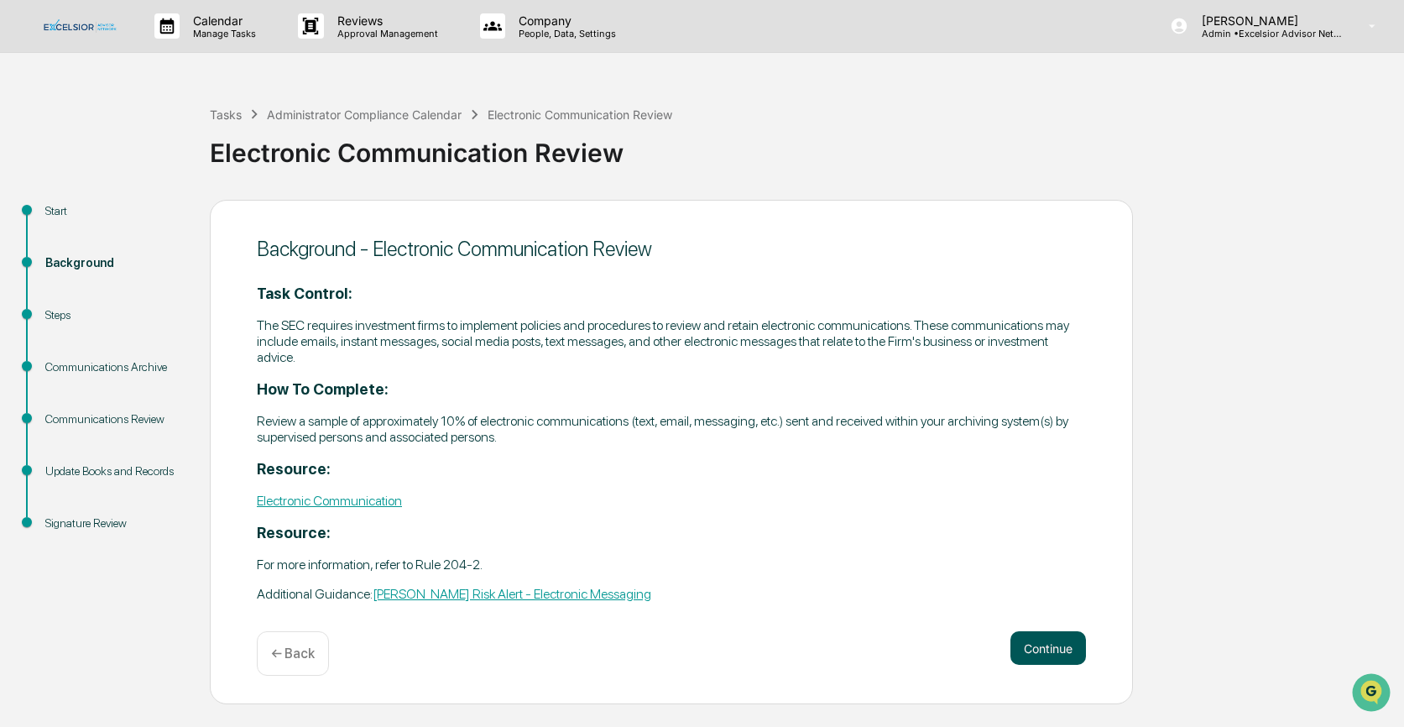
click at [1045, 643] on button "Continue" at bounding box center [1048, 648] width 76 height 34
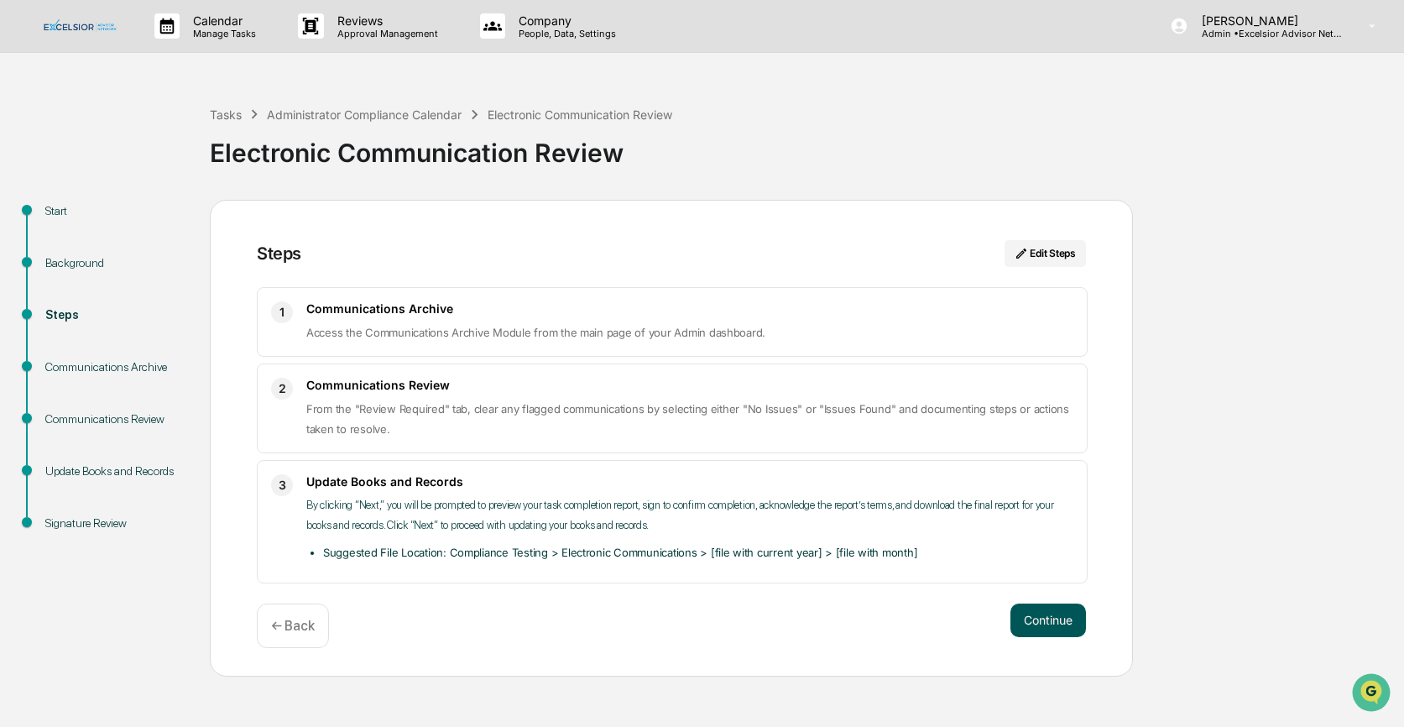
click at [1048, 626] on button "Continue" at bounding box center [1048, 620] width 76 height 34
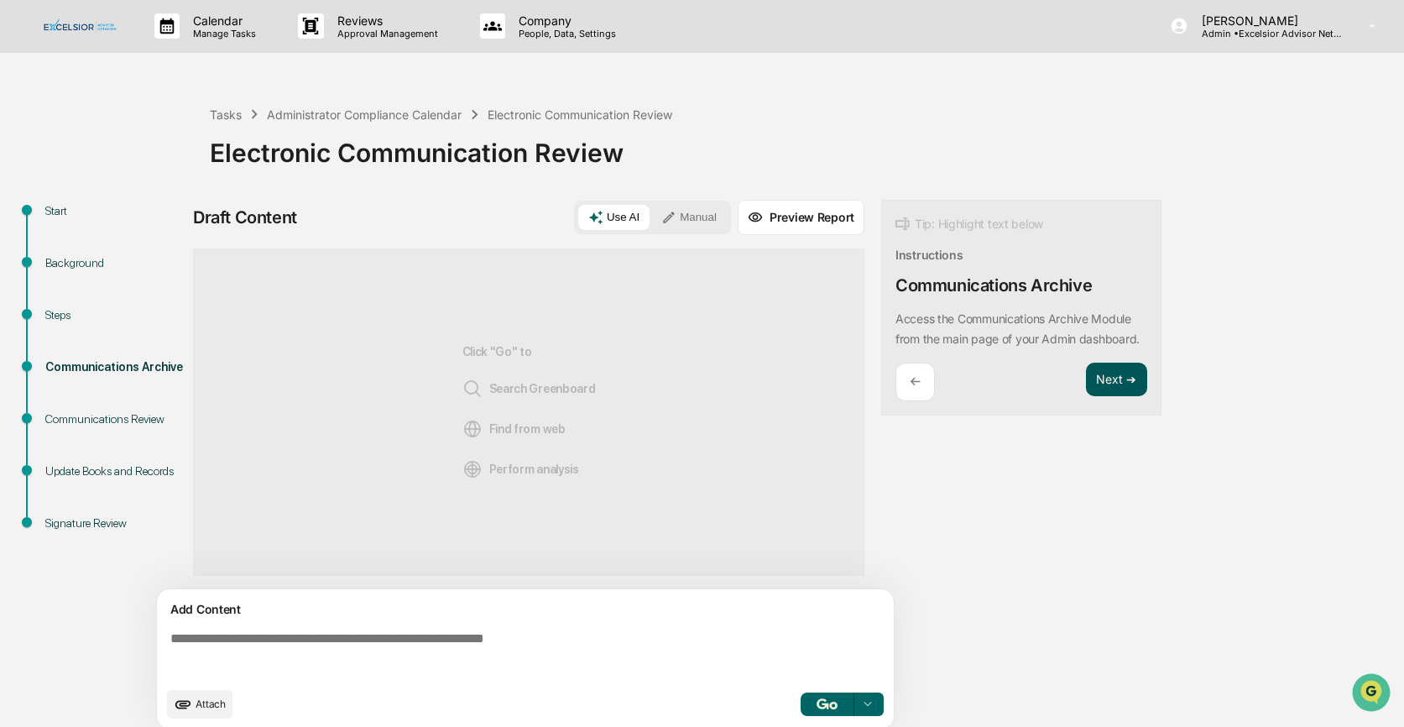
click at [1113, 393] on button "Next ➔" at bounding box center [1116, 379] width 61 height 34
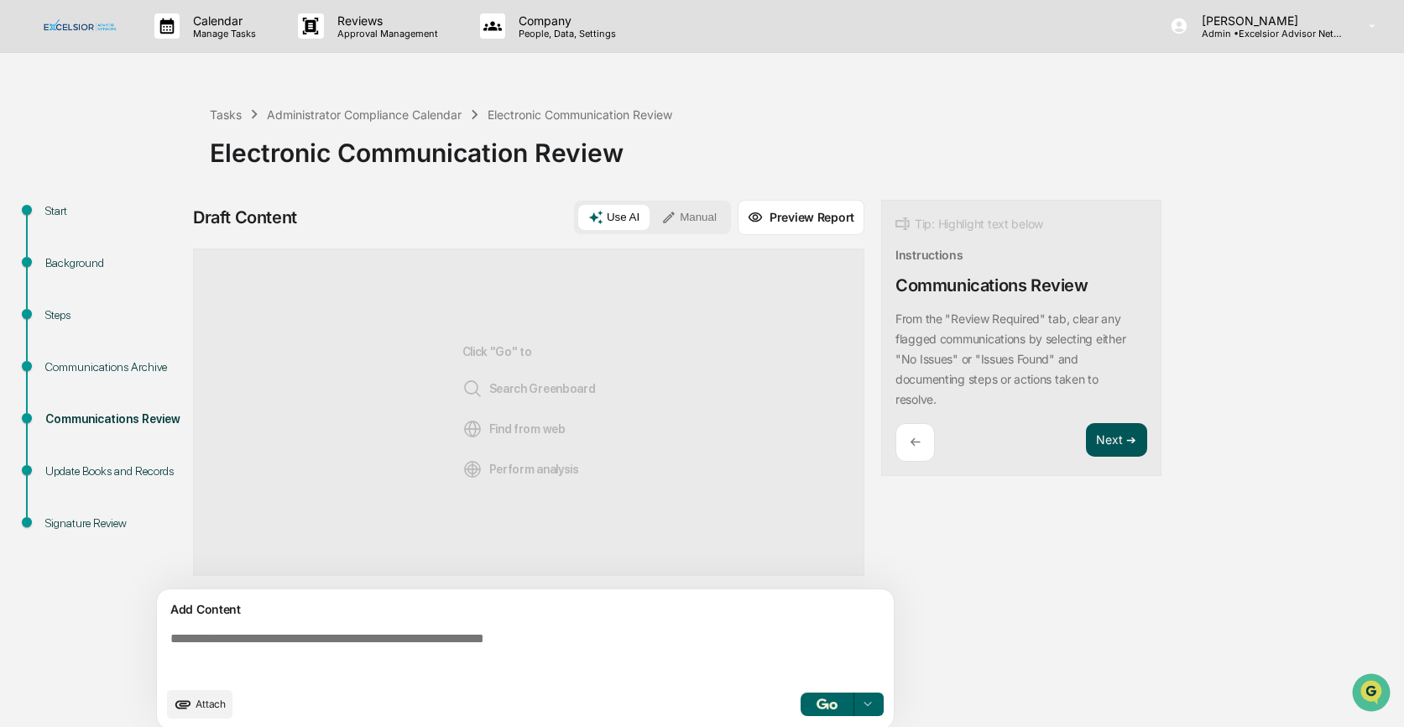
click at [1113, 437] on button "Next ➔" at bounding box center [1116, 440] width 61 height 34
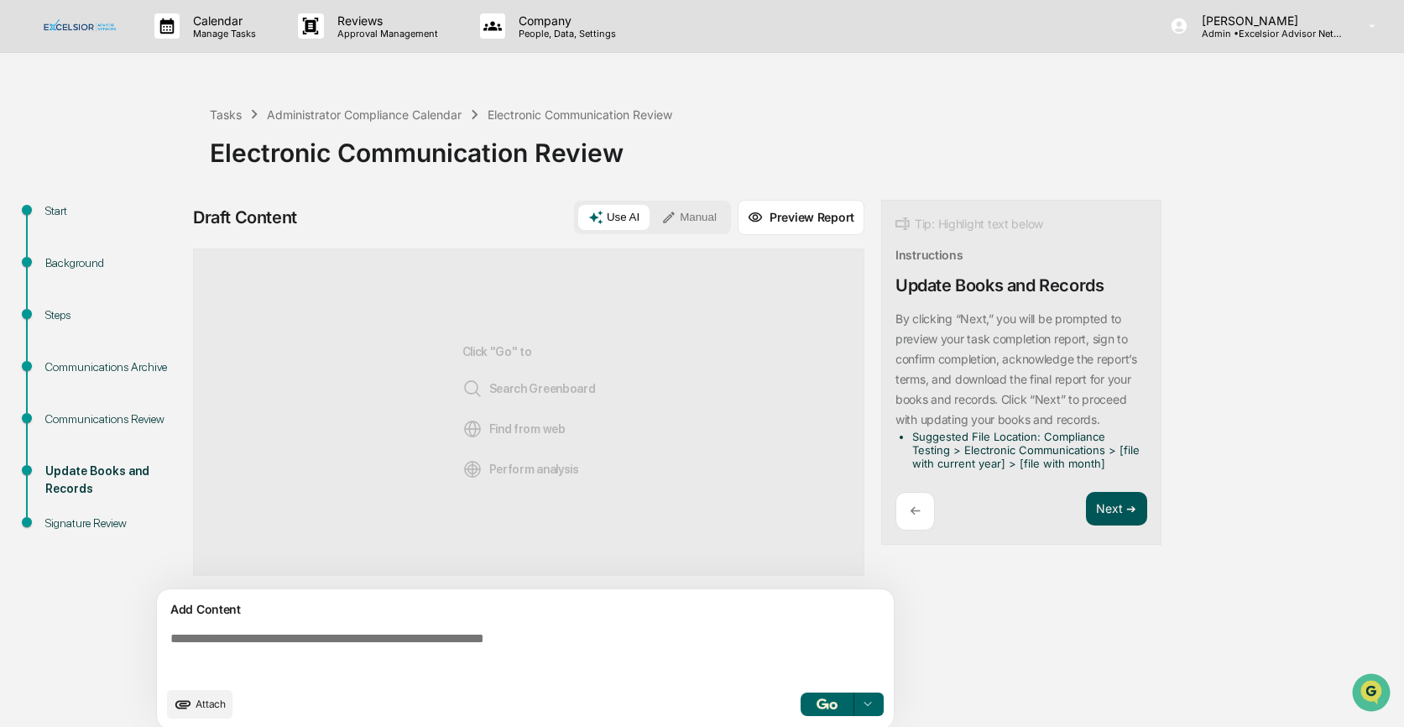
click at [1106, 500] on button "Next ➔" at bounding box center [1116, 509] width 61 height 34
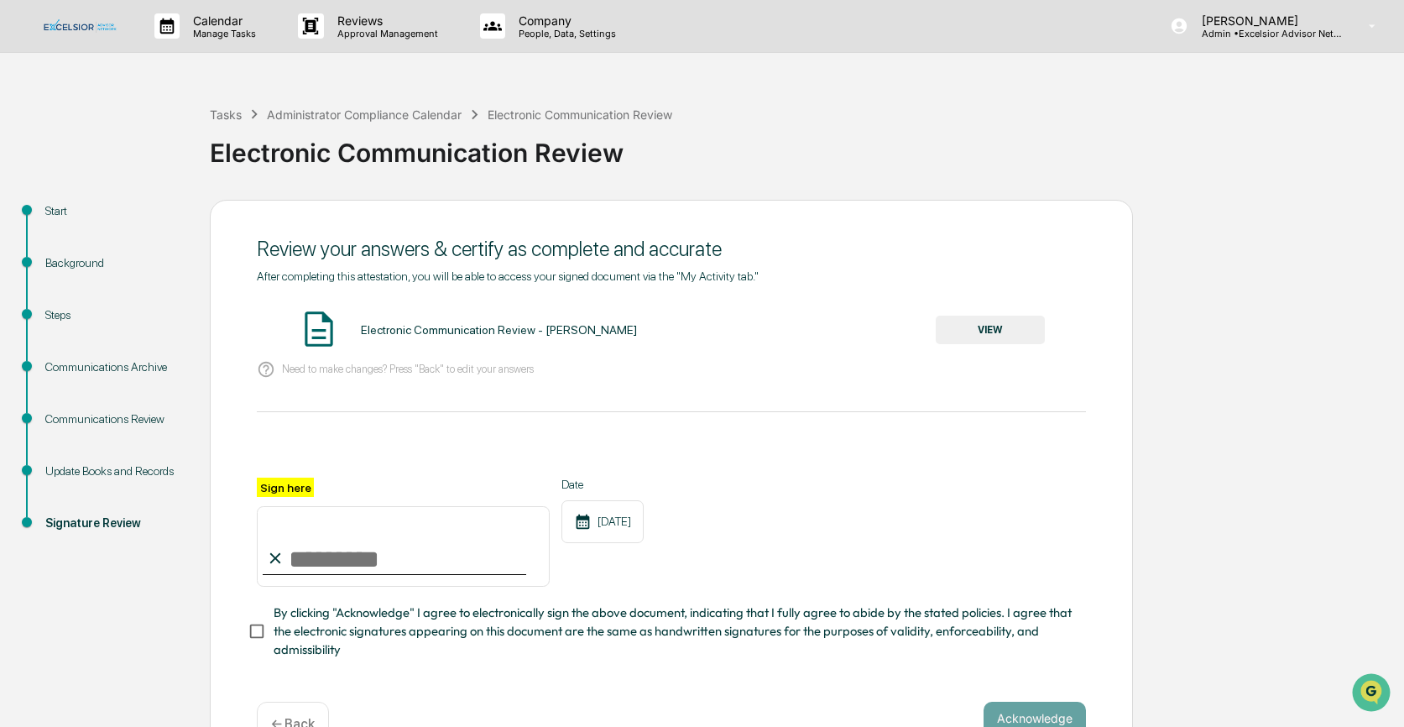
click at [1018, 326] on button "VIEW" at bounding box center [989, 329] width 109 height 29
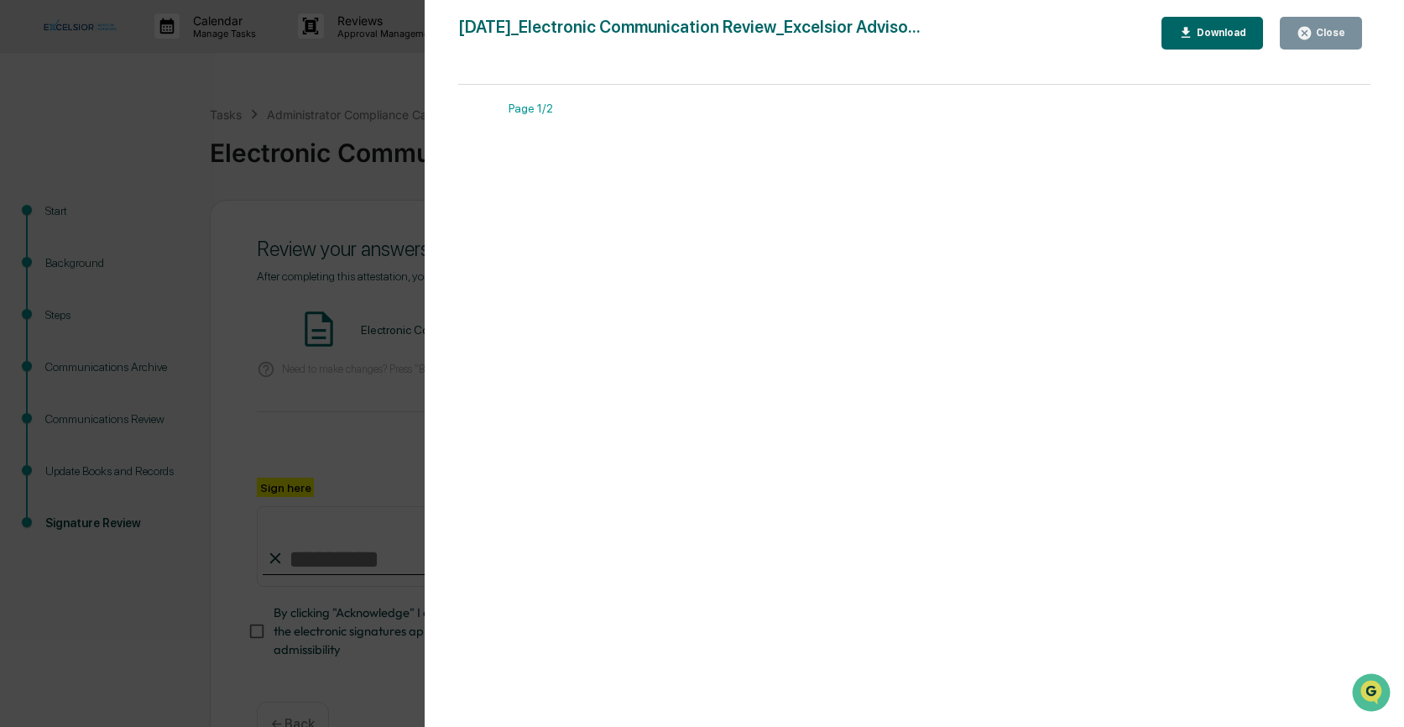
click at [1322, 34] on div "Close" at bounding box center [1328, 33] width 33 height 12
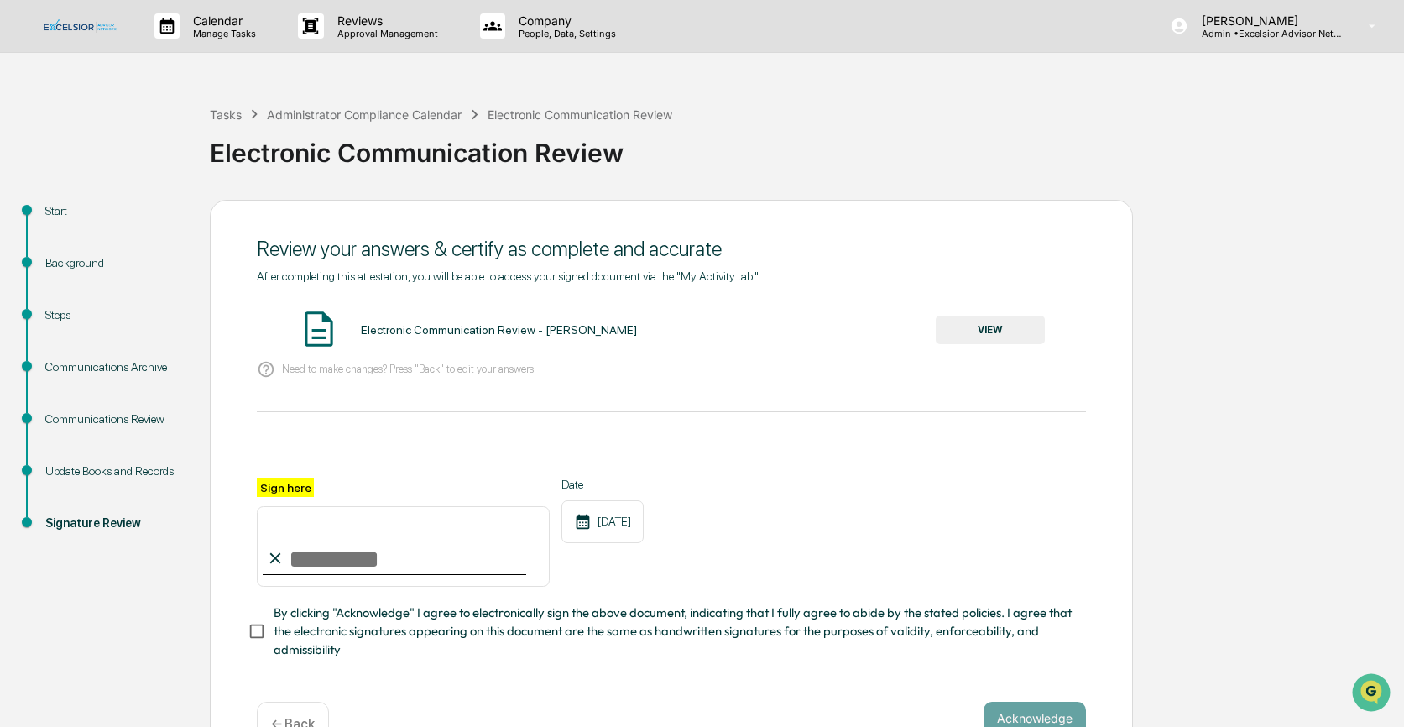
click at [347, 556] on input "Sign here" at bounding box center [403, 546] width 293 height 81
type input "**********"
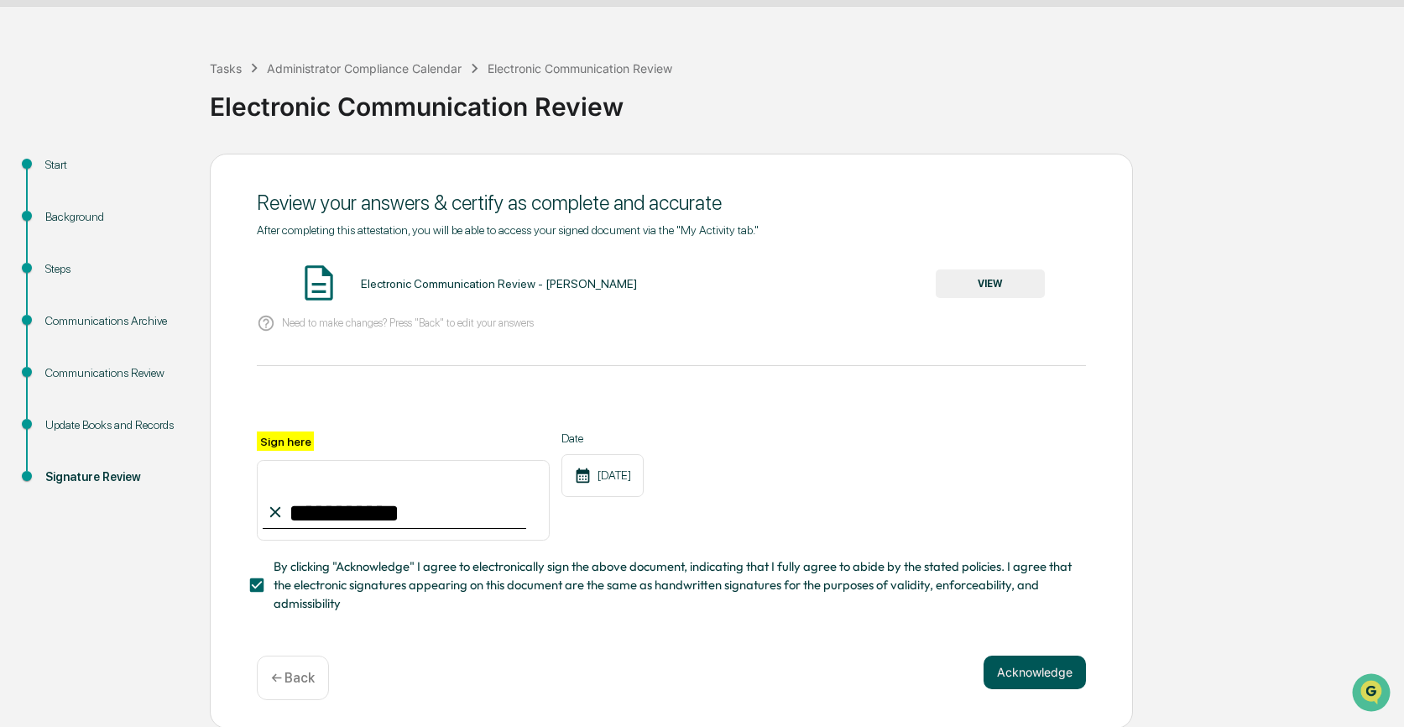
click at [1024, 669] on button "Acknowledge" at bounding box center [1034, 672] width 102 height 34
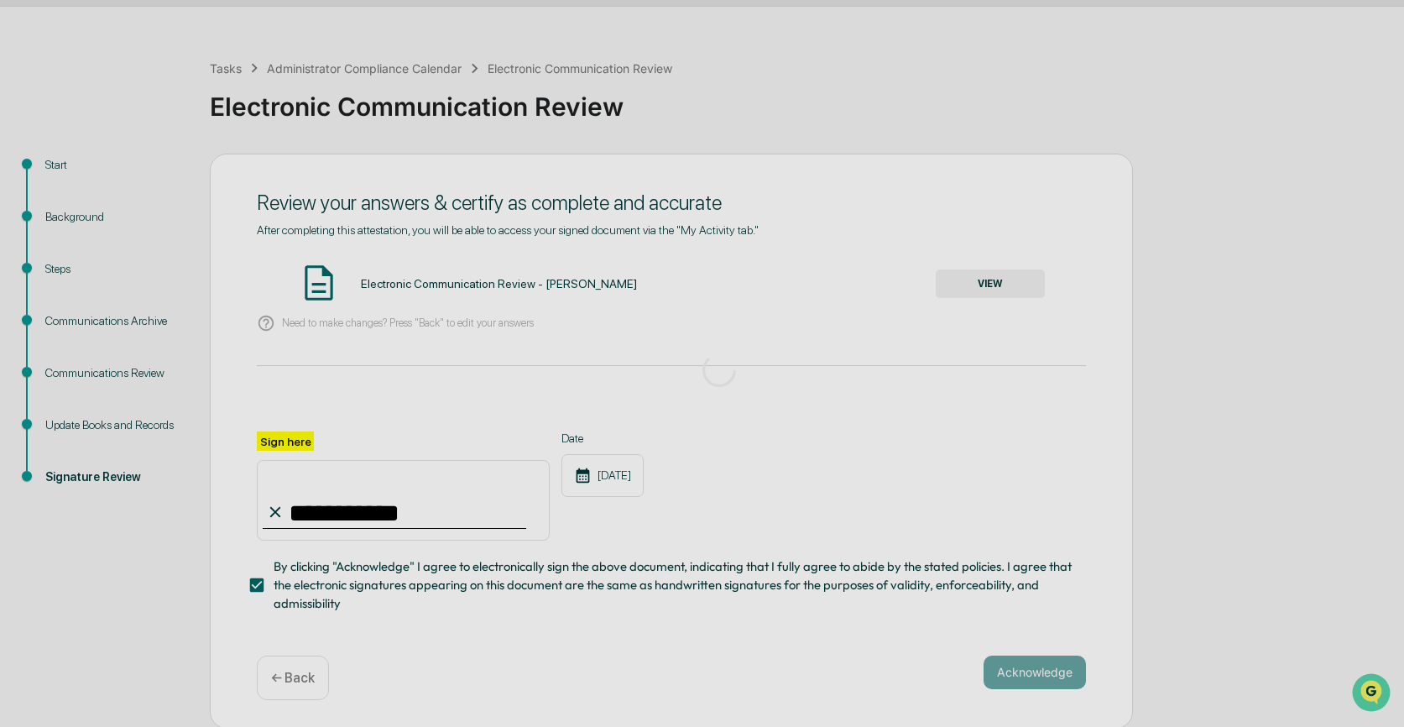
scroll to position [0, 0]
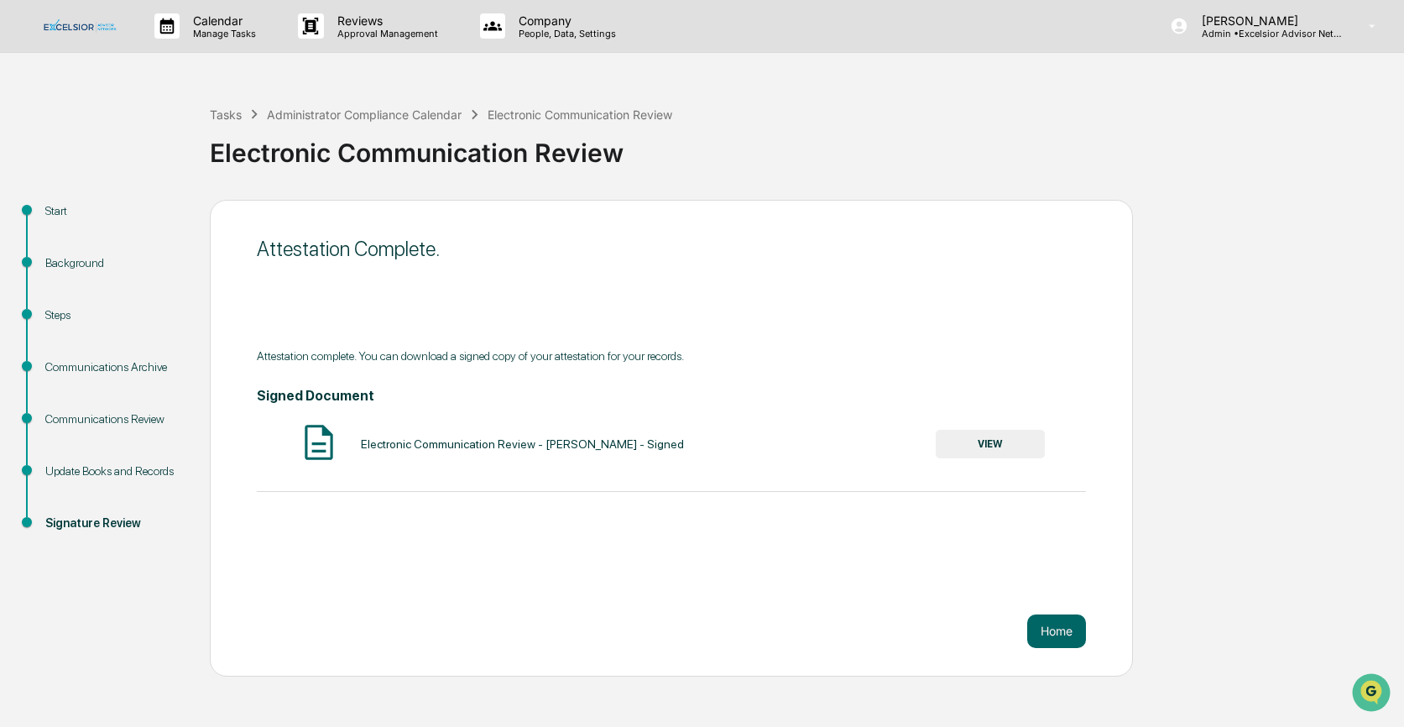
click at [988, 441] on button "VIEW" at bounding box center [989, 444] width 109 height 29
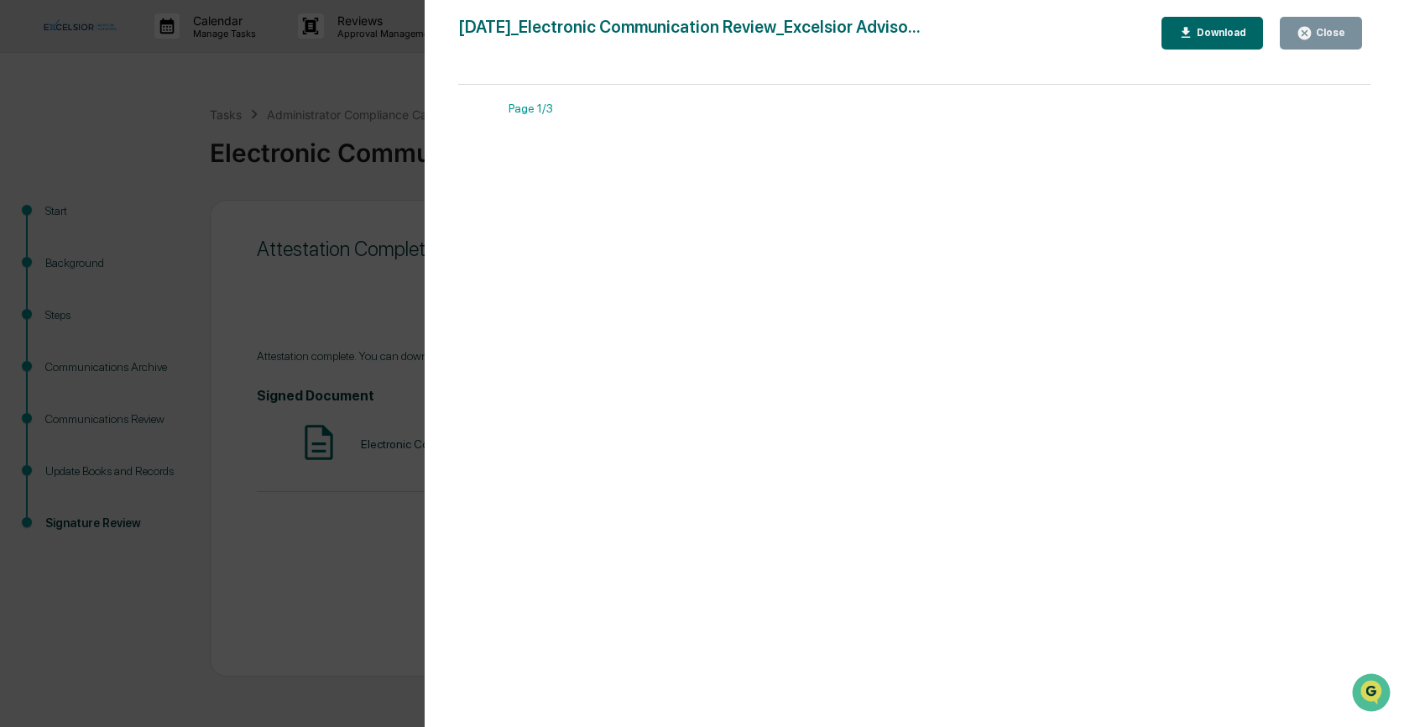
click at [1227, 35] on div "Download" at bounding box center [1219, 33] width 53 height 12
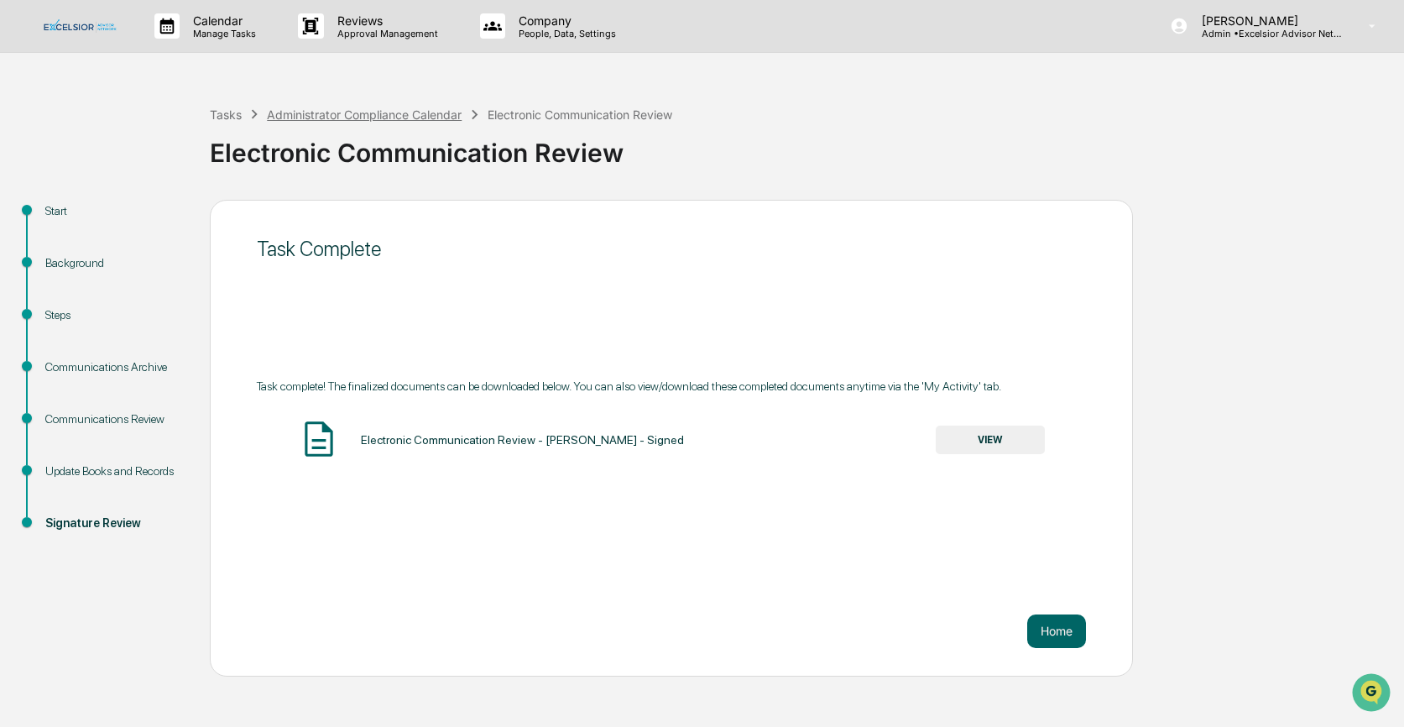
click at [335, 116] on div "Administrator Compliance Calendar" at bounding box center [364, 114] width 195 height 14
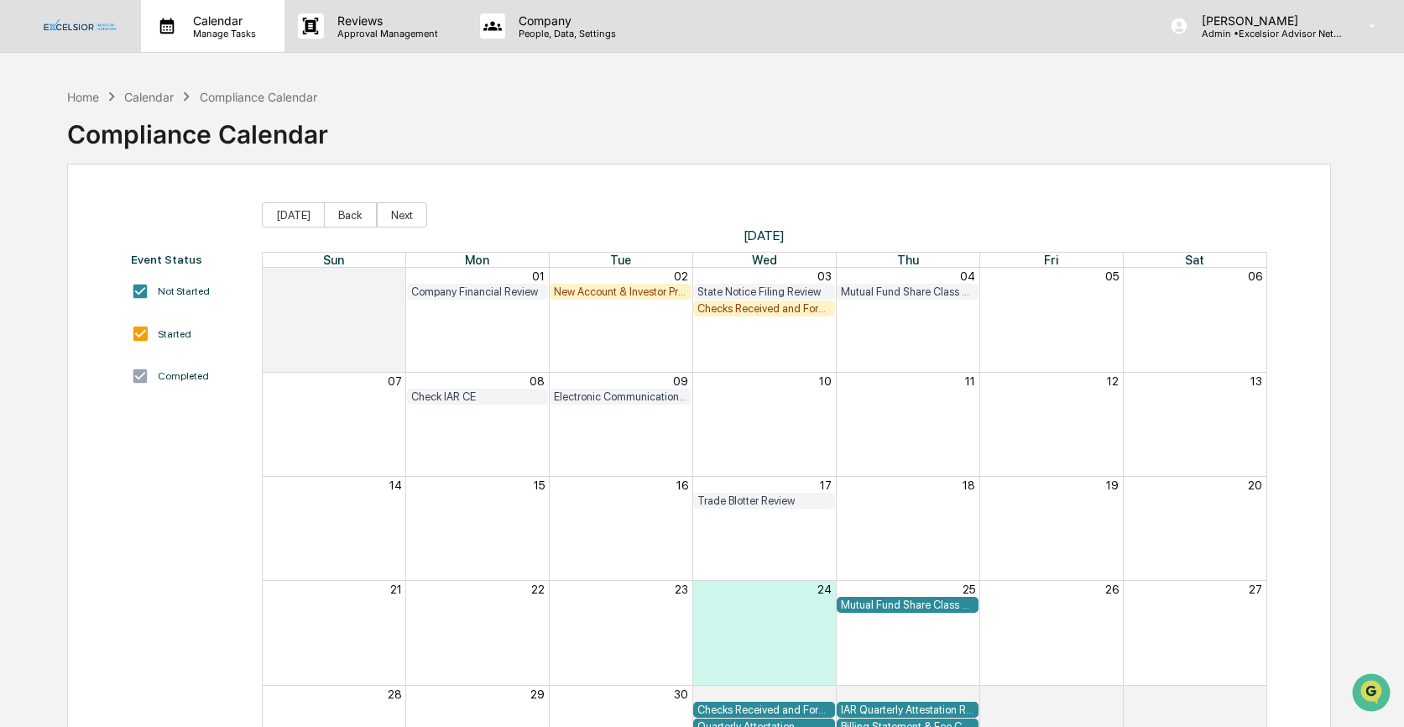
click at [210, 20] on p "Calendar" at bounding box center [222, 20] width 85 height 14
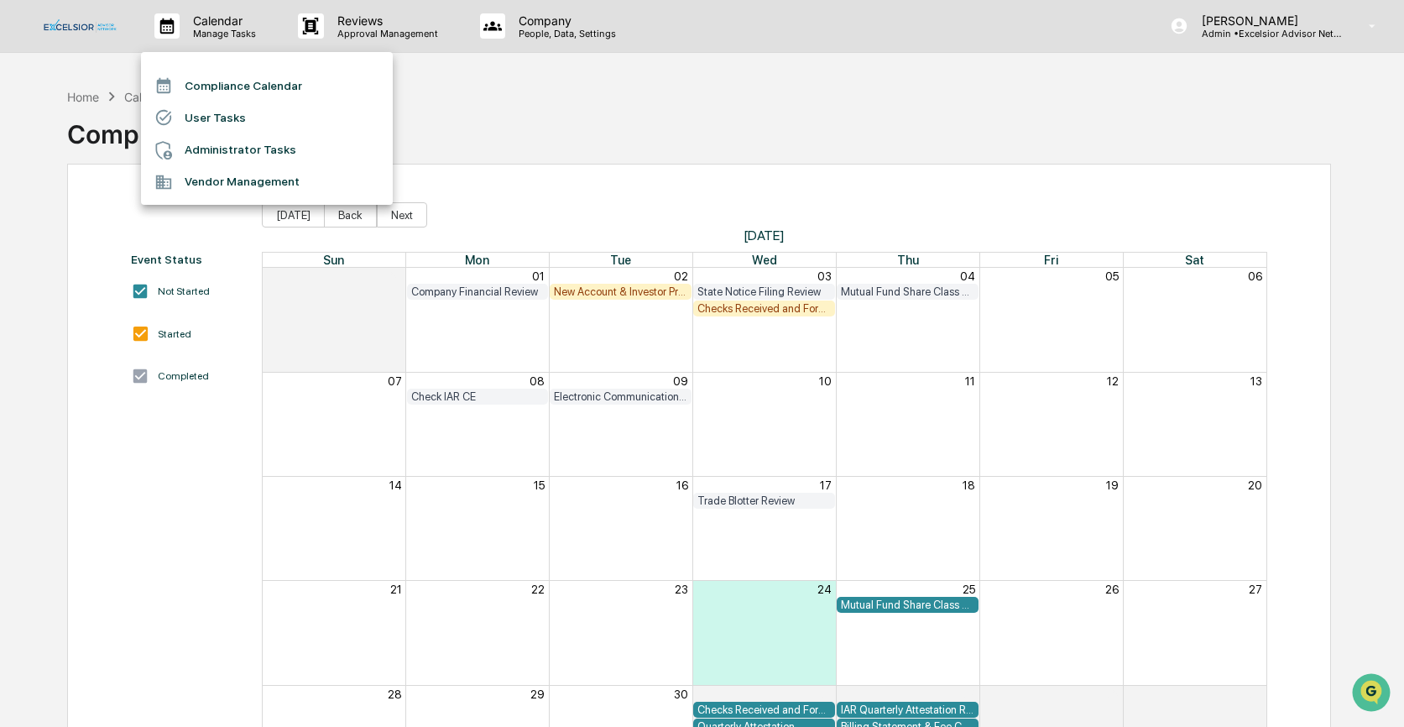
click at [261, 77] on li "Compliance Calendar" at bounding box center [267, 86] width 252 height 32
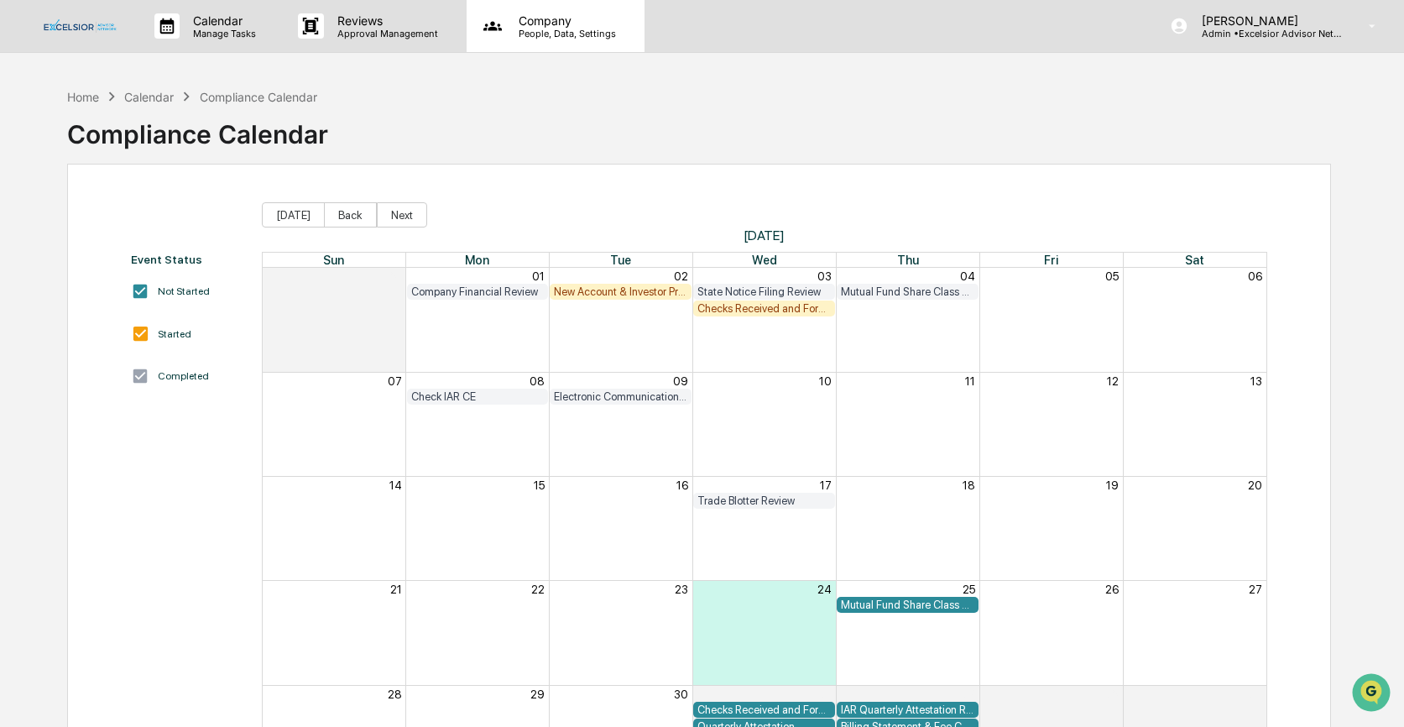
click at [556, 29] on p "People, Data, Settings" at bounding box center [564, 34] width 119 height 12
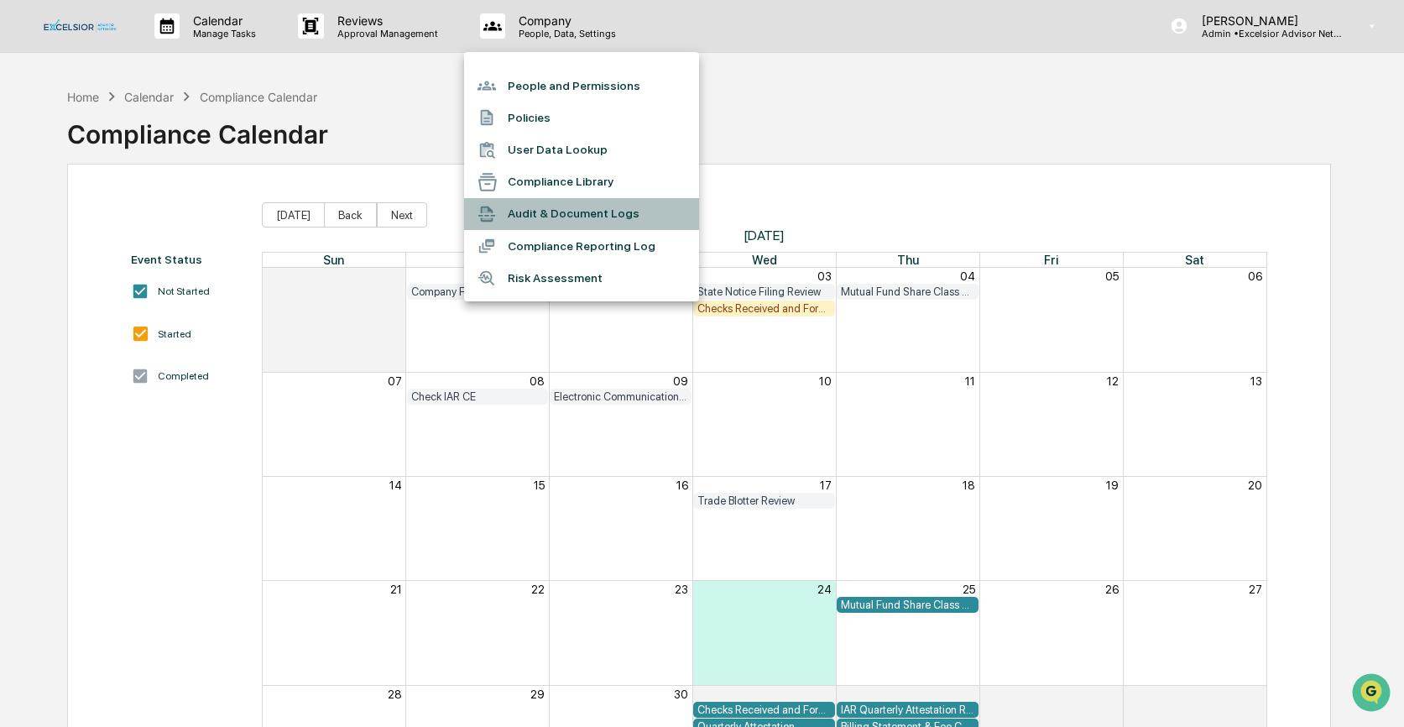
click at [593, 212] on li "Audit & Document Logs" at bounding box center [581, 214] width 235 height 32
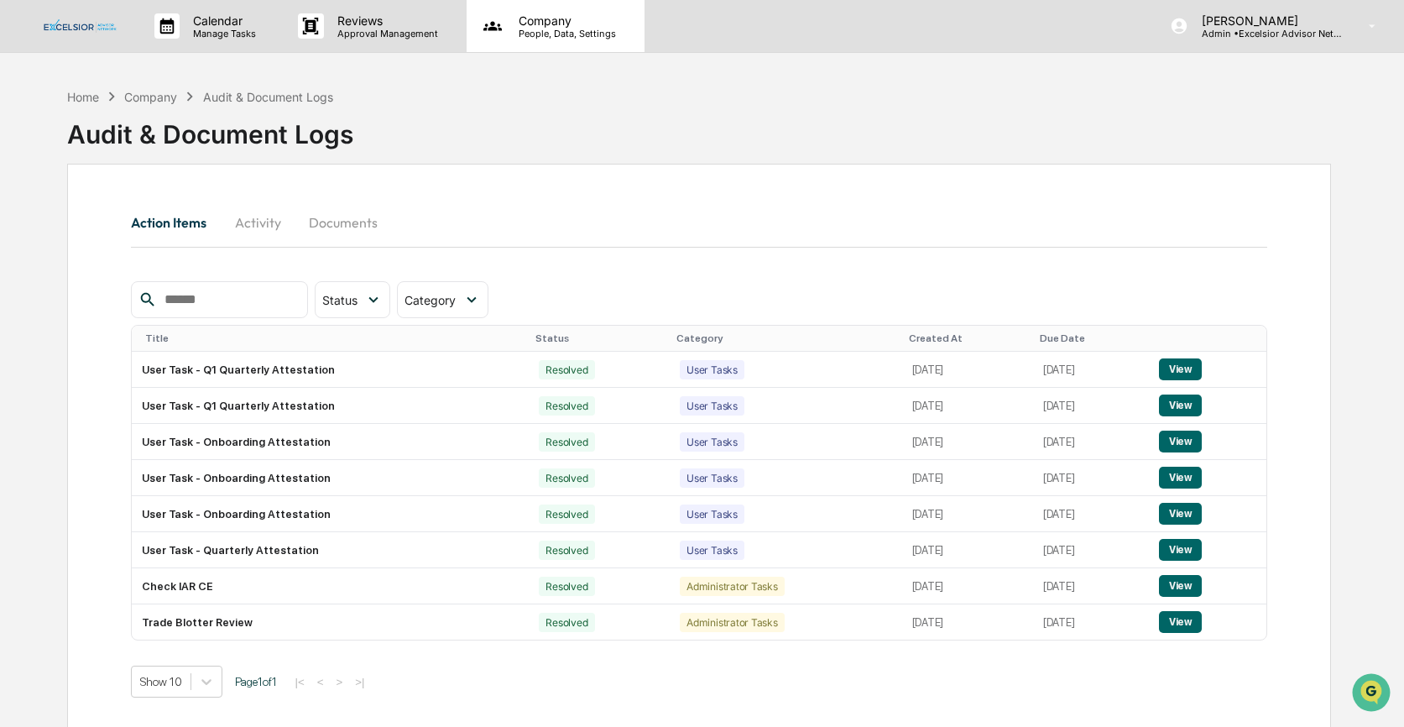
click at [550, 25] on p "Company" at bounding box center [564, 20] width 119 height 14
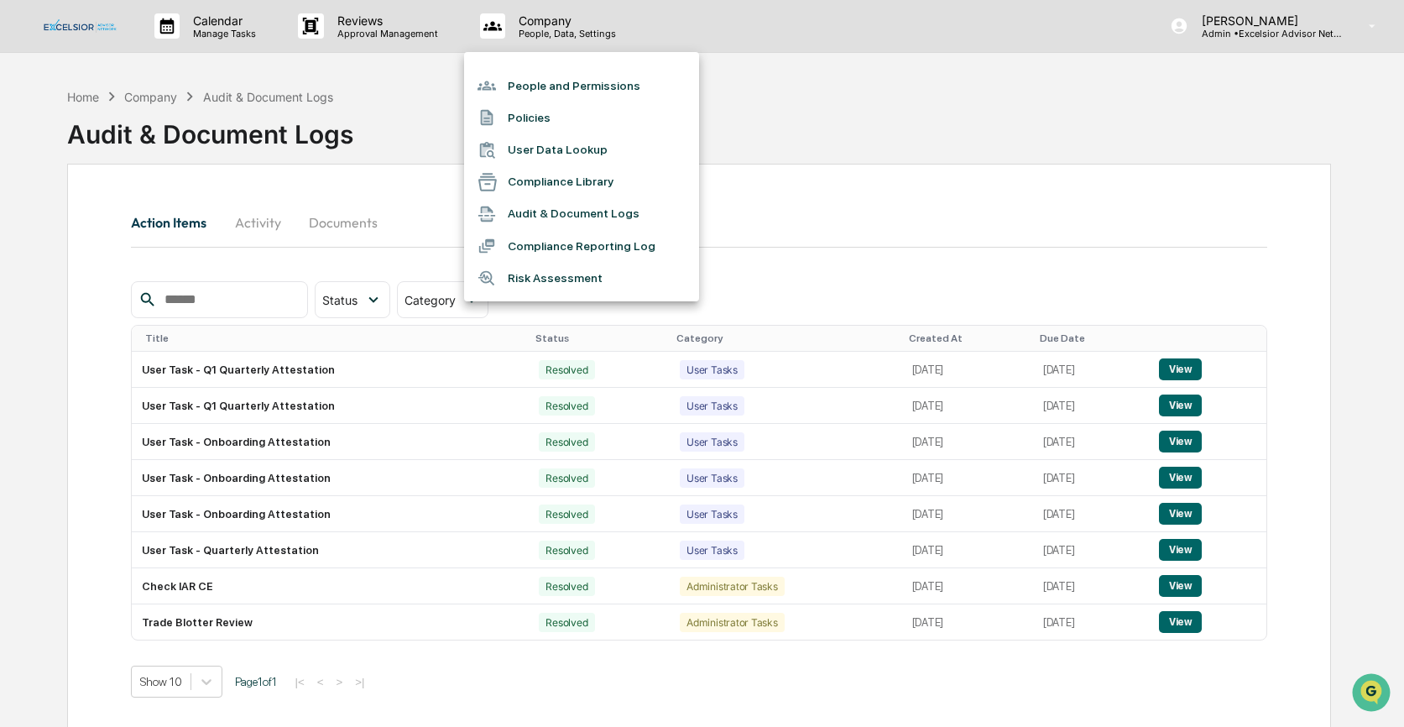
click at [550, 242] on li "Compliance Reporting Log" at bounding box center [581, 246] width 235 height 32
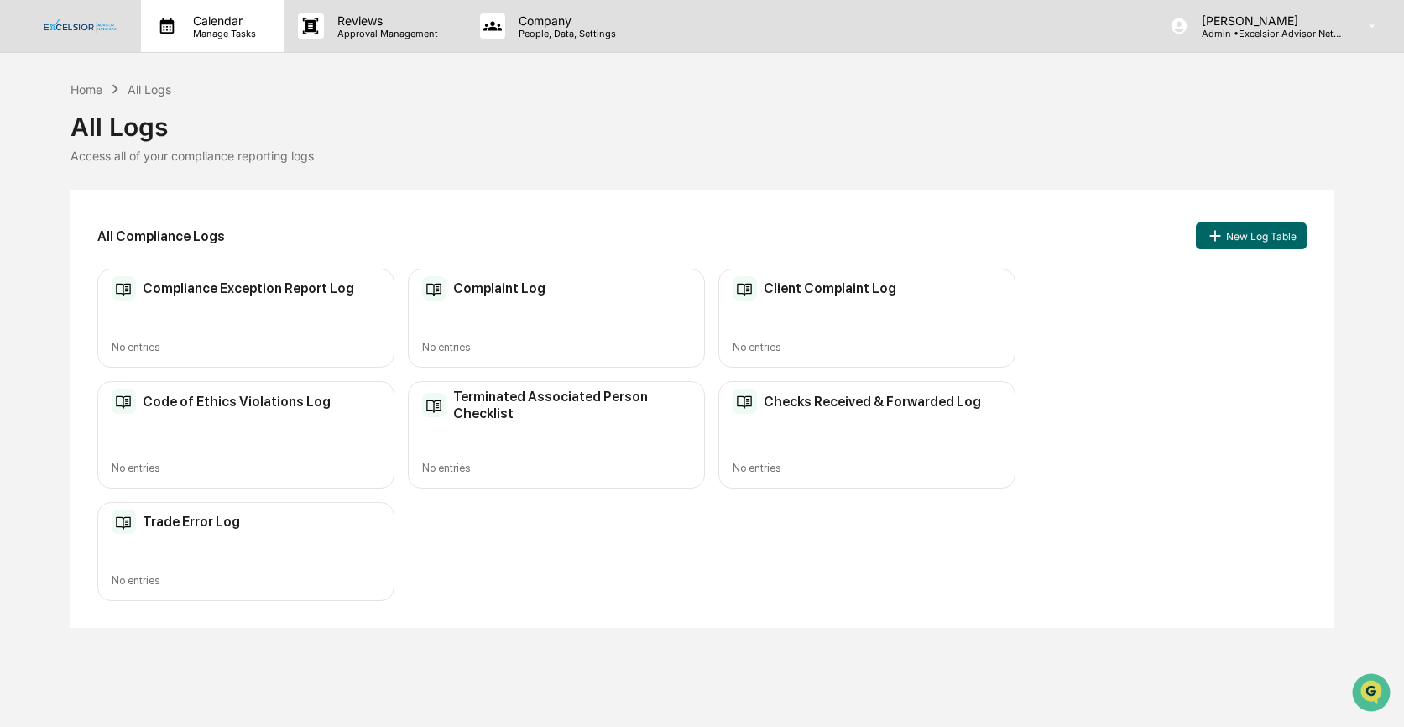
click at [191, 17] on p "Calendar" at bounding box center [222, 20] width 85 height 14
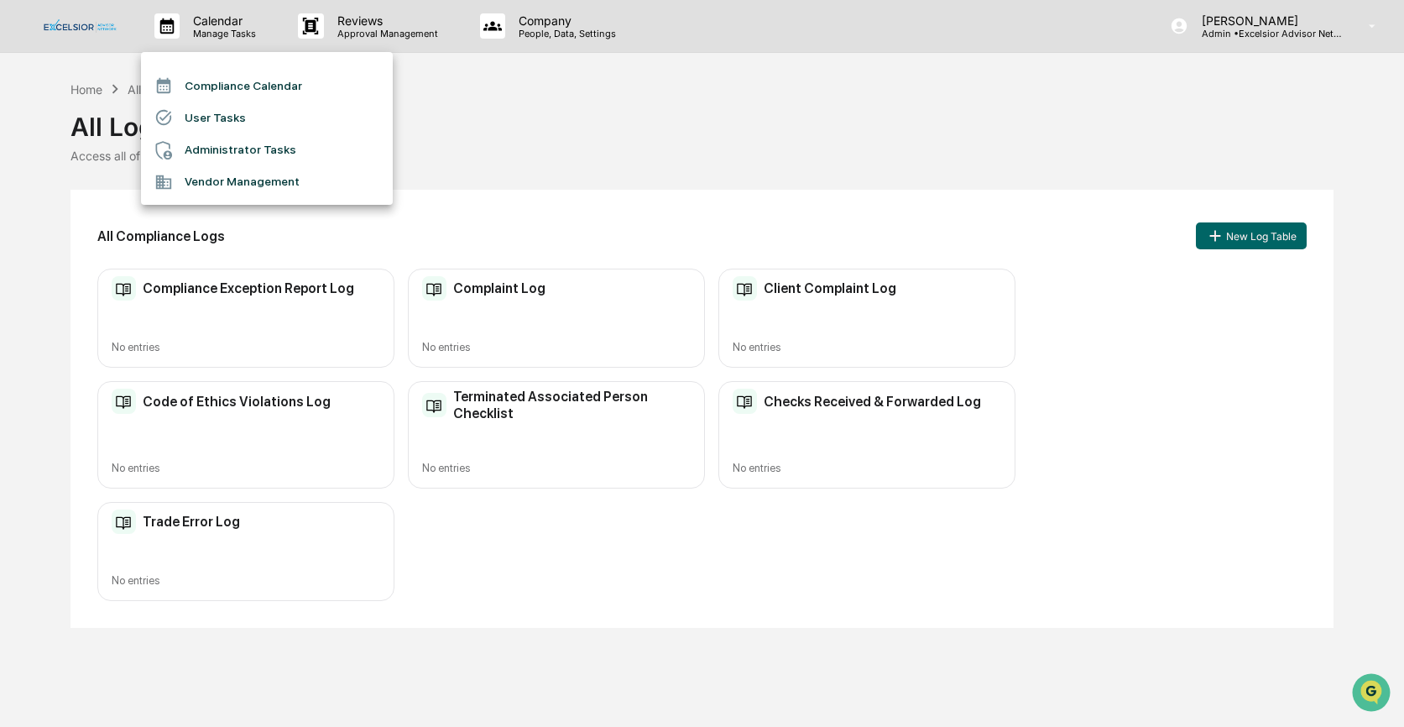
click at [206, 80] on li "Compliance Calendar" at bounding box center [267, 86] width 252 height 32
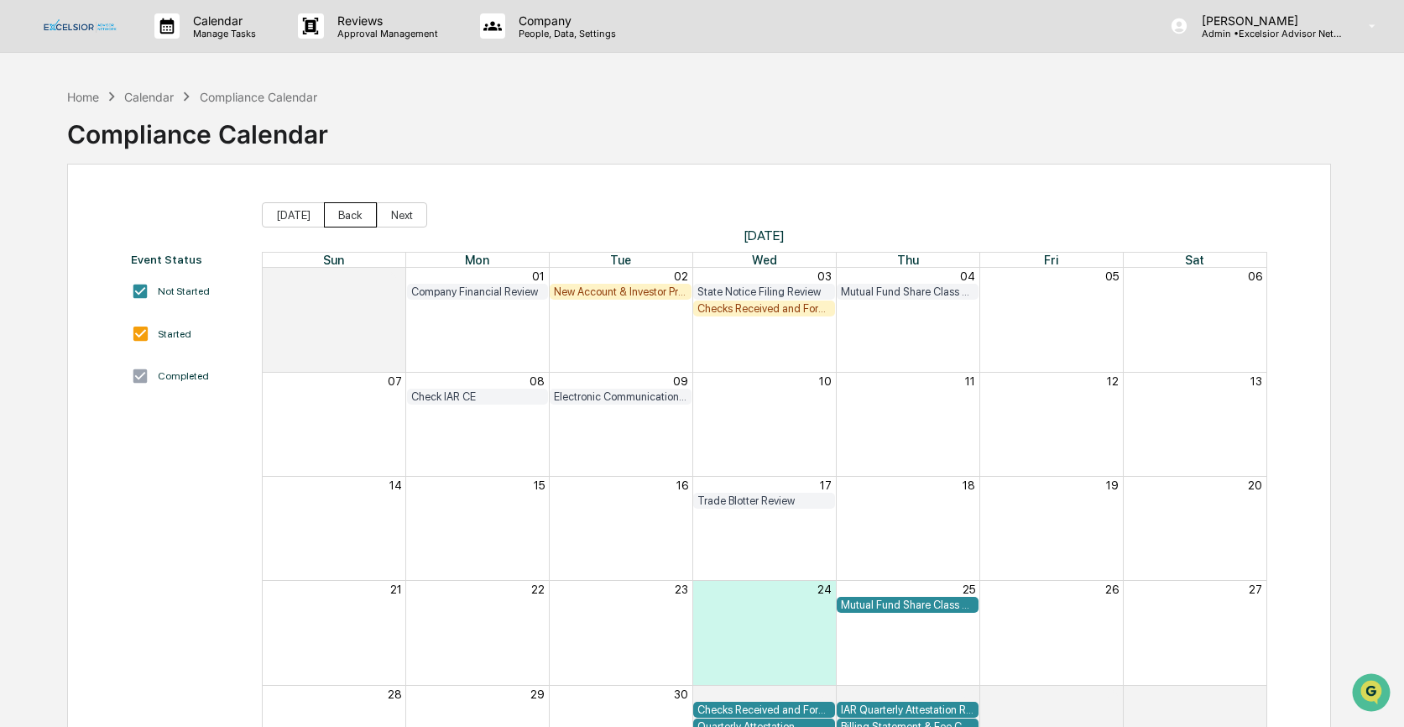
click at [358, 213] on button "Back" at bounding box center [350, 214] width 53 height 25
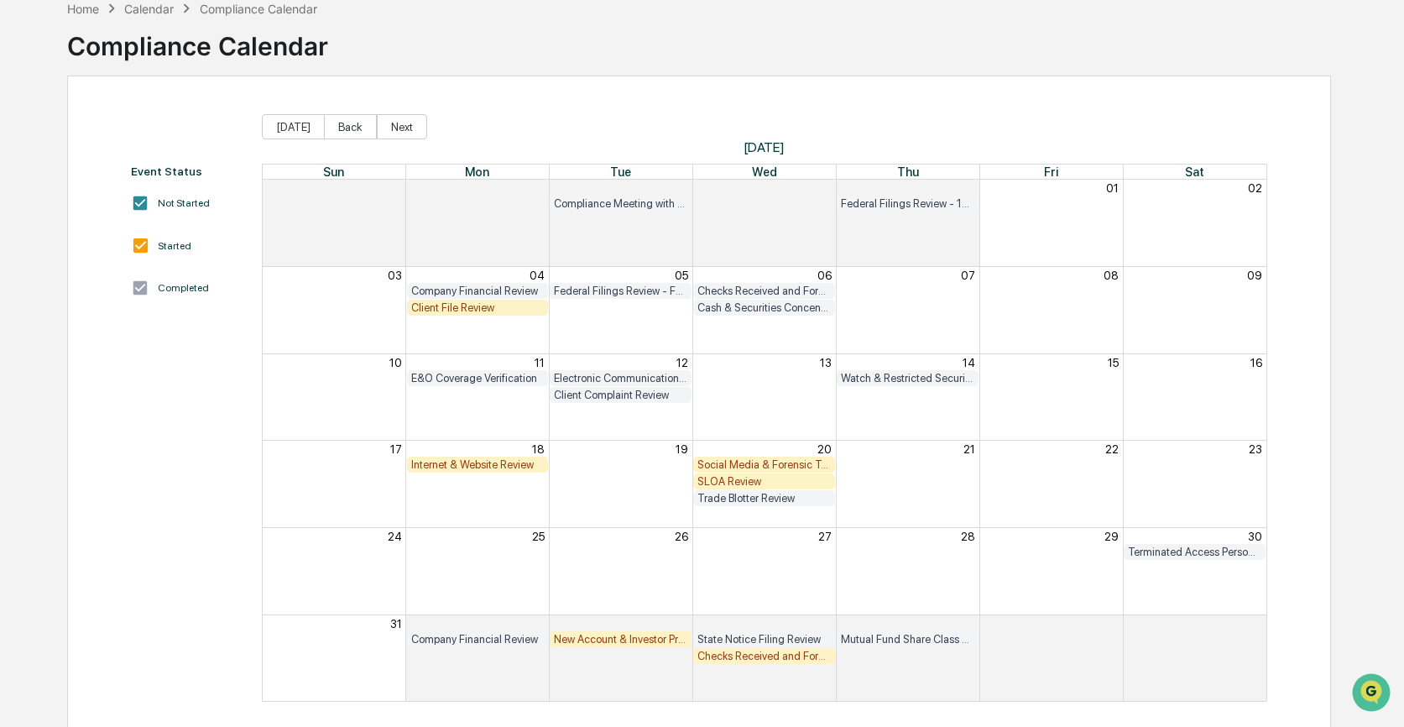
scroll to position [102, 0]
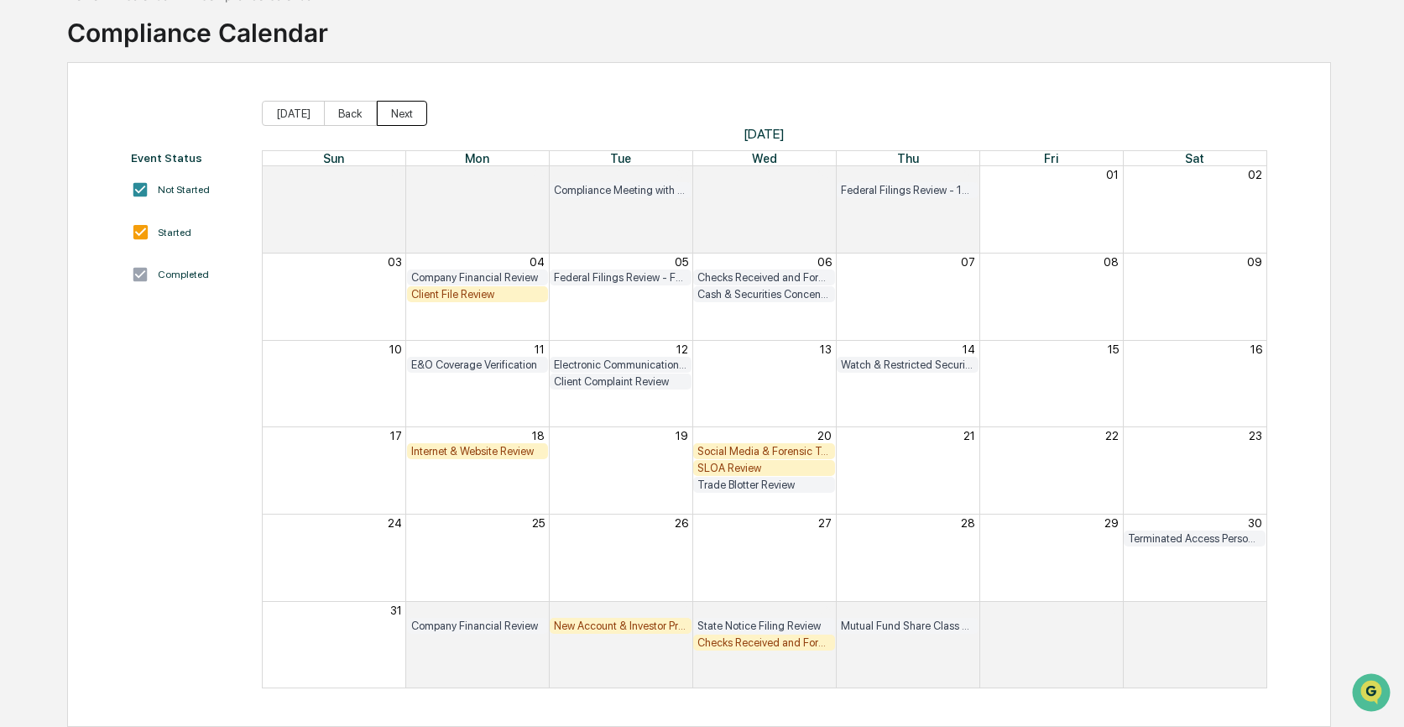
click at [406, 113] on button "Next" at bounding box center [402, 113] width 50 height 25
